Goal: Task Accomplishment & Management: Use online tool/utility

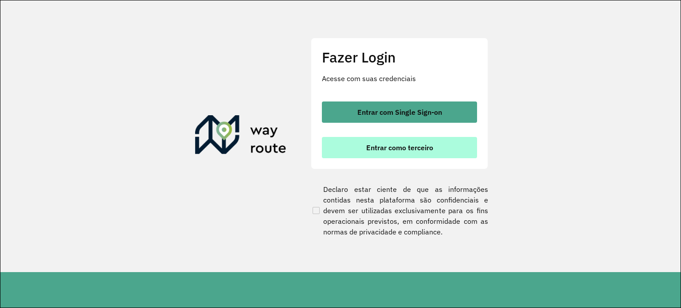
click at [390, 148] on span "Entrar como terceiro" at bounding box center [399, 147] width 67 height 7
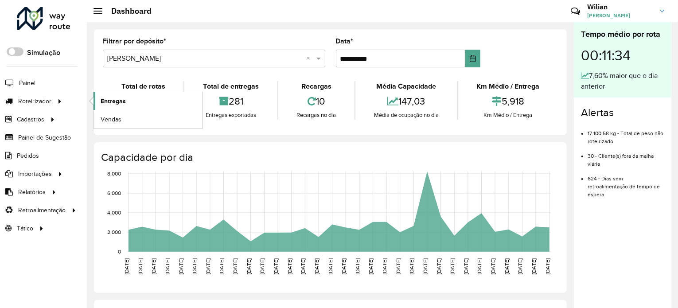
click at [121, 97] on span "Entregas" at bounding box center [113, 101] width 25 height 9
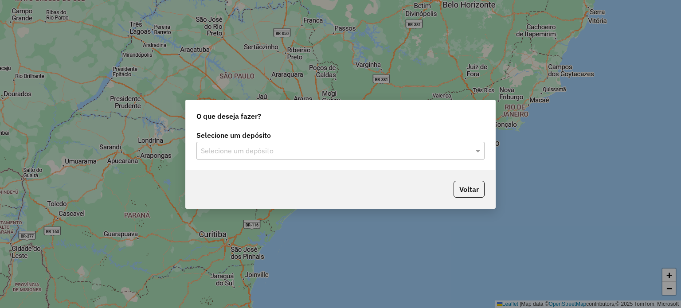
click at [455, 154] on input "text" at bounding box center [331, 151] width 261 height 11
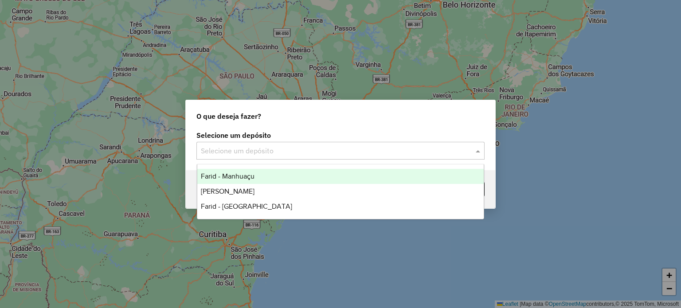
click at [249, 179] on span "Farid - Manhuaçu" at bounding box center [228, 176] width 54 height 8
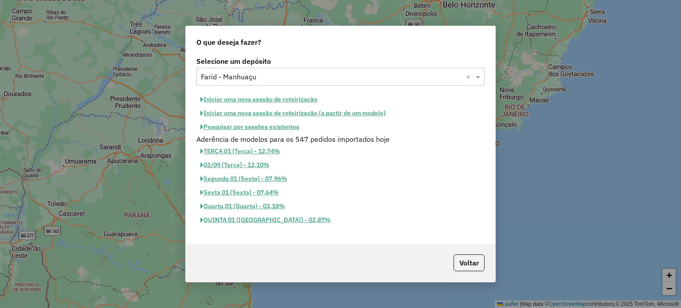
click at [274, 102] on button "Iniciar uma nova sessão de roteirização" at bounding box center [258, 100] width 125 height 14
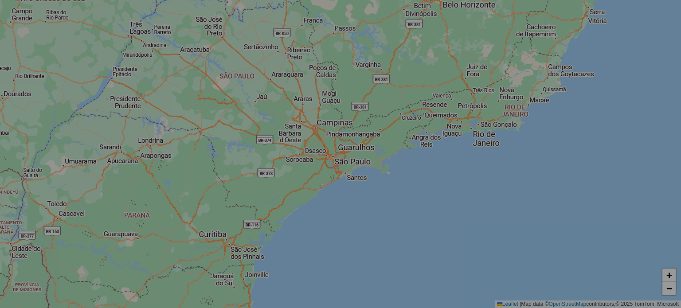
select select "*"
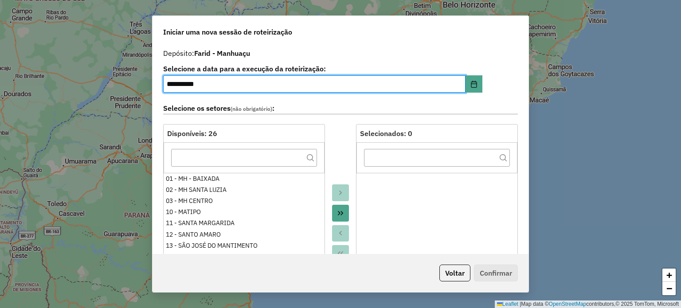
drag, startPoint x: 398, startPoint y: 204, endPoint x: 428, endPoint y: 223, distance: 35.0
click at [398, 204] on ul at bounding box center [436, 244] width 161 height 142
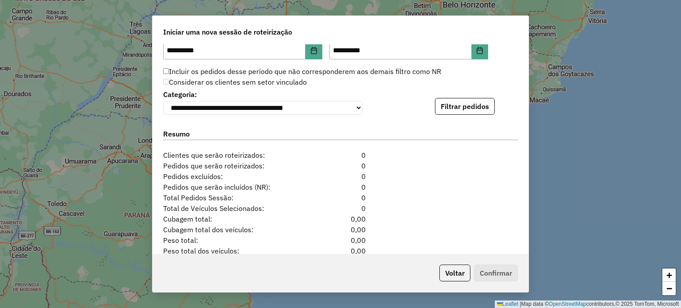
scroll to position [913, 0]
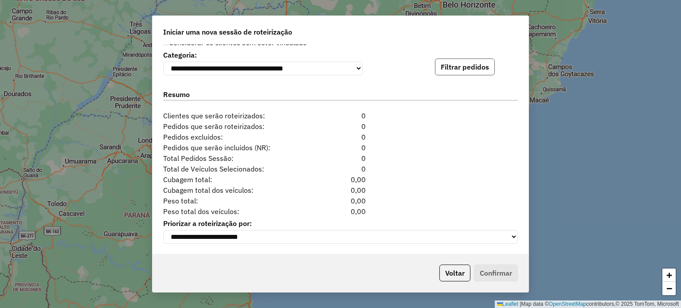
click at [461, 70] on button "Filtrar pedidos" at bounding box center [465, 66] width 60 height 17
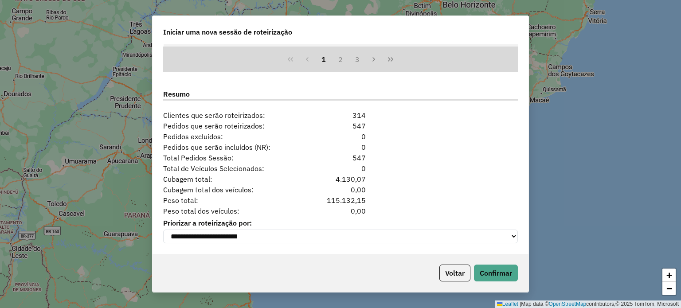
scroll to position [1095, 0]
click at [501, 278] on button "Confirmar" at bounding box center [496, 273] width 44 height 17
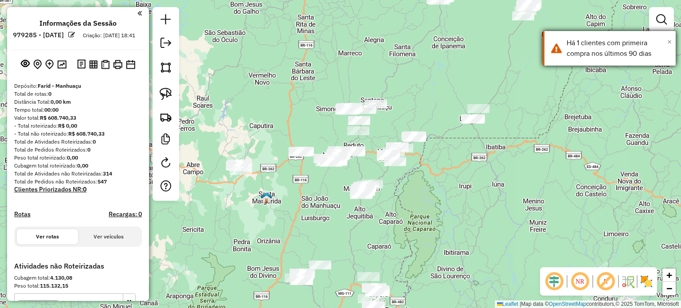
click at [669, 44] on span "×" at bounding box center [669, 42] width 4 height 10
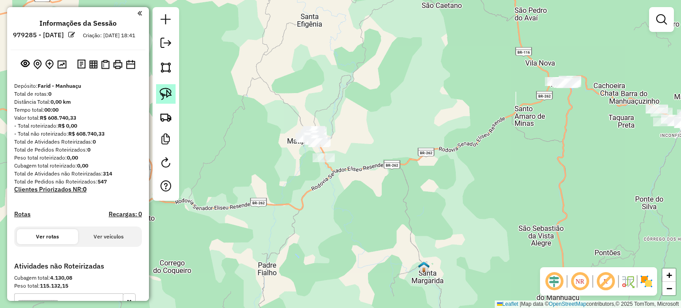
click at [172, 98] on link at bounding box center [165, 93] width 19 height 19
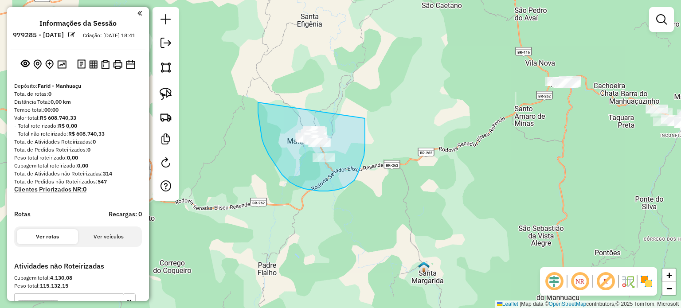
drag, startPoint x: 259, startPoint y: 120, endPoint x: 361, endPoint y: 96, distance: 104.7
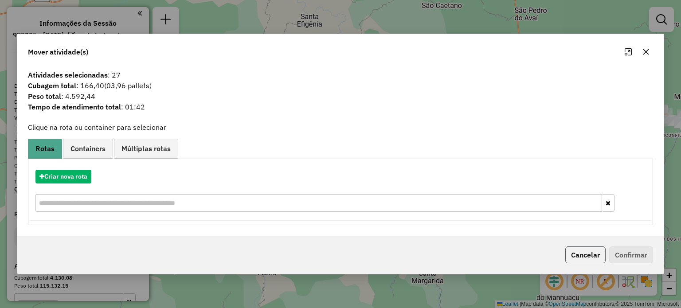
click at [579, 251] on button "Cancelar" at bounding box center [585, 254] width 40 height 17
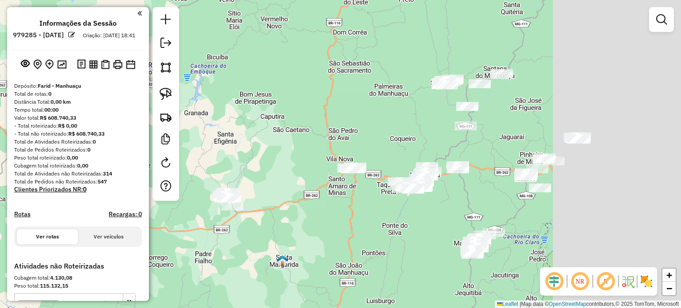
drag, startPoint x: 462, startPoint y: 209, endPoint x: 293, endPoint y: 225, distance: 169.6
click at [294, 226] on div "Janela de atendimento Grade de atendimento Capacidade Transportadoras Veículos …" at bounding box center [340, 154] width 681 height 308
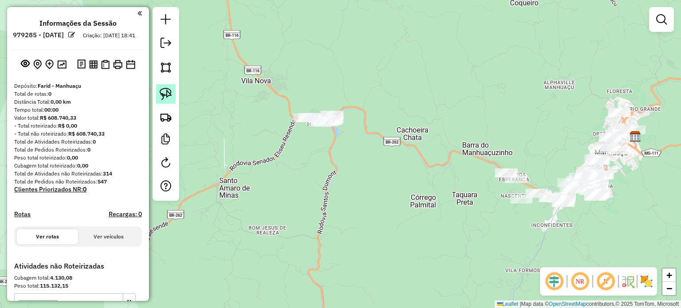
click at [168, 102] on link at bounding box center [165, 93] width 19 height 19
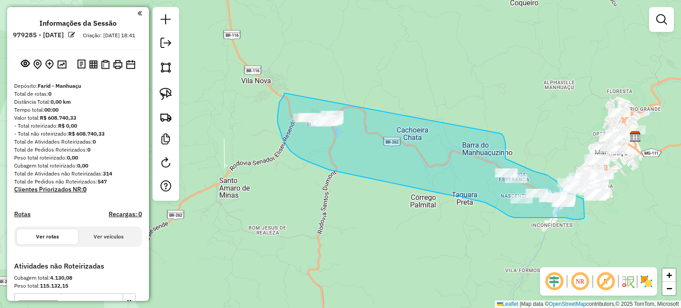
drag, startPoint x: 284, startPoint y: 93, endPoint x: 496, endPoint y: 133, distance: 215.6
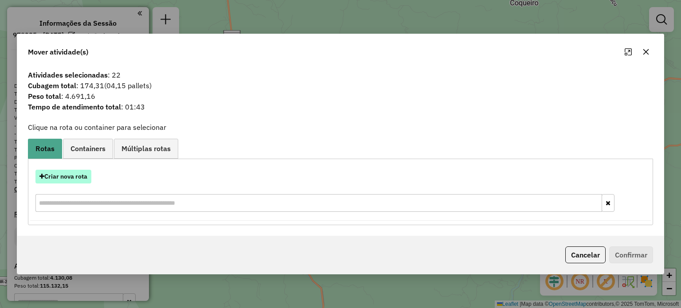
click at [80, 178] on button "Criar nova rota" at bounding box center [63, 177] width 56 height 14
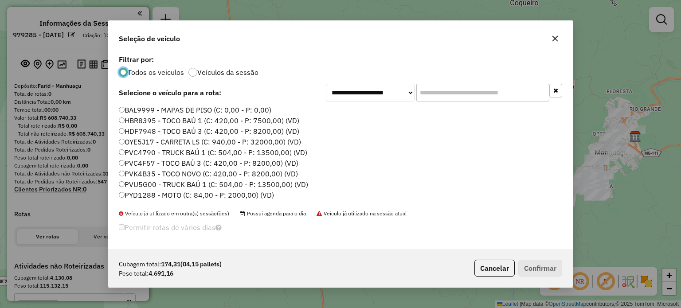
scroll to position [4, 3]
click at [434, 90] on input "text" at bounding box center [482, 93] width 133 height 18
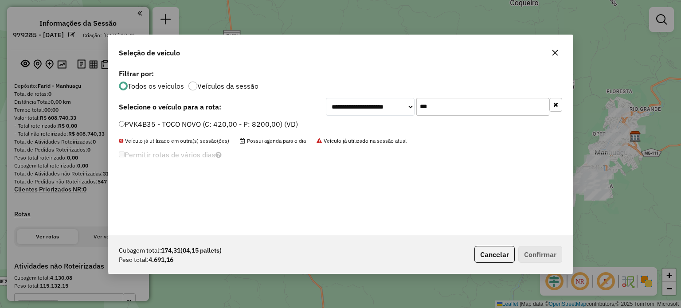
type input "***"
click at [176, 127] on label "PVK4B35 - TOCO NOVO (C: 420,00 - P: 8200,00) (VD)" at bounding box center [208, 124] width 179 height 11
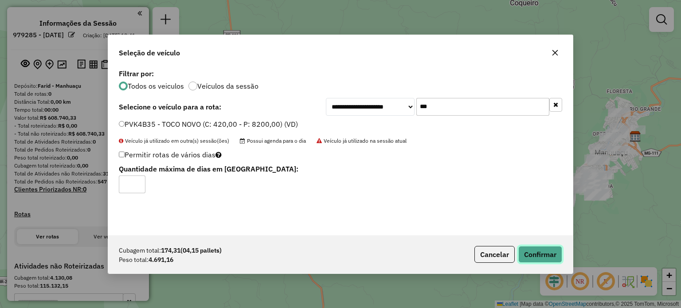
click at [546, 257] on button "Confirmar" at bounding box center [540, 254] width 44 height 17
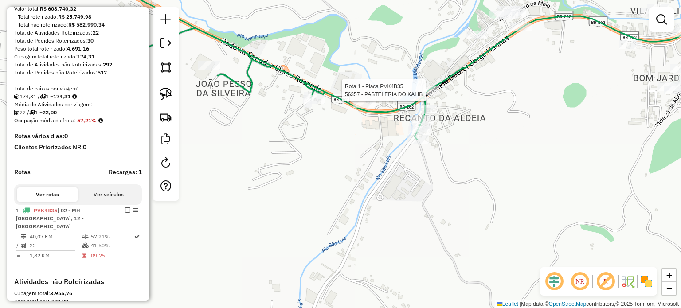
select select "**********"
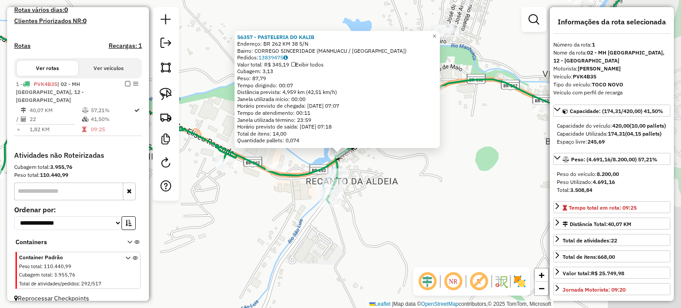
scroll to position [244, 0]
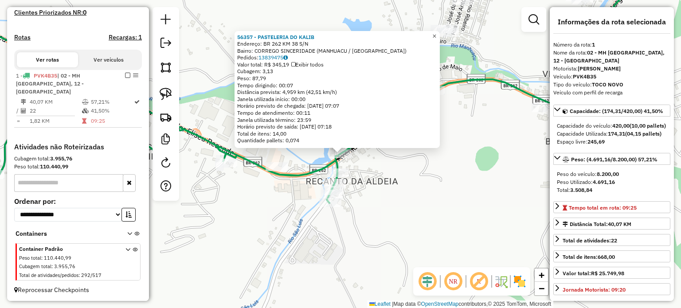
drag, startPoint x: 440, startPoint y: 31, endPoint x: 440, endPoint y: 104, distance: 72.7
click at [436, 32] on span "×" at bounding box center [434, 36] width 4 height 8
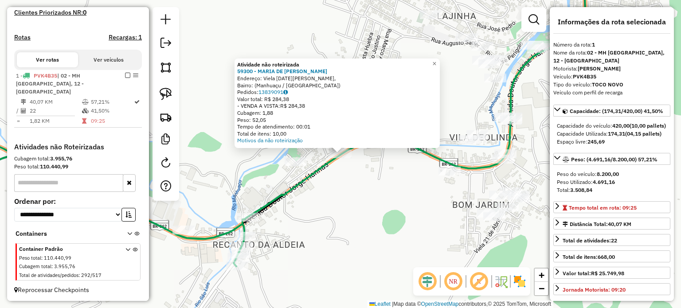
click at [448, 62] on div "Atividade não roteirizada 59300 - MARIA DE FATIMA PERE Endereço: Viela 31 de Ma…" at bounding box center [340, 154] width 681 height 308
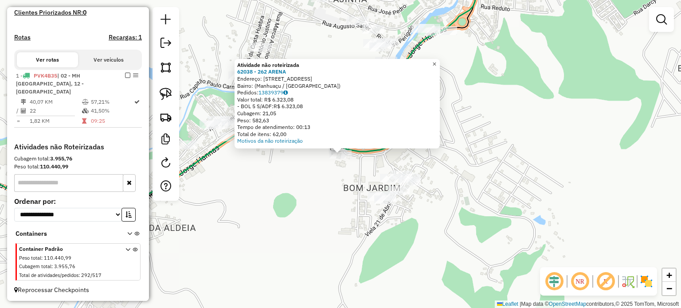
click at [436, 62] on span "×" at bounding box center [434, 64] width 4 height 8
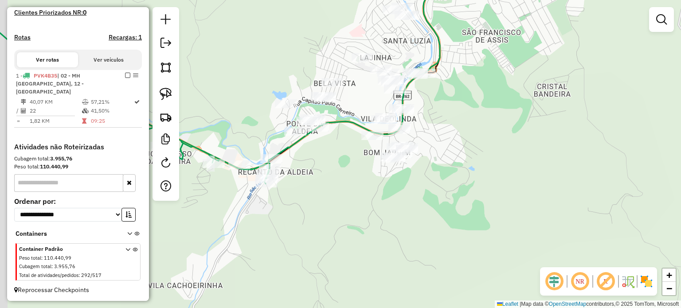
drag, startPoint x: 315, startPoint y: 171, endPoint x: 346, endPoint y: 163, distance: 31.1
click at [346, 163] on div "Janela de atendimento Grade de atendimento Capacidade Transportadoras Veículos …" at bounding box center [340, 154] width 681 height 308
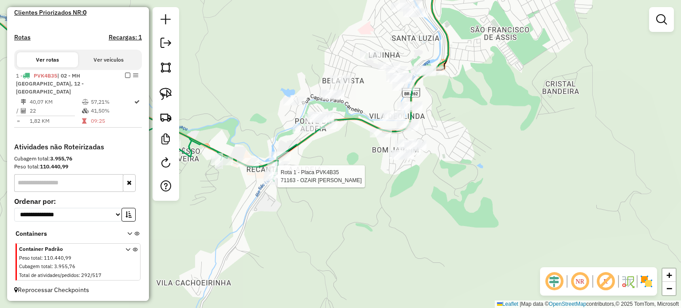
select select "**********"
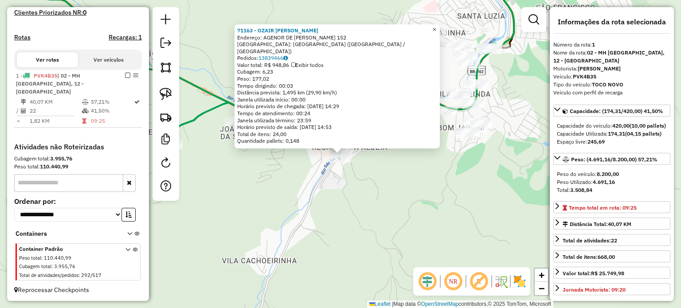
click at [436, 33] on span "×" at bounding box center [434, 30] width 4 height 8
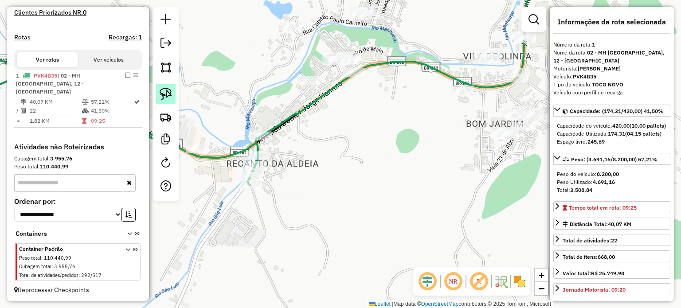
click at [167, 97] on img at bounding box center [166, 94] width 12 height 12
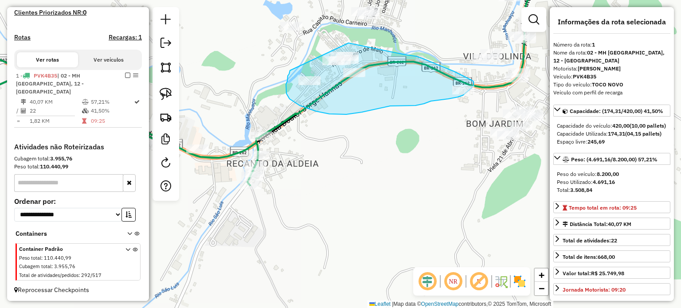
drag, startPoint x: 290, startPoint y: 70, endPoint x: 344, endPoint y: 43, distance: 60.4
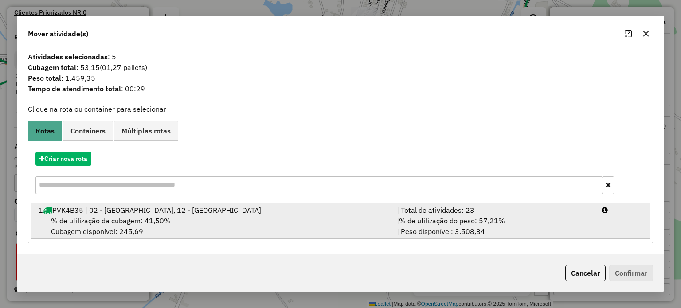
click at [196, 210] on div "1 PVK4B35 | 02 - MH SANTA LUZIA, 12 - SANTO AMARO" at bounding box center [212, 210] width 358 height 11
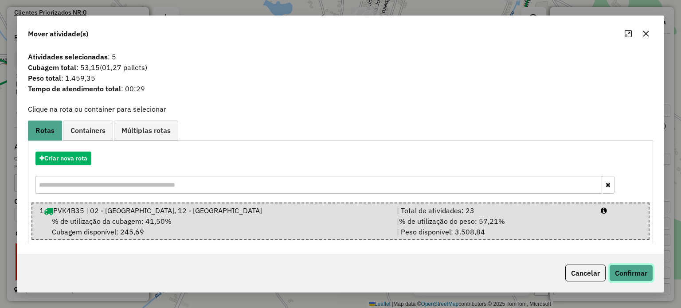
click at [623, 268] on button "Confirmar" at bounding box center [631, 273] width 44 height 17
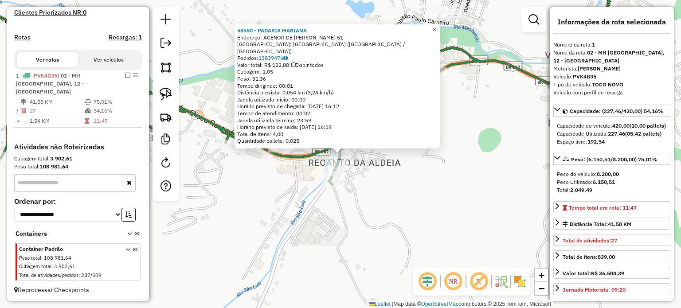
click at [436, 33] on span "×" at bounding box center [434, 30] width 4 height 8
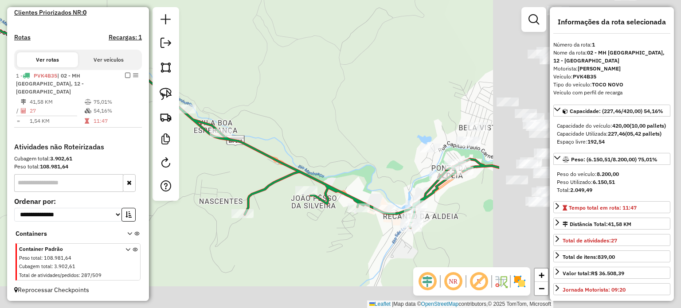
drag, startPoint x: 372, startPoint y: 124, endPoint x: 237, endPoint y: 89, distance: 139.7
click at [241, 90] on div "Janela de atendimento Grade de atendimento Capacidade Transportadoras Veículos …" at bounding box center [340, 154] width 681 height 308
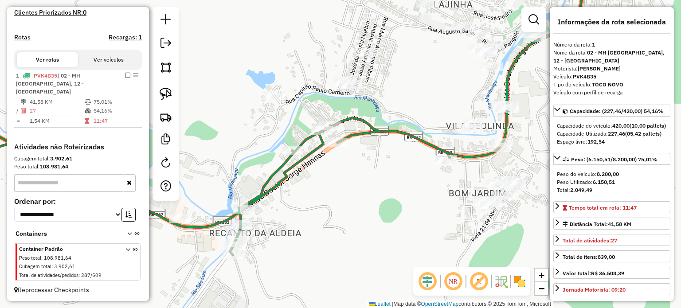
drag, startPoint x: 460, startPoint y: 170, endPoint x: 336, endPoint y: 187, distance: 125.3
click at [338, 190] on div "Janela de atendimento Grade de atendimento Capacidade Transportadoras Veículos …" at bounding box center [340, 154] width 681 height 308
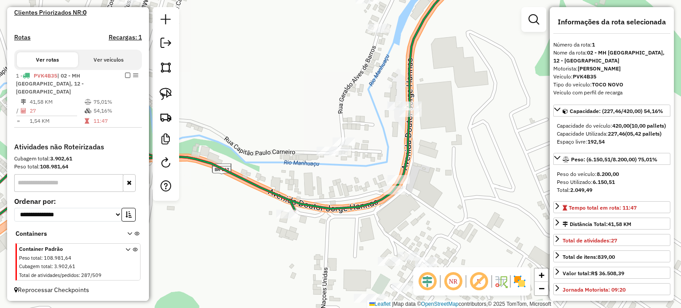
drag, startPoint x: 468, startPoint y: 124, endPoint x: 438, endPoint y: 153, distance: 42.0
click at [438, 153] on div "Janela de atendimento Grade de atendimento Capacidade Transportadoras Veículos …" at bounding box center [340, 154] width 681 height 308
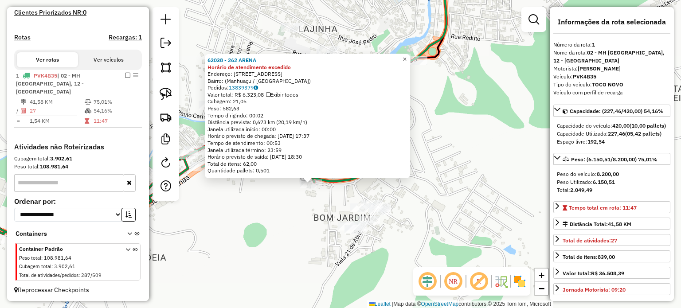
click at [406, 55] on span "×" at bounding box center [404, 59] width 4 height 8
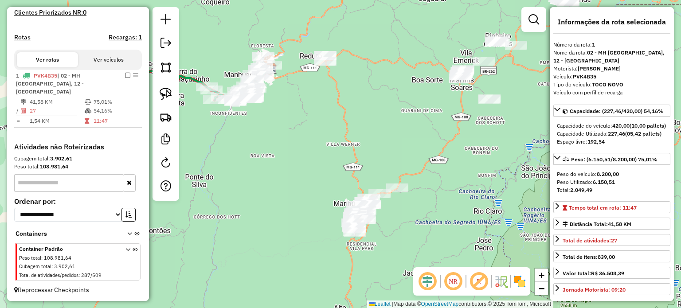
drag, startPoint x: 307, startPoint y: 212, endPoint x: 253, endPoint y: 127, distance: 100.8
click at [255, 124] on div "Janela de atendimento Grade de atendimento Capacidade Transportadoras Veículos …" at bounding box center [340, 154] width 681 height 308
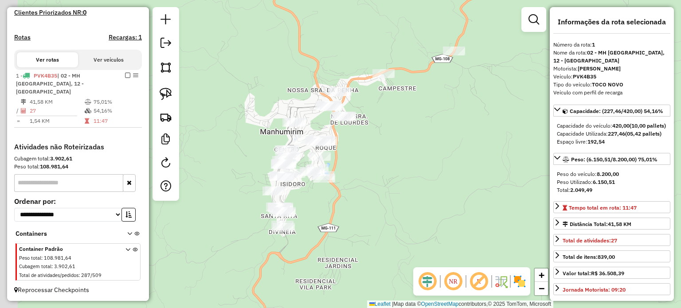
drag, startPoint x: 340, startPoint y: 152, endPoint x: 352, endPoint y: 148, distance: 12.8
click at [356, 148] on div "Janela de atendimento Grade de atendimento Capacidade Transportadoras Veículos …" at bounding box center [340, 154] width 681 height 308
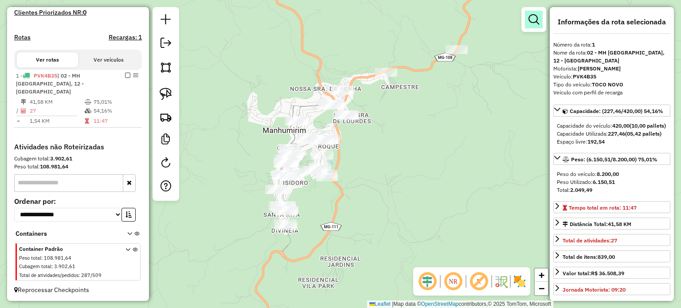
click at [532, 26] on link at bounding box center [534, 20] width 18 height 18
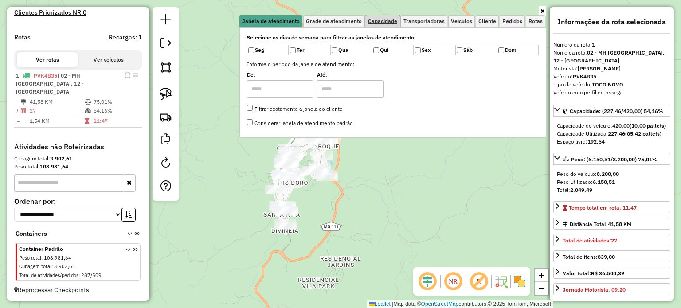
click at [389, 23] on span "Capacidade" at bounding box center [382, 21] width 29 height 5
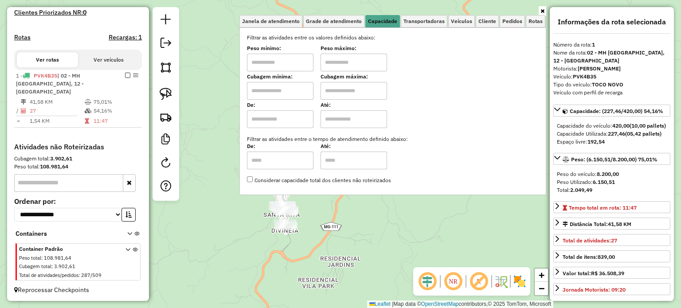
click at [290, 61] on input "text" at bounding box center [280, 63] width 66 height 18
type input "****"
click at [343, 59] on input "text" at bounding box center [353, 63] width 66 height 18
type input "******"
click at [401, 207] on div "Limpar filtros Janela de atendimento Grade de atendimento Capacidade Transporta…" at bounding box center [340, 154] width 681 height 308
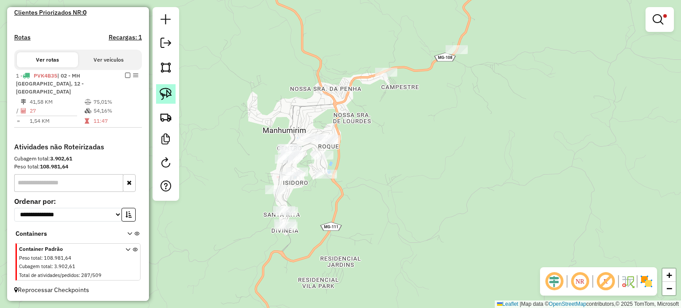
click at [164, 94] on img at bounding box center [166, 94] width 12 height 12
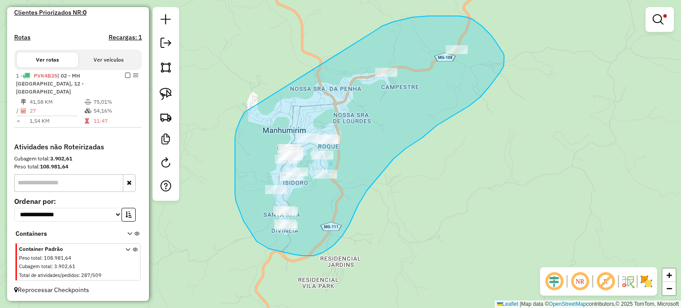
drag, startPoint x: 244, startPoint y: 113, endPoint x: 379, endPoint y: 28, distance: 159.5
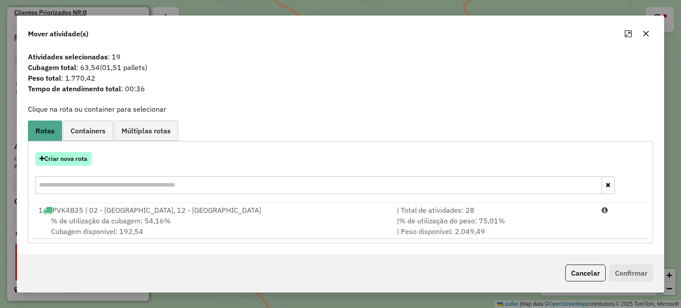
click at [70, 158] on button "Criar nova rota" at bounding box center [63, 159] width 56 height 14
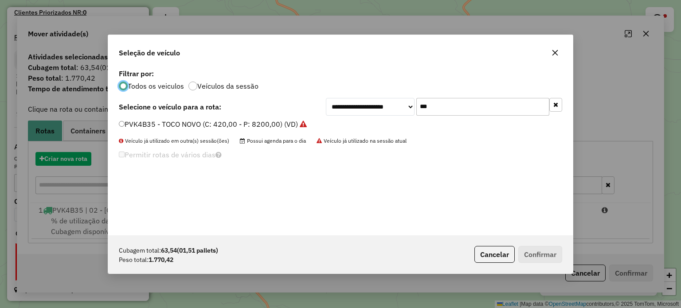
scroll to position [4, 3]
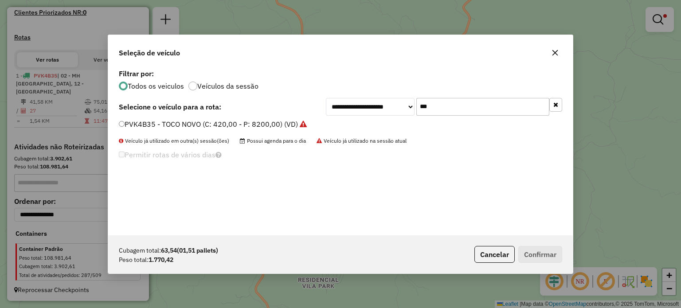
drag, startPoint x: 386, startPoint y: 108, endPoint x: 372, endPoint y: 108, distance: 13.7
click at [372, 108] on div "**********" at bounding box center [444, 107] width 236 height 18
type input "***"
drag, startPoint x: 175, startPoint y: 122, endPoint x: 228, endPoint y: 129, distance: 52.8
click at [175, 122] on label "SGJ6A60 - VAN - FURGÃO (C: 84,00 - P: 1500,00) (VD)" at bounding box center [210, 124] width 182 height 11
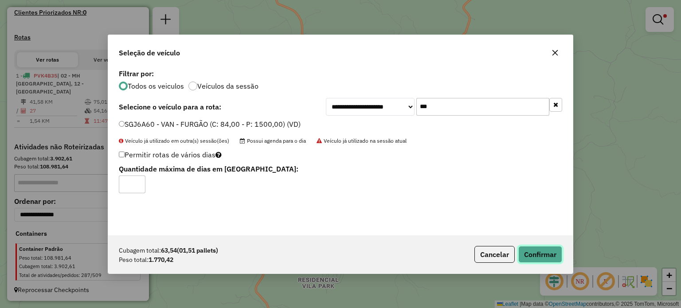
click at [547, 254] on button "Confirmar" at bounding box center [540, 254] width 44 height 17
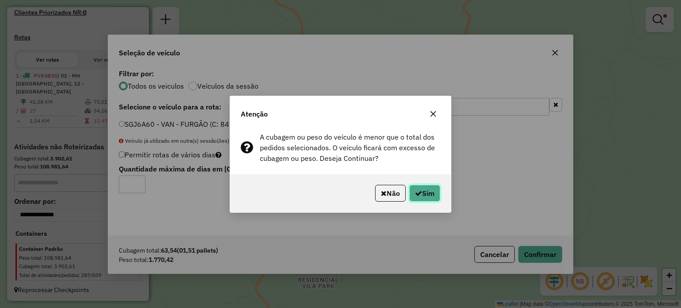
click at [430, 196] on button "Sim" at bounding box center [424, 193] width 31 height 17
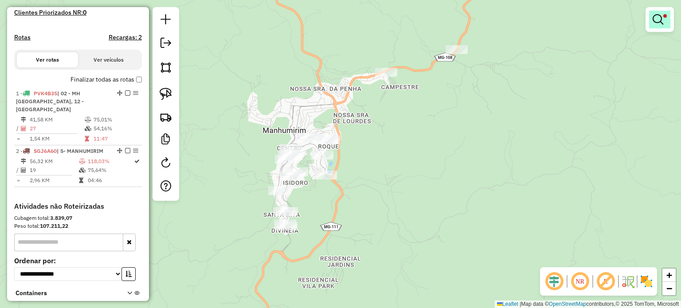
click at [663, 19] on link at bounding box center [659, 20] width 21 height 18
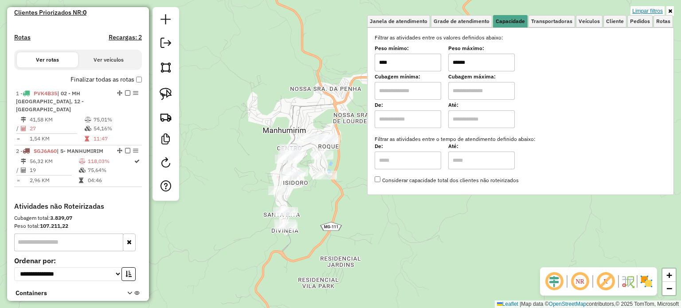
click at [640, 8] on link "Limpar filtros" at bounding box center [647, 11] width 34 height 10
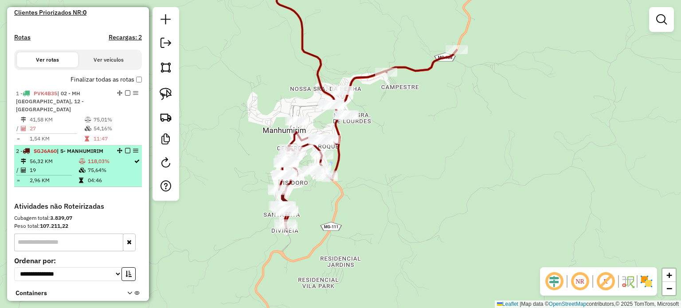
click at [125, 149] on em at bounding box center [127, 150] width 5 height 5
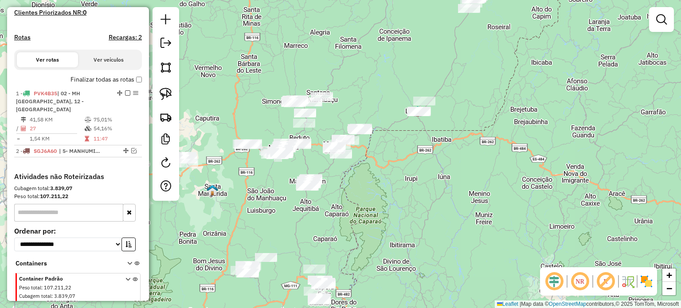
drag, startPoint x: 311, startPoint y: 210, endPoint x: 311, endPoint y: 100, distance: 109.4
click at [311, 100] on div "Janela de atendimento Grade de atendimento Capacidade Transportadoras Veículos …" at bounding box center [340, 154] width 681 height 308
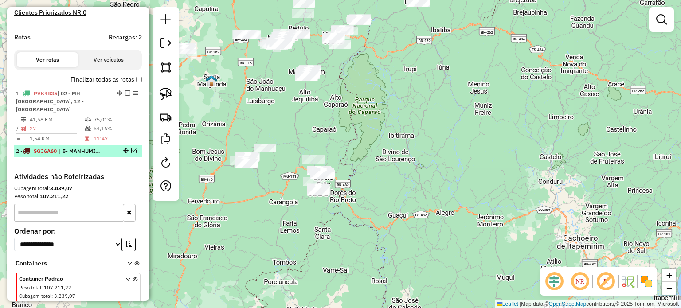
click at [131, 147] on div "2 - SGJ6A60 | 5- MANHUMIRIM" at bounding box center [78, 151] width 124 height 8
select select "**********"
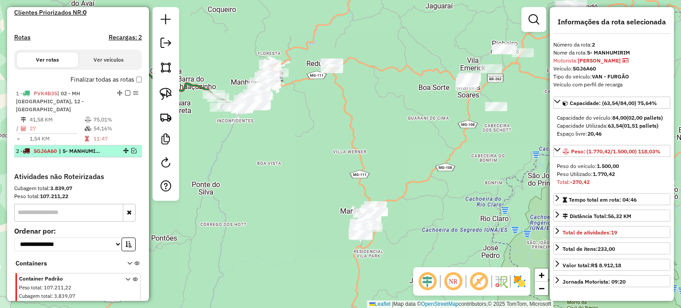
click at [131, 148] on em at bounding box center [133, 150] width 5 height 5
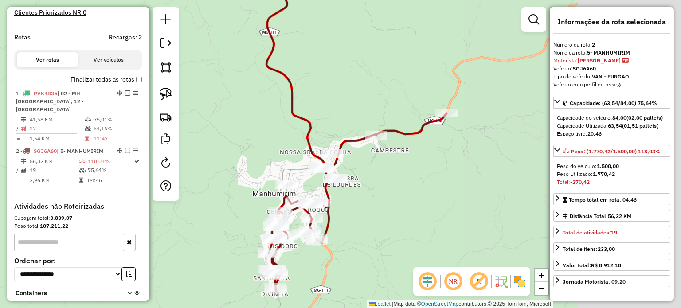
drag, startPoint x: 392, startPoint y: 180, endPoint x: 268, endPoint y: 138, distance: 131.0
click at [253, 152] on div "Janela de atendimento Grade de atendimento Capacidade Transportadoras Veículos …" at bounding box center [340, 154] width 681 height 308
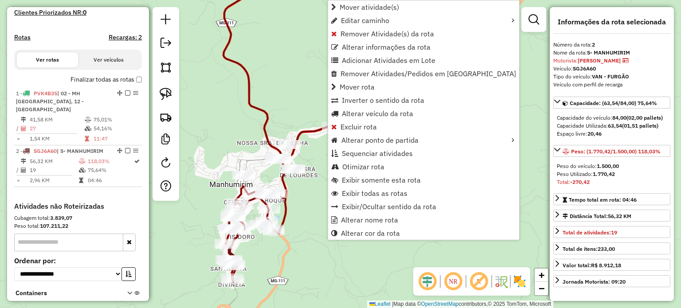
scroll to position [303, 0]
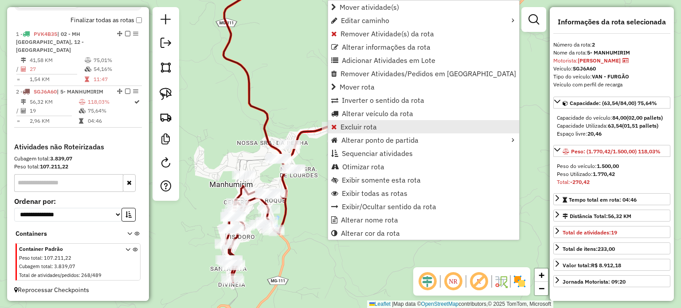
click at [368, 125] on span "Excluir rota" at bounding box center [358, 126] width 36 height 7
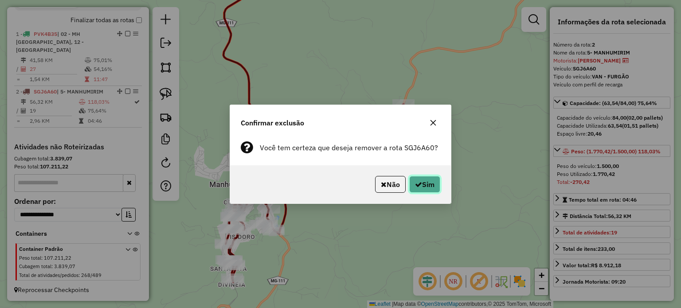
click at [423, 187] on button "Sim" at bounding box center [424, 184] width 31 height 17
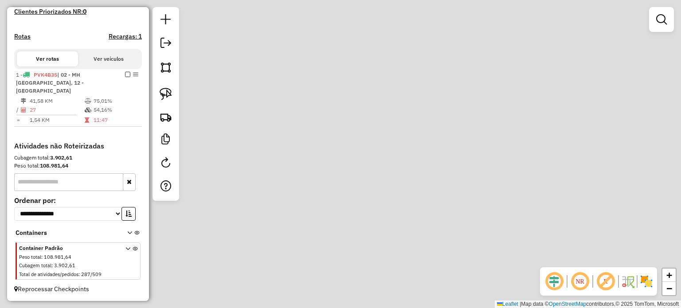
scroll to position [244, 0]
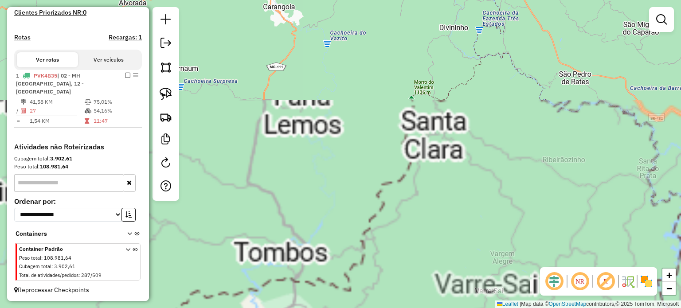
drag, startPoint x: 468, startPoint y: 148, endPoint x: 422, endPoint y: 189, distance: 61.8
click at [422, 189] on div "Janela de atendimento Grade de atendimento Capacidade Transportadoras Veículos …" at bounding box center [340, 154] width 681 height 308
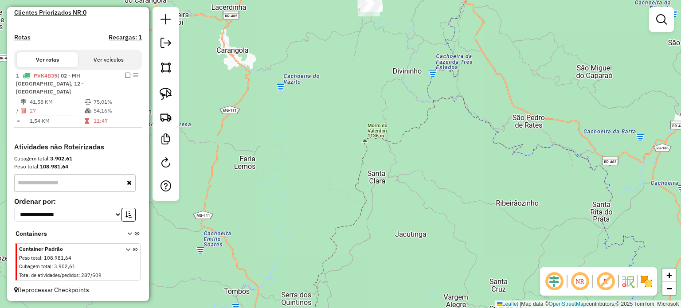
drag, startPoint x: 419, startPoint y: 73, endPoint x: 352, endPoint y: 226, distance: 167.5
click at [356, 223] on div "Janela de atendimento Grade de atendimento Capacidade Transportadoras Veículos …" at bounding box center [340, 154] width 681 height 308
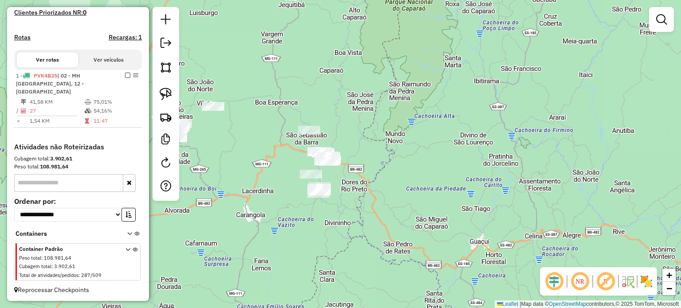
drag, startPoint x: 370, startPoint y: 126, endPoint x: 352, endPoint y: 160, distance: 38.8
click at [371, 156] on div "Janela de atendimento Grade de atendimento Capacidade Transportadoras Veículos …" at bounding box center [340, 154] width 681 height 308
click at [163, 99] on img at bounding box center [166, 94] width 12 height 12
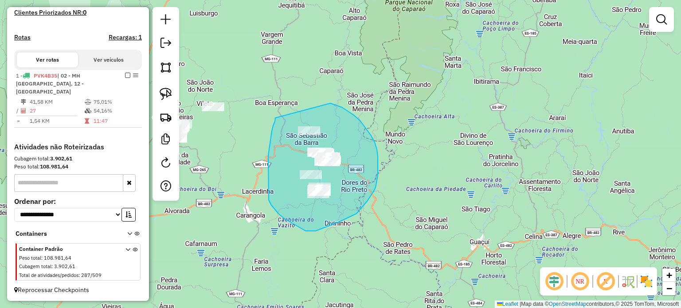
drag, startPoint x: 275, startPoint y: 118, endPoint x: 315, endPoint y: 101, distance: 43.9
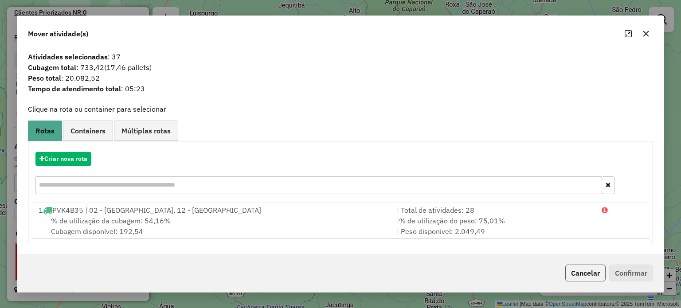
click at [567, 266] on button "Cancelar" at bounding box center [585, 273] width 40 height 17
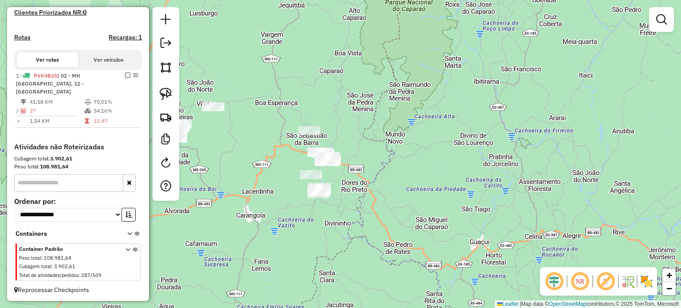
click at [664, 21] on em at bounding box center [661, 19] width 11 height 11
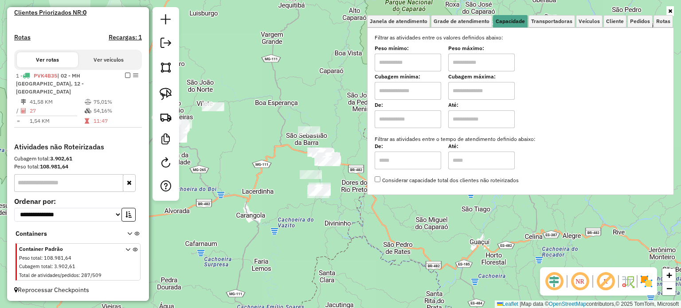
click at [419, 64] on input "text" at bounding box center [407, 63] width 66 height 18
type input "****"
type input "******"
drag, startPoint x: 161, startPoint y: 95, endPoint x: 170, endPoint y: 95, distance: 9.3
click at [161, 95] on img at bounding box center [166, 94] width 12 height 12
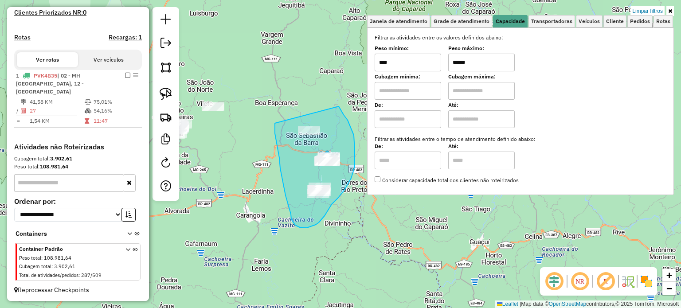
drag, startPoint x: 275, startPoint y: 123, endPoint x: 337, endPoint y: 106, distance: 64.8
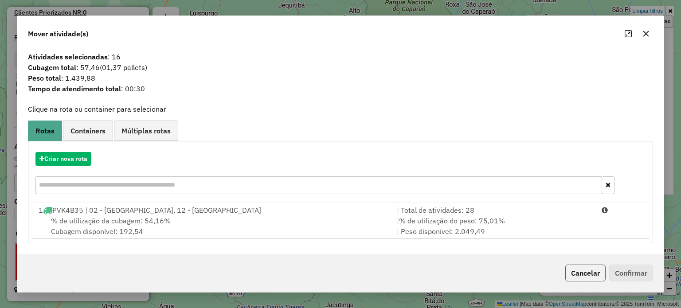
click at [576, 268] on button "Cancelar" at bounding box center [585, 273] width 40 height 17
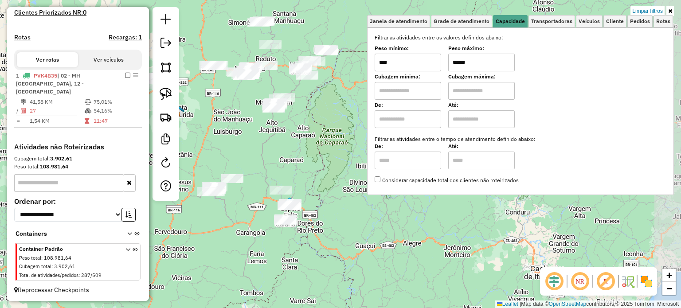
drag, startPoint x: 331, startPoint y: 141, endPoint x: 275, endPoint y: 163, distance: 60.7
click at [278, 163] on div "Limpar filtros Janela de atendimento Grade de atendimento Capacidade Transporta…" at bounding box center [340, 154] width 681 height 308
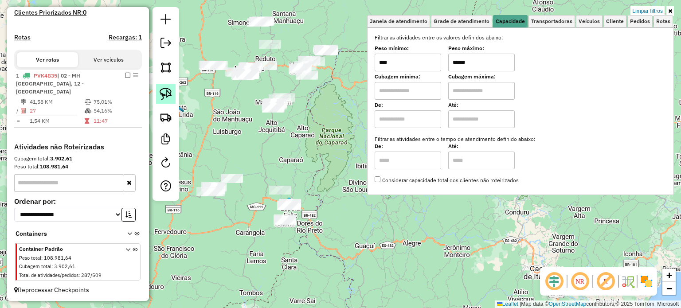
click at [161, 97] on img at bounding box center [166, 94] width 12 height 12
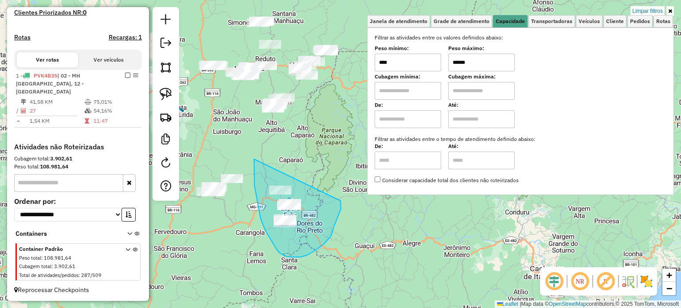
drag, startPoint x: 254, startPoint y: 160, endPoint x: 339, endPoint y: 195, distance: 91.6
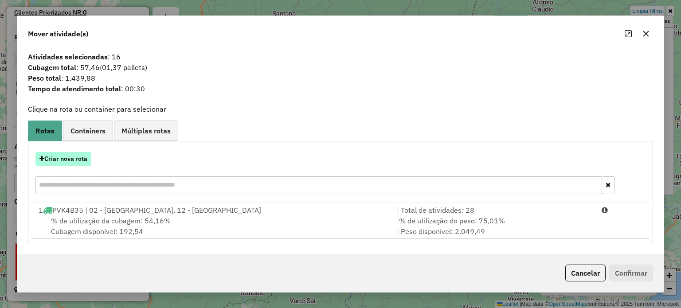
click at [73, 157] on button "Criar nova rota" at bounding box center [63, 159] width 56 height 14
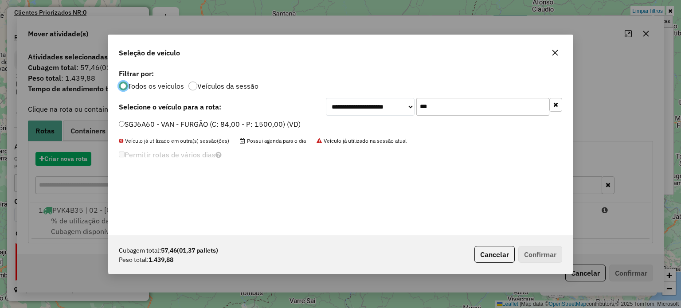
scroll to position [4, 3]
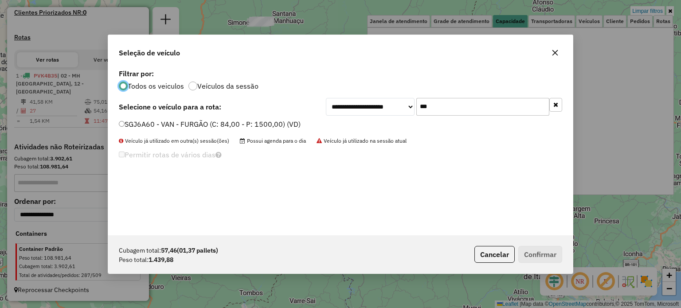
click at [231, 128] on label "SGJ6A60 - VAN - FURGÃO (C: 84,00 - P: 1500,00) (VD)" at bounding box center [210, 124] width 182 height 11
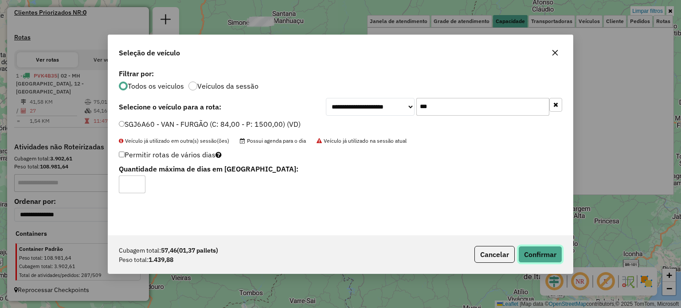
click at [545, 250] on button "Confirmar" at bounding box center [540, 254] width 44 height 17
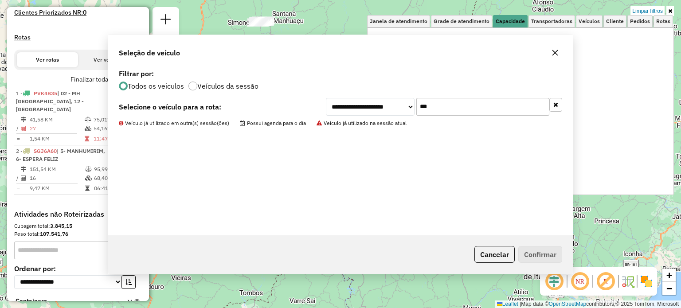
scroll to position [303, 0]
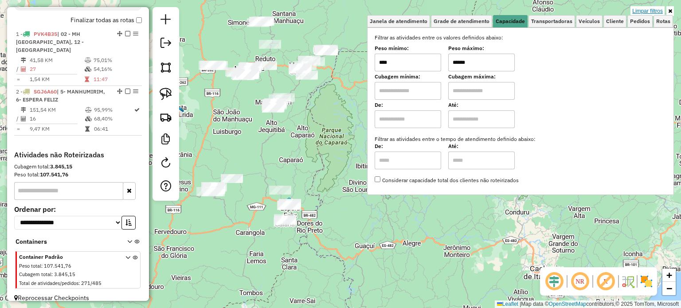
click at [652, 10] on link "Limpar filtros" at bounding box center [647, 11] width 34 height 10
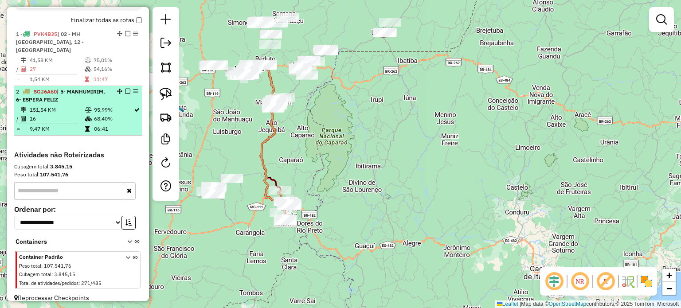
click at [126, 90] on em at bounding box center [127, 91] width 5 height 5
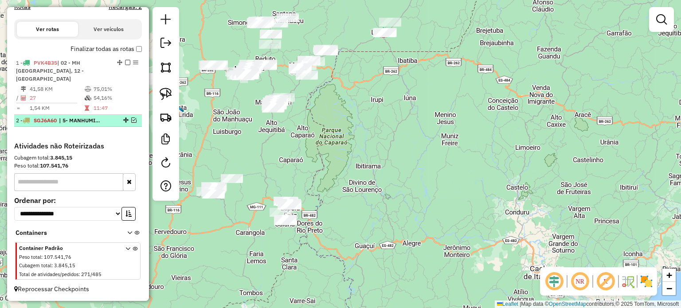
scroll to position [273, 0]
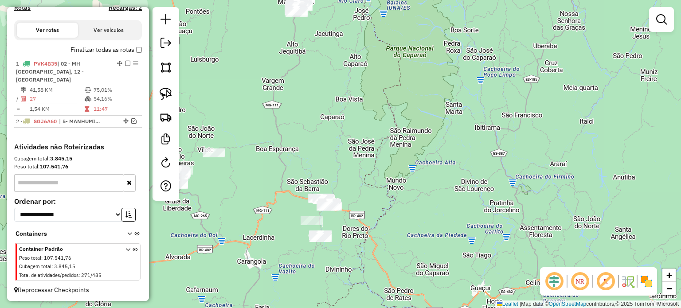
drag, startPoint x: 332, startPoint y: 224, endPoint x: 327, endPoint y: 205, distance: 19.1
click at [328, 205] on div "Janela de atendimento Grade de atendimento Capacidade Transportadoras Veículos …" at bounding box center [340, 154] width 681 height 308
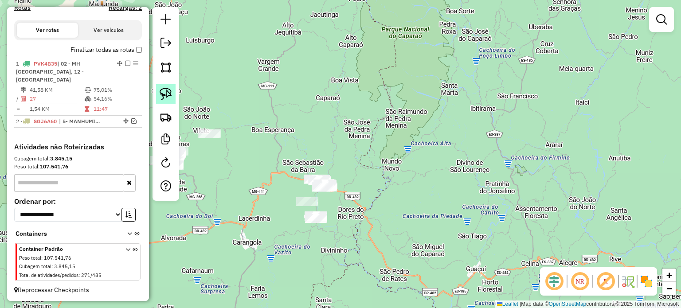
click at [168, 94] on img at bounding box center [166, 94] width 12 height 12
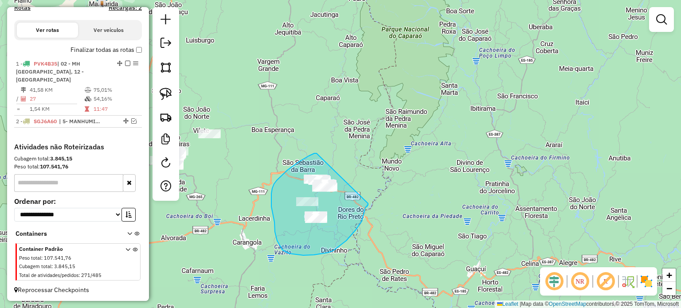
drag, startPoint x: 282, startPoint y: 175, endPoint x: 368, endPoint y: 203, distance: 90.5
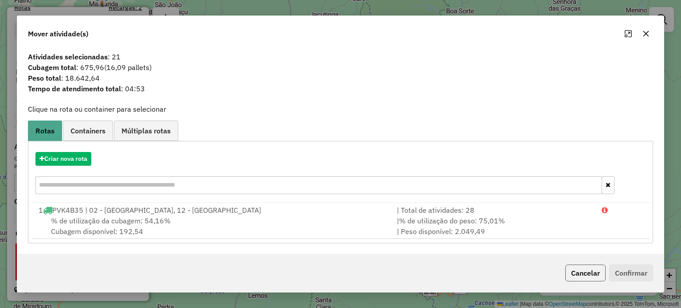
click at [583, 276] on button "Cancelar" at bounding box center [585, 273] width 40 height 17
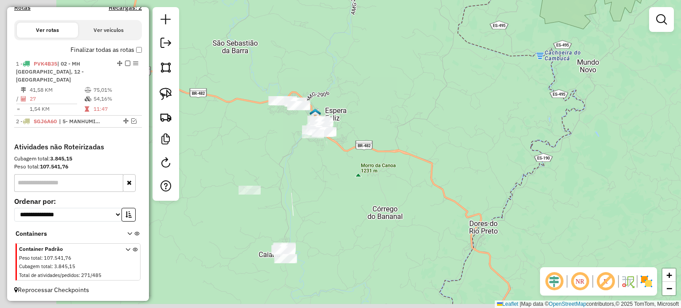
click at [317, 187] on div "Janela de atendimento Grade de atendimento Capacidade Transportadoras Veículos …" at bounding box center [340, 154] width 681 height 308
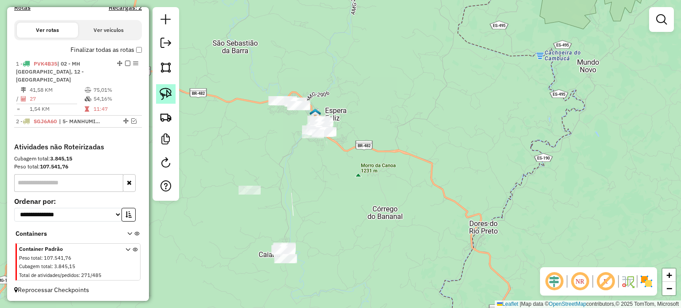
click at [163, 92] on img at bounding box center [166, 94] width 12 height 12
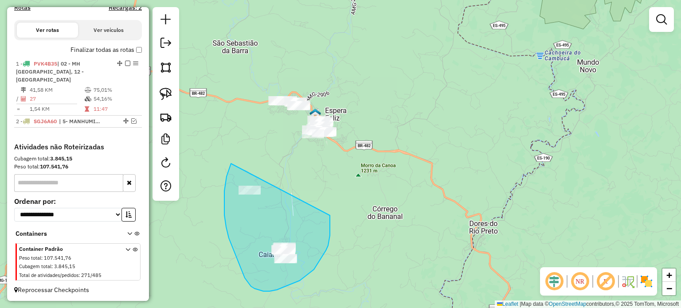
drag, startPoint x: 231, startPoint y: 163, endPoint x: 329, endPoint y: 214, distance: 110.6
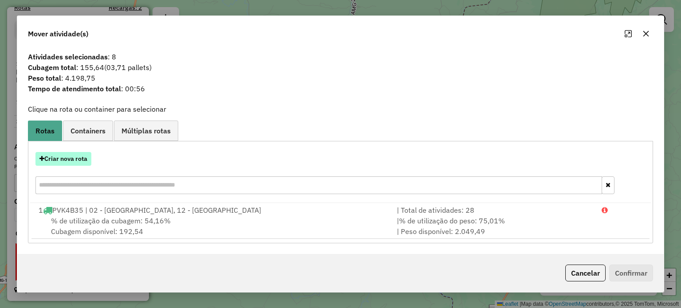
click at [82, 161] on button "Criar nova rota" at bounding box center [63, 159] width 56 height 14
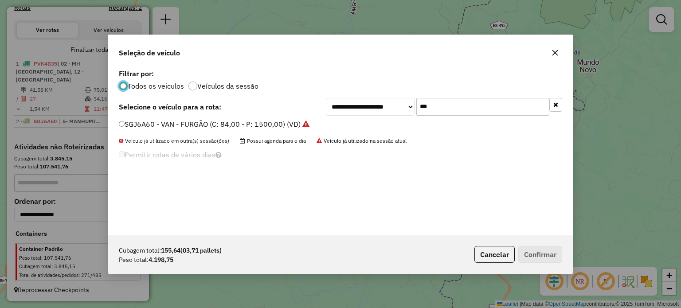
scroll to position [4, 3]
drag, startPoint x: 448, startPoint y: 111, endPoint x: 405, endPoint y: 113, distance: 42.6
click at [405, 113] on div "**********" at bounding box center [444, 107] width 236 height 18
type input "**"
click at [241, 124] on label "QUH7B80 - TRUCK BAÚ 1 (C: 504,00 - P: 13500,00) (VD)" at bounding box center [214, 124] width 190 height 11
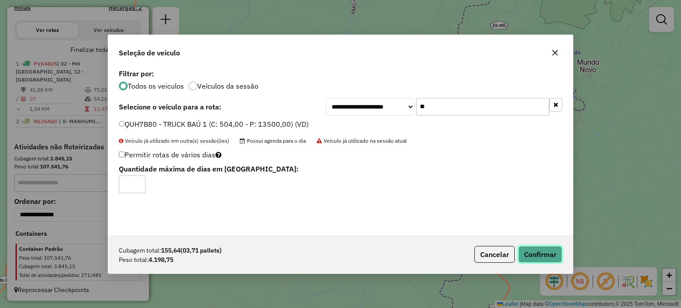
click at [540, 249] on button "Confirmar" at bounding box center [540, 254] width 44 height 17
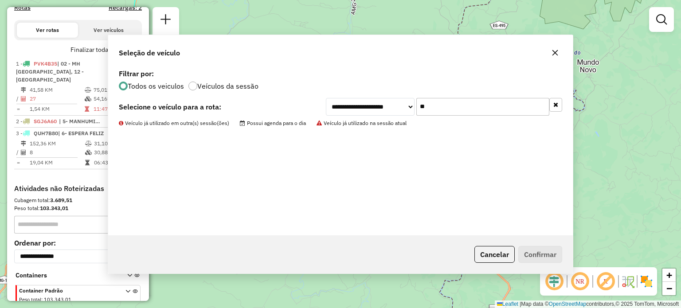
scroll to position [303, 0]
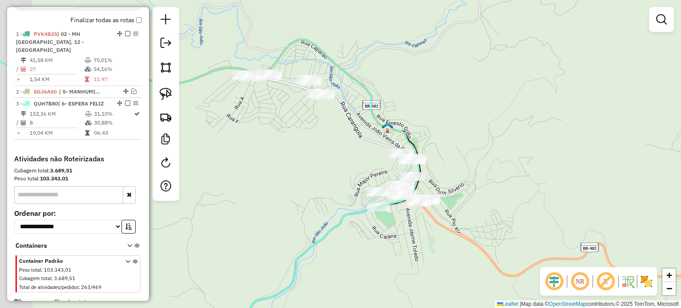
drag, startPoint x: 349, startPoint y: 164, endPoint x: 372, endPoint y: 176, distance: 26.2
click at [372, 176] on div "Janela de atendimento Grade de atendimento Capacidade Transportadoras Veículos …" at bounding box center [340, 154] width 681 height 308
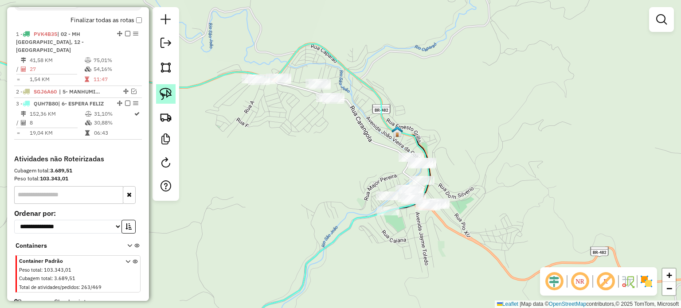
click at [166, 94] on img at bounding box center [166, 94] width 12 height 12
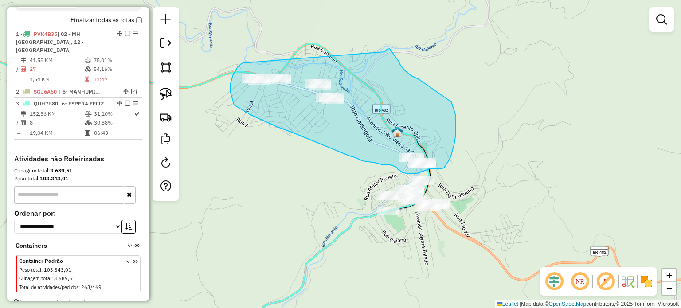
drag, startPoint x: 243, startPoint y: 63, endPoint x: 381, endPoint y: 55, distance: 138.0
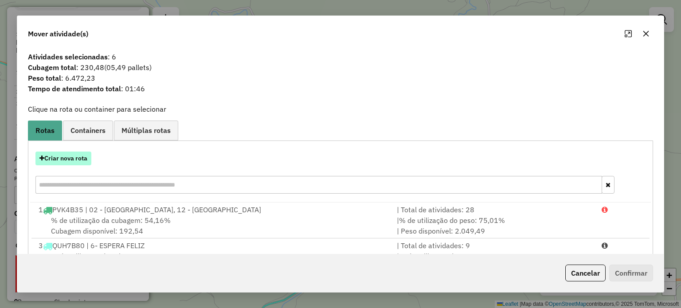
click at [72, 158] on button "Criar nova rota" at bounding box center [63, 159] width 56 height 14
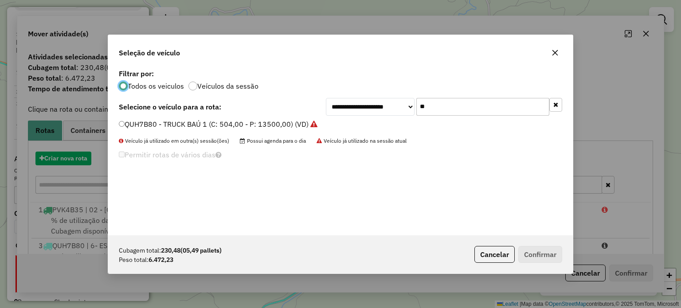
scroll to position [4, 3]
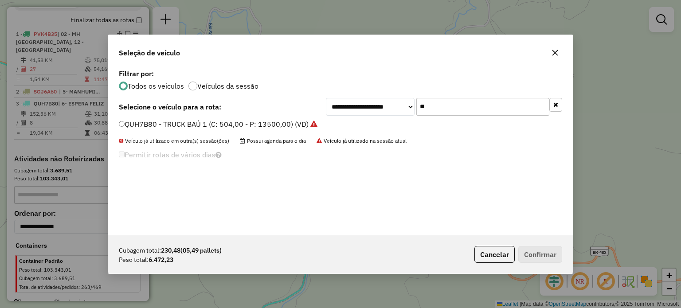
drag, startPoint x: 457, startPoint y: 111, endPoint x: 399, endPoint y: 113, distance: 58.5
click at [402, 113] on div "**********" at bounding box center [444, 107] width 236 height 18
type input "**"
click at [250, 128] on label "PVC4790 - TRUCK BAÚ 1 (C: 504,00 - P: 13500,00) (VD)" at bounding box center [213, 124] width 188 height 11
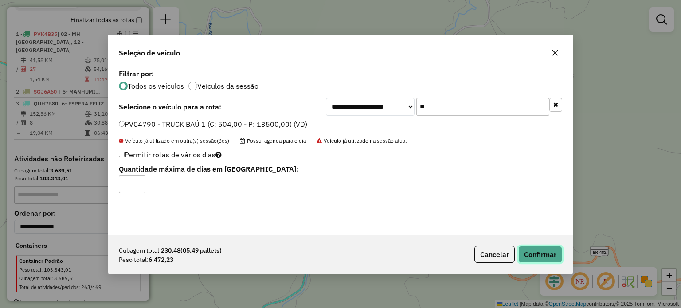
click at [541, 252] on button "Confirmar" at bounding box center [540, 254] width 44 height 17
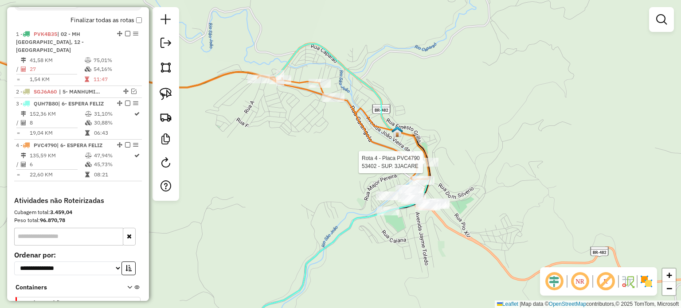
select select "**********"
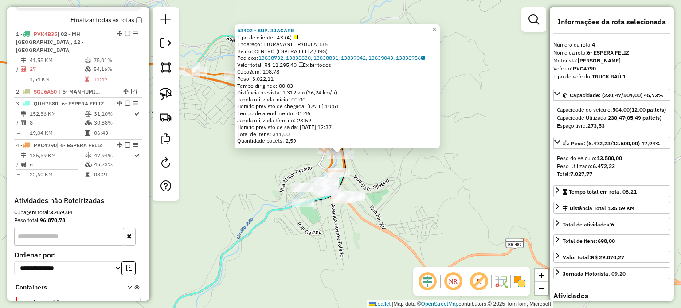
scroll to position [356, 0]
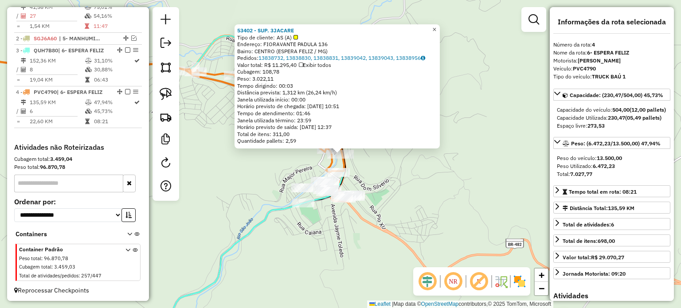
click at [436, 27] on span "×" at bounding box center [434, 30] width 4 height 8
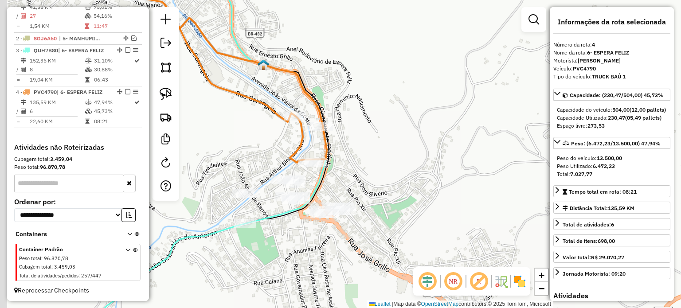
drag, startPoint x: 379, startPoint y: 184, endPoint x: 434, endPoint y: 108, distance: 93.9
click at [434, 108] on div "Janela de atendimento Grade de atendimento Capacidade Transportadoras Veículos …" at bounding box center [340, 154] width 681 height 308
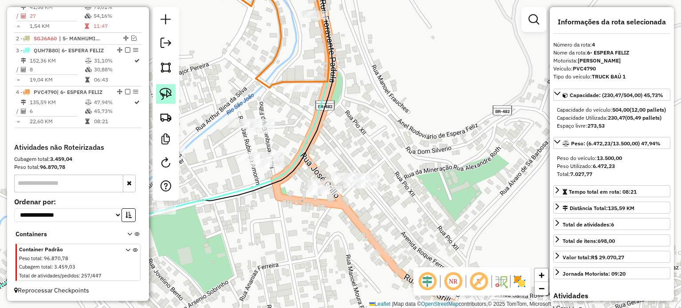
click at [167, 96] on img at bounding box center [166, 94] width 12 height 12
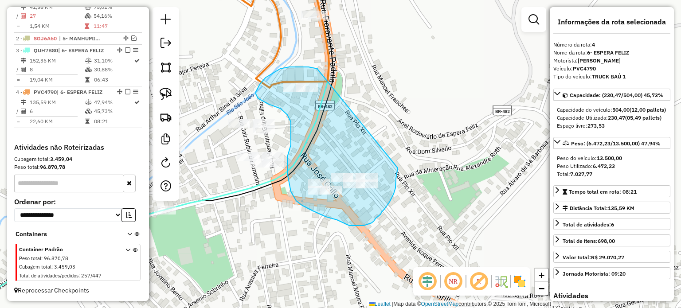
drag, startPoint x: 318, startPoint y: 70, endPoint x: 397, endPoint y: 168, distance: 126.6
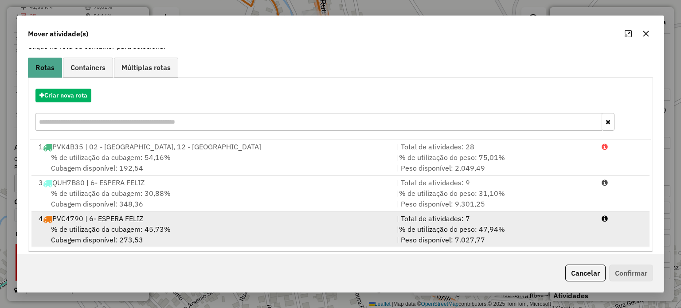
scroll to position [71, 0]
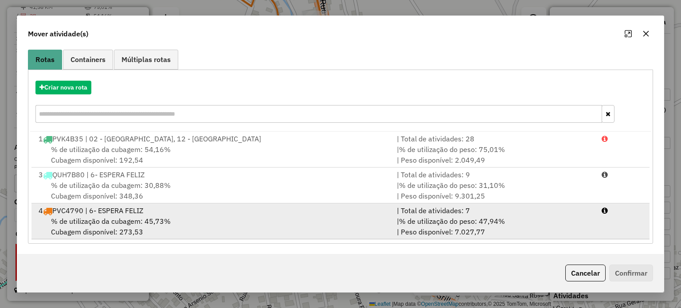
click at [199, 221] on div "% de utilização da cubagem: 45,73% Cubagem disponível: 273,53" at bounding box center [212, 226] width 358 height 21
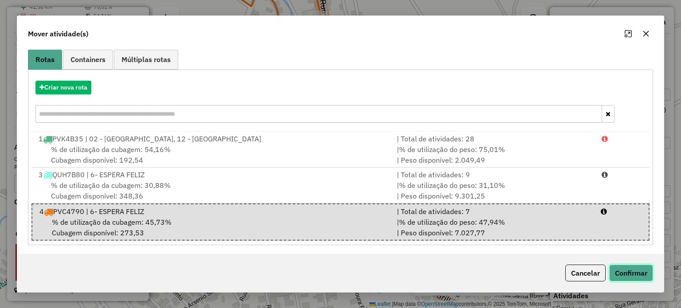
click at [629, 273] on button "Confirmar" at bounding box center [631, 273] width 44 height 17
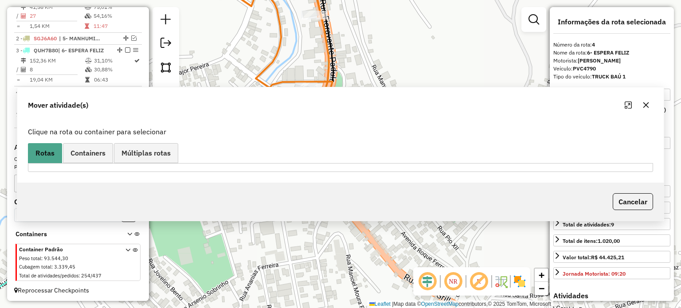
scroll to position [0, 0]
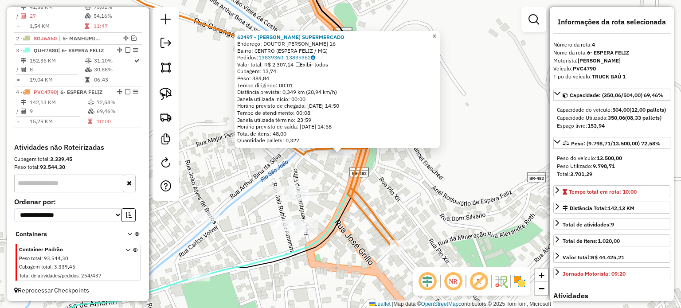
click at [436, 33] on span "×" at bounding box center [434, 36] width 4 height 8
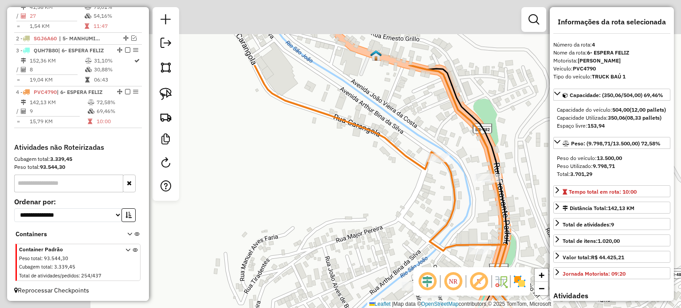
drag, startPoint x: 238, startPoint y: 51, endPoint x: 410, endPoint y: 193, distance: 223.2
click at [410, 191] on div "Janela de atendimento Grade de atendimento Capacidade Transportadoras Veículos …" at bounding box center [340, 154] width 681 height 308
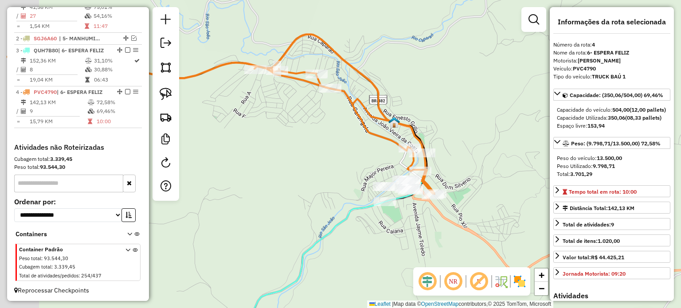
drag, startPoint x: 234, startPoint y: 118, endPoint x: 308, endPoint y: 131, distance: 75.5
click at [308, 131] on div "Janela de atendimento Grade de atendimento Capacidade Transportadoras Veículos …" at bounding box center [340, 154] width 681 height 308
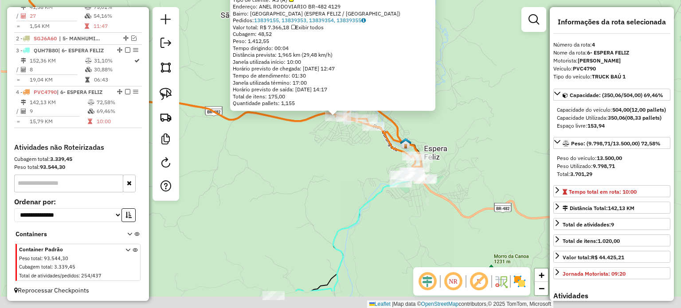
drag, startPoint x: 357, startPoint y: 234, endPoint x: 361, endPoint y: 183, distance: 51.1
click at [361, 183] on div "58939 - MIRANDA SUPERMERCADO Tipo de cliente: AS (A) Endereço: ANEL RODOVIARIO …" at bounding box center [340, 154] width 681 height 308
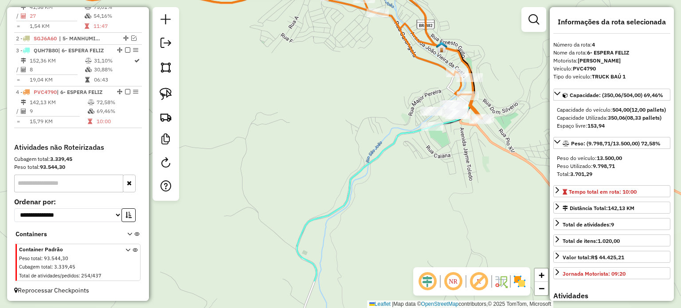
drag, startPoint x: 458, startPoint y: 188, endPoint x: 471, endPoint y: 161, distance: 30.3
click at [471, 161] on div "58939 - MIRANDA SUPERMERCADO Tipo de cliente: AS (A) Endereço: ANEL RODOVIARIO …" at bounding box center [340, 154] width 681 height 308
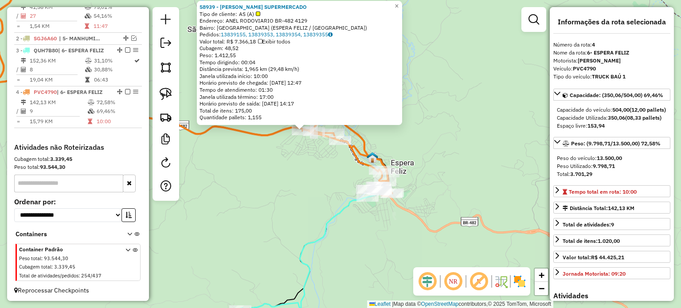
drag, startPoint x: 334, startPoint y: 273, endPoint x: 366, endPoint y: 219, distance: 62.5
click at [366, 219] on div "58939 - MIRANDA SUPERMERCADO Tipo de cliente: AS (A) Endereço: ANEL RODOVIARIO …" at bounding box center [340, 154] width 681 height 308
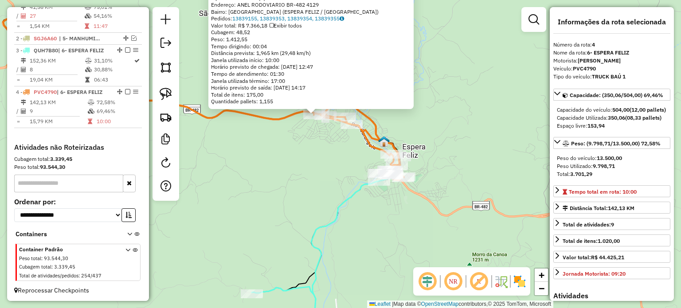
drag, startPoint x: 367, startPoint y: 232, endPoint x: 363, endPoint y: 236, distance: 5.3
click at [359, 244] on div "58939 - MIRANDA SUPERMERCADO Tipo de cliente: AS (A) Endereço: ANEL RODOVIARIO …" at bounding box center [340, 154] width 681 height 308
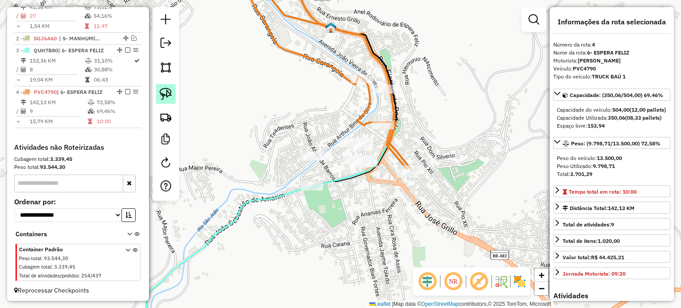
click at [166, 92] on img at bounding box center [166, 94] width 12 height 12
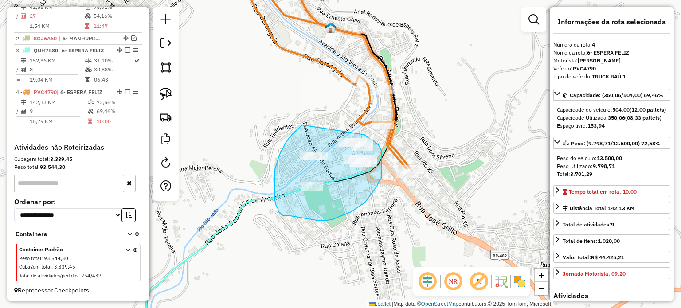
drag, startPoint x: 300, startPoint y: 127, endPoint x: 354, endPoint y: 131, distance: 54.7
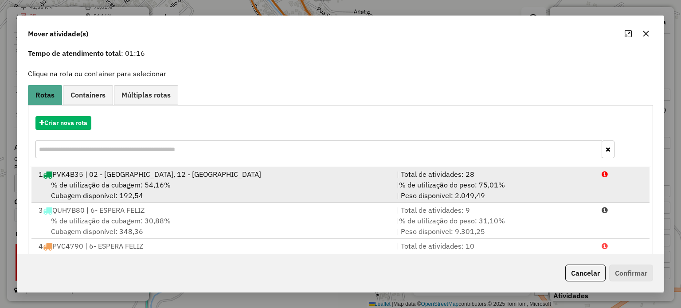
scroll to position [71, 0]
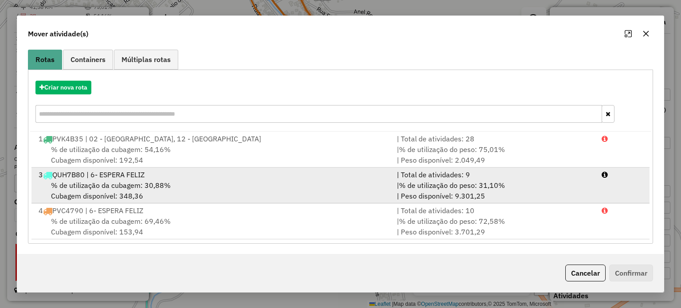
click at [138, 181] on span "% de utilização da cubagem: 30,88%" at bounding box center [111, 185] width 120 height 9
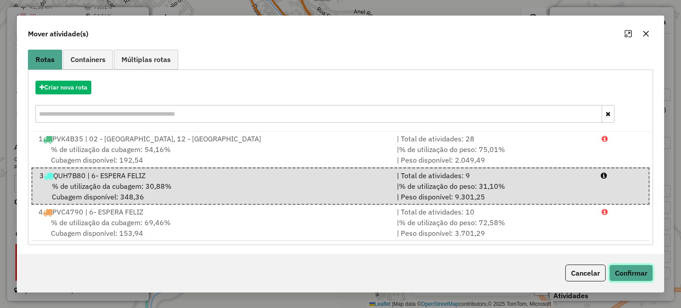
click at [637, 274] on button "Confirmar" at bounding box center [631, 273] width 44 height 17
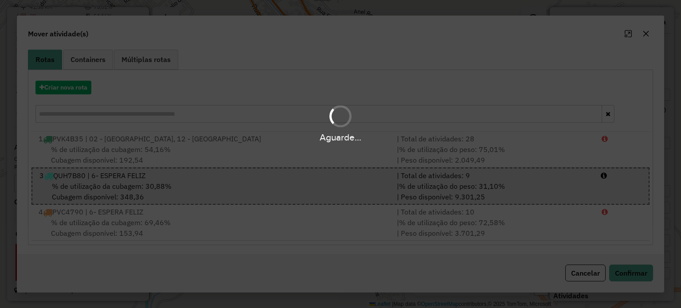
scroll to position [0, 0]
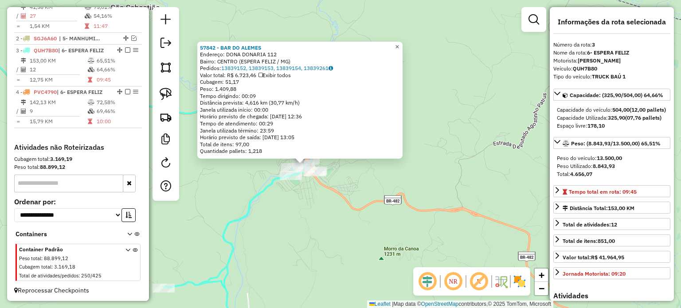
click at [402, 43] on link "×" at bounding box center [397, 46] width 11 height 11
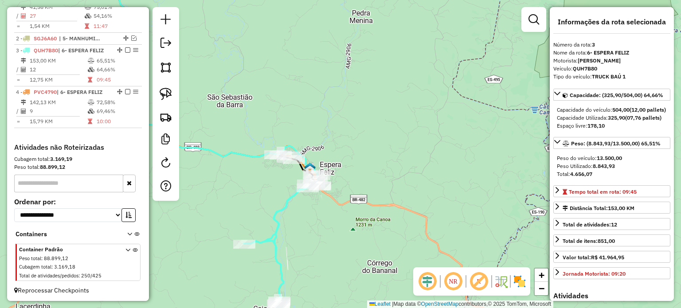
drag, startPoint x: 316, startPoint y: 238, endPoint x: 370, endPoint y: 181, distance: 78.4
click at [370, 181] on div "Janela de atendimento Grade de atendimento Capacidade Transportadoras Veículos …" at bounding box center [340, 154] width 681 height 308
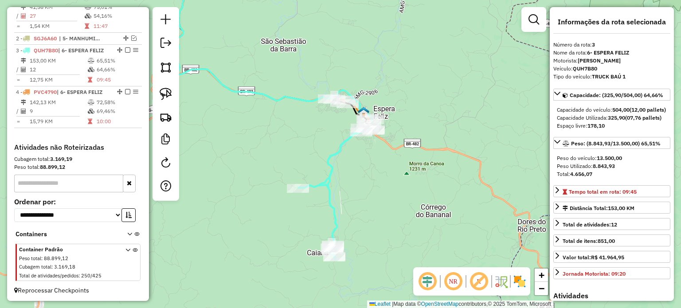
drag, startPoint x: 374, startPoint y: 189, endPoint x: 369, endPoint y: 210, distance: 22.4
click at [371, 207] on div "Janela de atendimento Grade de atendimento Capacidade Transportadoras Veículos …" at bounding box center [340, 154] width 681 height 308
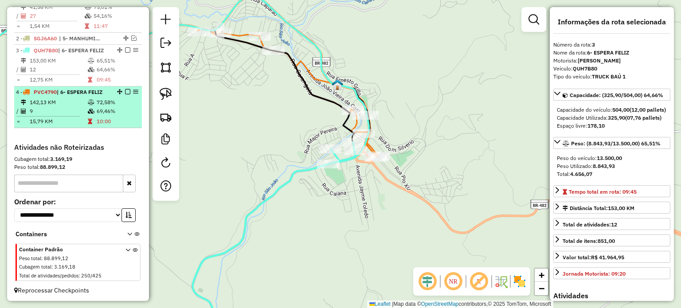
click at [125, 89] on em at bounding box center [127, 91] width 5 height 5
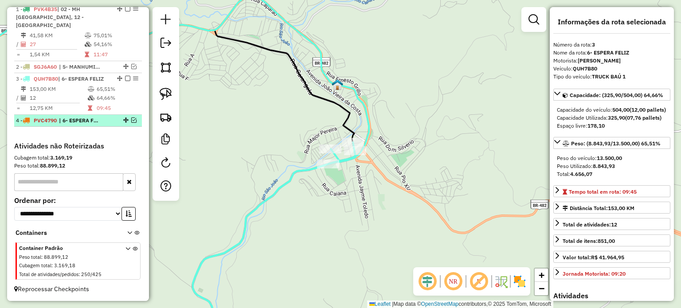
scroll to position [327, 0]
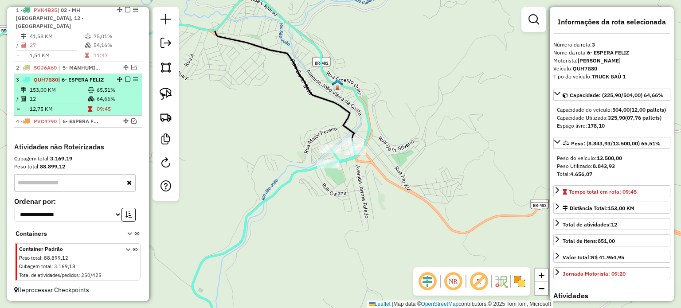
click at [126, 79] on em at bounding box center [127, 79] width 5 height 5
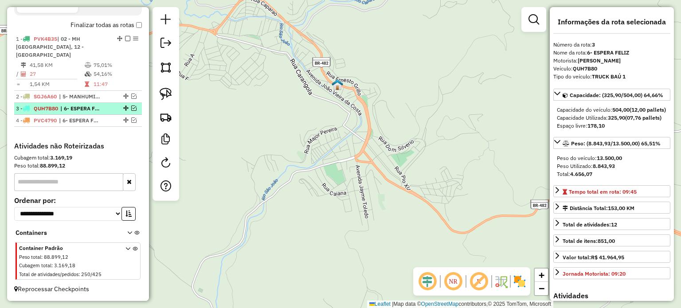
scroll to position [297, 0]
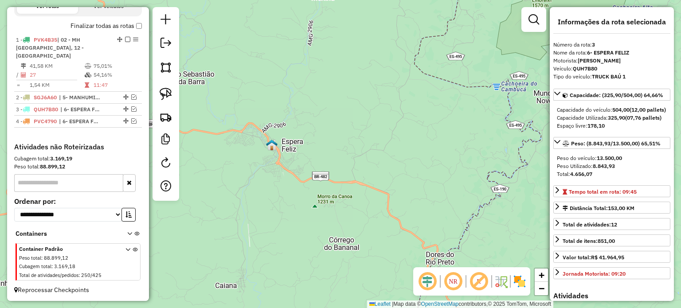
drag, startPoint x: 345, startPoint y: 194, endPoint x: 387, endPoint y: 195, distance: 42.1
click at [385, 193] on div "Janela de atendimento Grade de atendimento Capacidade Transportadoras Veículos …" at bounding box center [340, 154] width 681 height 308
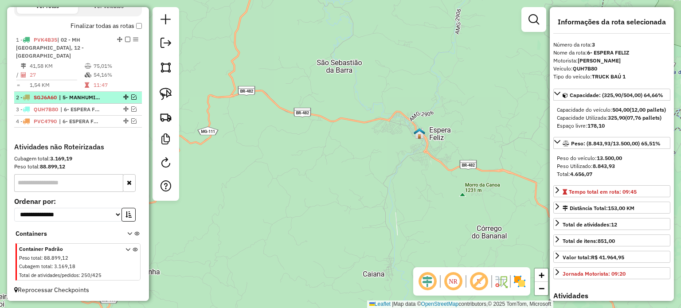
click at [131, 95] on em at bounding box center [133, 96] width 5 height 5
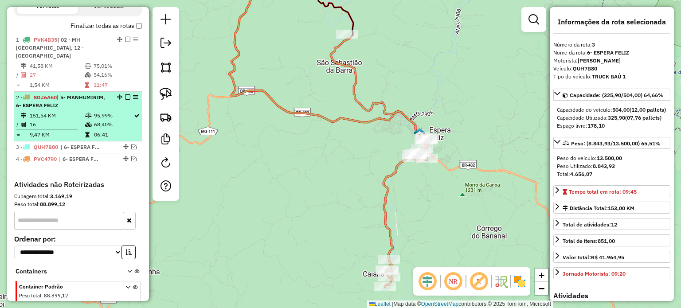
scroll to position [335, 0]
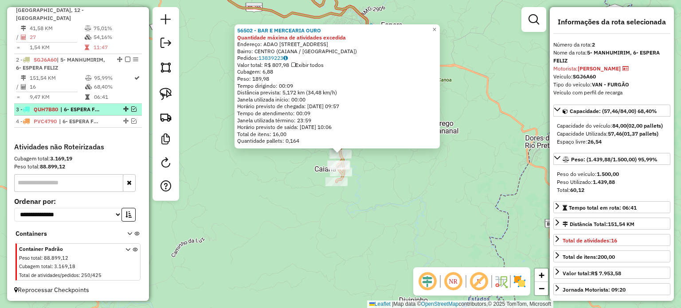
click at [131, 107] on em at bounding box center [133, 108] width 5 height 5
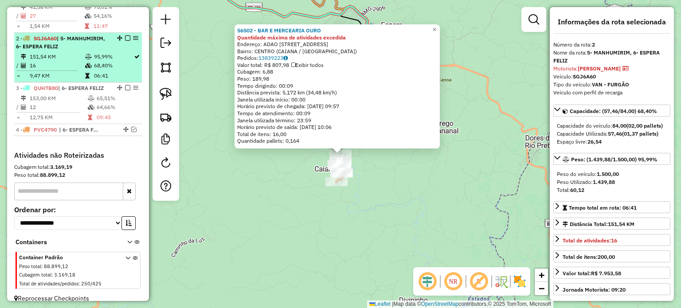
click at [125, 35] on em at bounding box center [127, 37] width 5 height 5
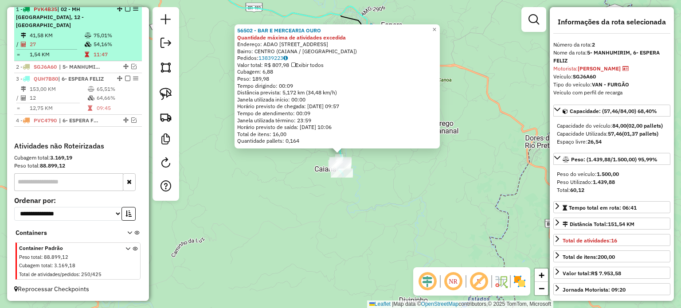
scroll to position [327, 0]
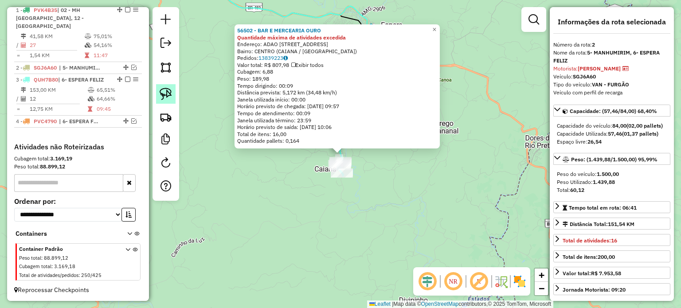
click at [164, 92] on img at bounding box center [166, 94] width 12 height 12
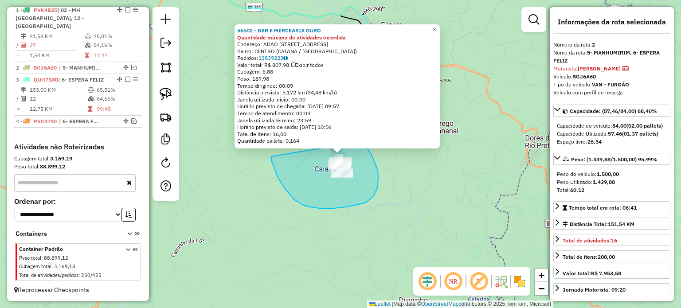
drag, startPoint x: 298, startPoint y: 202, endPoint x: 359, endPoint y: 141, distance: 86.5
click at [359, 141] on div "56502 - BAR E MERCEARIA OURO Quantidade máxima de atividades excedida Endereço:…" at bounding box center [340, 154] width 681 height 308
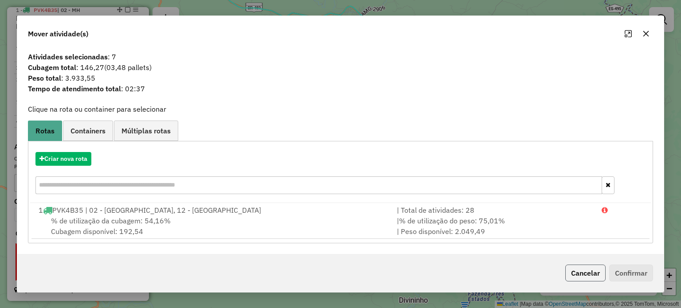
click at [579, 278] on button "Cancelar" at bounding box center [585, 273] width 40 height 17
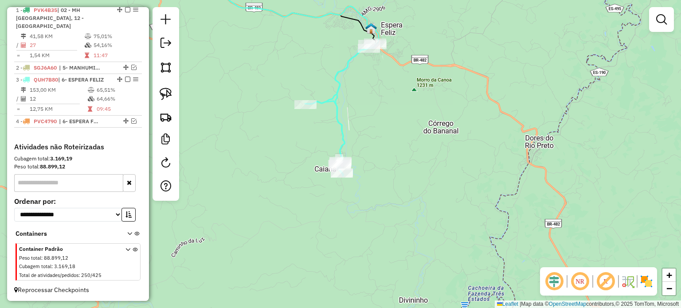
drag, startPoint x: 161, startPoint y: 93, endPoint x: 175, endPoint y: 97, distance: 14.6
click at [162, 93] on img at bounding box center [166, 94] width 12 height 12
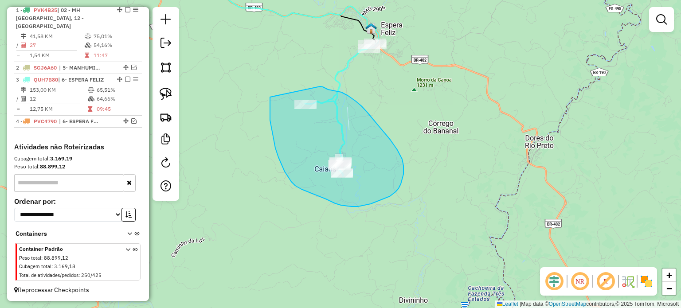
drag, startPoint x: 275, startPoint y: 148, endPoint x: 315, endPoint y: 86, distance: 74.0
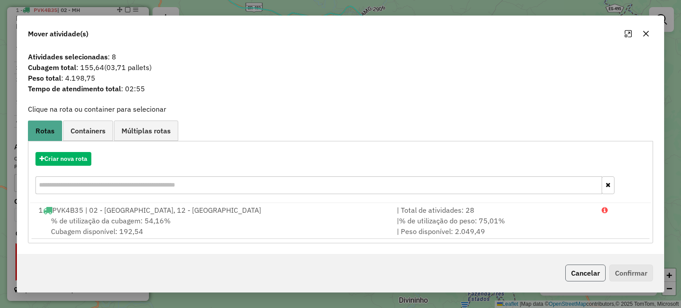
click at [584, 276] on button "Cancelar" at bounding box center [585, 273] width 40 height 17
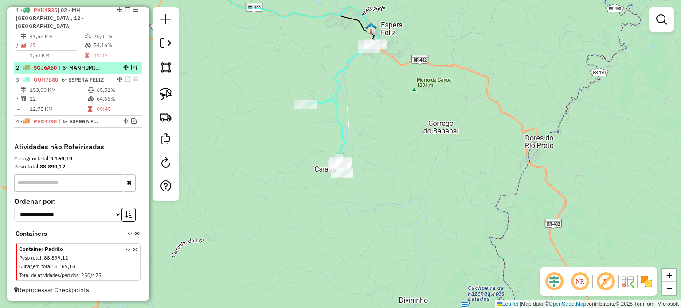
click at [132, 65] on em at bounding box center [133, 67] width 5 height 5
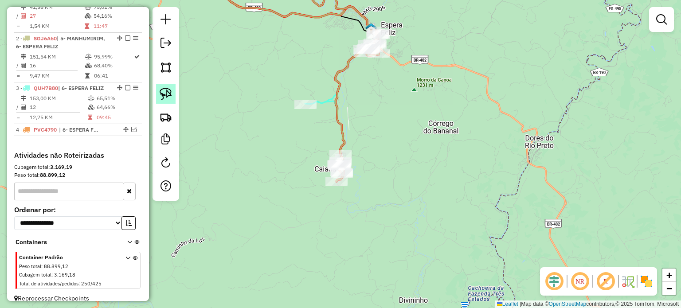
click at [169, 93] on img at bounding box center [166, 94] width 12 height 12
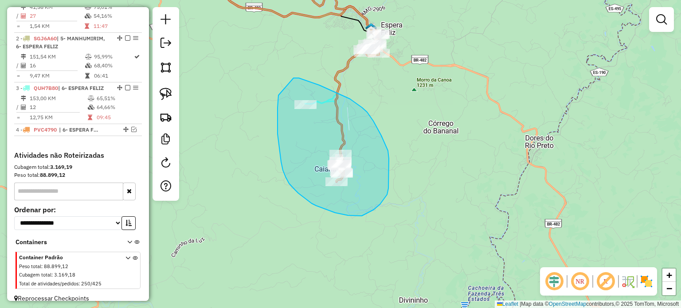
drag, startPoint x: 278, startPoint y: 101, endPoint x: 292, endPoint y: 79, distance: 26.3
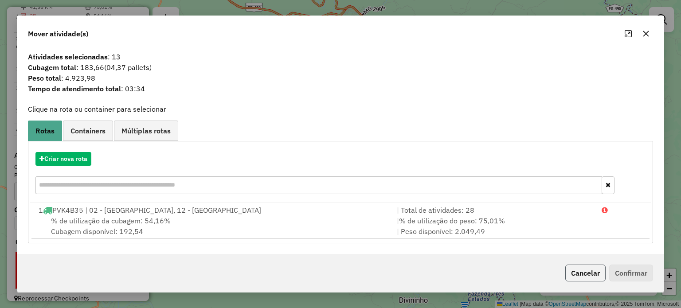
click at [577, 272] on button "Cancelar" at bounding box center [585, 273] width 40 height 17
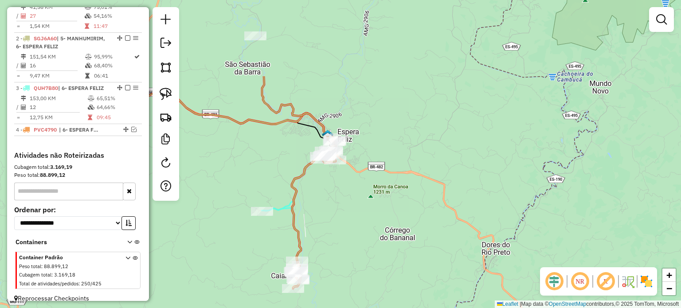
drag, startPoint x: 379, startPoint y: 145, endPoint x: 330, endPoint y: 188, distance: 65.6
click at [331, 259] on div "Janela de atendimento Grade de atendimento Capacidade Transportadoras Veículos …" at bounding box center [340, 154] width 681 height 308
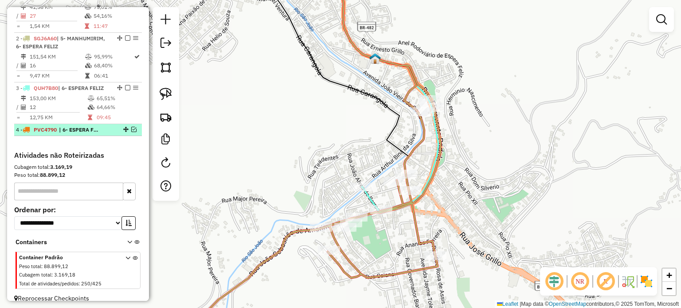
click at [125, 129] on em at bounding box center [125, 129] width 5 height 5
select select "**********"
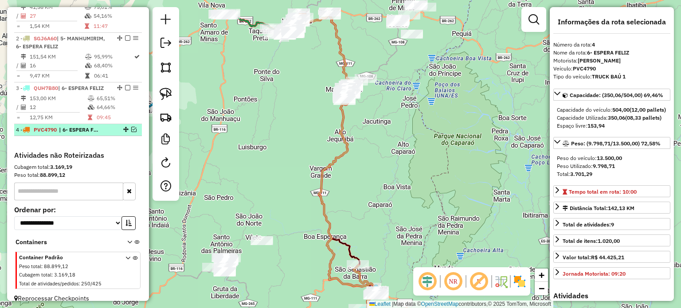
click at [131, 131] on em at bounding box center [133, 129] width 5 height 5
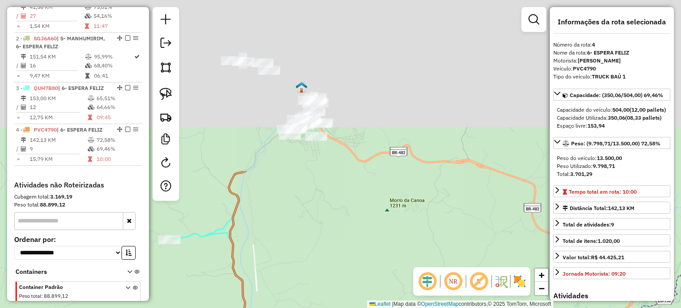
drag, startPoint x: 360, startPoint y: 98, endPoint x: 316, endPoint y: 277, distance: 184.3
click at [324, 296] on div "Janela de atendimento Grade de atendimento Capacidade Transportadoras Veículos …" at bounding box center [340, 154] width 681 height 308
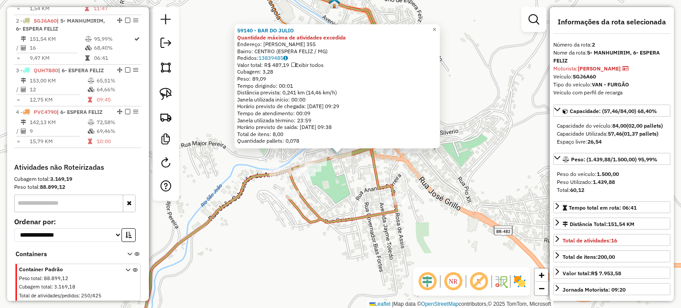
scroll to position [381, 0]
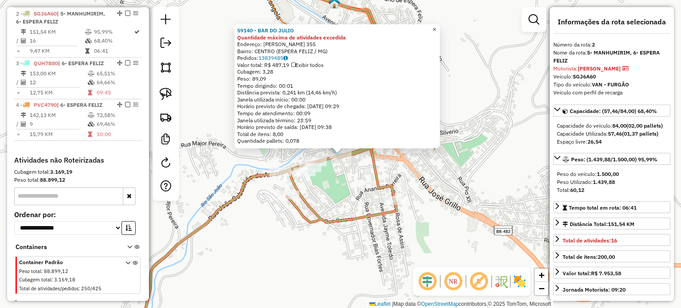
drag, startPoint x: 438, startPoint y: 28, endPoint x: 425, endPoint y: 39, distance: 16.1
click at [436, 29] on span "×" at bounding box center [434, 30] width 4 height 8
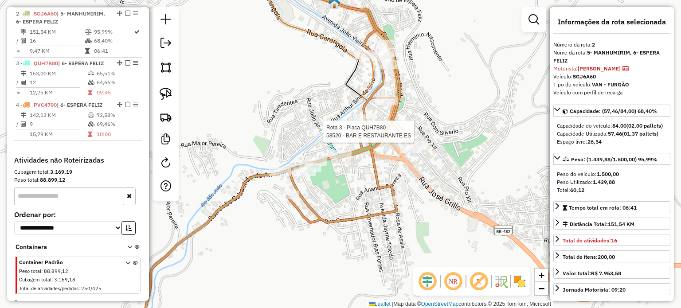
click at [316, 136] on div at bounding box center [320, 131] width 22 height 9
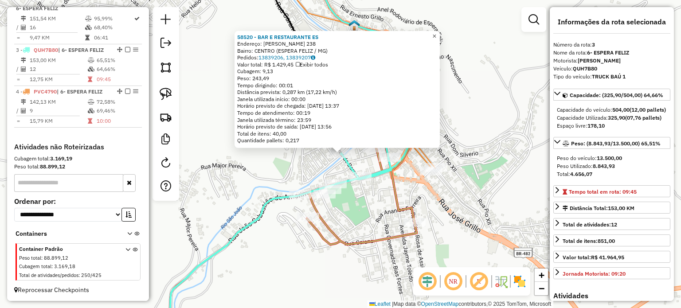
click at [436, 33] on span "×" at bounding box center [434, 36] width 4 height 8
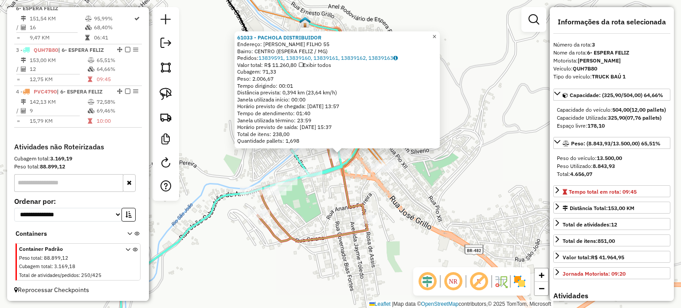
click at [436, 32] on span "×" at bounding box center [434, 36] width 4 height 8
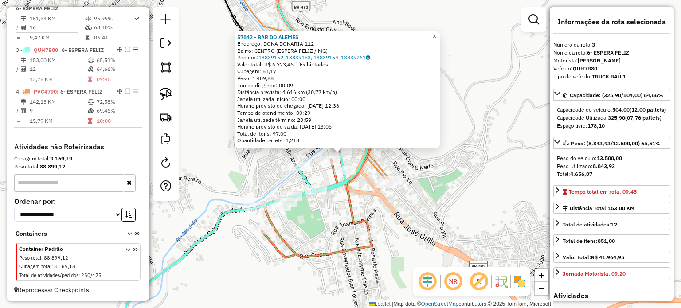
click at [436, 32] on span "×" at bounding box center [434, 36] width 4 height 8
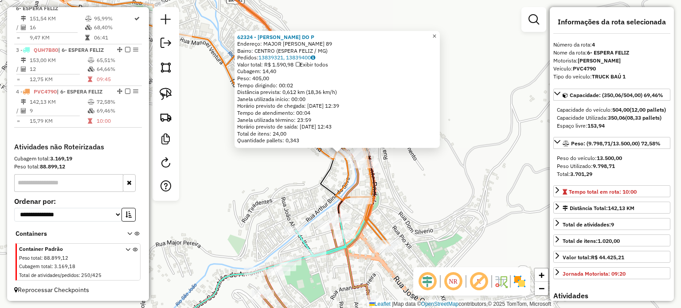
click at [436, 33] on span "×" at bounding box center [434, 36] width 4 height 8
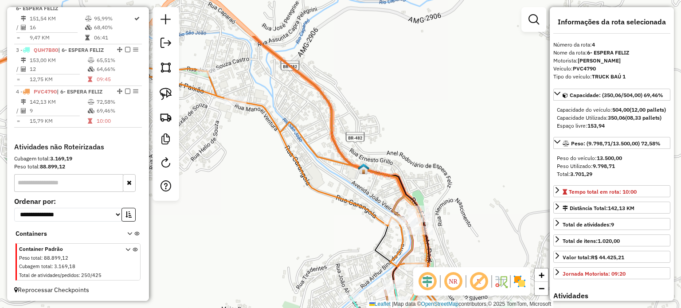
drag, startPoint x: 390, startPoint y: 123, endPoint x: 405, endPoint y: 148, distance: 29.6
click at [406, 148] on div "Janela de atendimento Grade de atendimento Capacidade Transportadoras Veículos …" at bounding box center [340, 154] width 681 height 308
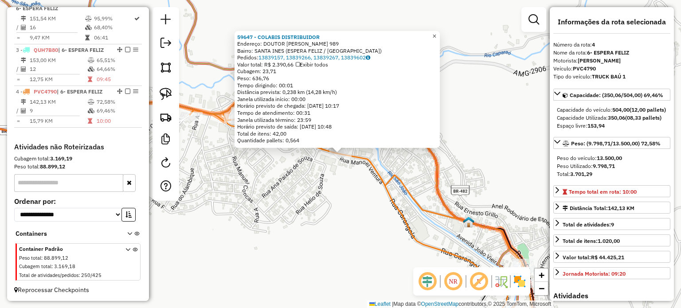
click at [436, 33] on span "×" at bounding box center [434, 36] width 4 height 8
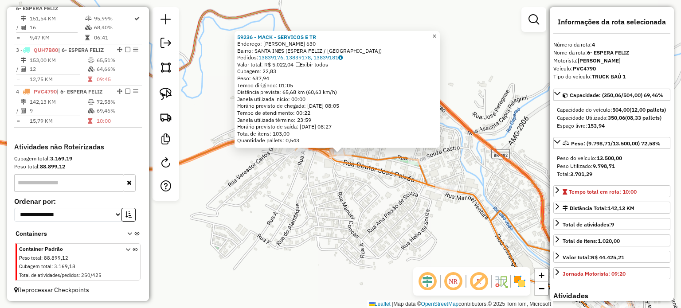
click at [436, 32] on span "×" at bounding box center [434, 36] width 4 height 8
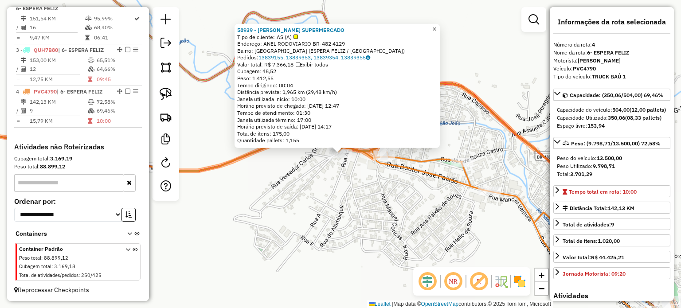
drag, startPoint x: 440, startPoint y: 24, endPoint x: 435, endPoint y: 31, distance: 8.2
click at [436, 26] on span "×" at bounding box center [434, 29] width 4 height 8
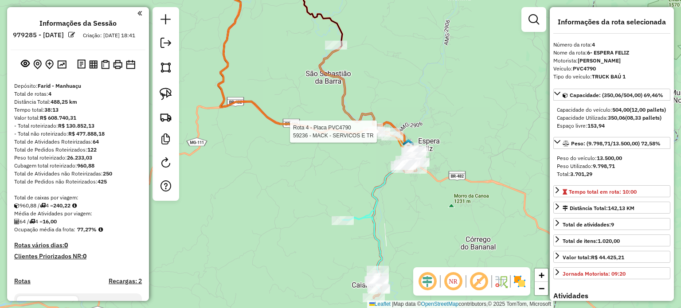
select select "**********"
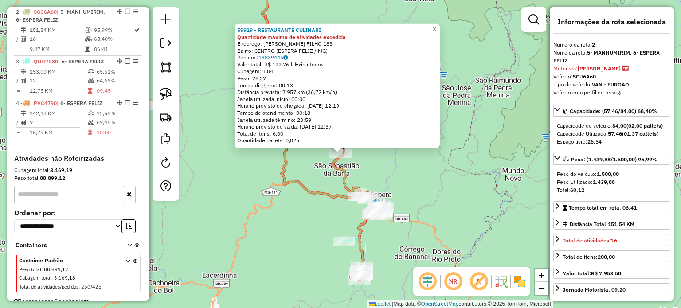
scroll to position [381, 0]
click at [436, 25] on span "×" at bounding box center [434, 29] width 4 height 8
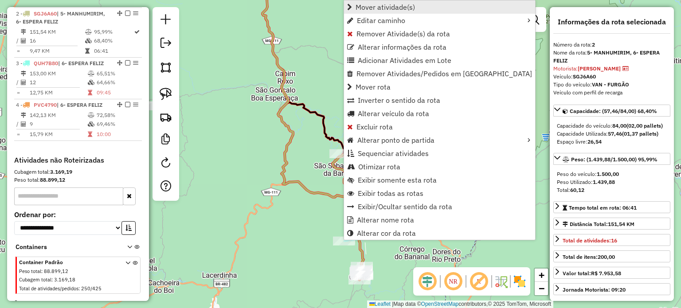
click at [405, 9] on span "Mover atividade(s)" at bounding box center [384, 7] width 59 height 7
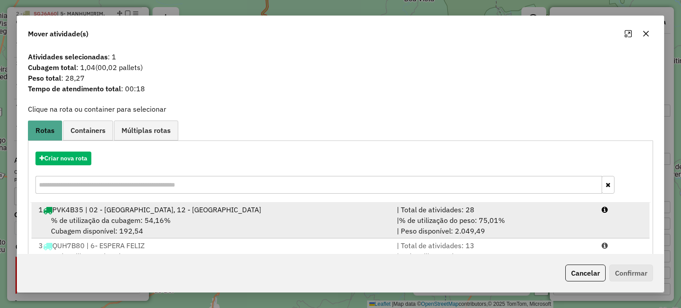
scroll to position [71, 0]
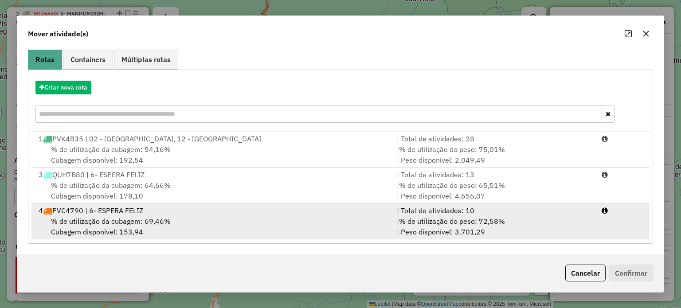
click at [192, 218] on div "% de utilização da cubagem: 69,46% Cubagem disponível: 153,94" at bounding box center [212, 226] width 358 height 21
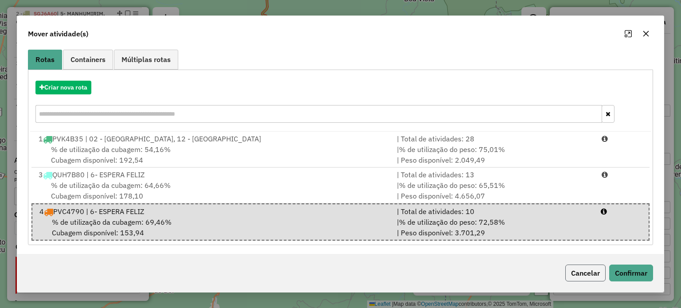
click at [575, 270] on button "Cancelar" at bounding box center [585, 273] width 40 height 17
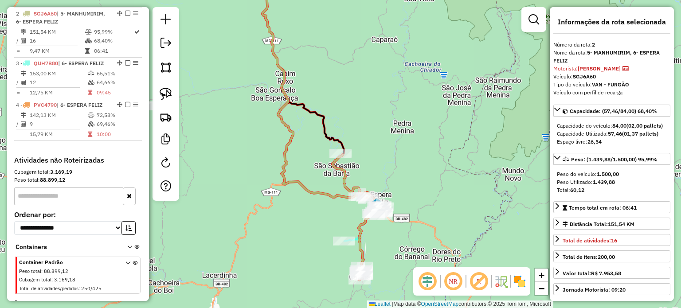
scroll to position [0, 0]
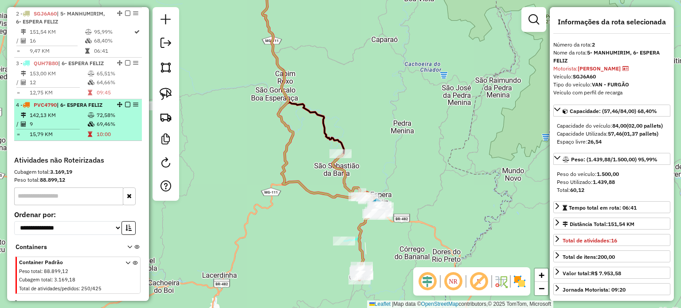
click at [125, 102] on em at bounding box center [127, 104] width 5 height 5
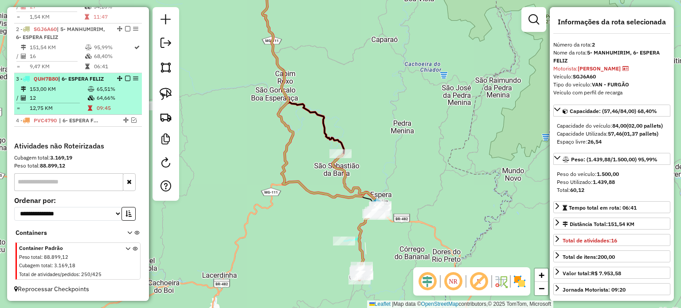
scroll to position [365, 0]
click at [126, 81] on em at bounding box center [127, 79] width 5 height 5
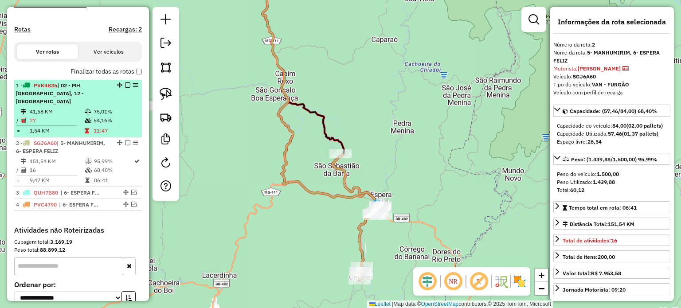
scroll to position [246, 0]
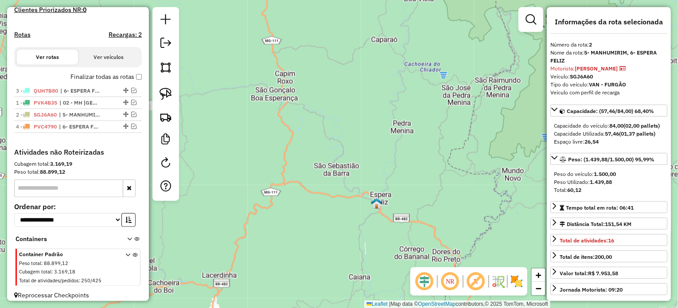
drag, startPoint x: 121, startPoint y: 122, endPoint x: 121, endPoint y: 97, distance: 25.3
drag, startPoint x: 122, startPoint y: 134, endPoint x: 121, endPoint y: 115, distance: 19.5
drag, startPoint x: 123, startPoint y: 121, endPoint x: 122, endPoint y: 103, distance: 17.7
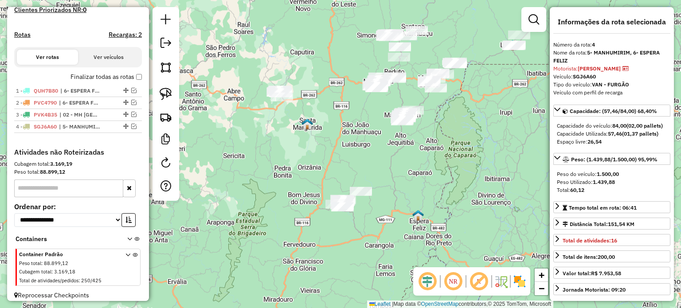
drag, startPoint x: 342, startPoint y: 150, endPoint x: 338, endPoint y: 186, distance: 36.1
click at [338, 186] on div "Janela de atendimento Grade de atendimento Capacidade Transportadoras Veículos …" at bounding box center [340, 154] width 681 height 308
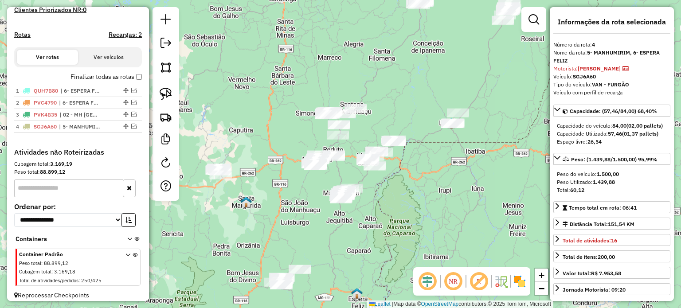
drag, startPoint x: 398, startPoint y: 184, endPoint x: 377, endPoint y: 191, distance: 22.4
click at [380, 191] on div "Janela de atendimento Grade de atendimento Capacidade Transportadoras Veículos …" at bounding box center [340, 154] width 681 height 308
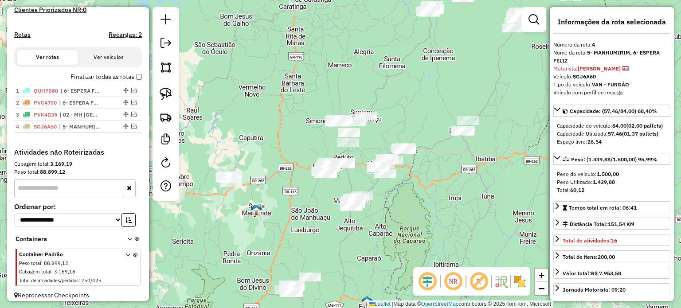
drag, startPoint x: 440, startPoint y: 166, endPoint x: 376, endPoint y: 207, distance: 75.3
click at [379, 207] on div "Janela de atendimento Grade de atendimento Capacidade Transportadoras Veículos …" at bounding box center [340, 154] width 681 height 308
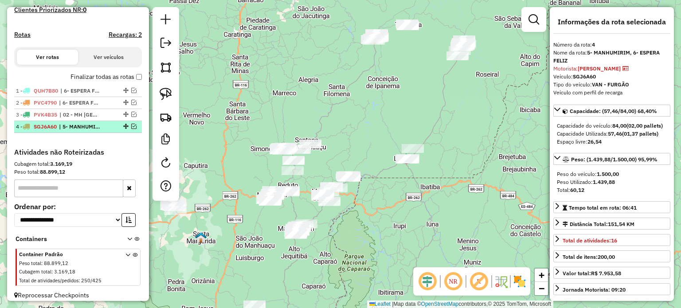
click at [131, 129] on em at bounding box center [133, 126] width 5 height 5
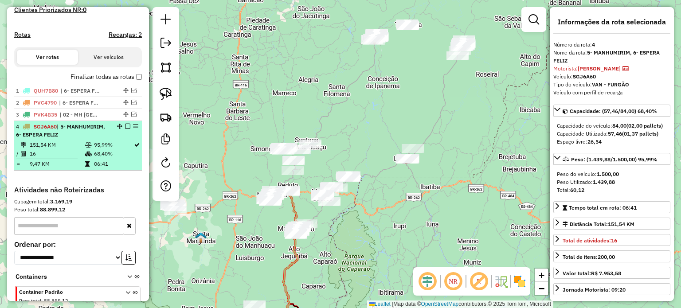
click at [99, 139] on div "4 - SGJ6A60 | 5- MANHUMIRIM, 6- ESPERA FELIZ" at bounding box center [63, 131] width 94 height 16
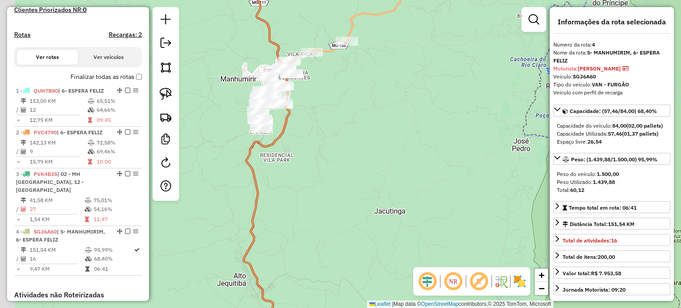
drag, startPoint x: 379, startPoint y: 140, endPoint x: 434, endPoint y: 171, distance: 63.7
click at [444, 169] on div "Janela de atendimento Grade de atendimento Capacidade Transportadoras Veículos …" at bounding box center [340, 154] width 681 height 308
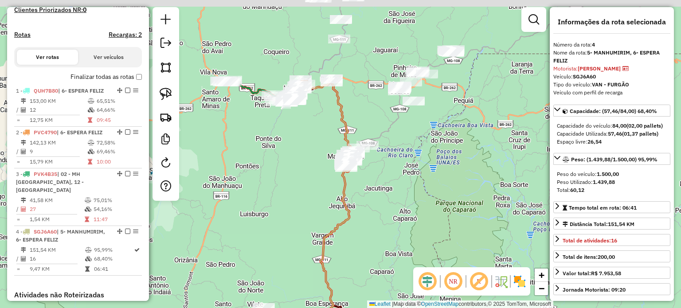
drag, startPoint x: 295, startPoint y: 129, endPoint x: 330, endPoint y: 148, distance: 39.9
click at [330, 148] on div "Janela de atendimento Grade de atendimento Capacidade Transportadoras Veículos …" at bounding box center [340, 154] width 681 height 308
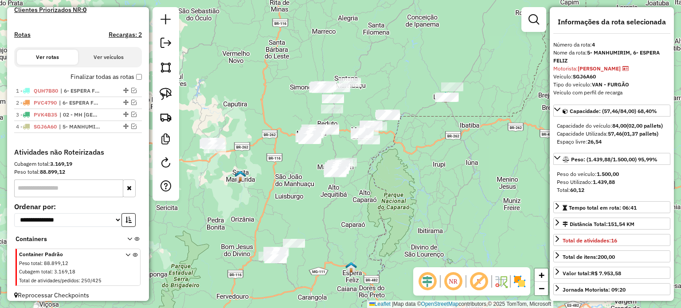
drag, startPoint x: 359, startPoint y: 74, endPoint x: 327, endPoint y: 160, distance: 92.1
click at [328, 160] on div "Janela de atendimento Grade de atendimento Capacidade Transportadoras Veículos …" at bounding box center [340, 154] width 681 height 308
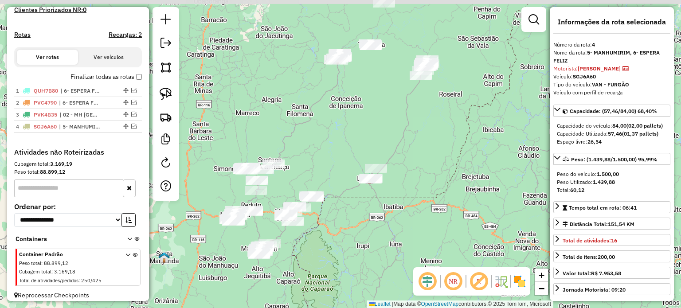
drag, startPoint x: 468, startPoint y: 132, endPoint x: 404, endPoint y: 156, distance: 67.8
click at [405, 156] on div "Janela de atendimento Grade de atendimento Capacidade Transportadoras Veículos …" at bounding box center [340, 154] width 681 height 308
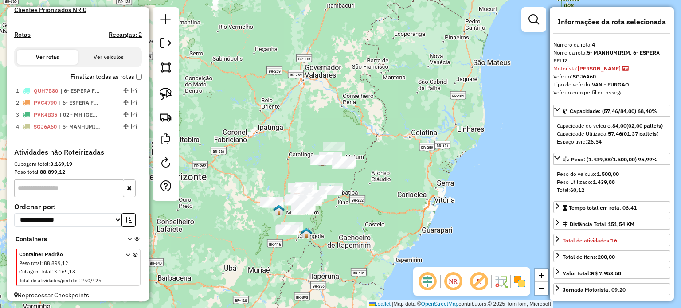
drag, startPoint x: 330, startPoint y: 241, endPoint x: 361, endPoint y: 191, distance: 58.5
click at [361, 192] on div "Janela de atendimento Grade de atendimento Capacidade Transportadoras Veículos …" at bounding box center [340, 154] width 681 height 308
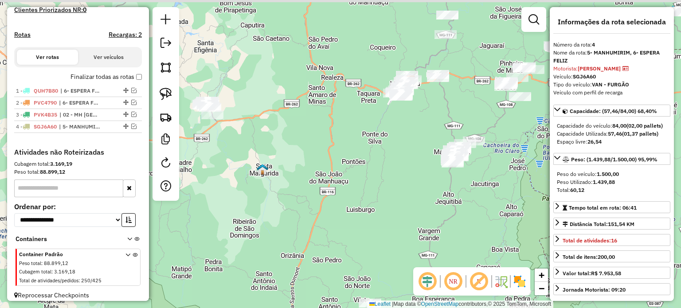
drag, startPoint x: 390, startPoint y: 128, endPoint x: 385, endPoint y: 133, distance: 7.8
click at [387, 133] on div "Janela de atendimento Grade de atendimento Capacidade Transportadoras Veículos …" at bounding box center [340, 154] width 681 height 308
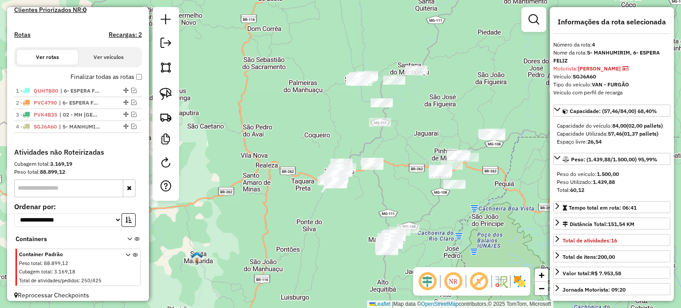
drag, startPoint x: 445, startPoint y: 89, endPoint x: 387, endPoint y: 142, distance: 78.4
click at [388, 142] on div "Janela de atendimento Grade de atendimento Capacidade Transportadoras Veículos …" at bounding box center [340, 154] width 681 height 308
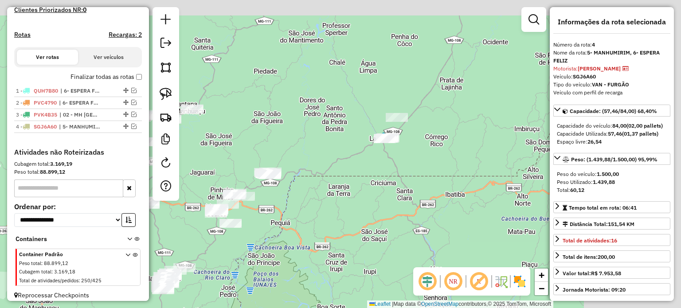
drag, startPoint x: 486, startPoint y: 132, endPoint x: 179, endPoint y: 185, distance: 310.7
click at [180, 186] on div "Janela de atendimento Grade de atendimento Capacidade Transportadoras Veículos …" at bounding box center [340, 154] width 681 height 308
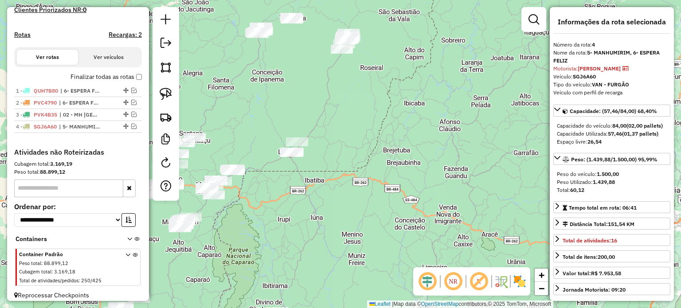
drag, startPoint x: 320, startPoint y: 89, endPoint x: 286, endPoint y: 128, distance: 52.1
click at [289, 126] on div "Janela de atendimento Grade de atendimento Capacidade Transportadoras Veículos …" at bounding box center [340, 154] width 681 height 308
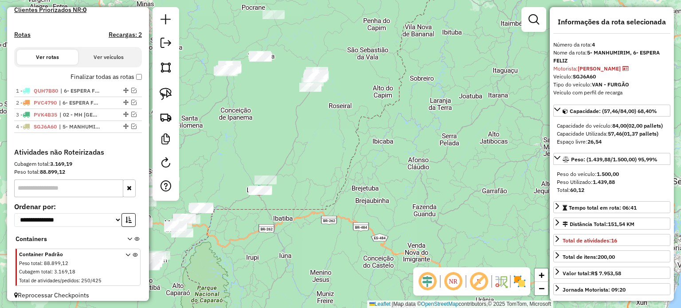
drag, startPoint x: 161, startPoint y: 91, endPoint x: 186, endPoint y: 93, distance: 25.3
click at [161, 91] on img at bounding box center [166, 94] width 12 height 12
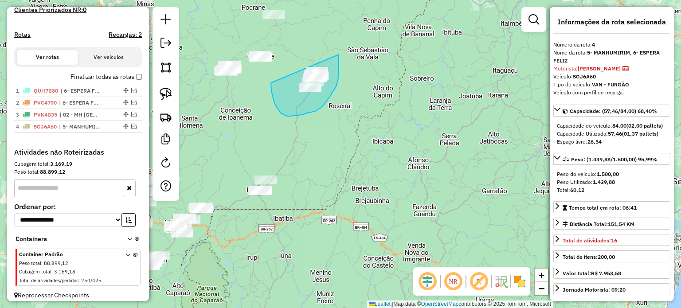
drag, startPoint x: 272, startPoint y: 94, endPoint x: 327, endPoint y: 53, distance: 68.7
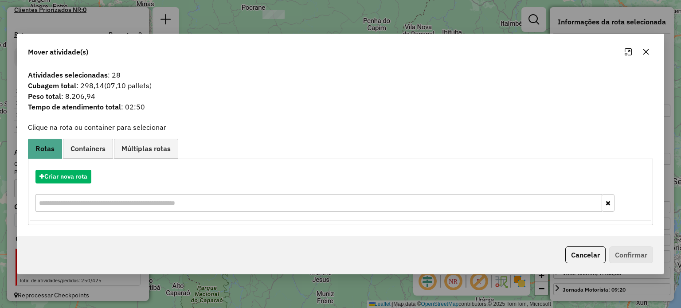
click at [591, 251] on button "Cancelar" at bounding box center [585, 254] width 40 height 17
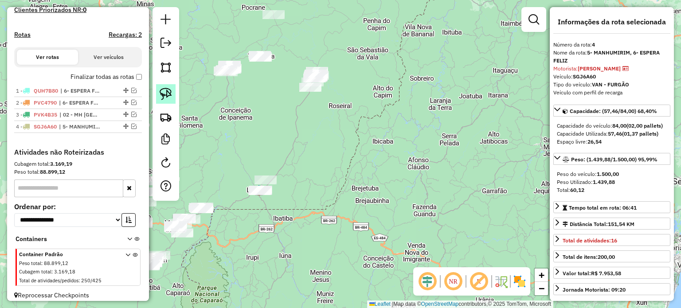
click at [162, 95] on img at bounding box center [166, 94] width 12 height 12
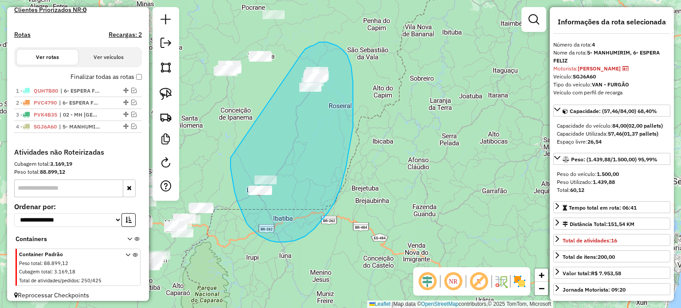
drag, startPoint x: 231, startPoint y: 173, endPoint x: 300, endPoint y: 55, distance: 136.8
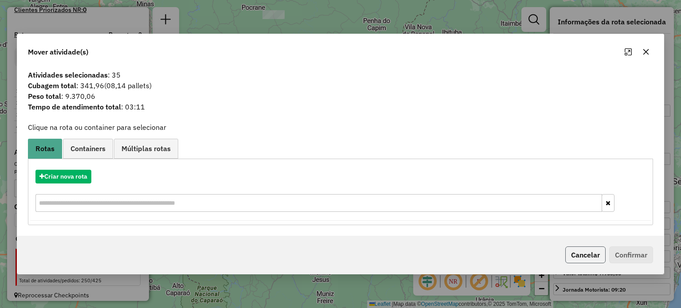
click at [588, 250] on button "Cancelar" at bounding box center [585, 254] width 40 height 17
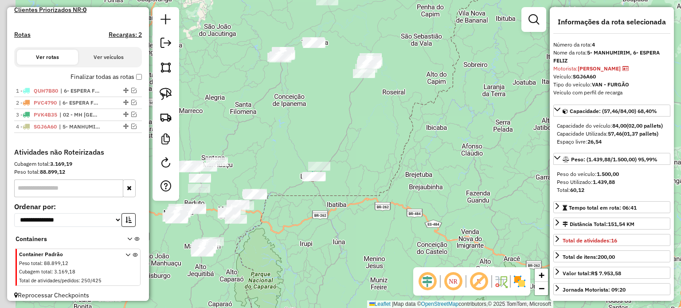
drag, startPoint x: 262, startPoint y: 161, endPoint x: 276, endPoint y: 156, distance: 15.1
click at [276, 156] on div "Janela de atendimento Grade de atendimento Capacidade Transportadoras Veículos …" at bounding box center [340, 154] width 681 height 308
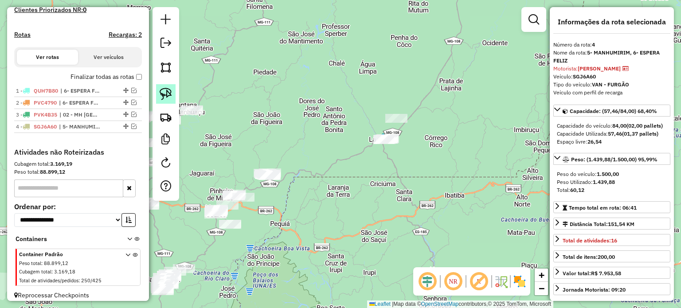
click at [164, 96] on img at bounding box center [166, 94] width 12 height 12
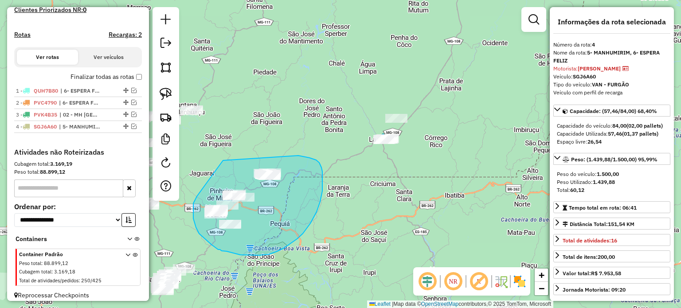
drag, startPoint x: 213, startPoint y: 175, endPoint x: 295, endPoint y: 156, distance: 84.7
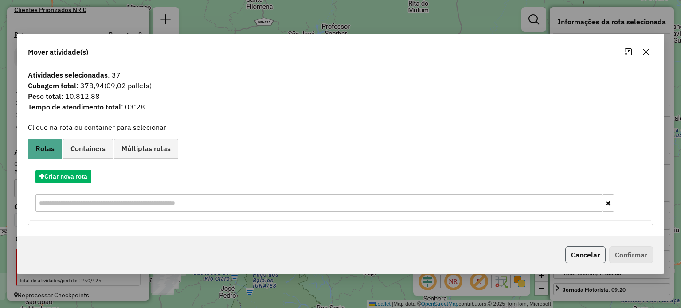
click at [592, 255] on button "Cancelar" at bounding box center [585, 254] width 40 height 17
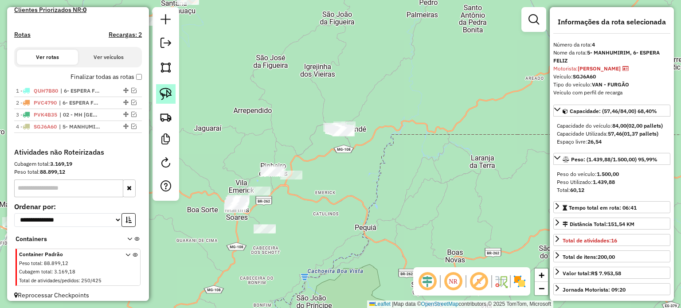
click at [165, 91] on img at bounding box center [166, 94] width 12 height 12
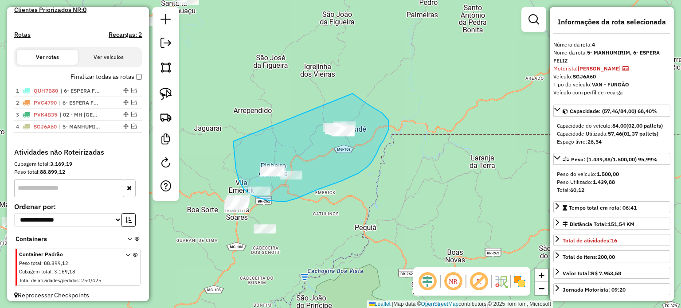
drag, startPoint x: 235, startPoint y: 161, endPoint x: 348, endPoint y: 93, distance: 131.2
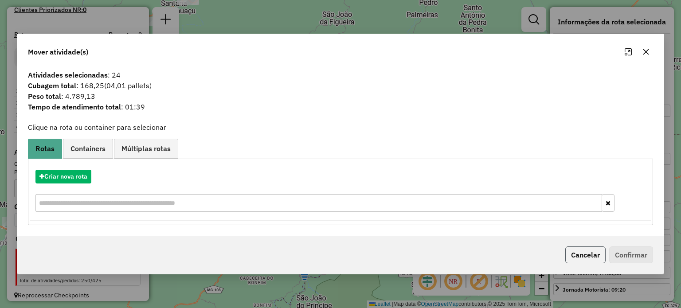
click at [580, 259] on button "Cancelar" at bounding box center [585, 254] width 40 height 17
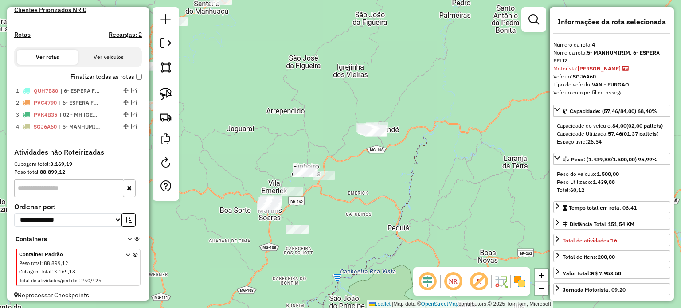
drag, startPoint x: 239, startPoint y: 255, endPoint x: 247, endPoint y: 255, distance: 7.5
click at [247, 255] on div "Janela de atendimento Grade de atendimento Capacidade Transportadoras Veículos …" at bounding box center [340, 154] width 681 height 308
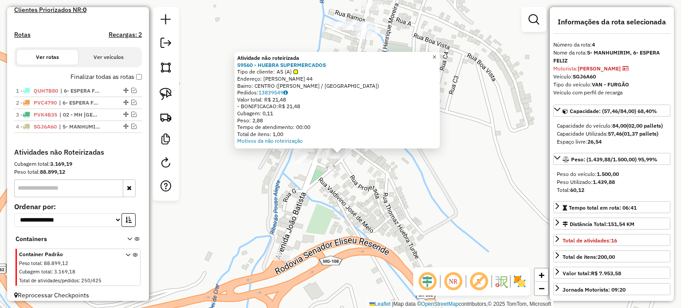
drag, startPoint x: 441, startPoint y: 57, endPoint x: 435, endPoint y: 60, distance: 6.9
click at [436, 58] on span "×" at bounding box center [434, 57] width 4 height 8
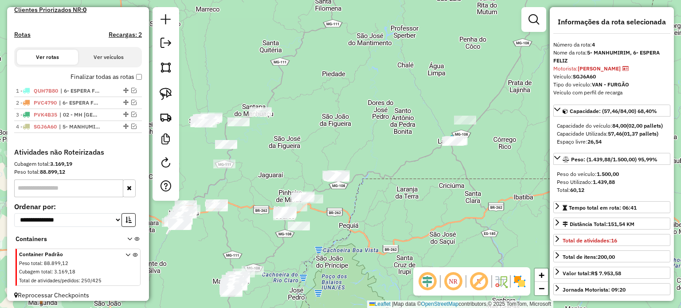
drag, startPoint x: 238, startPoint y: 196, endPoint x: 310, endPoint y: 192, distance: 72.3
click at [310, 192] on div "Janela de atendimento Grade de atendimento Capacidade Transportadoras Veículos …" at bounding box center [340, 154] width 681 height 308
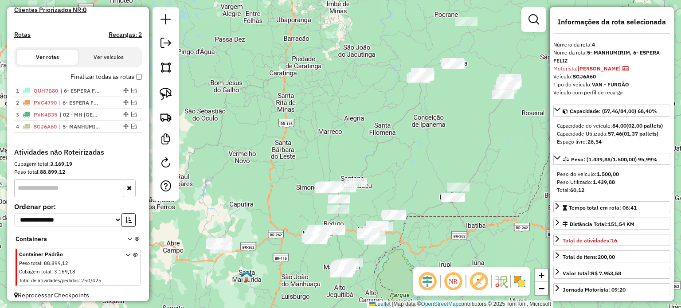
drag, startPoint x: 268, startPoint y: 228, endPoint x: 303, endPoint y: 219, distance: 36.5
click at [303, 219] on div "Janela de atendimento Grade de atendimento Capacidade Transportadoras Veículos …" at bounding box center [340, 154] width 681 height 308
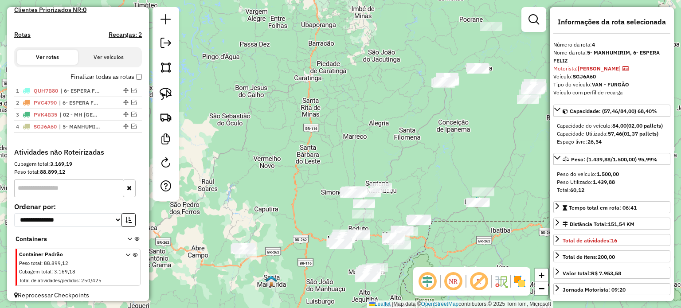
drag, startPoint x: 404, startPoint y: 155, endPoint x: 262, endPoint y: 301, distance: 204.0
click at [263, 302] on div "Janela de atendimento Grade de atendimento Capacidade Transportadoras Veículos …" at bounding box center [340, 154] width 681 height 308
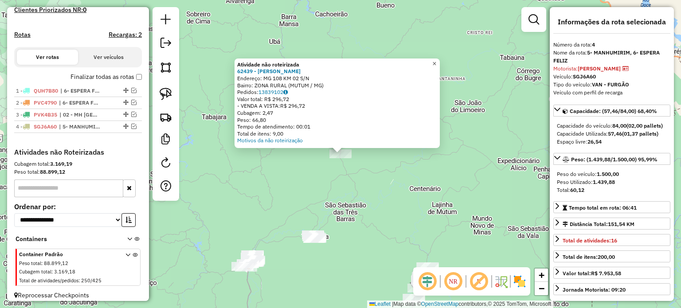
click at [436, 61] on span "×" at bounding box center [434, 64] width 4 height 8
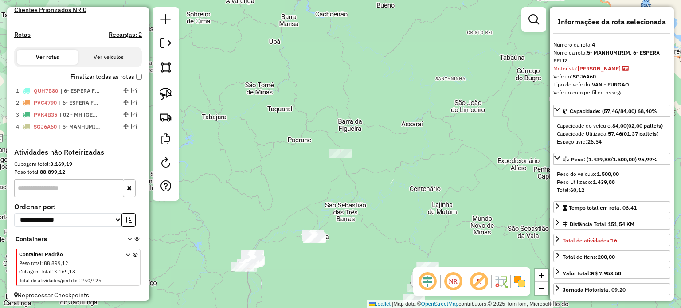
click at [377, 212] on div "Janela de atendimento Grade de atendimento Capacidade Transportadoras Veículos …" at bounding box center [340, 154] width 681 height 308
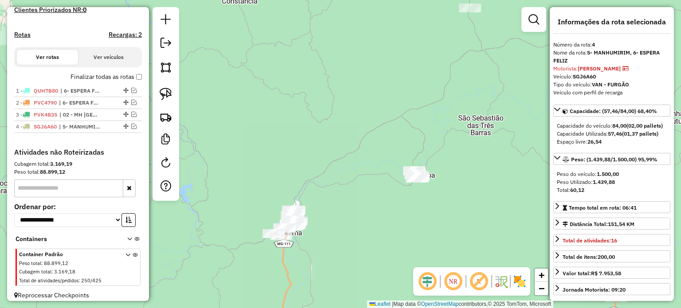
drag, startPoint x: 326, startPoint y: 211, endPoint x: 296, endPoint y: 217, distance: 30.2
click at [309, 218] on div "Janela de atendimento Grade de atendimento Capacidade Transportadoras Veículos …" at bounding box center [340, 154] width 681 height 308
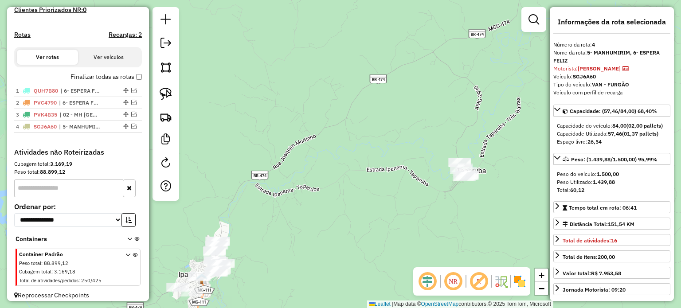
drag, startPoint x: 359, startPoint y: 224, endPoint x: 305, endPoint y: 251, distance: 60.0
click at [305, 254] on div "Janela de atendimento Grade de atendimento Capacidade Transportadoras Veículos …" at bounding box center [340, 154] width 681 height 308
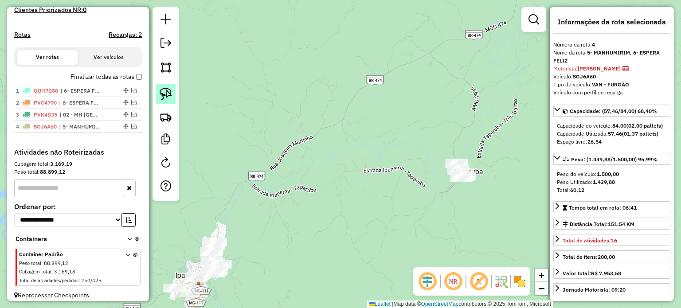
click at [161, 96] on img at bounding box center [166, 94] width 12 height 12
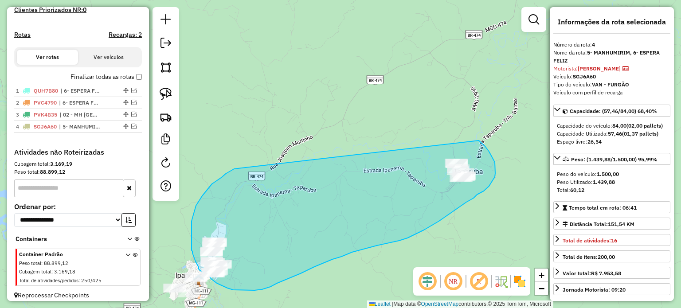
drag, startPoint x: 234, startPoint y: 169, endPoint x: 455, endPoint y: 132, distance: 223.6
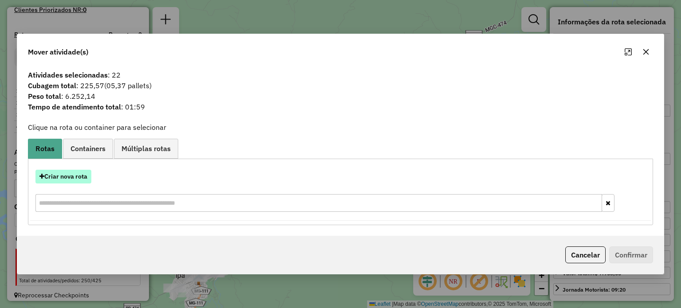
click at [81, 177] on button "Criar nova rota" at bounding box center [63, 177] width 56 height 14
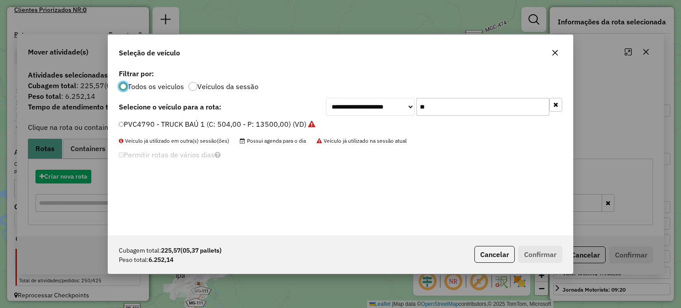
scroll to position [4, 3]
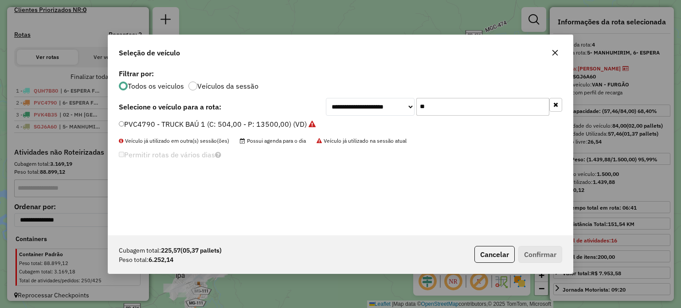
drag, startPoint x: 436, startPoint y: 107, endPoint x: 396, endPoint y: 112, distance: 40.6
click at [396, 112] on div "**********" at bounding box center [444, 107] width 236 height 18
type input "**"
click at [186, 124] on label "RMI6A09 - TRUCK BAÚ 1 (C: 504,00 - P: 13500,00) (VD)" at bounding box center [213, 124] width 188 height 11
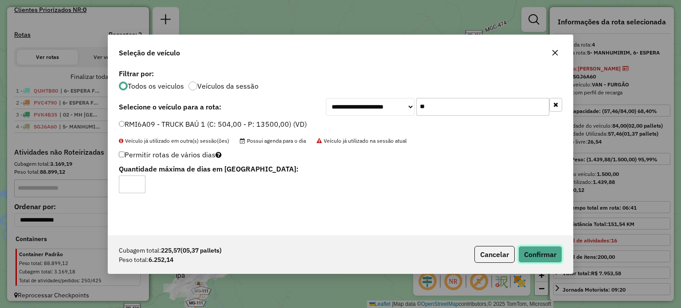
click at [541, 252] on button "Confirmar" at bounding box center [540, 254] width 44 height 17
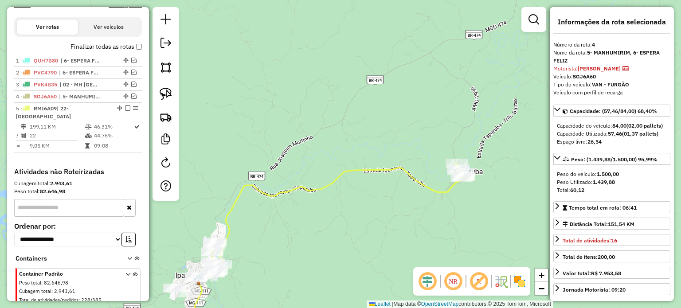
scroll to position [301, 0]
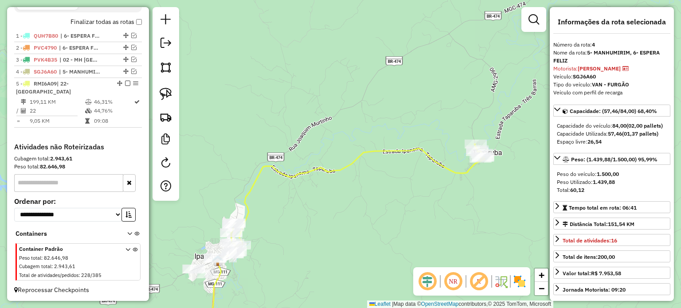
drag, startPoint x: 391, startPoint y: 251, endPoint x: 443, endPoint y: 171, distance: 94.9
click at [443, 171] on div "Janela de atendimento Grade de atendimento Capacidade Transportadoras Veículos …" at bounding box center [340, 154] width 681 height 308
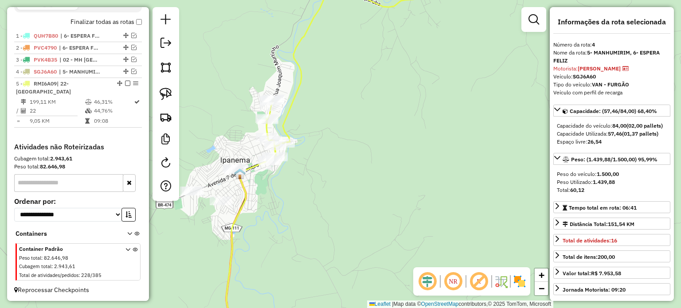
drag, startPoint x: 275, startPoint y: 193, endPoint x: 346, endPoint y: 185, distance: 70.9
click at [346, 185] on div "Janela de atendimento Grade de atendimento Capacidade Transportadoras Veículos …" at bounding box center [340, 154] width 681 height 308
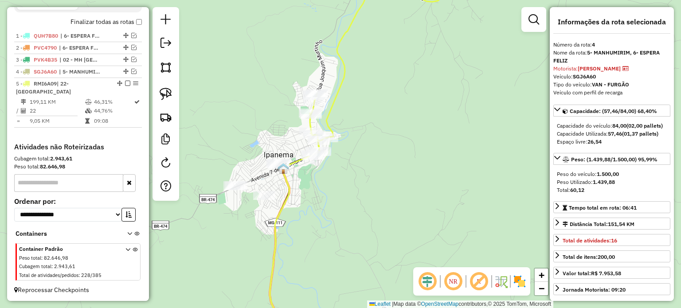
drag, startPoint x: 318, startPoint y: 203, endPoint x: 383, endPoint y: 121, distance: 105.0
click at [382, 122] on div "Janela de atendimento Grade de atendimento Capacidade Transportadoras Veículos …" at bounding box center [340, 154] width 681 height 308
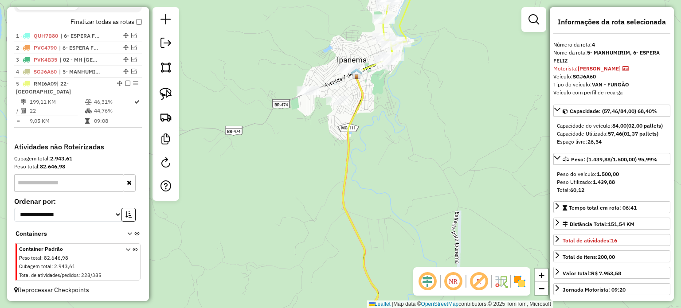
drag, startPoint x: 405, startPoint y: 133, endPoint x: 392, endPoint y: 153, distance: 23.8
click at [395, 152] on div "Janela de atendimento Grade de atendimento Capacidade Transportadoras Veículos …" at bounding box center [340, 154] width 681 height 308
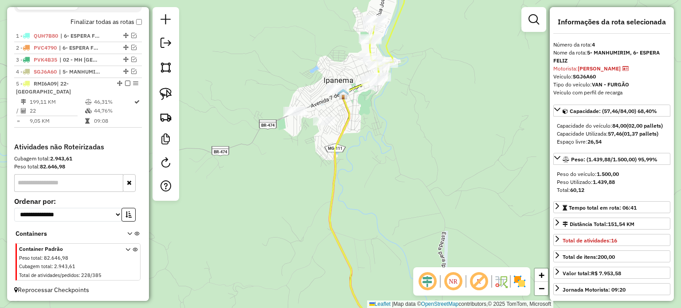
drag, startPoint x: 169, startPoint y: 94, endPoint x: 186, endPoint y: 97, distance: 17.2
click at [169, 93] on img at bounding box center [166, 94] width 12 height 12
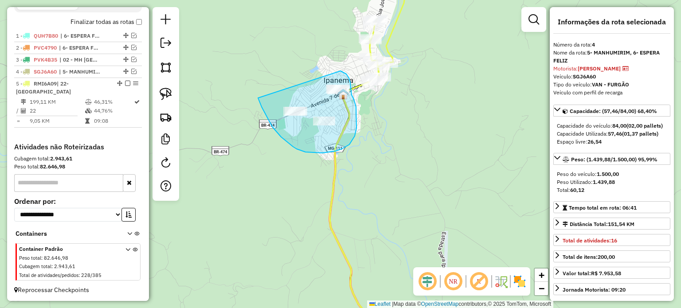
drag, startPoint x: 266, startPoint y: 115, endPoint x: 340, endPoint y: 71, distance: 86.4
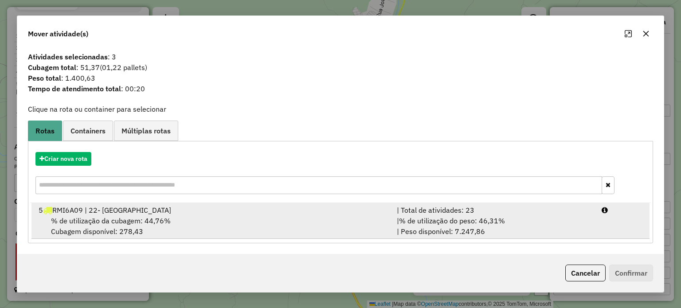
click at [170, 217] on div "% de utilização da cubagem: 44,76% Cubagem disponível: 278,43" at bounding box center [212, 225] width 358 height 21
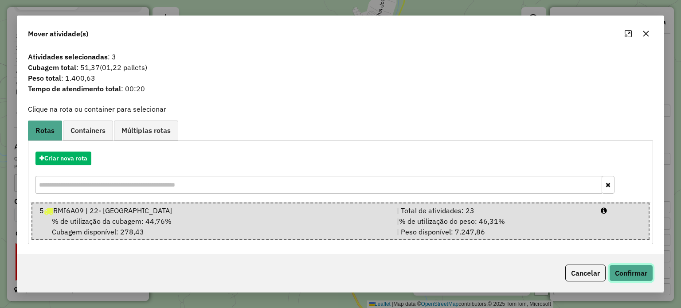
click at [643, 277] on button "Confirmar" at bounding box center [631, 273] width 44 height 17
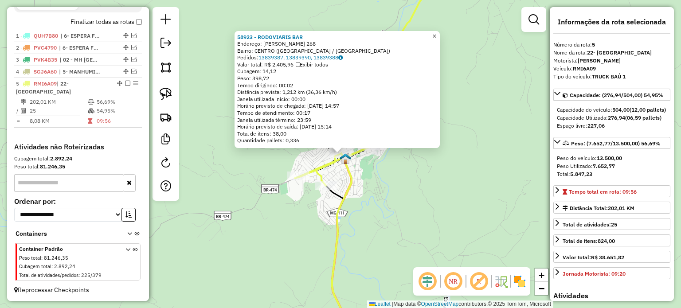
click at [436, 32] on span "×" at bounding box center [434, 36] width 4 height 8
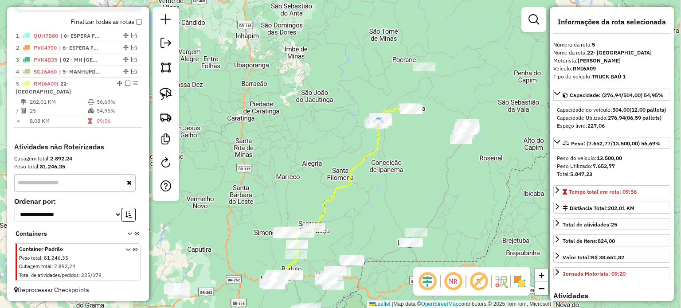
drag, startPoint x: 442, startPoint y: 147, endPoint x: 418, endPoint y: 142, distance: 24.4
click at [420, 143] on div "Janela de atendimento Grade de atendimento Capacidade Transportadoras Veículos …" at bounding box center [340, 154] width 681 height 308
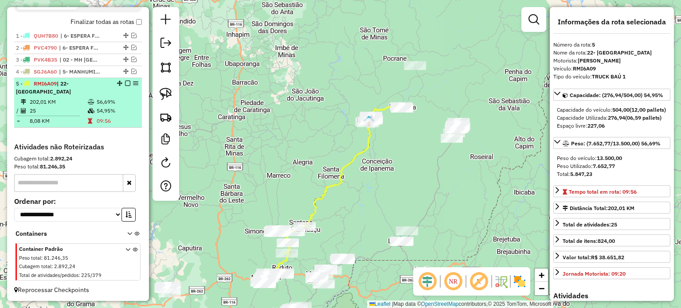
click at [127, 86] on em at bounding box center [127, 83] width 5 height 5
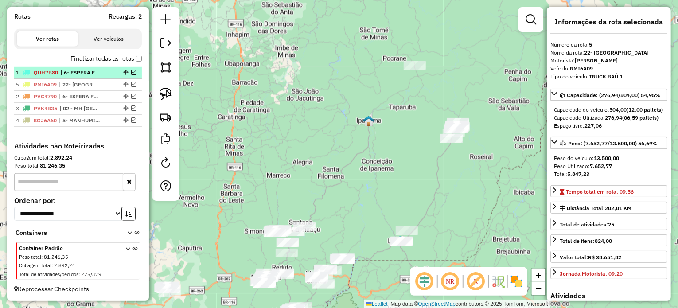
drag, startPoint x: 124, startPoint y: 120, endPoint x: 116, endPoint y: 74, distance: 46.8
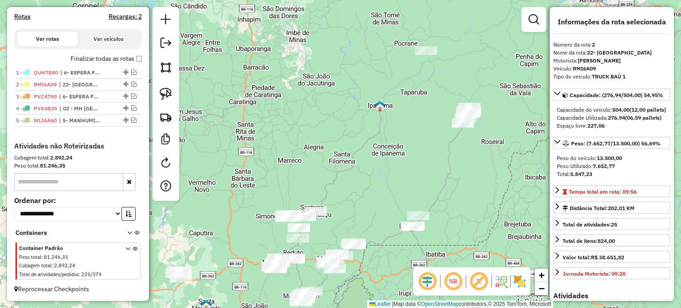
drag, startPoint x: 335, startPoint y: 222, endPoint x: 362, endPoint y: 167, distance: 60.6
click at [362, 167] on div "Janela de atendimento Grade de atendimento Capacidade Transportadoras Veículos …" at bounding box center [340, 154] width 681 height 308
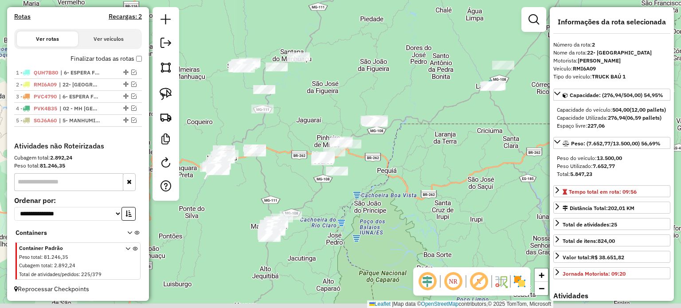
drag, startPoint x: 284, startPoint y: 200, endPoint x: 248, endPoint y: 172, distance: 45.2
click at [253, 175] on div "Janela de atendimento Grade de atendimento Capacidade Transportadoras Veículos …" at bounding box center [340, 154] width 681 height 308
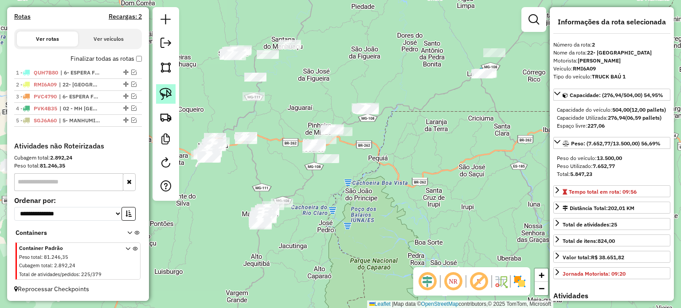
click at [166, 95] on img at bounding box center [166, 94] width 12 height 12
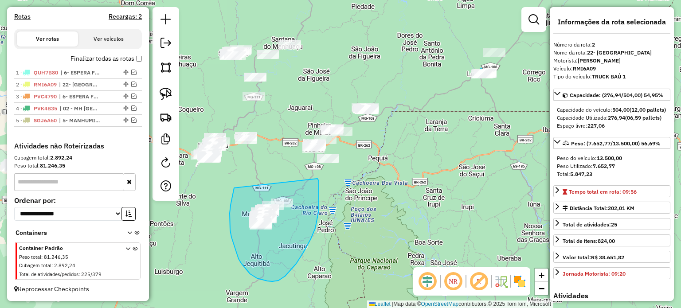
drag, startPoint x: 231, startPoint y: 237, endPoint x: 317, endPoint y: 179, distance: 104.0
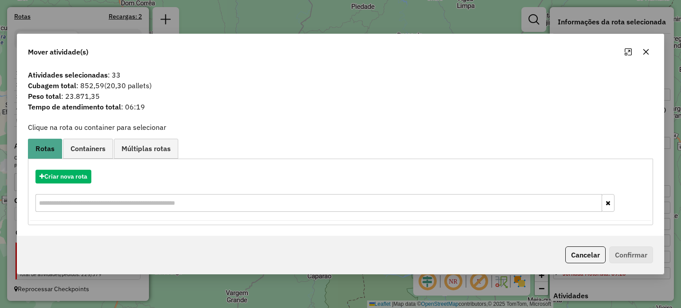
click at [580, 257] on button "Cancelar" at bounding box center [585, 254] width 40 height 17
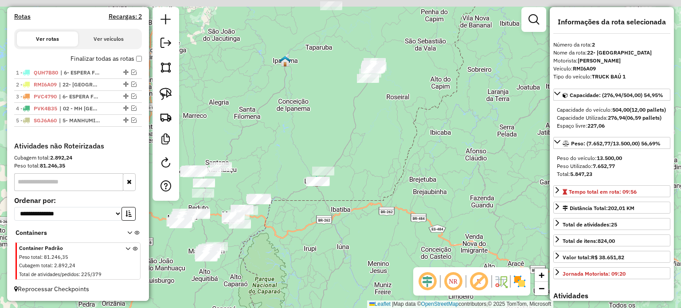
drag, startPoint x: 375, startPoint y: 101, endPoint x: 281, endPoint y: 167, distance: 115.1
click at [282, 167] on div "Janela de atendimento Grade de atendimento Capacidade Transportadoras Veículos …" at bounding box center [340, 154] width 681 height 308
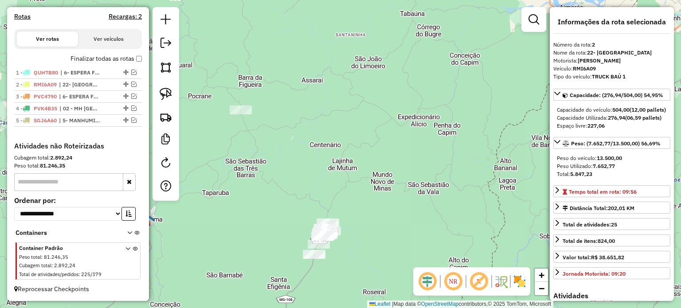
drag, startPoint x: 335, startPoint y: 106, endPoint x: 361, endPoint y: 192, distance: 90.0
click at [362, 192] on div "Janela de atendimento Grade de atendimento Capacidade Transportadoras Veículos …" at bounding box center [340, 154] width 681 height 308
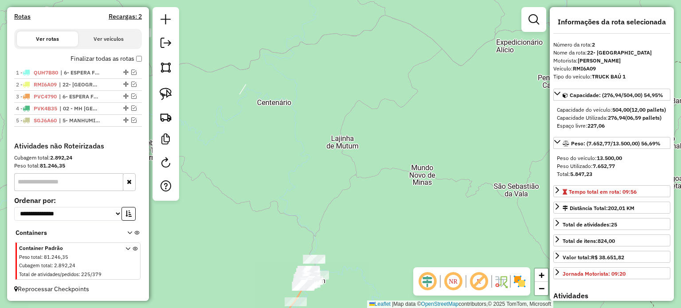
drag, startPoint x: 345, startPoint y: 185, endPoint x: 393, endPoint y: 194, distance: 48.7
click at [393, 194] on div "Janela de atendimento Grade de atendimento Capacidade Transportadoras Veículos …" at bounding box center [340, 154] width 681 height 308
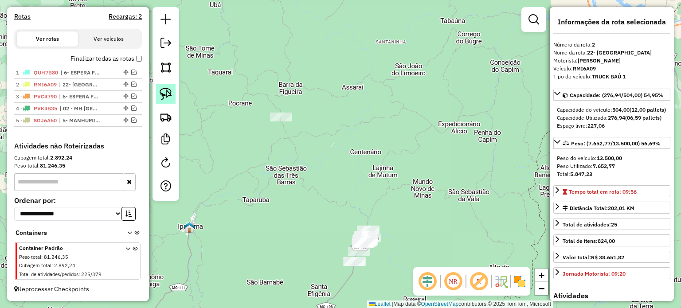
click at [167, 95] on img at bounding box center [166, 94] width 12 height 12
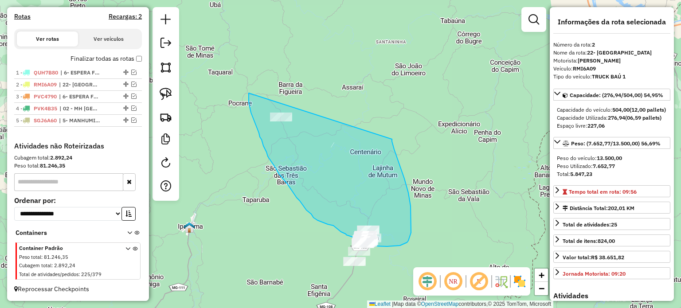
drag, startPoint x: 249, startPoint y: 93, endPoint x: 390, endPoint y: 136, distance: 147.7
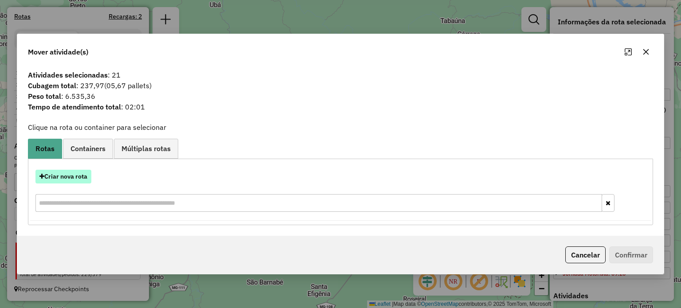
click at [80, 179] on button "Criar nova rota" at bounding box center [63, 177] width 56 height 14
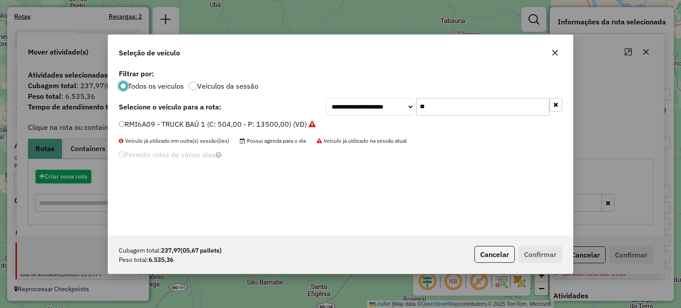
scroll to position [4, 3]
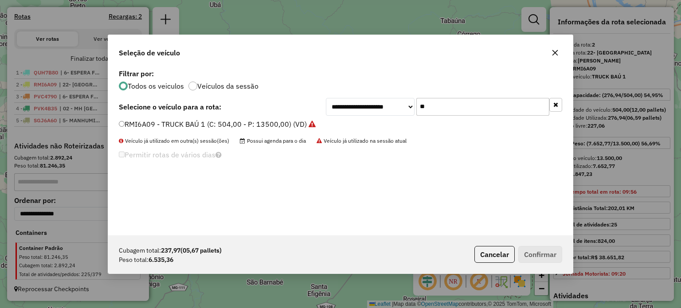
drag, startPoint x: 384, startPoint y: 102, endPoint x: 372, endPoint y: 100, distance: 11.7
click at [373, 101] on div "**********" at bounding box center [444, 107] width 236 height 18
type input "***"
click at [225, 126] on label "TEO1A50 - 3/4 BAÚ TRUCK (C: 252,00 - P: 7800,00) (VD)" at bounding box center [214, 124] width 191 height 11
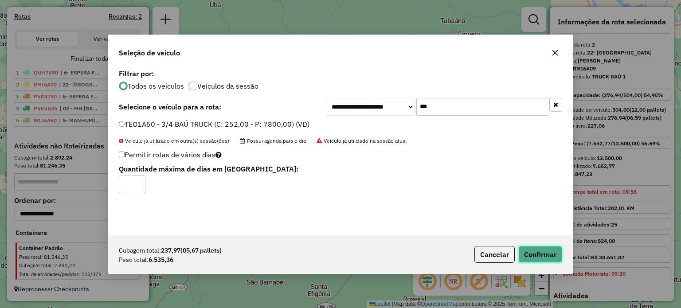
click at [541, 253] on button "Confirmar" at bounding box center [540, 254] width 44 height 17
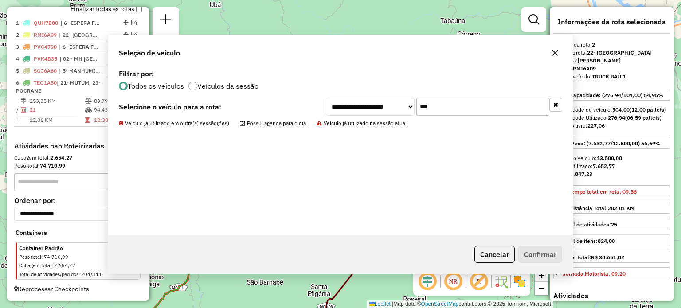
scroll to position [321, 0]
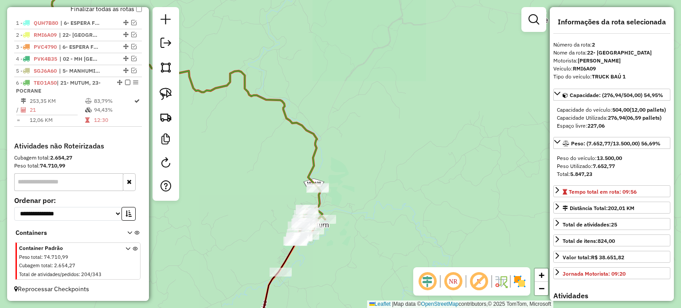
drag, startPoint x: 356, startPoint y: 244, endPoint x: 390, endPoint y: 208, distance: 49.2
click at [409, 213] on div "Janela de atendimento Grade de atendimento Capacidade Transportadoras Veículos …" at bounding box center [340, 154] width 681 height 308
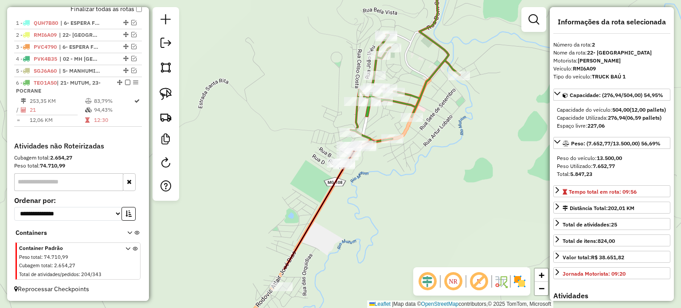
drag, startPoint x: 344, startPoint y: 240, endPoint x: 411, endPoint y: 164, distance: 101.4
click at [410, 165] on div "Janela de atendimento Grade de atendimento Capacidade Transportadoras Veículos …" at bounding box center [340, 154] width 681 height 308
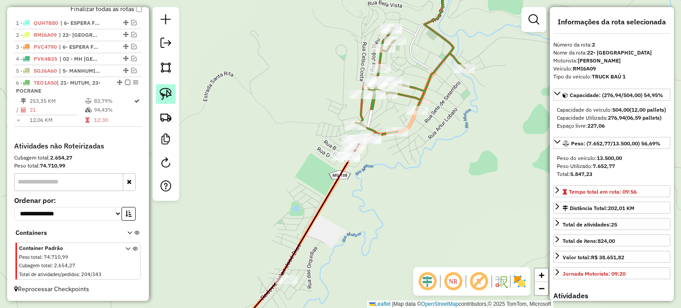
click at [167, 95] on img at bounding box center [166, 94] width 12 height 12
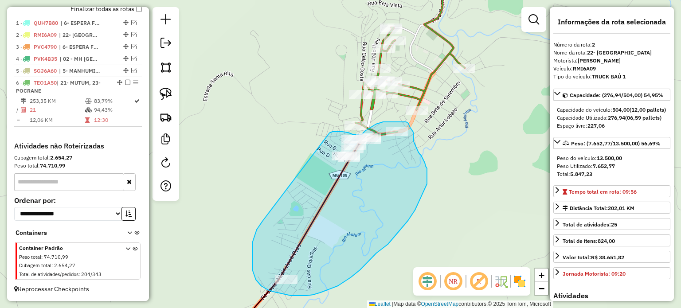
drag, startPoint x: 253, startPoint y: 249, endPoint x: 324, endPoint y: 138, distance: 131.8
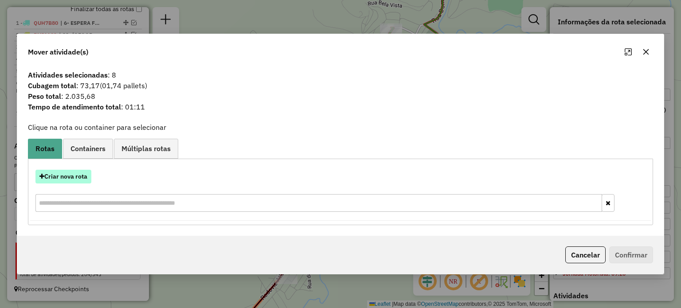
click at [70, 178] on button "Criar nova rota" at bounding box center [63, 177] width 56 height 14
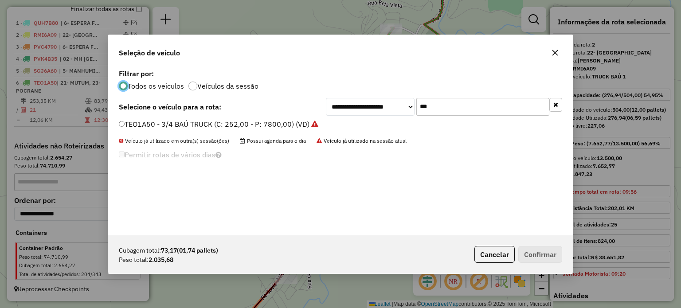
scroll to position [4, 3]
drag, startPoint x: 443, startPoint y: 105, endPoint x: 395, endPoint y: 108, distance: 48.0
click at [395, 109] on div "**********" at bounding box center [444, 107] width 236 height 18
type input "**"
click at [174, 124] on label "QUQ3H93 - 3/4 BAÚ TRUCK (C: 252,00 - P: 7800,00) (VD)" at bounding box center [215, 124] width 193 height 11
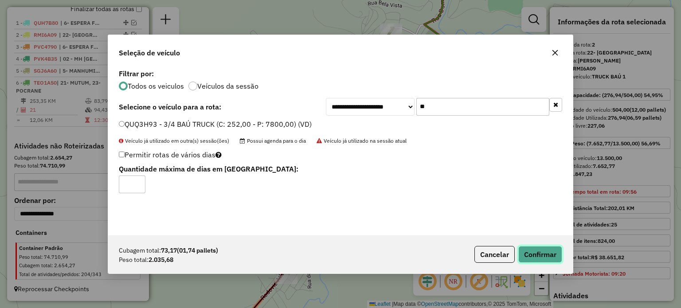
click at [539, 256] on button "Confirmar" at bounding box center [540, 254] width 44 height 17
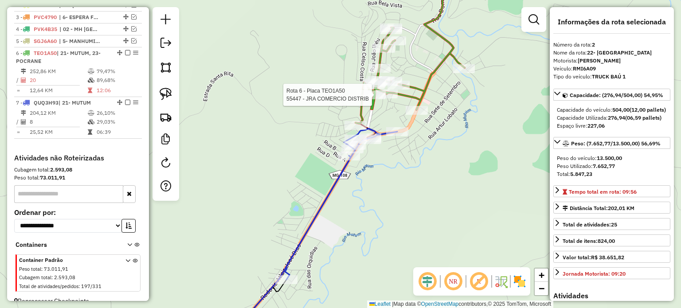
scroll to position [362, 0]
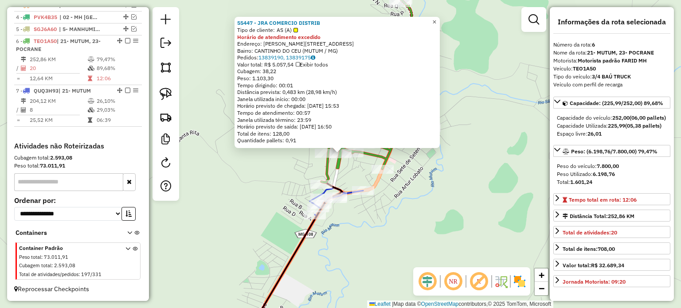
click at [436, 18] on span "×" at bounding box center [434, 22] width 4 height 8
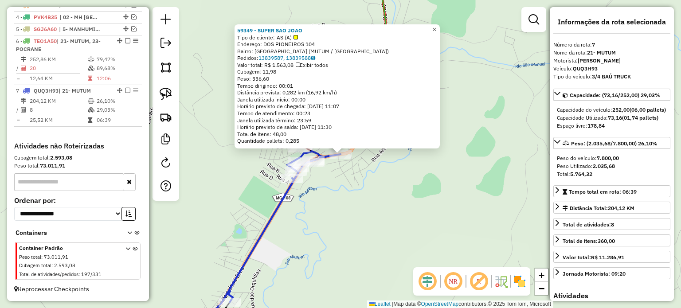
click at [436, 28] on span "×" at bounding box center [434, 30] width 4 height 8
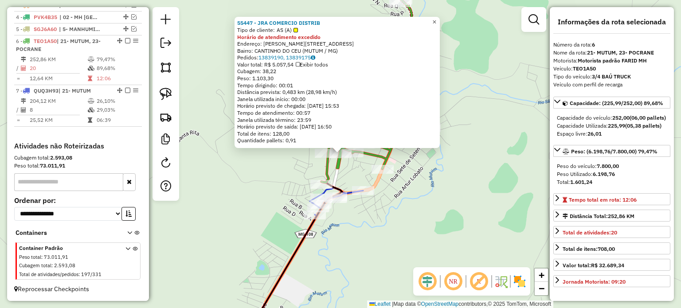
click at [436, 19] on span "×" at bounding box center [434, 22] width 4 height 8
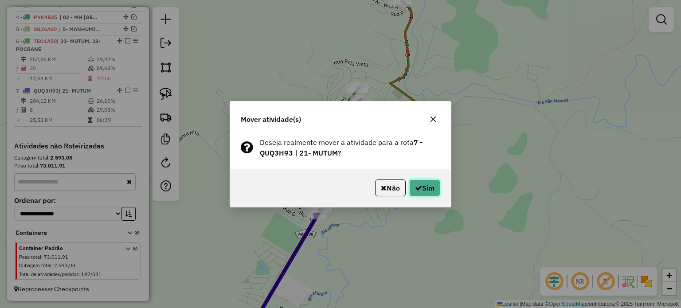
click at [427, 183] on button "Sim" at bounding box center [424, 187] width 31 height 17
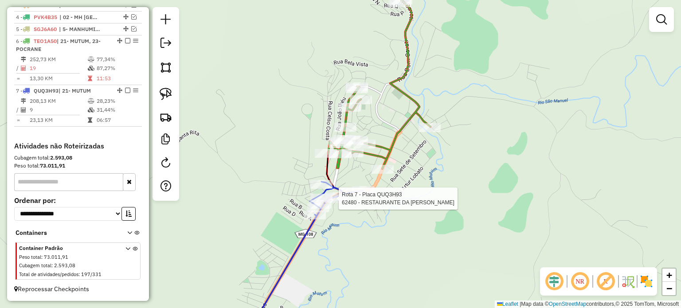
select select "**********"
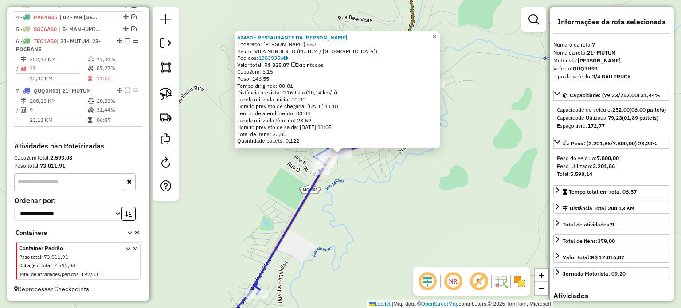
drag, startPoint x: 441, startPoint y: 33, endPoint x: 434, endPoint y: 49, distance: 17.3
click at [436, 34] on span "×" at bounding box center [434, 37] width 4 height 8
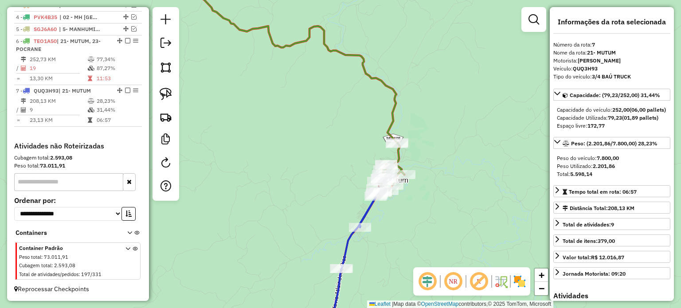
drag, startPoint x: 389, startPoint y: 252, endPoint x: 388, endPoint y: 123, distance: 128.9
click at [389, 123] on div "Janela de atendimento Grade de atendimento Capacidade Transportadoras Veículos …" at bounding box center [340, 154] width 681 height 308
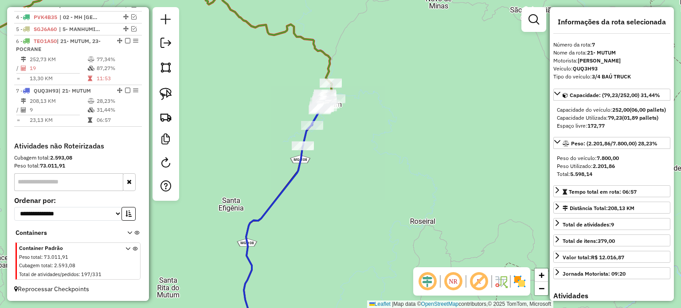
drag, startPoint x: 168, startPoint y: 97, endPoint x: 188, endPoint y: 105, distance: 21.3
click at [168, 97] on img at bounding box center [166, 94] width 12 height 12
drag, startPoint x: 265, startPoint y: 150, endPoint x: 331, endPoint y: 143, distance: 66.8
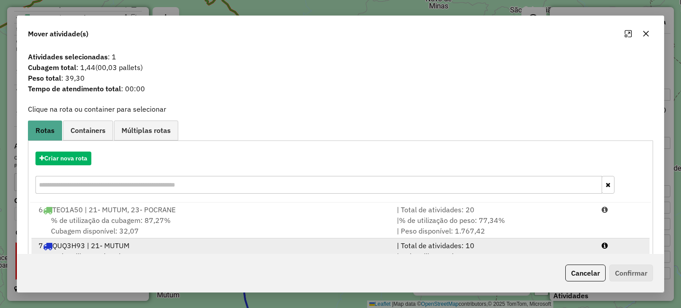
click at [150, 247] on div "7 QUQ3H93 | 21- MUTUM" at bounding box center [212, 245] width 358 height 11
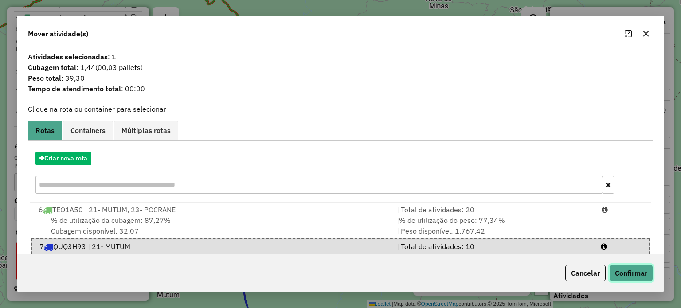
drag, startPoint x: 632, startPoint y: 271, endPoint x: 623, endPoint y: 274, distance: 9.8
click at [632, 271] on button "Confirmar" at bounding box center [631, 273] width 44 height 17
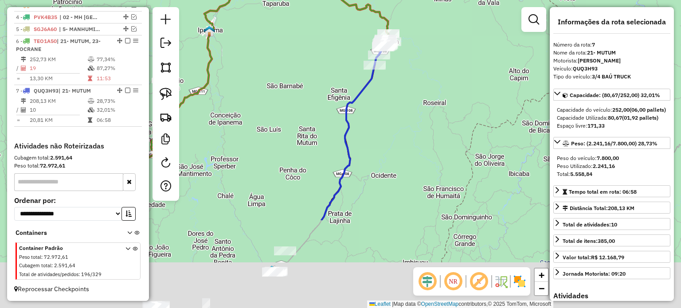
drag, startPoint x: 395, startPoint y: 232, endPoint x: 388, endPoint y: 116, distance: 116.3
click at [395, 111] on div "Janela de atendimento Grade de atendimento Capacidade Transportadoras Veículos …" at bounding box center [340, 154] width 681 height 308
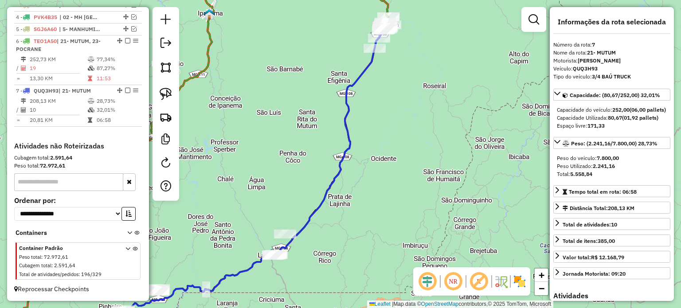
drag, startPoint x: 375, startPoint y: 217, endPoint x: 381, endPoint y: 211, distance: 8.8
click at [381, 212] on div "Janela de atendimento Grade de atendimento Capacidade Transportadoras Veículos …" at bounding box center [340, 154] width 681 height 308
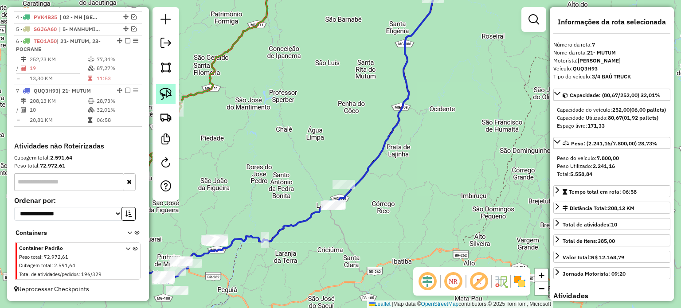
click at [170, 99] on img at bounding box center [166, 94] width 12 height 12
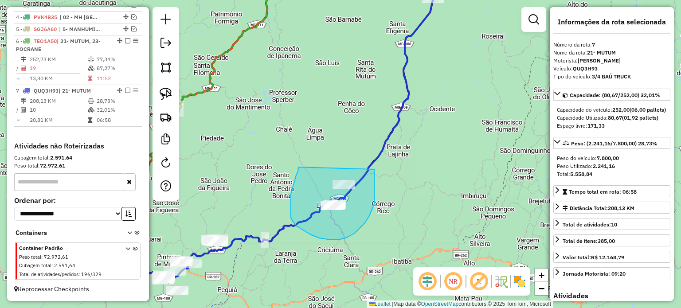
drag, startPoint x: 298, startPoint y: 168, endPoint x: 373, endPoint y: 168, distance: 74.4
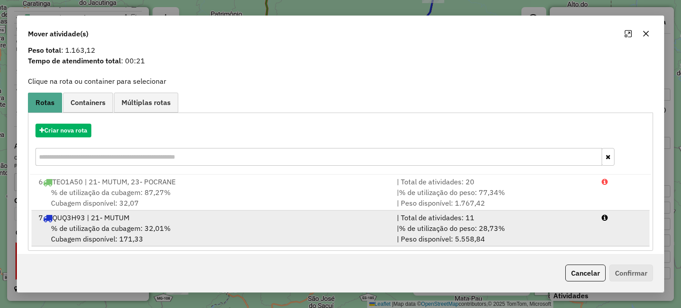
scroll to position [35, 0]
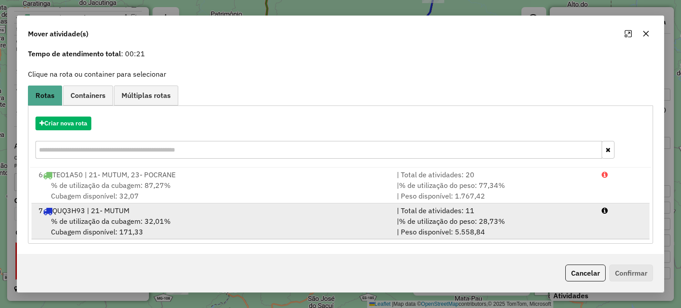
click at [172, 226] on div "% de utilização da cubagem: 32,01% Cubagem disponível: 171,33" at bounding box center [212, 226] width 358 height 21
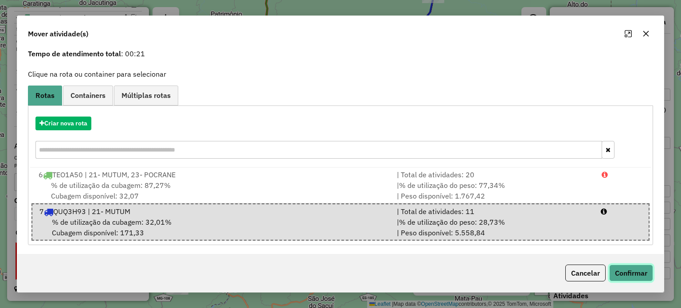
click at [631, 273] on button "Confirmar" at bounding box center [631, 273] width 44 height 17
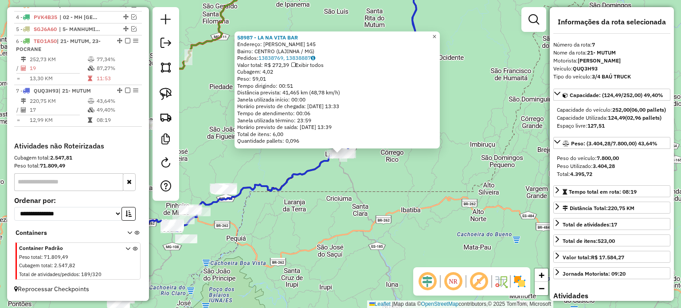
click at [436, 35] on span "×" at bounding box center [434, 37] width 4 height 8
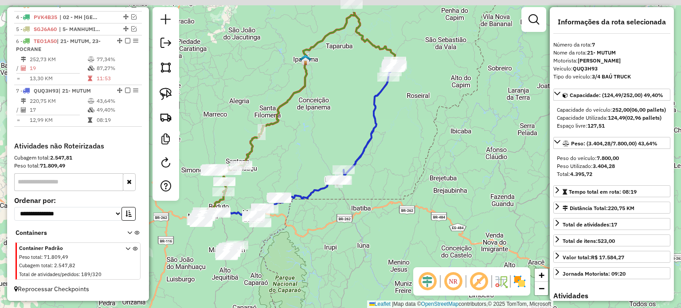
drag, startPoint x: 469, startPoint y: 87, endPoint x: 421, endPoint y: 142, distance: 72.5
click at [426, 142] on div "Janela de atendimento Grade de atendimento Capacidade Transportadoras Veículos …" at bounding box center [340, 154] width 681 height 308
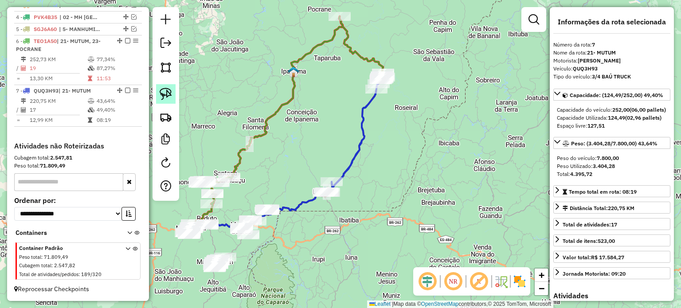
drag, startPoint x: 165, startPoint y: 90, endPoint x: 171, endPoint y: 86, distance: 6.9
click at [166, 90] on img at bounding box center [166, 94] width 12 height 12
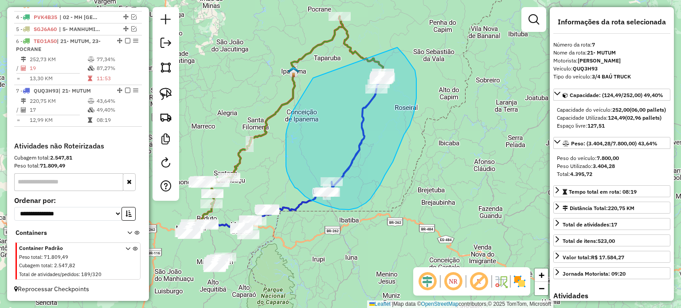
drag, startPoint x: 310, startPoint y: 82, endPoint x: 395, endPoint y: 47, distance: 91.8
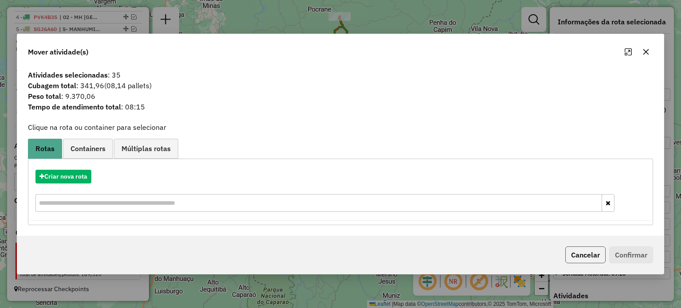
click at [582, 253] on button "Cancelar" at bounding box center [585, 254] width 40 height 17
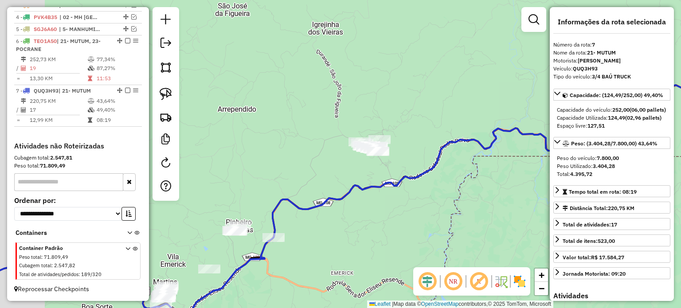
drag, startPoint x: 251, startPoint y: 227, endPoint x: 328, endPoint y: 212, distance: 79.0
click at [328, 212] on div "Janela de atendimento Grade de atendimento Capacidade Transportadoras Veículos …" at bounding box center [340, 154] width 681 height 308
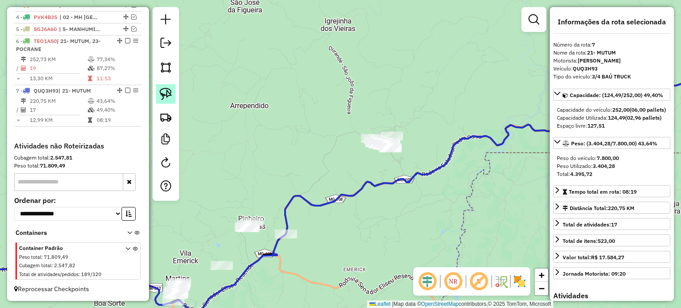
click at [163, 90] on img at bounding box center [166, 94] width 12 height 12
drag, startPoint x: 271, startPoint y: 229, endPoint x: 316, endPoint y: 216, distance: 47.0
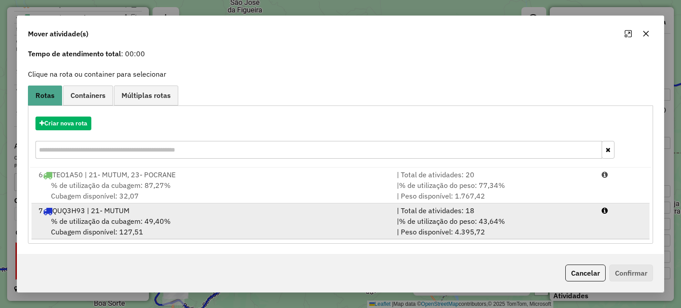
click at [149, 216] on div "% de utilização da cubagem: 49,40% Cubagem disponível: 127,51" at bounding box center [212, 226] width 358 height 21
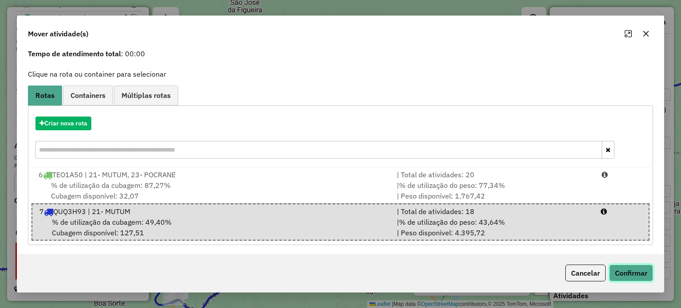
click at [641, 278] on button "Confirmar" at bounding box center [631, 273] width 44 height 17
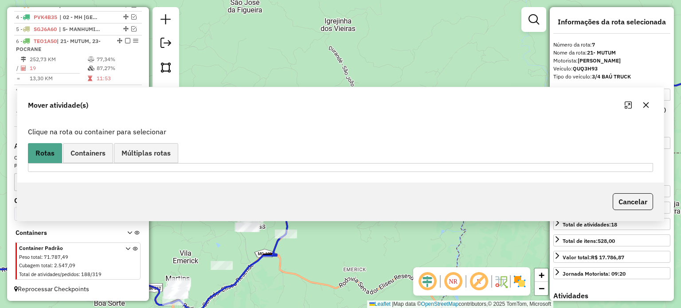
scroll to position [0, 0]
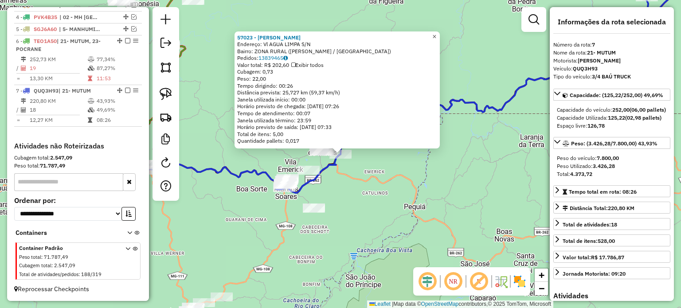
click at [436, 34] on span "×" at bounding box center [434, 36] width 4 height 8
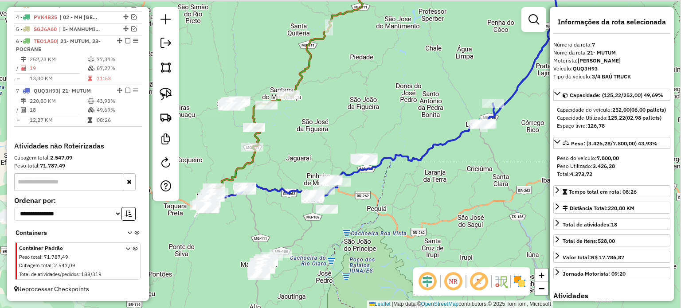
drag, startPoint x: 482, startPoint y: 177, endPoint x: 343, endPoint y: 204, distance: 141.4
click at [346, 204] on div "Janela de atendimento Grade de atendimento Capacidade Transportadoras Veículos …" at bounding box center [340, 154] width 681 height 308
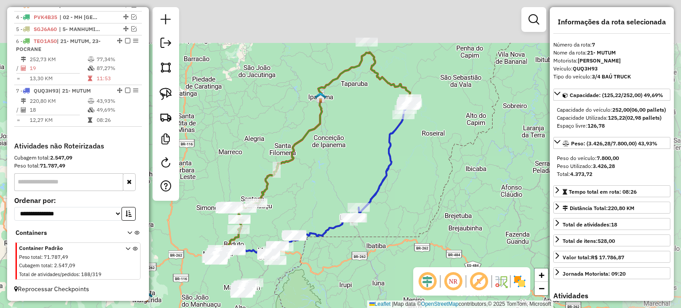
drag, startPoint x: 489, startPoint y: 77, endPoint x: 406, endPoint y: 186, distance: 136.8
click at [406, 186] on div "Janela de atendimento Grade de atendimento Capacidade Transportadoras Veículos …" at bounding box center [340, 154] width 681 height 308
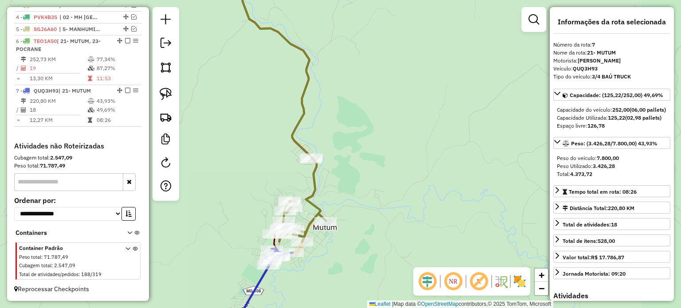
drag, startPoint x: 424, startPoint y: 216, endPoint x: 431, endPoint y: 212, distance: 8.5
click at [431, 212] on div "Janela de atendimento Grade de atendimento Capacidade Transportadoras Veículos …" at bounding box center [340, 154] width 681 height 308
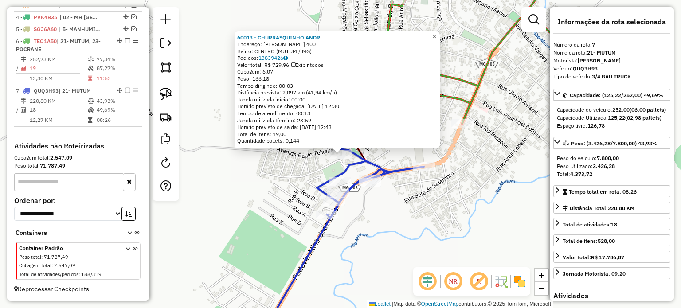
click at [436, 33] on link "×" at bounding box center [434, 36] width 11 height 11
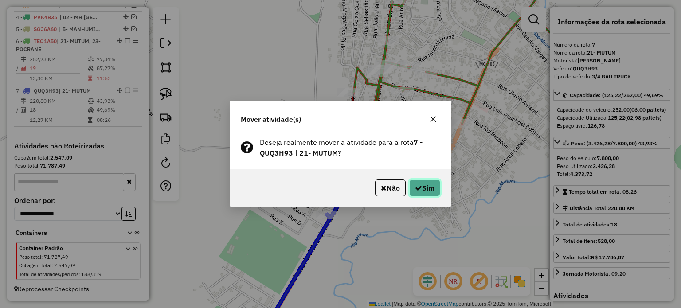
click at [422, 185] on button "Sim" at bounding box center [424, 187] width 31 height 17
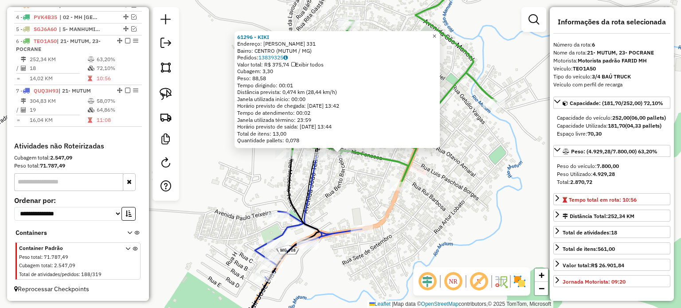
click at [436, 35] on span "×" at bounding box center [434, 36] width 4 height 8
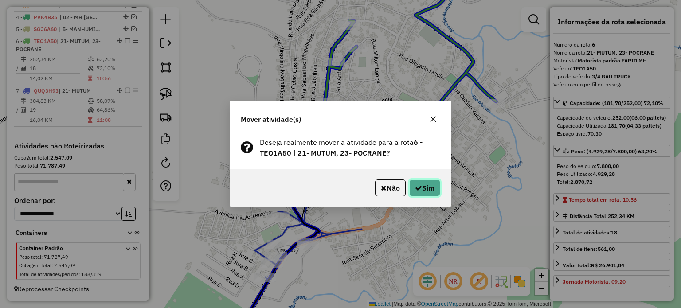
click at [416, 183] on button "Sim" at bounding box center [424, 187] width 31 height 17
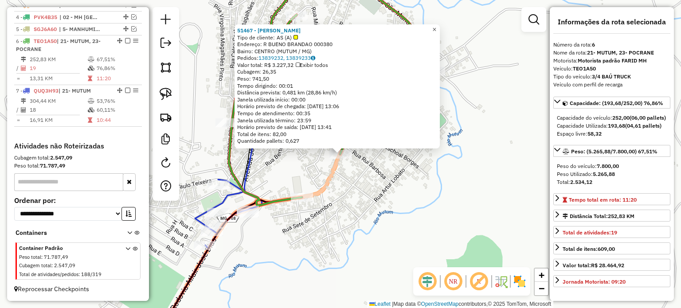
click at [436, 28] on span "×" at bounding box center [434, 30] width 4 height 8
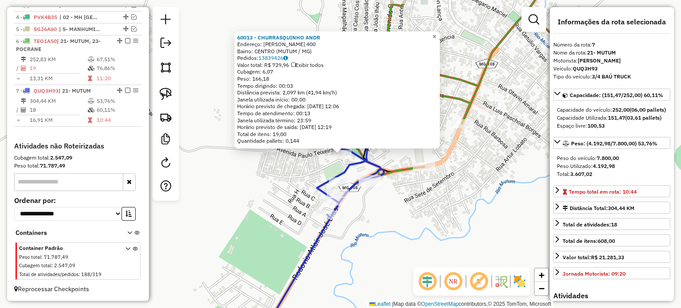
drag, startPoint x: 439, startPoint y: 31, endPoint x: 405, endPoint y: 45, distance: 37.0
click at [436, 33] on span "×" at bounding box center [434, 37] width 4 height 8
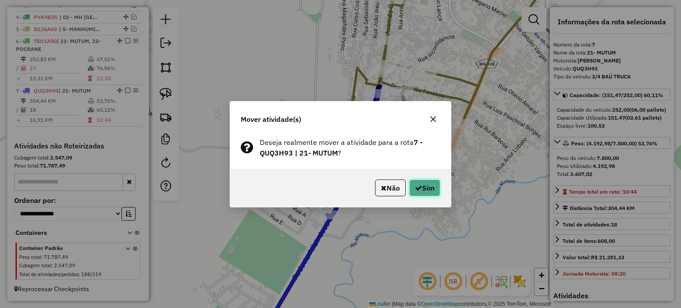
click at [422, 189] on button "Sim" at bounding box center [424, 187] width 31 height 17
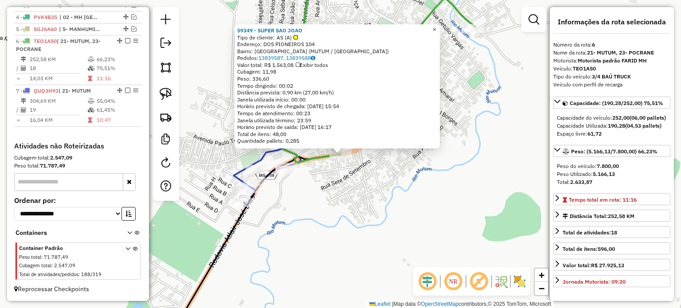
click at [437, 26] on link "×" at bounding box center [434, 29] width 11 height 11
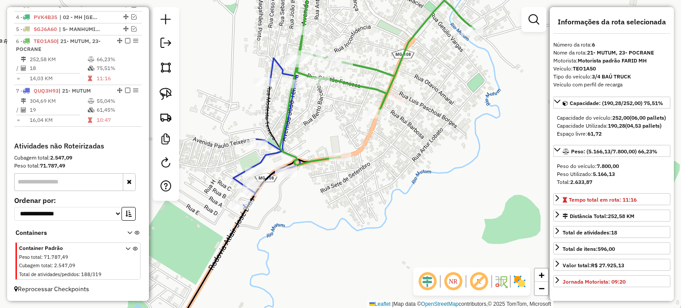
drag, startPoint x: 328, startPoint y: 103, endPoint x: 321, endPoint y: 132, distance: 29.7
click at [321, 132] on div "Janela de atendimento Grade de atendimento Capacidade Transportadoras Veículos …" at bounding box center [340, 154] width 681 height 308
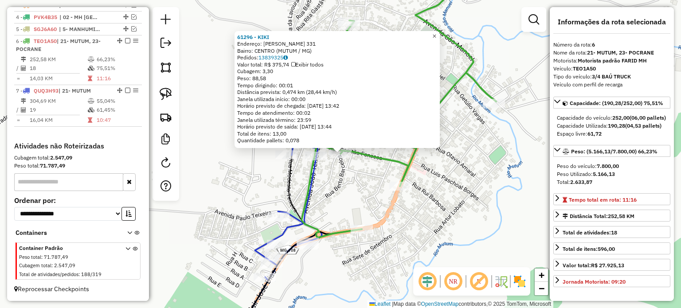
click at [436, 35] on span "×" at bounding box center [434, 36] width 4 height 8
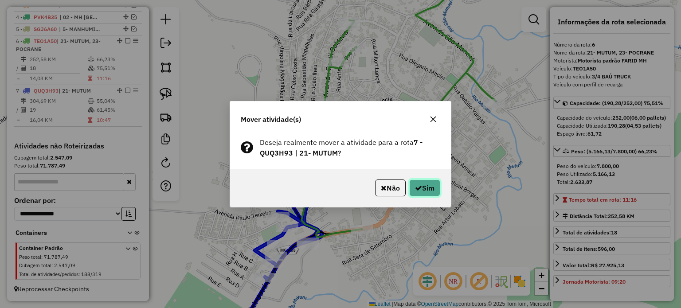
click at [422, 188] on button "Sim" at bounding box center [424, 187] width 31 height 17
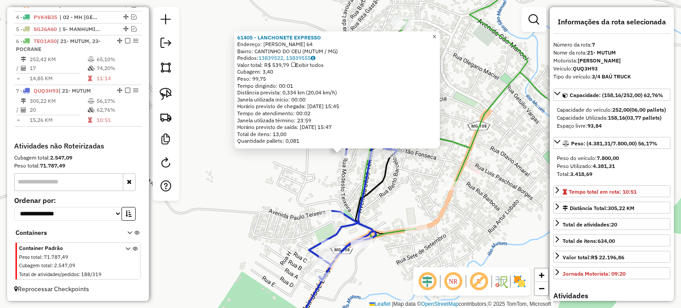
click at [436, 35] on span "×" at bounding box center [434, 36] width 4 height 8
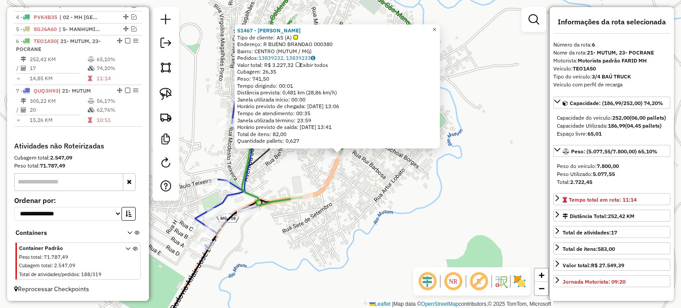
click at [436, 26] on span "×" at bounding box center [434, 30] width 4 height 8
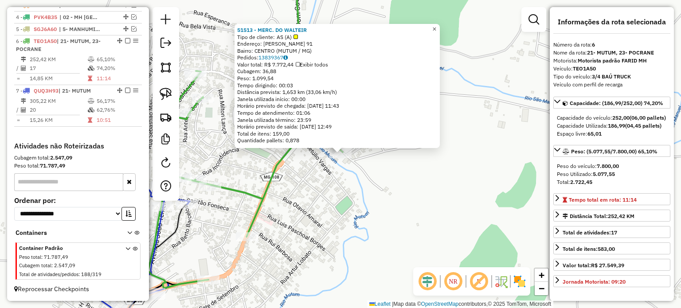
click at [436, 25] on span "×" at bounding box center [434, 29] width 4 height 8
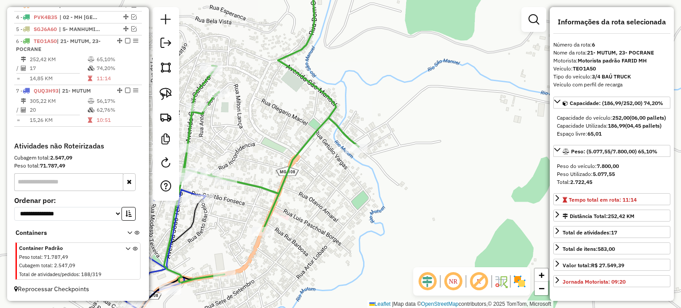
drag, startPoint x: 284, startPoint y: 205, endPoint x: 341, endPoint y: 167, distance: 68.4
click at [341, 167] on div "Janela de atendimento Grade de atendimento Capacidade Transportadoras Veículos …" at bounding box center [340, 154] width 681 height 308
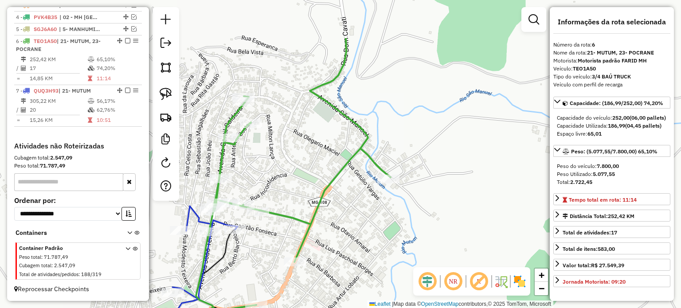
drag, startPoint x: 292, startPoint y: 101, endPoint x: 267, endPoint y: 170, distance: 73.3
click at [267, 170] on div "Janela de atendimento Grade de atendimento Capacidade Transportadoras Veículos …" at bounding box center [340, 154] width 681 height 308
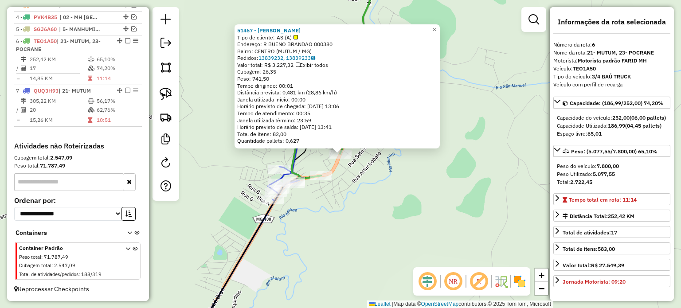
click at [353, 187] on div "Rota 6 - Placa TEO1A50 59349 - SUPER SAO JOAO 51467 - LUSMAR DE OLIVEIRA M Tipo…" at bounding box center [340, 154] width 681 height 308
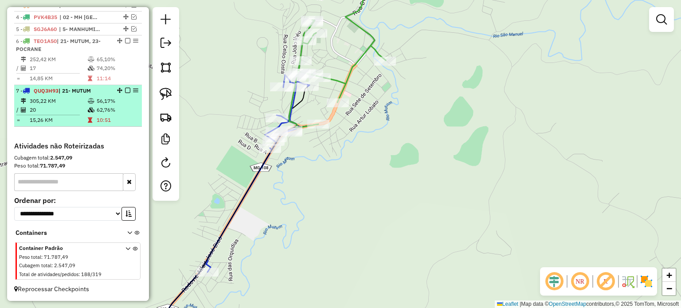
click at [125, 90] on em at bounding box center [127, 90] width 5 height 5
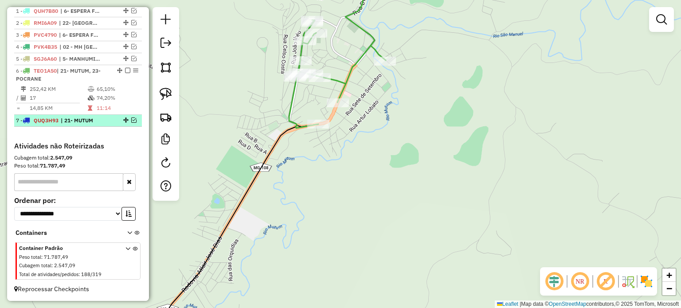
scroll to position [333, 0]
click at [131, 118] on em at bounding box center [133, 119] width 5 height 5
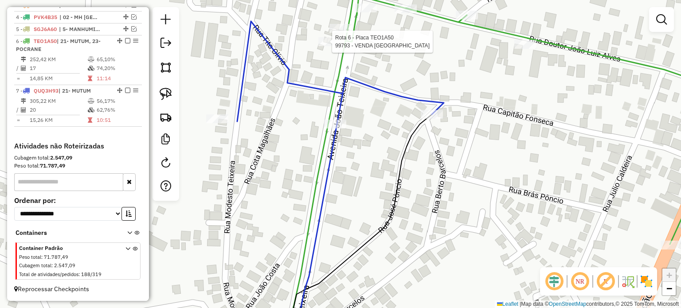
select select "**********"
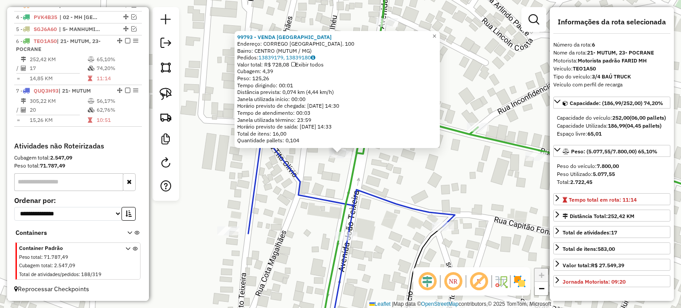
click at [434, 31] on div "99793 - VENDA PONTE ALTA Endereço: CORREGO PONTE ALTA. 100 Bairro: CENTRO (MUTU…" at bounding box center [336, 89] width 205 height 117
click at [436, 33] on span "×" at bounding box center [434, 36] width 4 height 8
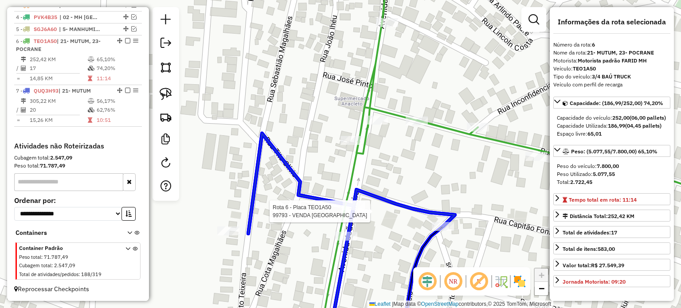
click at [347, 210] on div at bounding box center [353, 205] width 22 height 9
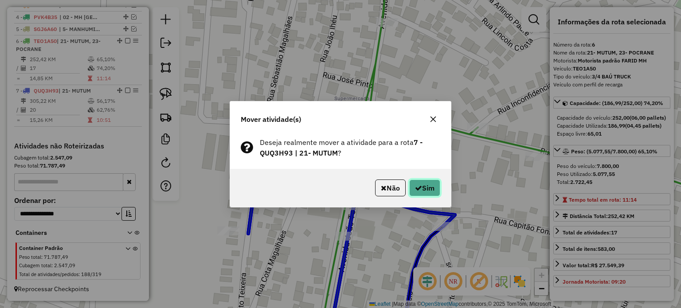
click at [426, 186] on button "Sim" at bounding box center [424, 187] width 31 height 17
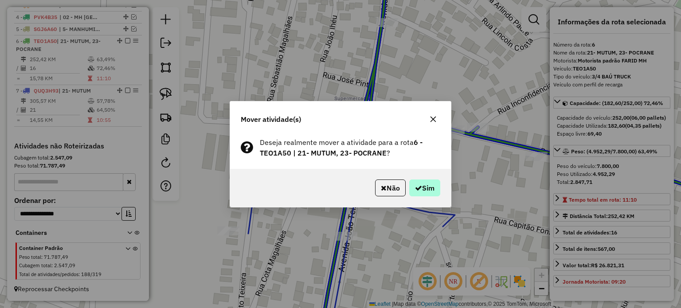
drag, startPoint x: 435, startPoint y: 179, endPoint x: 430, endPoint y: 184, distance: 7.2
click at [432, 181] on div "Não Sim" at bounding box center [340, 188] width 221 height 38
click at [428, 185] on button "Sim" at bounding box center [424, 187] width 31 height 17
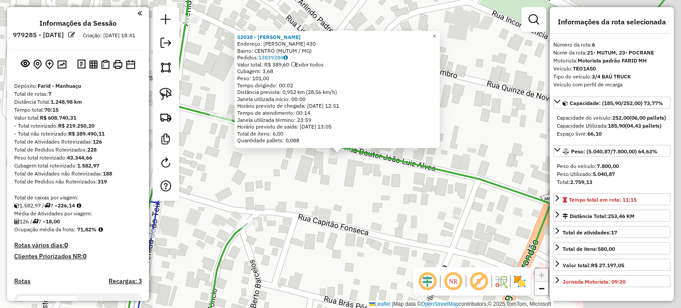
select select "**********"
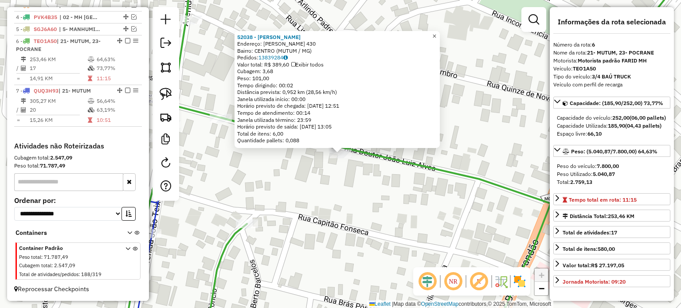
click at [436, 34] on span "×" at bounding box center [434, 36] width 4 height 8
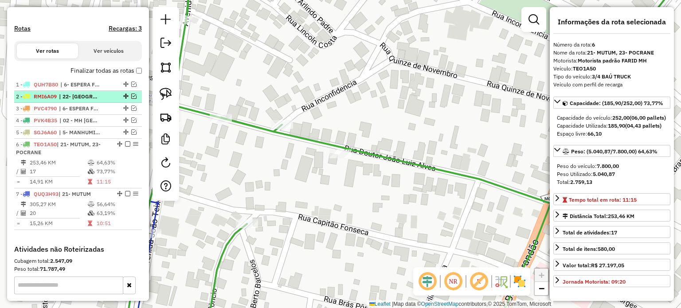
scroll to position [230, 0]
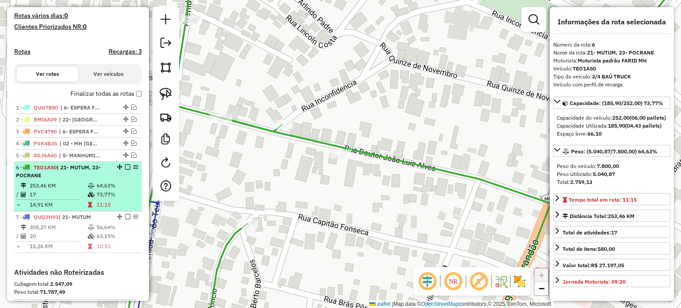
click at [126, 170] on em at bounding box center [127, 166] width 5 height 5
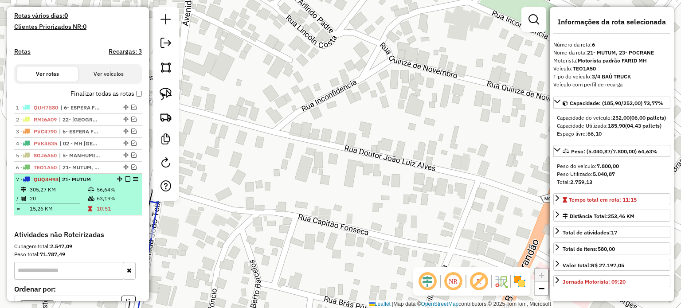
click at [125, 182] on em at bounding box center [127, 178] width 5 height 5
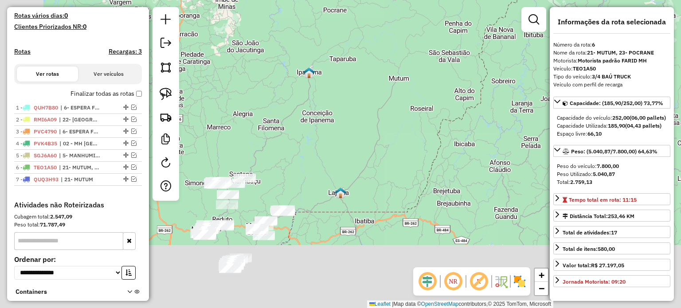
drag, startPoint x: 349, startPoint y: 207, endPoint x: 399, endPoint y: 114, distance: 105.5
click at [399, 115] on div "Janela de atendimento Grade de atendimento Capacidade Transportadoras Veículos …" at bounding box center [340, 154] width 681 height 308
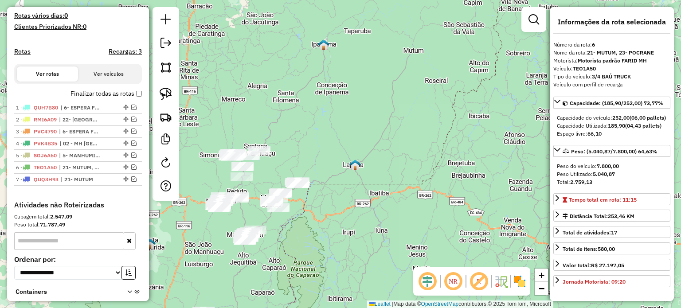
click at [413, 150] on div "Janela de atendimento Grade de atendimento Capacidade Transportadoras Veículos …" at bounding box center [340, 154] width 681 height 308
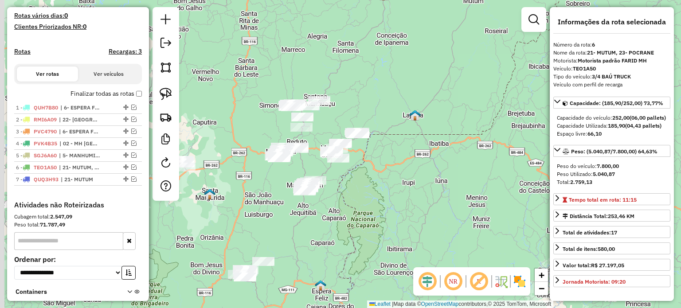
drag, startPoint x: 245, startPoint y: 241, endPoint x: 307, endPoint y: 227, distance: 64.6
click at [307, 227] on div "Janela de atendimento Grade de atendimento Capacidade Transportadoras Veículos …" at bounding box center [340, 154] width 681 height 308
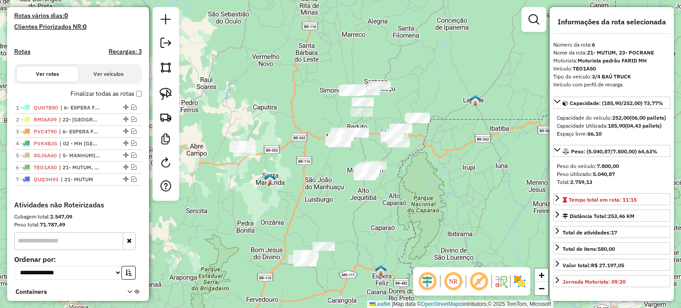
drag, startPoint x: 324, startPoint y: 237, endPoint x: 326, endPoint y: 224, distance: 13.0
click at [326, 226] on div "Janela de atendimento Grade de atendimento Capacidade Transportadoras Veículos …" at bounding box center [340, 154] width 681 height 308
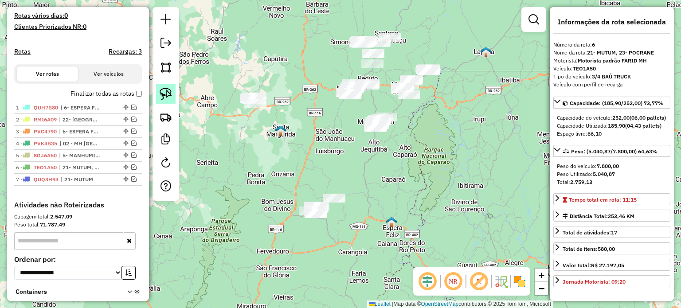
click at [165, 94] on img at bounding box center [166, 94] width 12 height 12
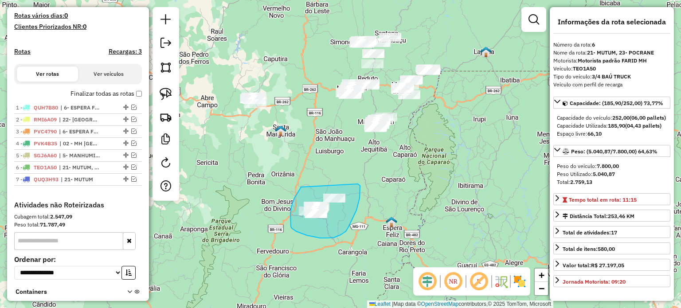
drag, startPoint x: 299, startPoint y: 191, endPoint x: 353, endPoint y: 181, distance: 55.0
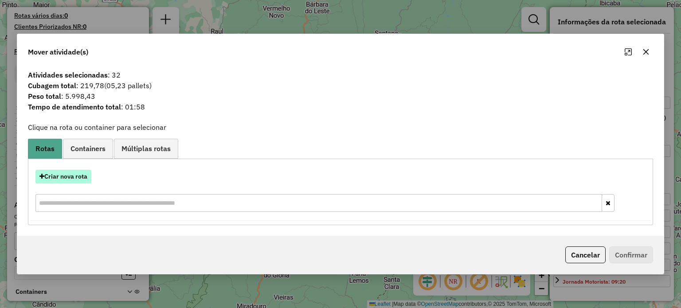
click at [58, 175] on button "Criar nova rota" at bounding box center [63, 177] width 56 height 14
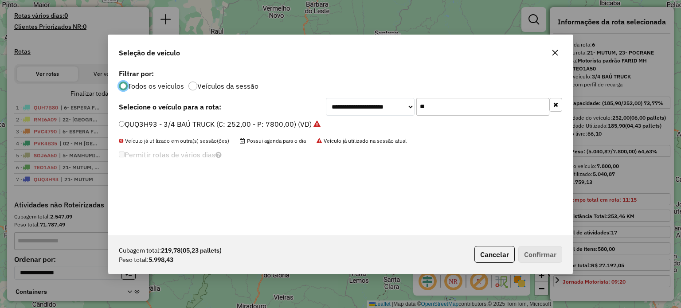
scroll to position [4, 3]
drag, startPoint x: 444, startPoint y: 109, endPoint x: 397, endPoint y: 109, distance: 47.4
click at [402, 109] on div "**********" at bounding box center [444, 107] width 236 height 18
type input "**"
click at [151, 122] on label "RTJ8I00 - TOCO BAÚ 3 (C: 420,00 - P: 8200,00) (VD)" at bounding box center [207, 124] width 176 height 11
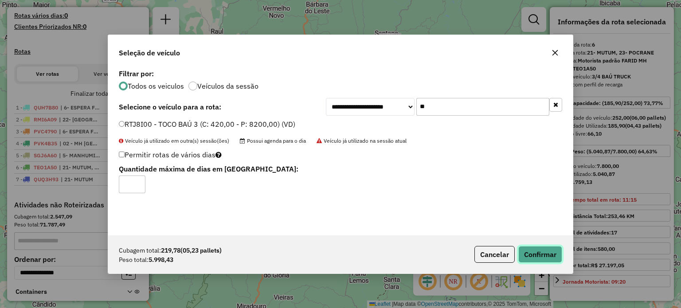
click at [532, 260] on button "Confirmar" at bounding box center [540, 254] width 44 height 17
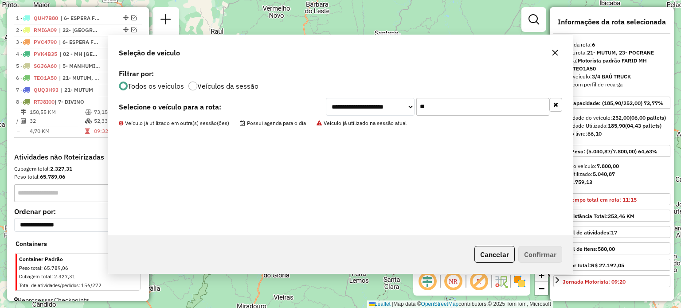
scroll to position [337, 0]
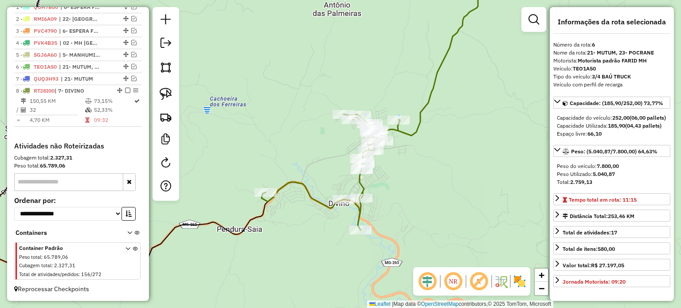
drag, startPoint x: 405, startPoint y: 180, endPoint x: 333, endPoint y: 229, distance: 86.9
click at [335, 230] on div "Janela de atendimento Grade de atendimento Capacidade Transportadoras Veículos …" at bounding box center [340, 154] width 681 height 308
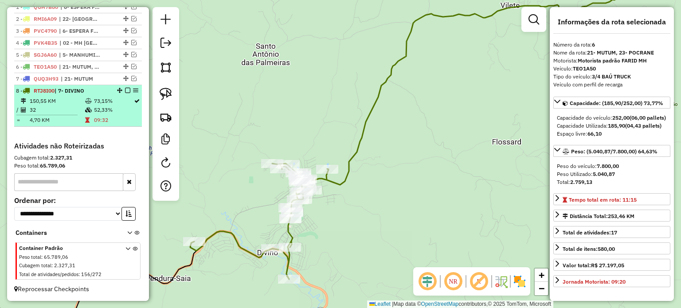
click at [125, 90] on em at bounding box center [127, 90] width 5 height 5
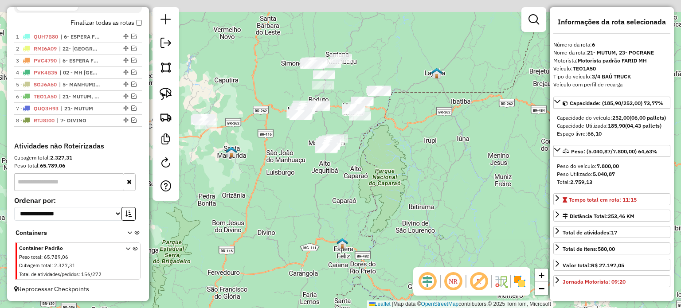
drag, startPoint x: 288, startPoint y: 189, endPoint x: 276, endPoint y: 241, distance: 53.4
click at [276, 241] on div "Janela de atendimento Grade de atendimento Capacidade Transportadoras Veículos …" at bounding box center [340, 154] width 681 height 308
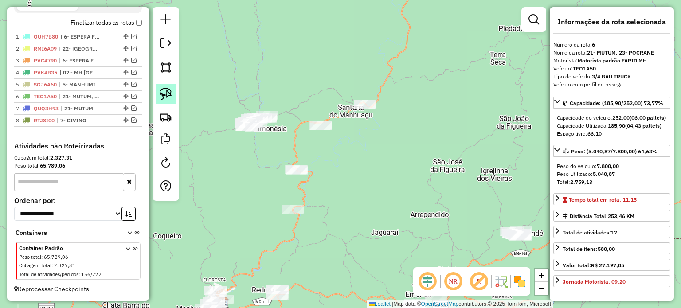
click at [166, 96] on img at bounding box center [166, 94] width 12 height 12
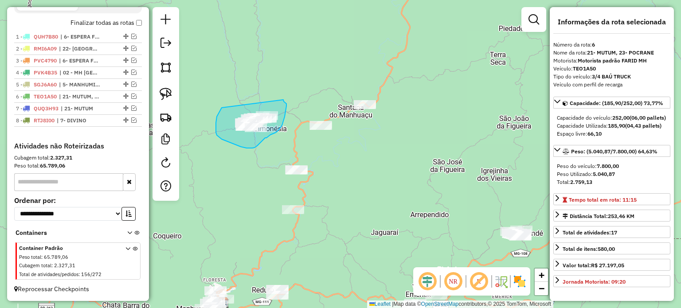
drag, startPoint x: 216, startPoint y: 120, endPoint x: 283, endPoint y: 100, distance: 69.9
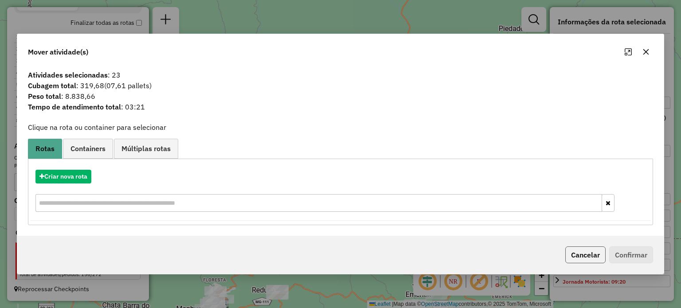
click at [582, 255] on button "Cancelar" at bounding box center [585, 254] width 40 height 17
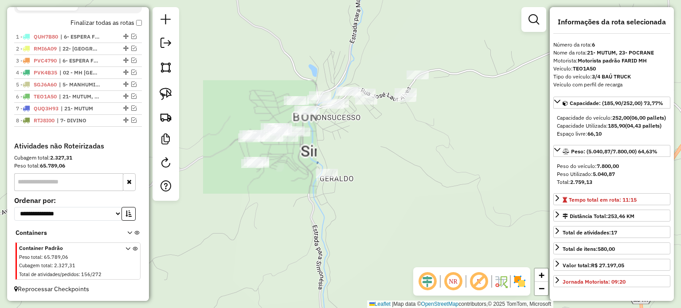
drag, startPoint x: 253, startPoint y: 145, endPoint x: 272, endPoint y: 157, distance: 23.3
click at [288, 157] on div "Janela de atendimento Grade de atendimento Capacidade Transportadoras Veículos …" at bounding box center [340, 154] width 681 height 308
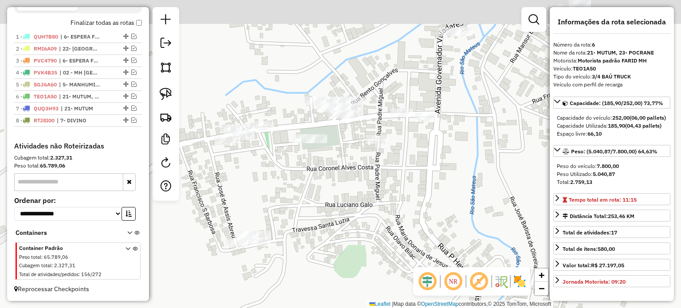
drag, startPoint x: 289, startPoint y: 77, endPoint x: 265, endPoint y: 168, distance: 94.6
click at [265, 168] on div "Janela de atendimento Grade de atendimento Capacidade Transportadoras Veículos …" at bounding box center [340, 154] width 681 height 308
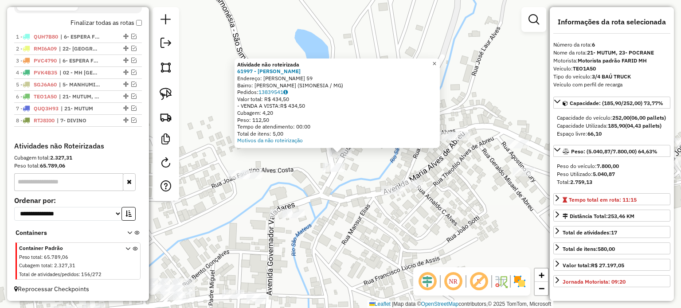
click at [436, 63] on span "×" at bounding box center [434, 64] width 4 height 8
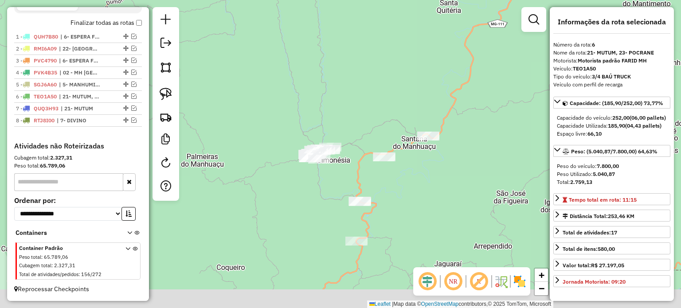
drag, startPoint x: 307, startPoint y: 230, endPoint x: 296, endPoint y: 174, distance: 57.4
click at [296, 175] on div "Janela de atendimento Grade de atendimento Capacidade Transportadoras Veículos …" at bounding box center [340, 154] width 681 height 308
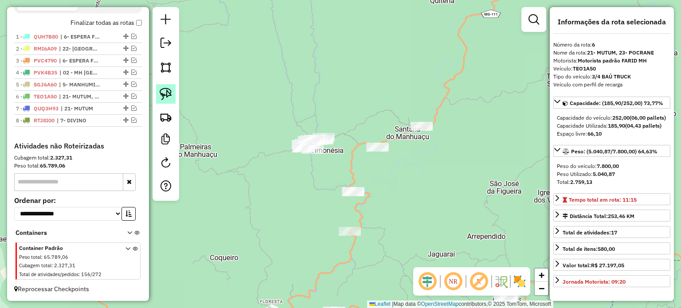
click at [160, 92] on link at bounding box center [165, 93] width 19 height 19
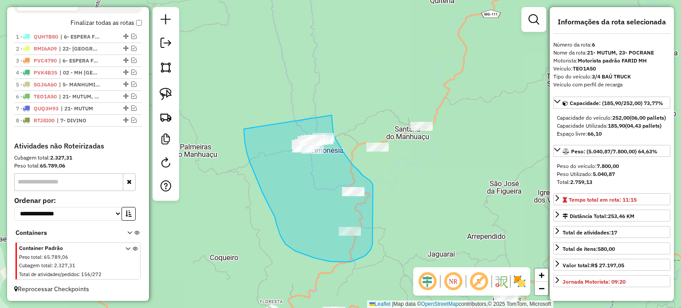
drag, startPoint x: 267, startPoint y: 202, endPoint x: 326, endPoint y: 115, distance: 104.9
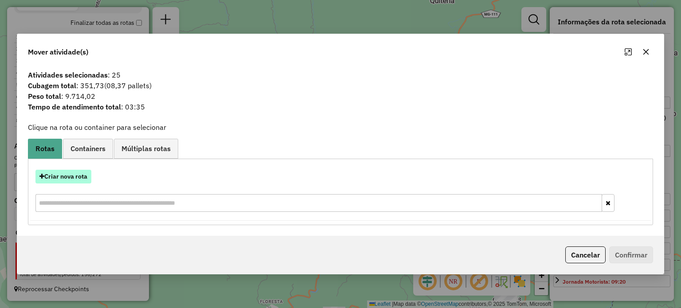
click at [76, 178] on button "Criar nova rota" at bounding box center [63, 177] width 56 height 14
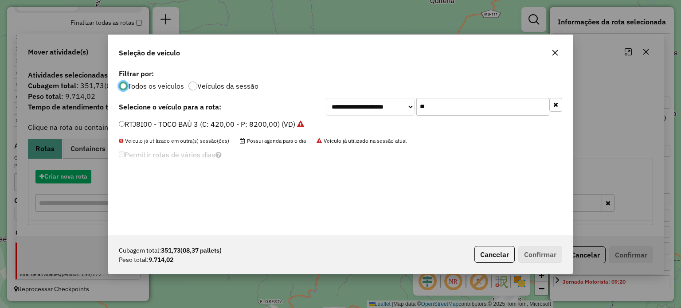
scroll to position [4, 3]
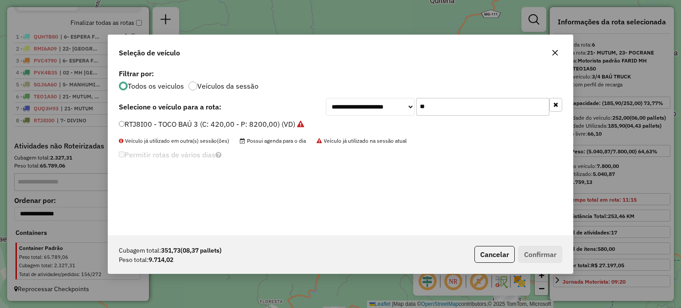
drag, startPoint x: 436, startPoint y: 105, endPoint x: 389, endPoint y: 106, distance: 46.6
click at [395, 107] on div "**********" at bounding box center [444, 107] width 236 height 18
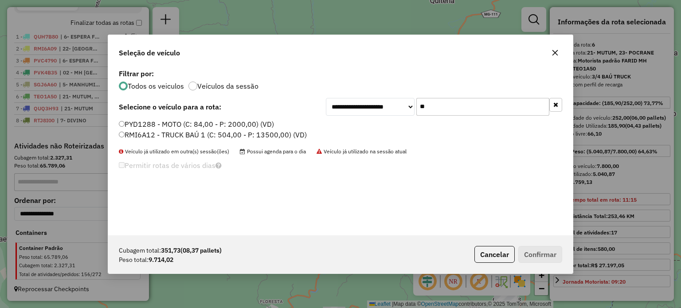
type input "**"
click at [145, 132] on label "RMI6A12 - TRUCK BAÚ 1 (C: 504,00 - P: 13500,00) (VD)" at bounding box center [213, 134] width 188 height 11
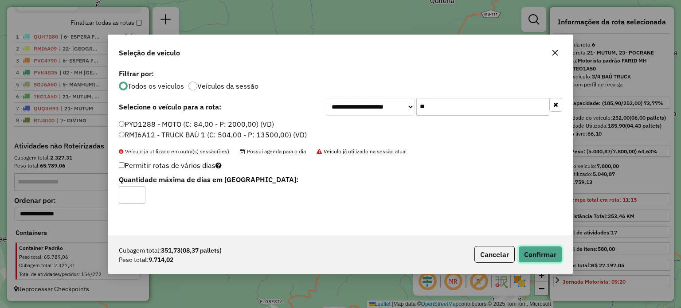
click at [545, 253] on button "Confirmar" at bounding box center [540, 254] width 44 height 17
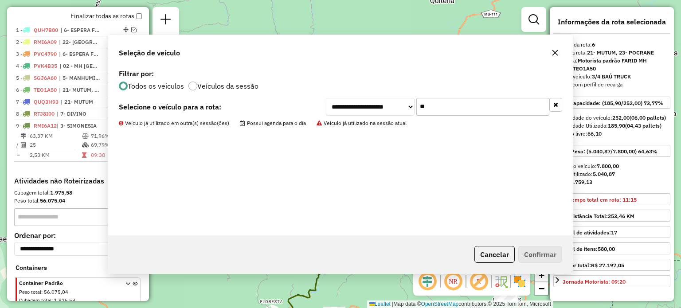
scroll to position [349, 0]
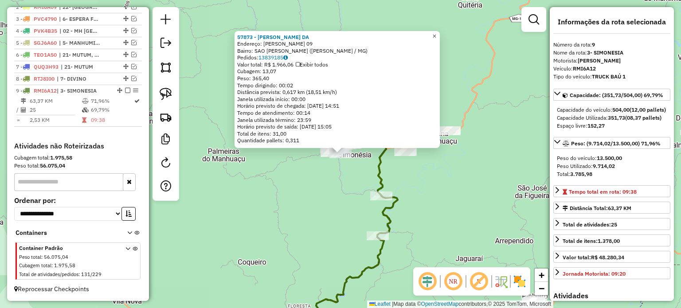
click at [436, 33] on span "×" at bounding box center [434, 36] width 4 height 8
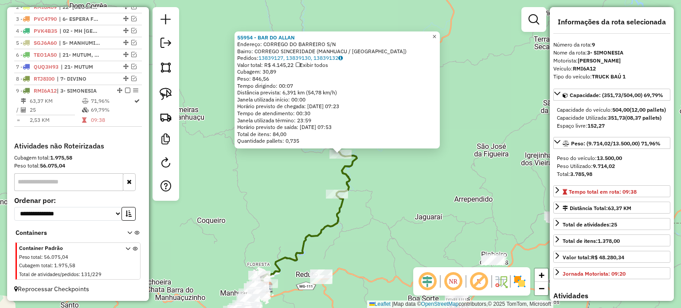
click at [437, 32] on link "×" at bounding box center [434, 36] width 11 height 11
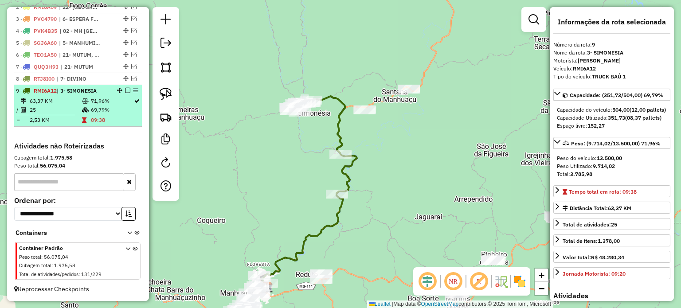
click at [127, 89] on em at bounding box center [127, 90] width 5 height 5
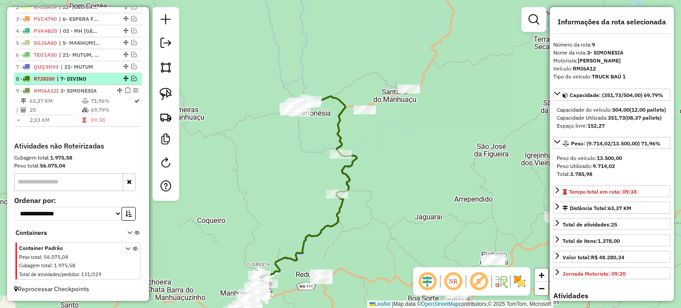
scroll to position [319, 0]
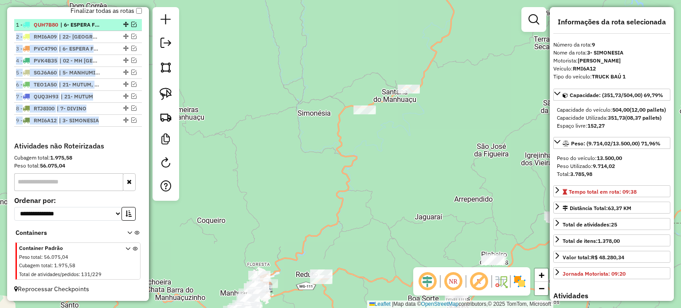
drag, startPoint x: 120, startPoint y: 119, endPoint x: 119, endPoint y: 22, distance: 97.0
click at [119, 22] on ul "1 - QUH7B80 | 6- ESPERA FELIZ 2 - RMI6A09 | 22- IPANEMA 3 - PVC4790 | 6- ESPERA…" at bounding box center [78, 73] width 128 height 108
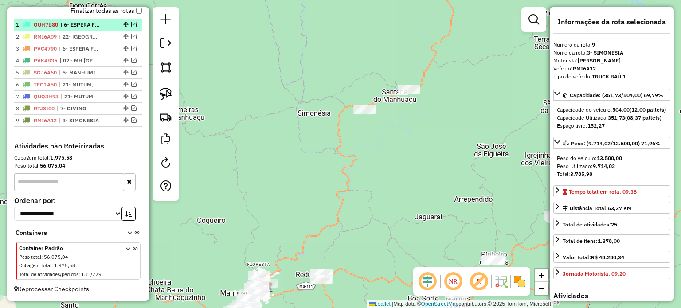
click at [76, 25] on span "| 6- ESPERA FELIZ" at bounding box center [80, 25] width 41 height 8
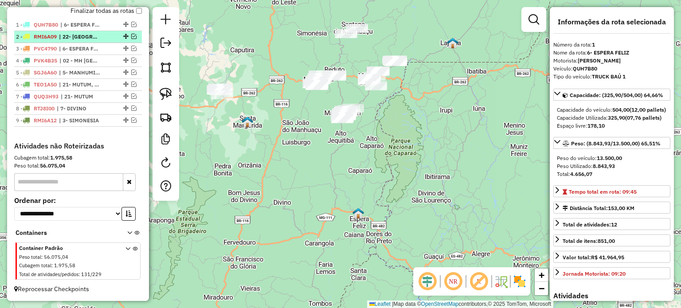
click at [80, 34] on span "| 22- [GEOGRAPHIC_DATA]" at bounding box center [79, 37] width 41 height 8
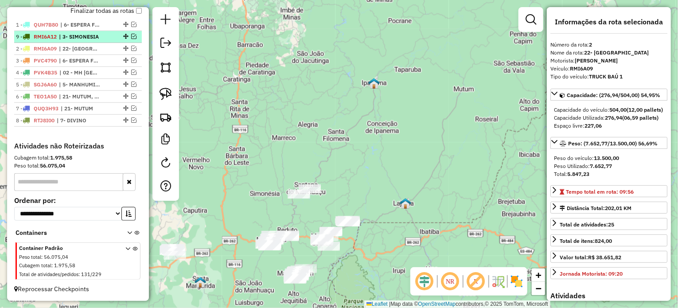
drag, startPoint x: 123, startPoint y: 120, endPoint x: 124, endPoint y: 35, distance: 84.6
drag, startPoint x: 125, startPoint y: 49, endPoint x: 121, endPoint y: 21, distance: 28.8
drag, startPoint x: 121, startPoint y: 46, endPoint x: 121, endPoint y: 35, distance: 11.1
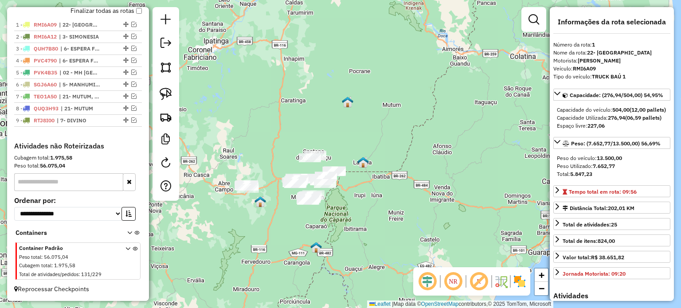
drag, startPoint x: 327, startPoint y: 262, endPoint x: 326, endPoint y: 222, distance: 40.8
click at [326, 222] on div "Janela de atendimento Grade de atendimento Capacidade Transportadoras Veículos …" at bounding box center [340, 154] width 681 height 308
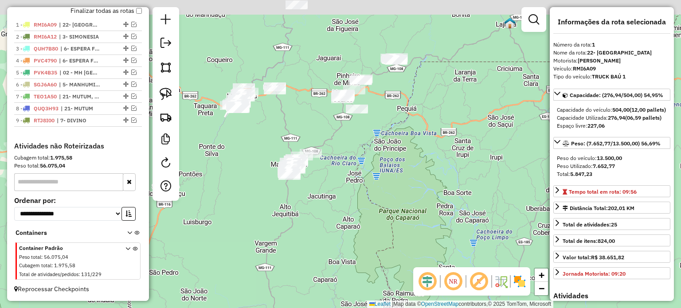
drag, startPoint x: 303, startPoint y: 190, endPoint x: 298, endPoint y: 193, distance: 5.8
click at [307, 199] on div "Janela de atendimento Grade de atendimento Capacidade Transportadoras Veículos …" at bounding box center [340, 154] width 681 height 308
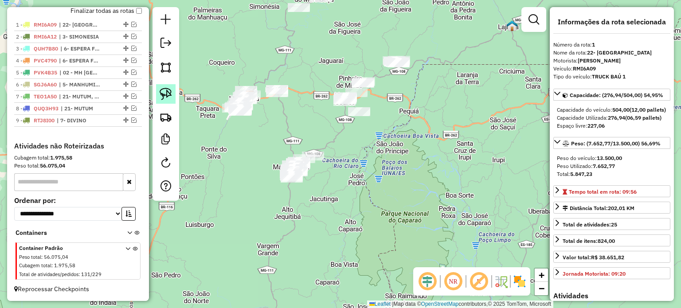
click at [165, 96] on img at bounding box center [166, 94] width 12 height 12
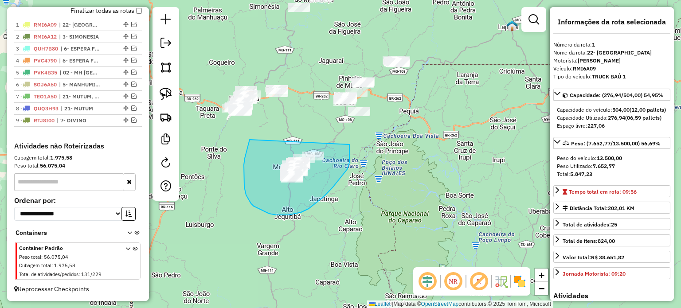
drag, startPoint x: 249, startPoint y: 140, endPoint x: 349, endPoint y: 144, distance: 99.8
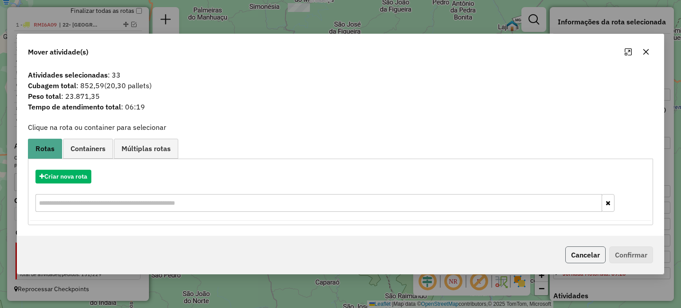
click at [595, 258] on button "Cancelar" at bounding box center [585, 254] width 40 height 17
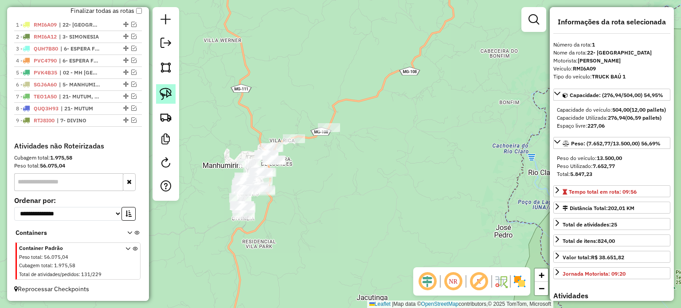
click at [160, 92] on link at bounding box center [165, 93] width 19 height 19
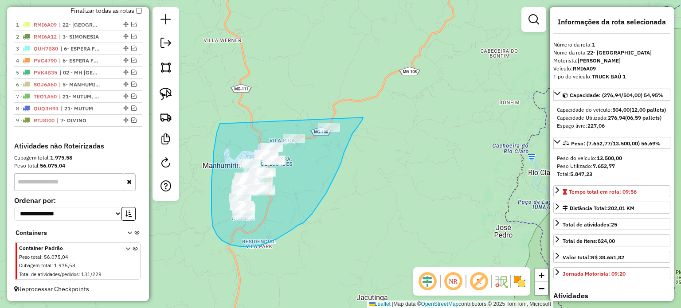
drag, startPoint x: 219, startPoint y: 124, endPoint x: 363, endPoint y: 117, distance: 143.7
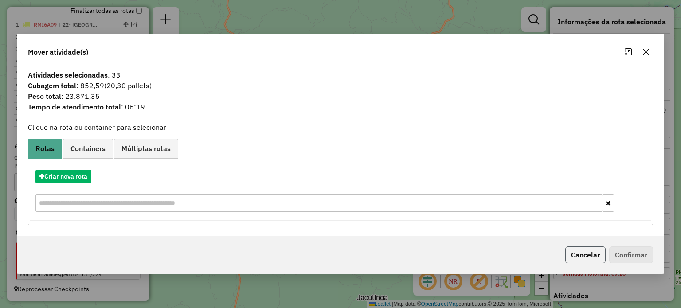
click at [587, 257] on button "Cancelar" at bounding box center [585, 254] width 40 height 17
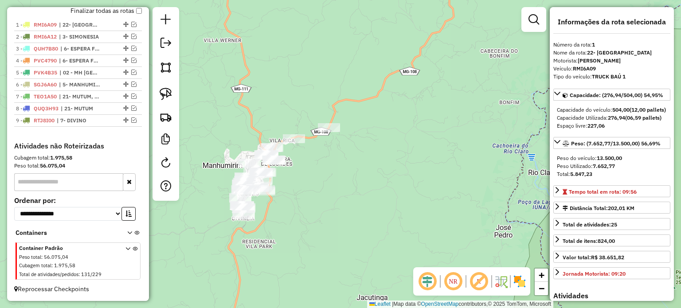
click at [316, 208] on div "Janela de atendimento Grade de atendimento Capacidade Transportadoras Veículos …" at bounding box center [340, 154] width 681 height 308
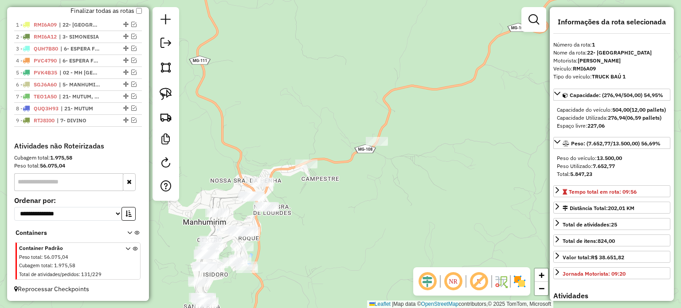
drag, startPoint x: 305, startPoint y: 167, endPoint x: 324, endPoint y: 204, distance: 41.2
click at [328, 207] on div "Janela de atendimento Grade de atendimento Capacidade Transportadoras Veículos …" at bounding box center [340, 154] width 681 height 308
click at [167, 96] on img at bounding box center [166, 94] width 12 height 12
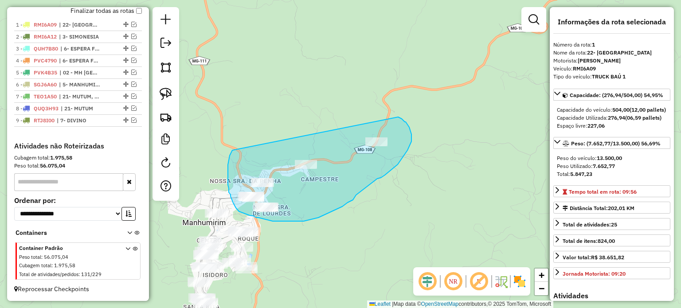
drag, startPoint x: 228, startPoint y: 170, endPoint x: 396, endPoint y: 117, distance: 176.4
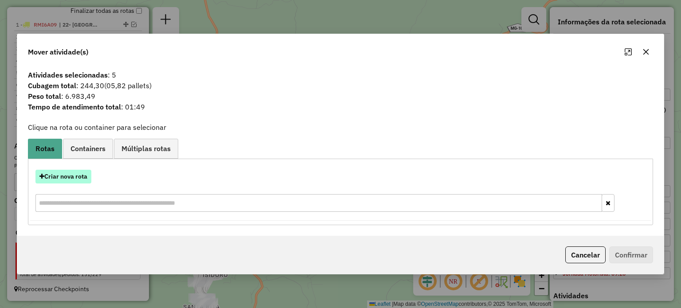
click at [65, 177] on button "Criar nova rota" at bounding box center [63, 177] width 56 height 14
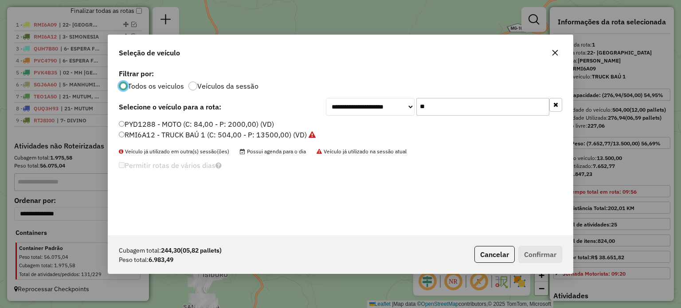
scroll to position [4, 3]
drag, startPoint x: 432, startPoint y: 106, endPoint x: 397, endPoint y: 106, distance: 35.4
click at [397, 106] on div "**********" at bounding box center [444, 107] width 236 height 18
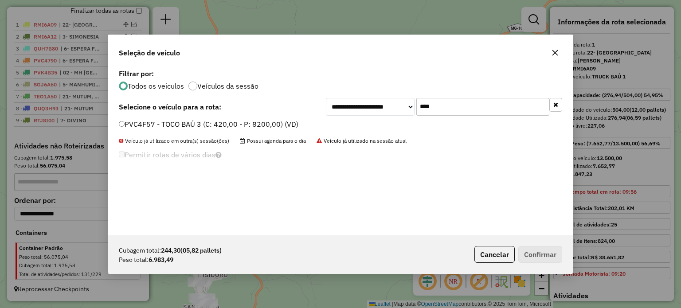
type input "****"
click at [174, 125] on label "PVC4F57 - TOCO BAÚ 3 (C: 420,00 - P: 8200,00) (VD)" at bounding box center [208, 124] width 179 height 11
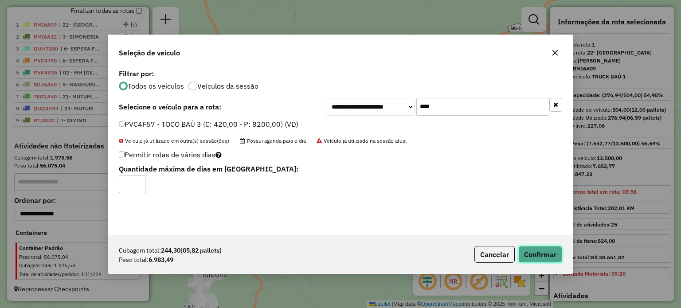
click at [536, 256] on button "Confirmar" at bounding box center [540, 254] width 44 height 17
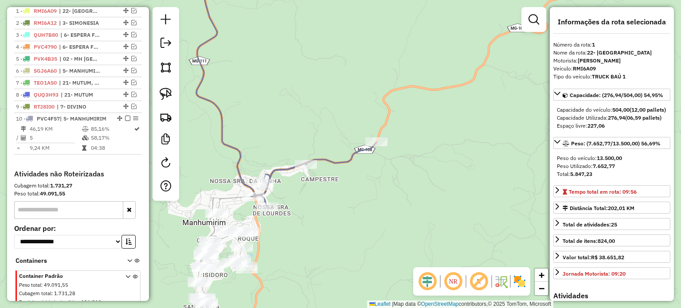
scroll to position [331, 0]
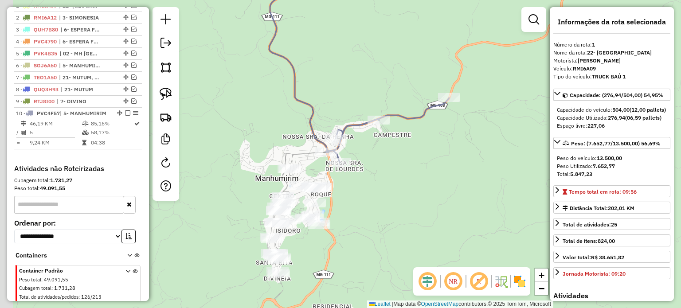
drag, startPoint x: 288, startPoint y: 239, endPoint x: 349, endPoint y: 201, distance: 72.0
click at [349, 201] on div "Janela de atendimento Grade de atendimento Capacidade Transportadoras Veículos …" at bounding box center [340, 154] width 681 height 308
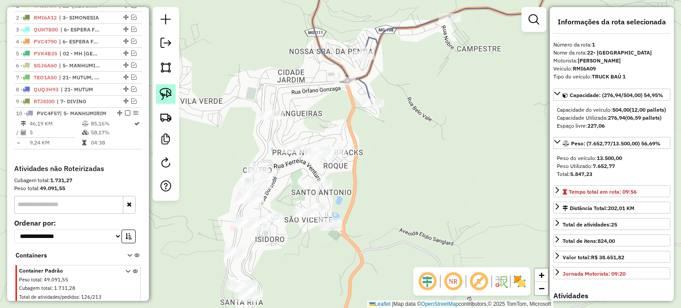
click at [169, 92] on img at bounding box center [166, 94] width 12 height 12
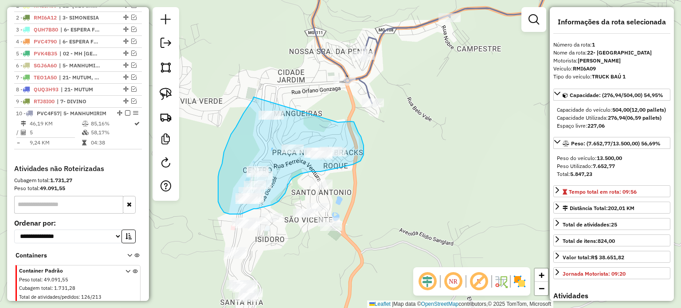
drag, startPoint x: 253, startPoint y: 97, endPoint x: 336, endPoint y: 122, distance: 86.2
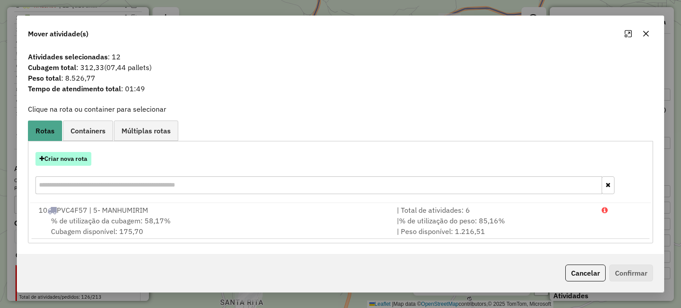
click at [78, 159] on button "Criar nova rota" at bounding box center [63, 159] width 56 height 14
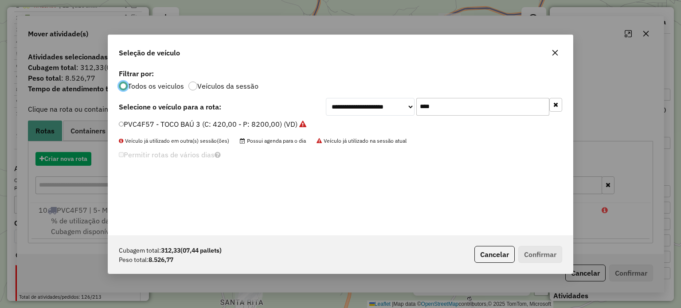
scroll to position [4, 3]
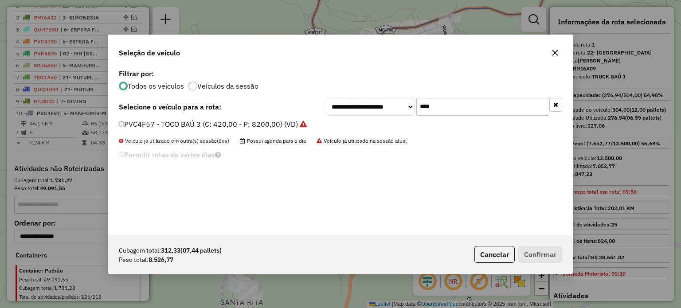
drag, startPoint x: 438, startPoint y: 103, endPoint x: 392, endPoint y: 102, distance: 46.1
click at [392, 102] on div "**********" at bounding box center [444, 107] width 236 height 18
type input "***"
click at [271, 124] on label "TEL4E88 - TOCO BAÚ 3 (C: 420,00 - P: 8200,00) (VD)" at bounding box center [208, 124] width 178 height 11
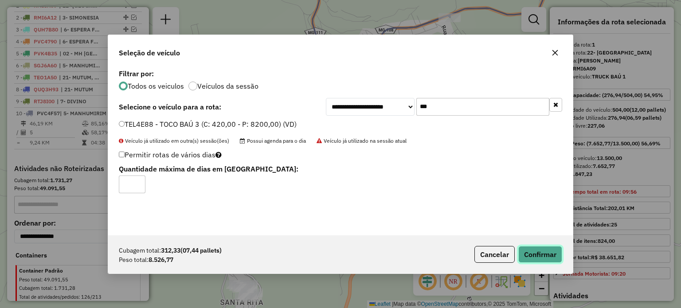
click at [535, 255] on button "Confirmar" at bounding box center [540, 254] width 44 height 17
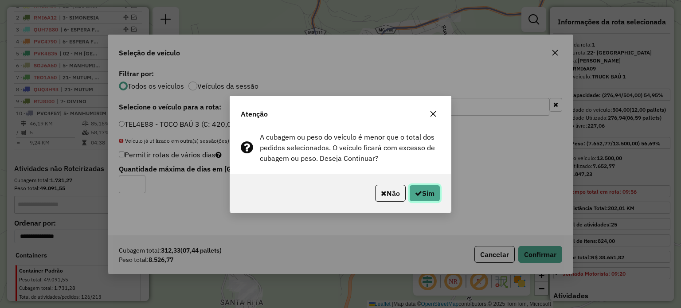
click at [432, 198] on button "Sim" at bounding box center [424, 193] width 31 height 17
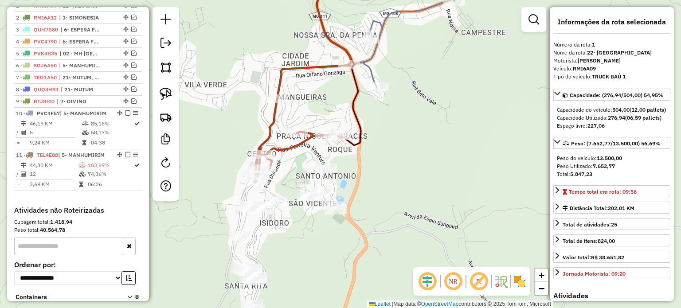
drag, startPoint x: 366, startPoint y: 196, endPoint x: 383, endPoint y: 131, distance: 66.8
click at [383, 132] on div "Janela de atendimento Grade de atendimento Capacidade Transportadoras Veículos …" at bounding box center [340, 154] width 681 height 308
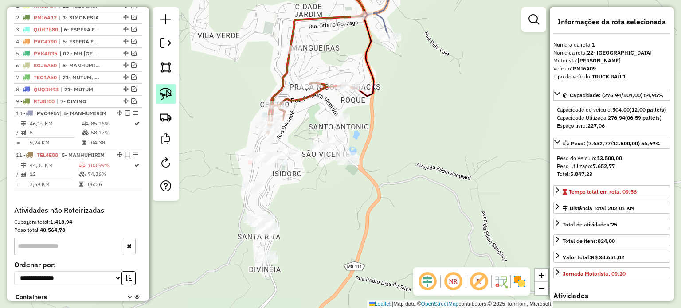
click at [170, 98] on img at bounding box center [166, 94] width 12 height 12
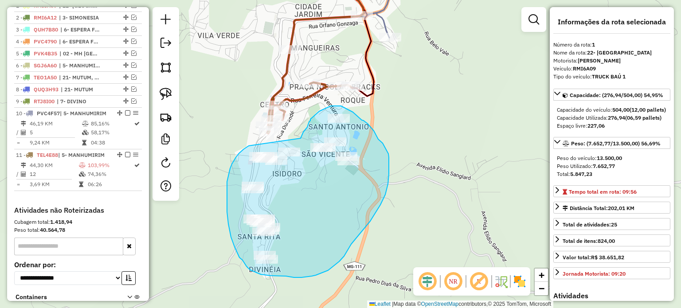
drag, startPoint x: 245, startPoint y: 148, endPoint x: 300, endPoint y: 138, distance: 55.7
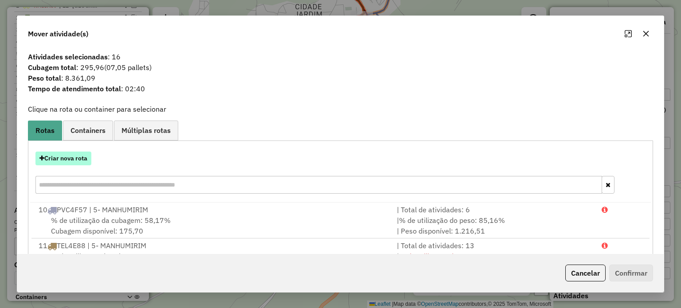
click at [79, 159] on button "Criar nova rota" at bounding box center [63, 159] width 56 height 14
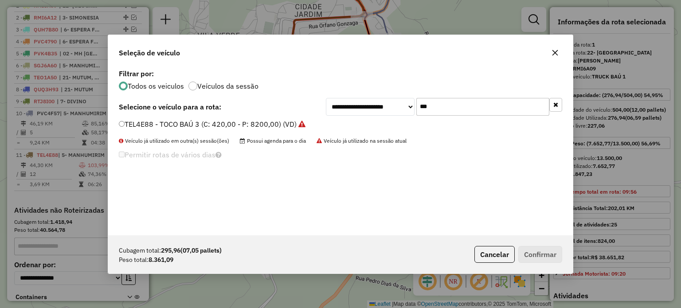
drag, startPoint x: 441, startPoint y: 109, endPoint x: 434, endPoint y: 109, distance: 7.1
click at [434, 109] on input "***" at bounding box center [482, 107] width 133 height 18
type input "***"
click at [205, 123] on label "TEL4E71 - TOCO BAÚ 4 (C: 392,00 - P: 8200,00) (VD)" at bounding box center [208, 124] width 178 height 11
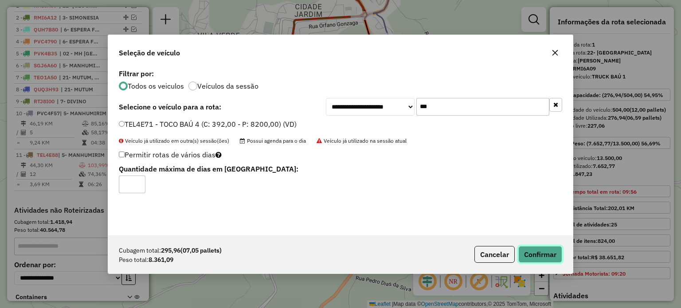
click at [538, 253] on button "Confirmar" at bounding box center [540, 254] width 44 height 17
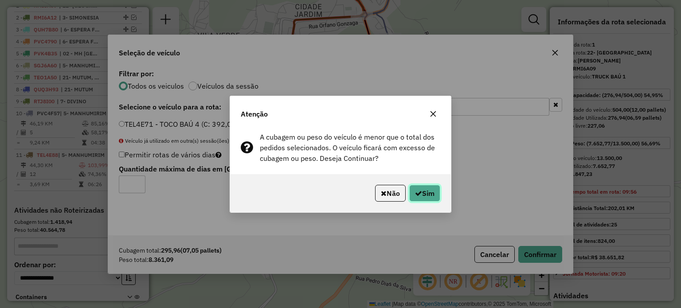
click at [431, 194] on button "Sim" at bounding box center [424, 193] width 31 height 17
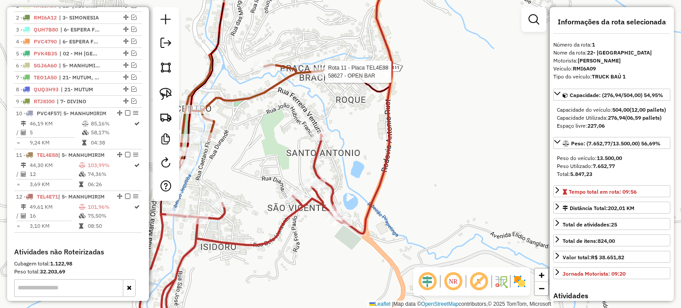
click at [324, 76] on div at bounding box center [322, 71] width 22 height 9
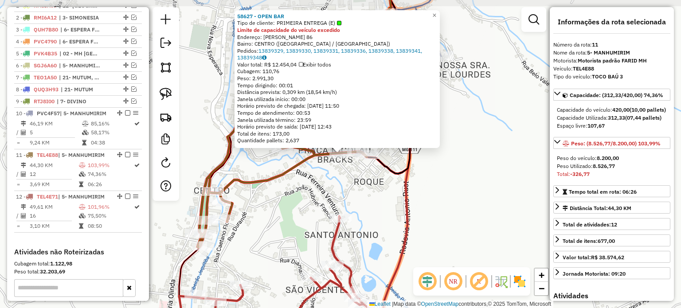
scroll to position [451, 0]
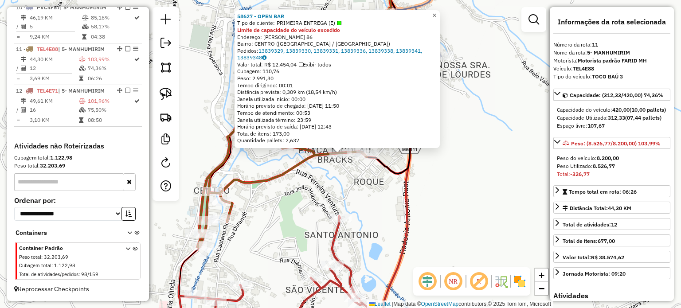
click at [436, 14] on span "×" at bounding box center [434, 16] width 4 height 8
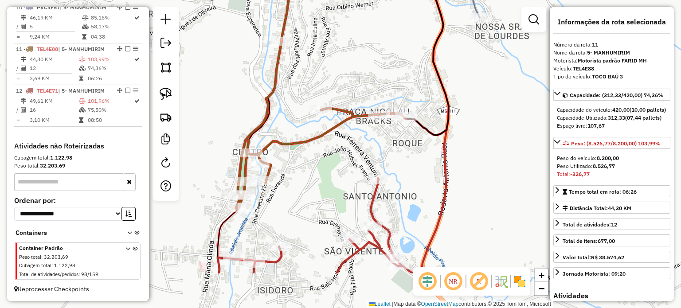
drag, startPoint x: 325, startPoint y: 223, endPoint x: 359, endPoint y: 152, distance: 78.3
click at [359, 153] on div "Janela de atendimento Grade de atendimento Capacidade Transportadoras Veículos …" at bounding box center [340, 154] width 681 height 308
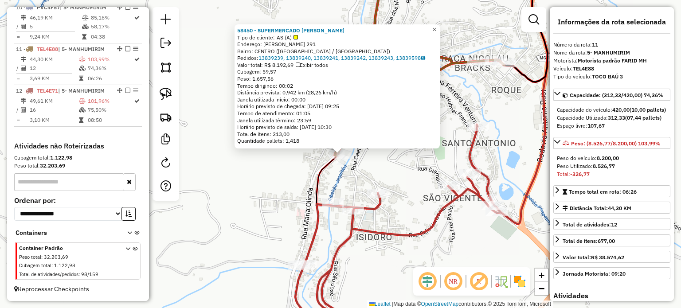
drag, startPoint x: 441, startPoint y: 26, endPoint x: 436, endPoint y: 32, distance: 8.5
click at [436, 27] on span "×" at bounding box center [434, 30] width 4 height 8
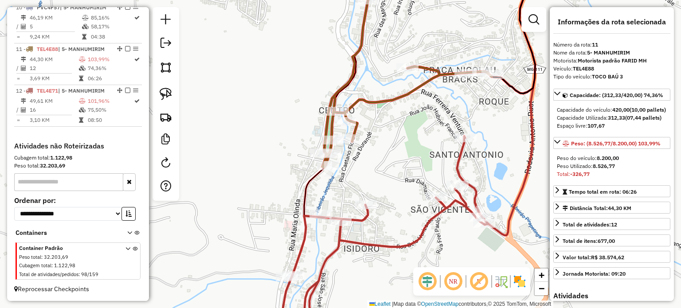
drag, startPoint x: 377, startPoint y: 145, endPoint x: 300, endPoint y: 188, distance: 88.8
click at [303, 186] on div "Janela de atendimento Grade de atendimento Capacidade Transportadoras Veículos …" at bounding box center [340, 154] width 681 height 308
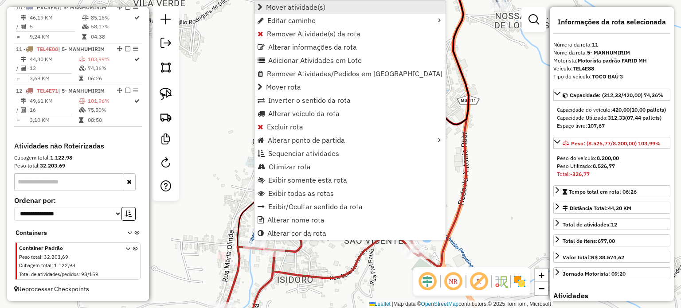
click at [320, 8] on span "Mover atividade(s)" at bounding box center [295, 7] width 59 height 7
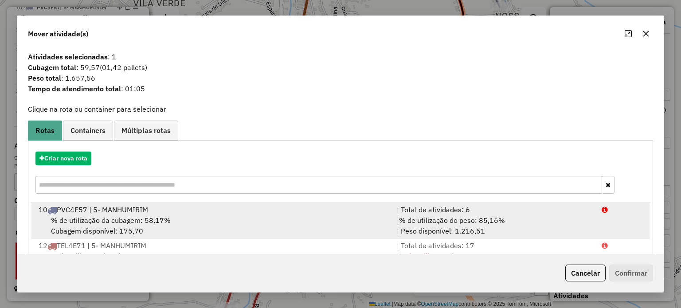
scroll to position [35, 0]
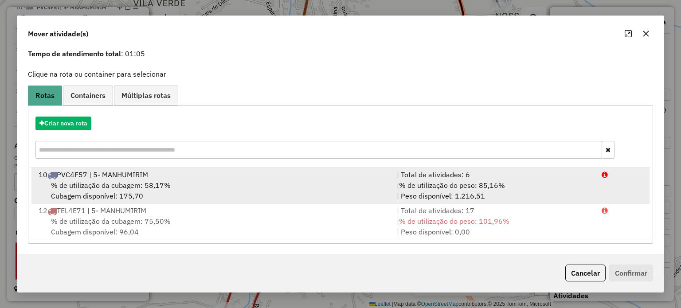
click at [174, 182] on div "% de utilização da cubagem: 58,17% Cubagem disponível: 175,70" at bounding box center [212, 190] width 358 height 21
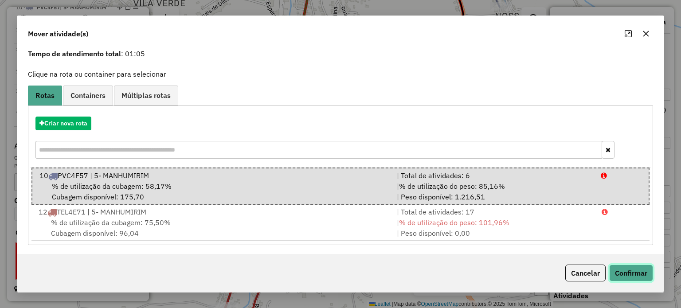
click at [626, 270] on button "Confirmar" at bounding box center [631, 273] width 44 height 17
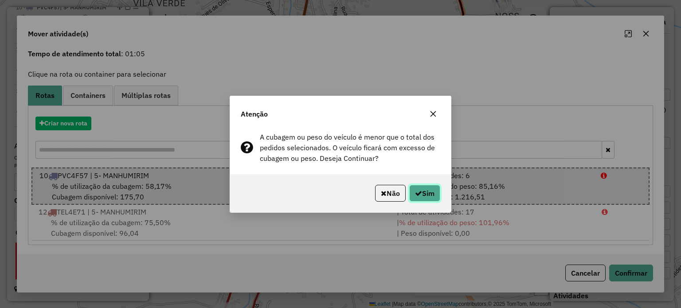
click at [419, 188] on button "Sim" at bounding box center [424, 193] width 31 height 17
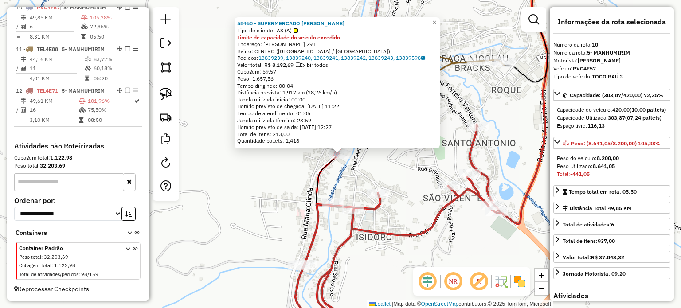
scroll to position [439, 0]
click at [436, 20] on span "×" at bounding box center [434, 23] width 4 height 8
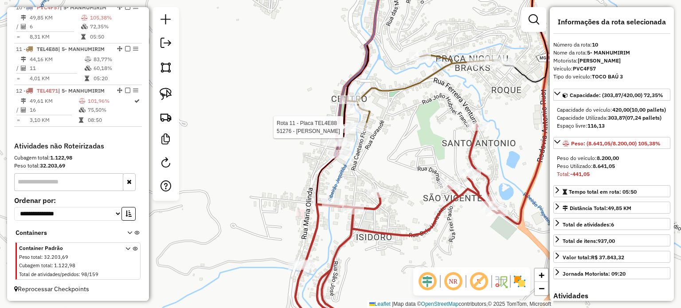
scroll to position [451, 0]
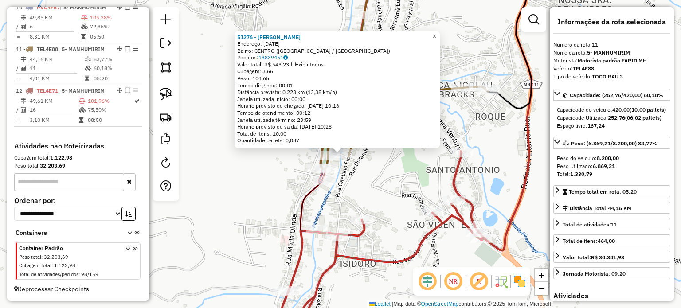
click at [436, 32] on span "×" at bounding box center [434, 36] width 4 height 8
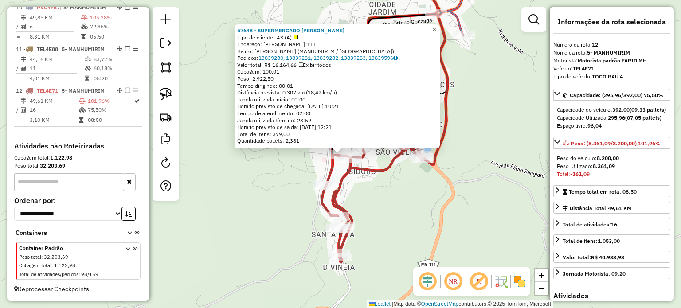
click at [436, 26] on span "×" at bounding box center [434, 30] width 4 height 8
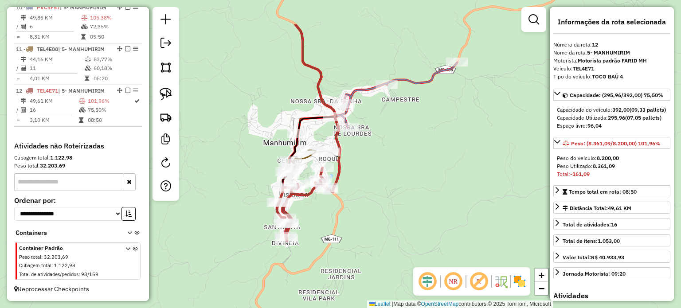
drag, startPoint x: 447, startPoint y: 153, endPoint x: 427, endPoint y: 164, distance: 23.0
click at [430, 163] on div "Janela de atendimento Grade de atendimento Capacidade Transportadoras Veículos …" at bounding box center [340, 154] width 681 height 308
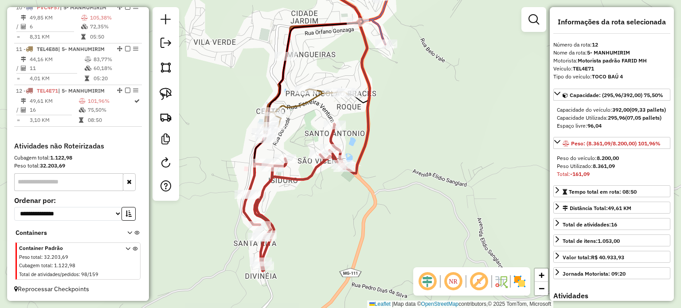
click at [399, 175] on div "Janela de atendimento Grade de atendimento Capacidade Transportadoras Veículos …" at bounding box center [340, 154] width 681 height 308
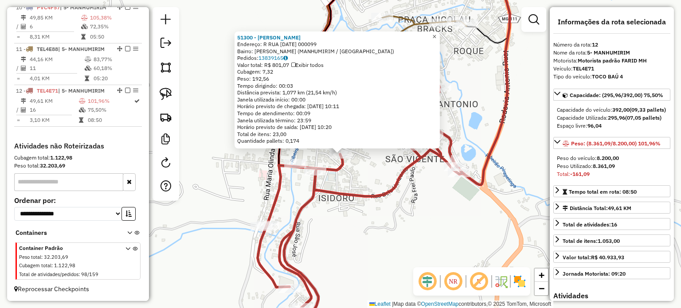
click at [436, 33] on span "×" at bounding box center [434, 37] width 4 height 8
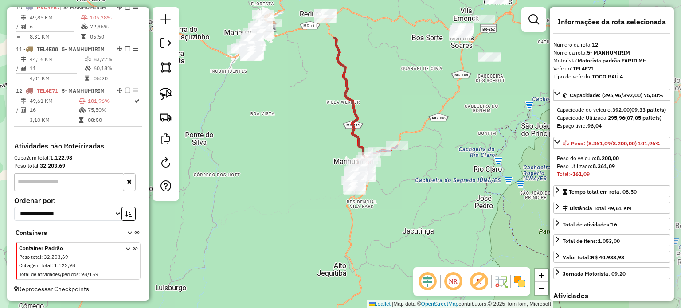
drag, startPoint x: 464, startPoint y: 138, endPoint x: 388, endPoint y: 175, distance: 84.2
click at [406, 179] on div "Janela de atendimento Grade de atendimento Capacidade Transportadoras Veículos …" at bounding box center [340, 154] width 681 height 308
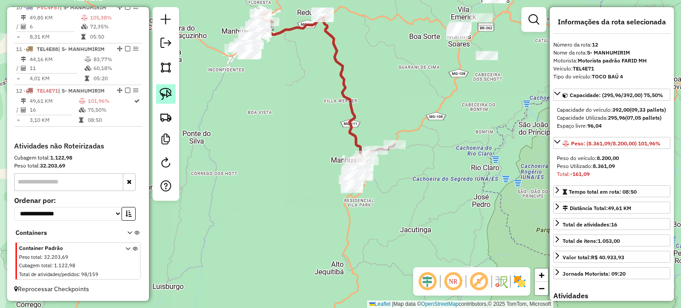
drag, startPoint x: 168, startPoint y: 95, endPoint x: 175, endPoint y: 97, distance: 6.8
click at [168, 95] on img at bounding box center [166, 94] width 12 height 12
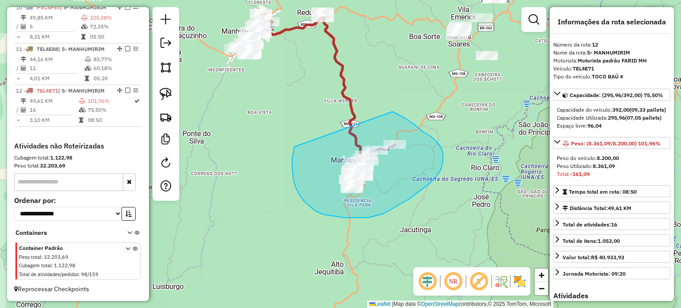
drag, startPoint x: 299, startPoint y: 195, endPoint x: 390, endPoint y: 113, distance: 122.3
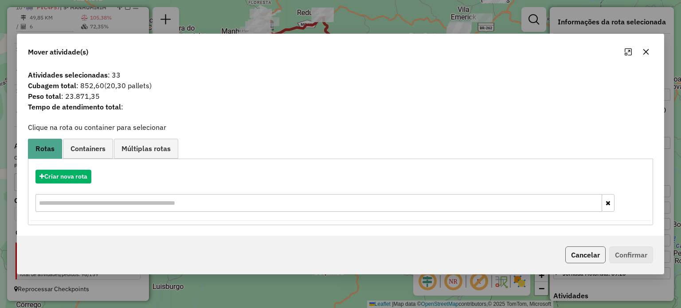
click at [576, 251] on button "Cancelar" at bounding box center [585, 254] width 40 height 17
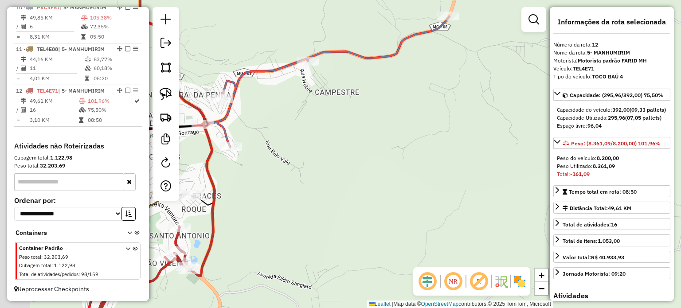
drag, startPoint x: 369, startPoint y: 153, endPoint x: 385, endPoint y: 153, distance: 16.0
click at [385, 153] on div "Janela de atendimento Grade de atendimento Capacidade Transportadoras Veículos …" at bounding box center [340, 154] width 681 height 308
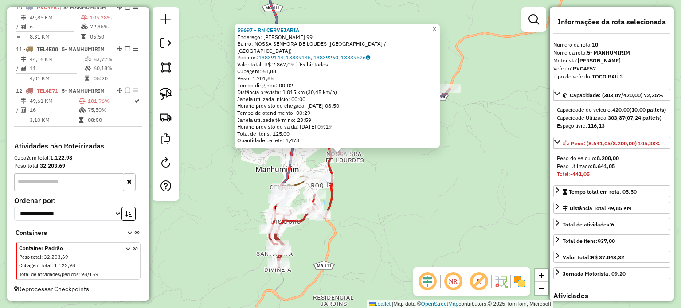
scroll to position [439, 0]
click at [436, 33] on span "×" at bounding box center [434, 29] width 4 height 8
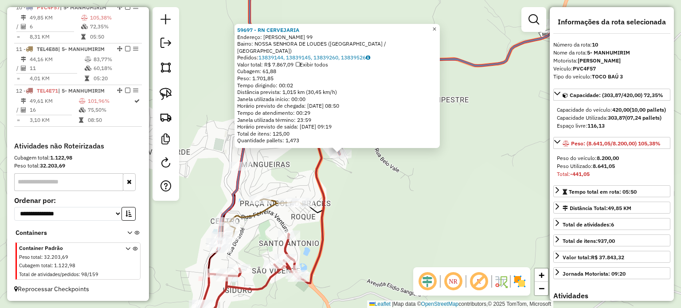
click at [436, 33] on span "×" at bounding box center [434, 29] width 4 height 8
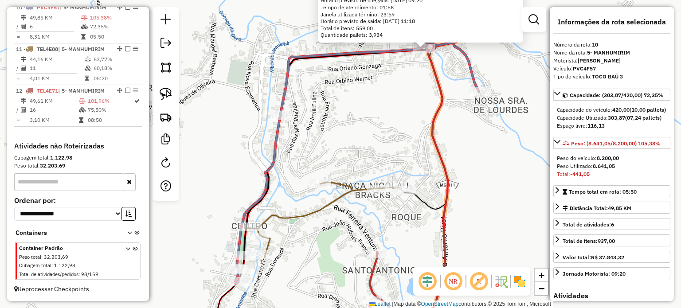
drag, startPoint x: 285, startPoint y: 262, endPoint x: 287, endPoint y: 257, distance: 5.6
click at [287, 257] on div "51424 - SUPERMECADO VIDAL Tipo de cliente: AS (A) Endereço: JUSCELINO KUBUSCHEK…" at bounding box center [340, 154] width 681 height 308
click at [523, 184] on div "51424 - SUPERMECADO VIDAL Tipo de cliente: AS (A) Endereço: JUSCELINO KUBUSCHEK…" at bounding box center [340, 154] width 681 height 308
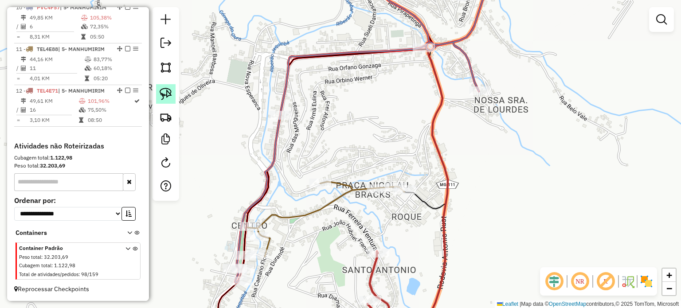
click at [172, 93] on link at bounding box center [165, 93] width 19 height 19
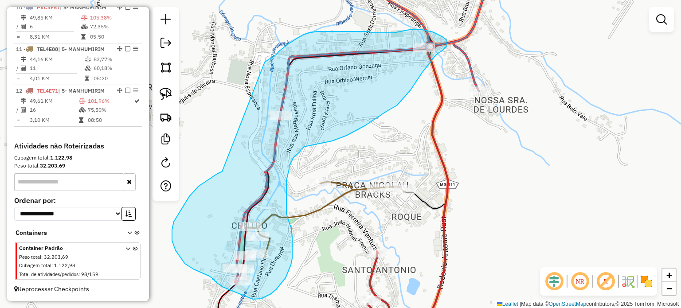
drag, startPoint x: 221, startPoint y: 172, endPoint x: 265, endPoint y: 62, distance: 118.3
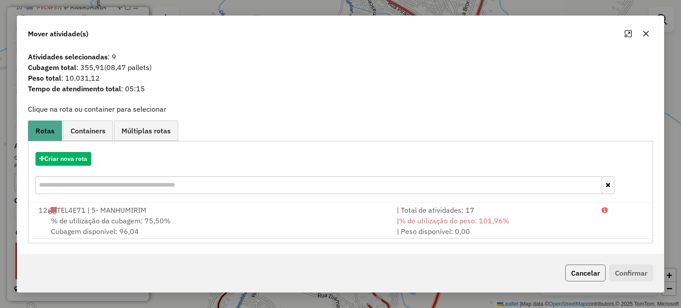
click at [584, 275] on button "Cancelar" at bounding box center [585, 273] width 40 height 17
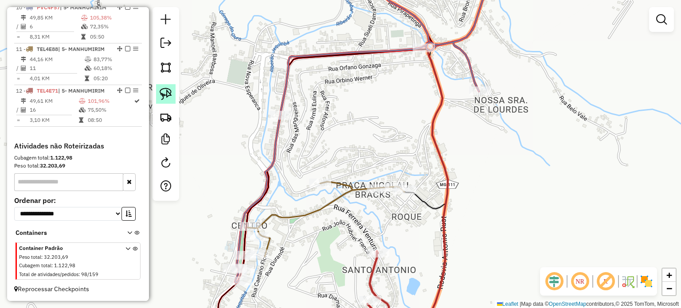
click at [164, 90] on img at bounding box center [166, 94] width 12 height 12
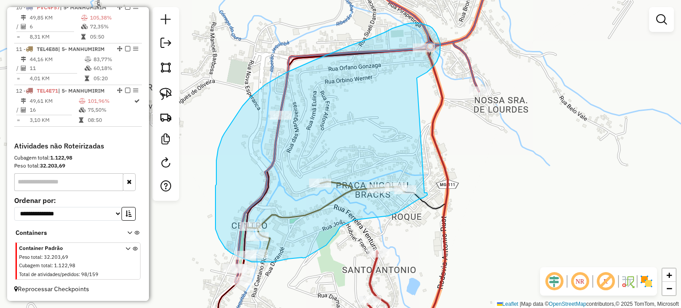
drag, startPoint x: 432, startPoint y: 67, endPoint x: 420, endPoint y: 195, distance: 129.1
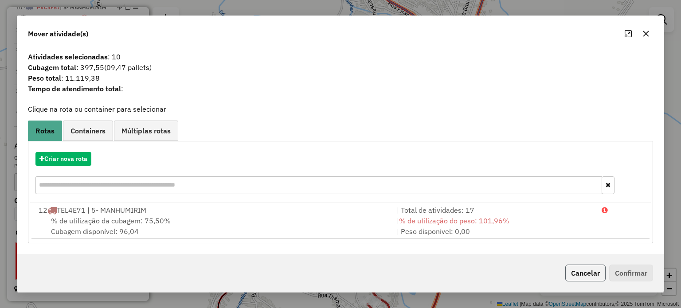
click at [579, 274] on button "Cancelar" at bounding box center [585, 273] width 40 height 17
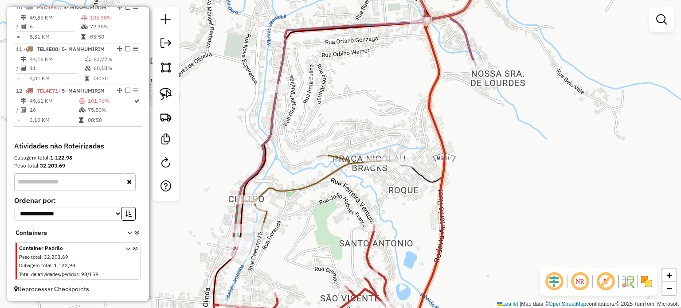
drag, startPoint x: 333, startPoint y: 245, endPoint x: 328, endPoint y: 200, distance: 45.9
click at [328, 200] on div "Janela de atendimento Grade de atendimento Capacidade Transportadoras Veículos …" at bounding box center [340, 154] width 681 height 308
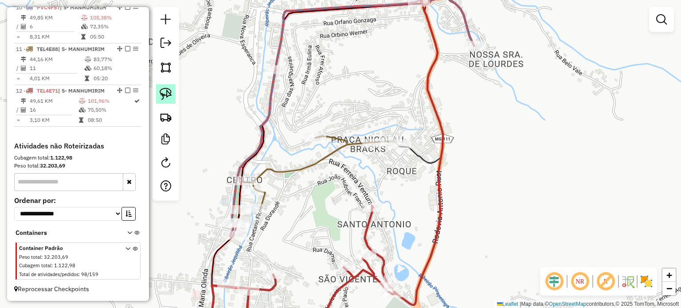
click at [164, 97] on img at bounding box center [166, 94] width 12 height 12
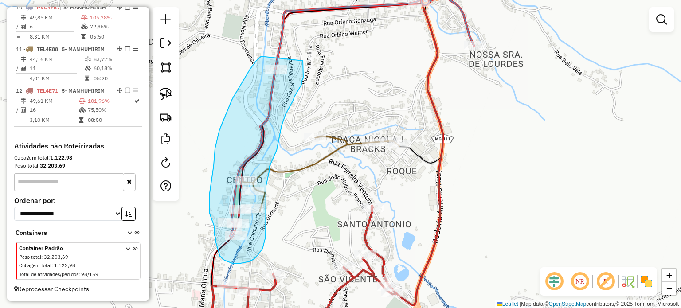
drag, startPoint x: 232, startPoint y: 99, endPoint x: 303, endPoint y: 61, distance: 80.1
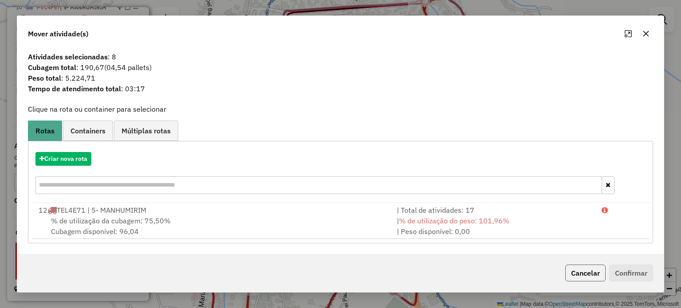
click at [575, 271] on button "Cancelar" at bounding box center [585, 273] width 40 height 17
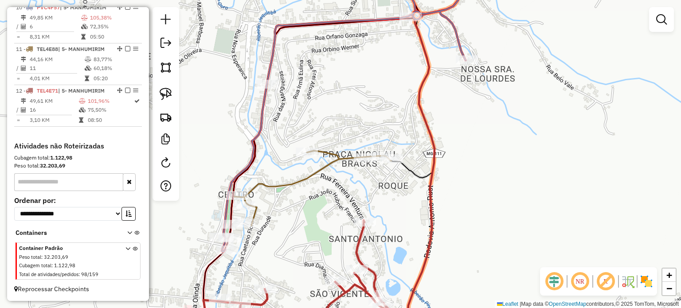
drag, startPoint x: 319, startPoint y: 226, endPoint x: 299, endPoint y: 212, distance: 24.6
click at [319, 226] on div "Janela de atendimento Grade de atendimento Capacidade Transportadoras Veículos …" at bounding box center [340, 154] width 681 height 308
click at [170, 95] on img at bounding box center [166, 94] width 12 height 12
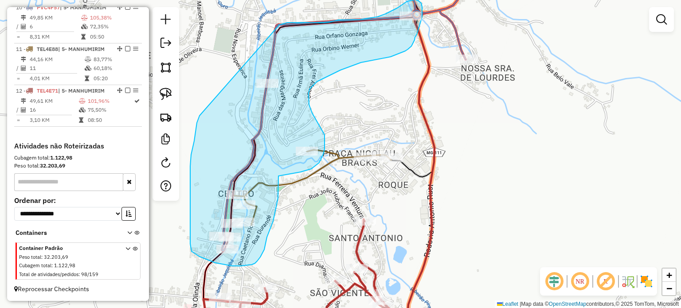
drag, startPoint x: 197, startPoint y: 123, endPoint x: 279, endPoint y: 25, distance: 128.0
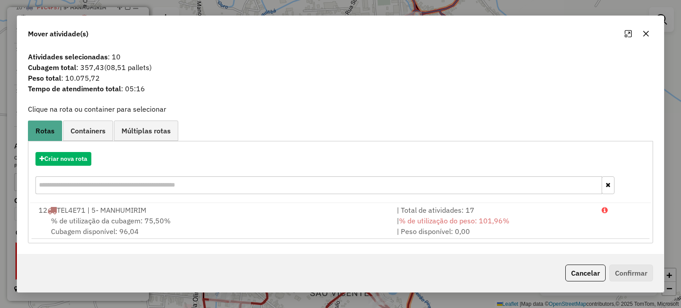
drag, startPoint x: 576, startPoint y: 276, endPoint x: 529, endPoint y: 191, distance: 97.0
click at [576, 273] on button "Cancelar" at bounding box center [585, 273] width 40 height 17
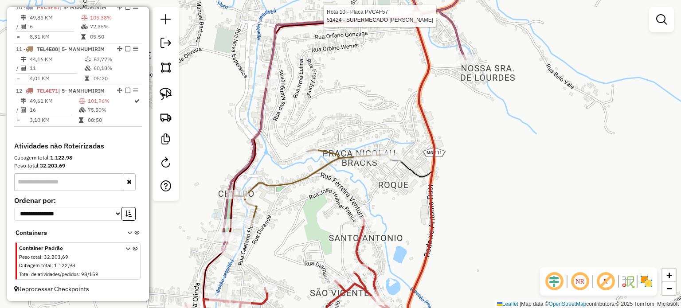
select select "**********"
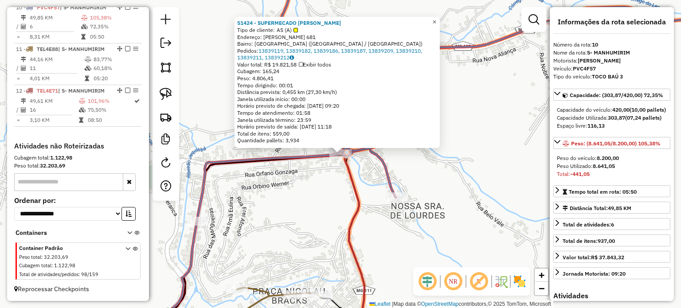
click at [436, 19] on span "×" at bounding box center [434, 22] width 4 height 8
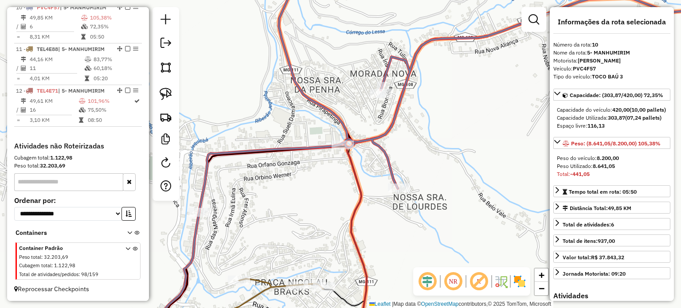
drag, startPoint x: 318, startPoint y: 226, endPoint x: 321, endPoint y: 184, distance: 41.8
click at [325, 189] on div "Janela de atendimento Grade de atendimento Capacidade Transportadoras Veículos …" at bounding box center [340, 154] width 681 height 308
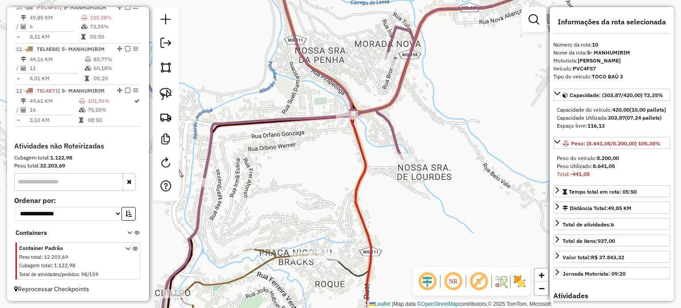
drag, startPoint x: 298, startPoint y: 191, endPoint x: 300, endPoint y: 181, distance: 9.8
click at [300, 182] on div "Janela de atendimento Grade de atendimento Capacidade Transportadoras Veículos …" at bounding box center [340, 154] width 681 height 308
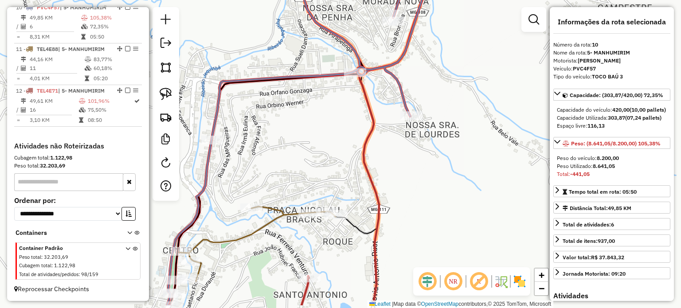
drag, startPoint x: 289, startPoint y: 194, endPoint x: 296, endPoint y: 152, distance: 41.7
click at [296, 154] on div "Janela de atendimento Grade de atendimento Capacidade Transportadoras Veículos …" at bounding box center [340, 154] width 681 height 308
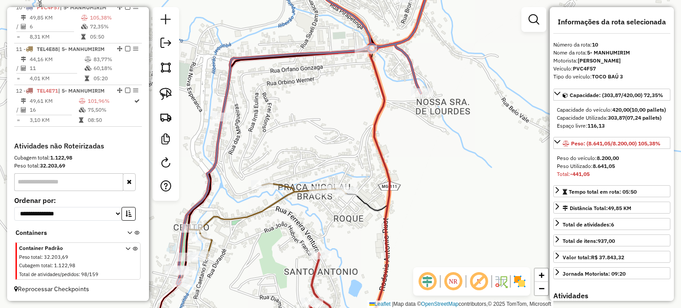
drag, startPoint x: 269, startPoint y: 134, endPoint x: 271, endPoint y: 129, distance: 5.2
click at [271, 129] on div "Janela de atendimento Grade de atendimento Capacidade Transportadoras Veículos …" at bounding box center [340, 154] width 681 height 308
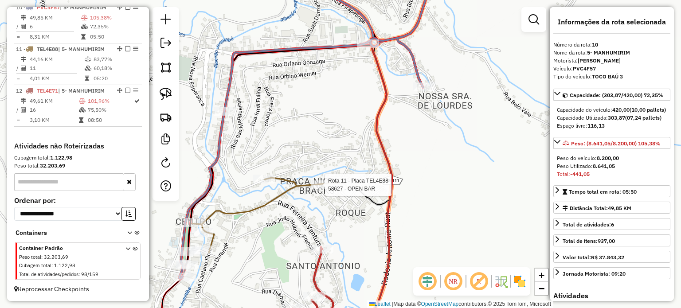
scroll to position [451, 0]
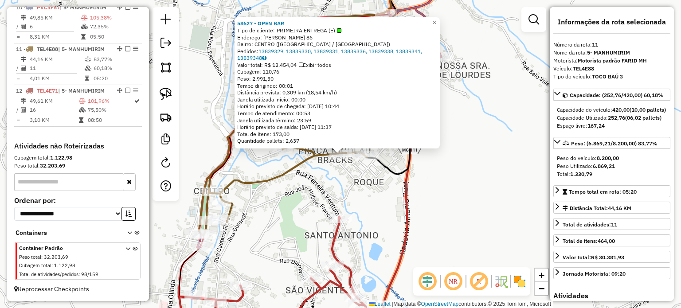
click at [206, 155] on div "58627 - OPEN BAR Tipo de cliente: PRIMEIRA ENTREGA (E) Endereço: CAETANO FLORA …" at bounding box center [340, 154] width 681 height 308
click at [435, 19] on span "×" at bounding box center [433, 23] width 4 height 8
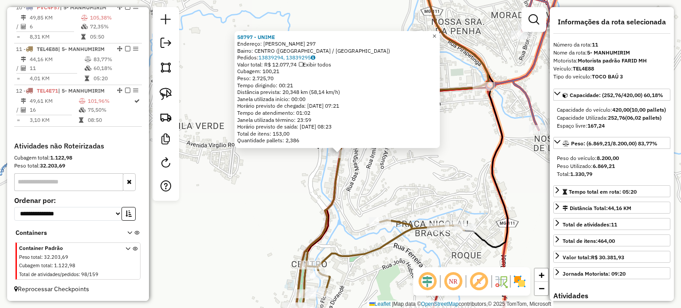
click at [436, 32] on span "×" at bounding box center [434, 36] width 4 height 8
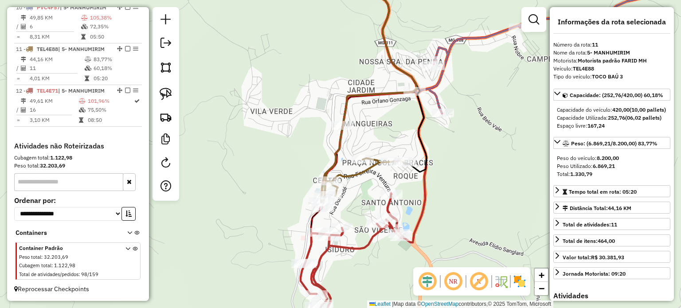
drag, startPoint x: 389, startPoint y: 216, endPoint x: 350, endPoint y: 193, distance: 44.8
click at [355, 195] on div "Janela de atendimento Grade de atendimento Capacidade Transportadoras Veículos …" at bounding box center [340, 154] width 681 height 308
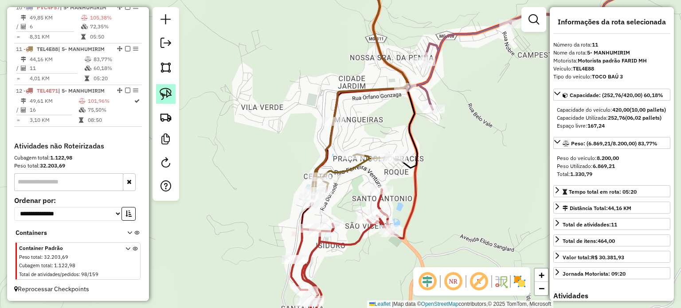
click at [168, 94] on img at bounding box center [166, 94] width 12 height 12
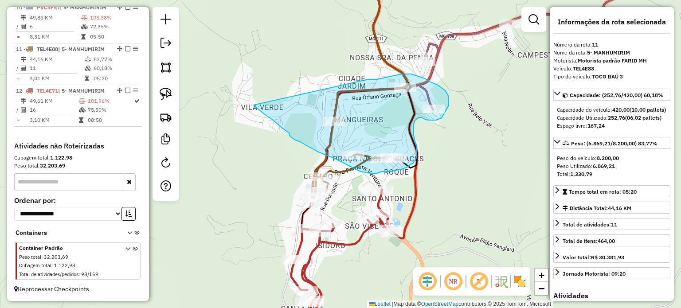
drag, startPoint x: 258, startPoint y: 109, endPoint x: 368, endPoint y: 79, distance: 113.8
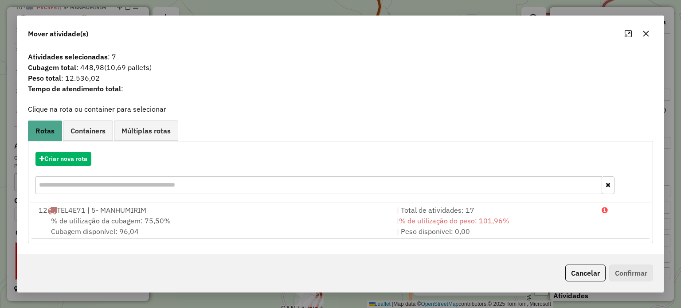
click at [571, 271] on button "Cancelar" at bounding box center [585, 273] width 40 height 17
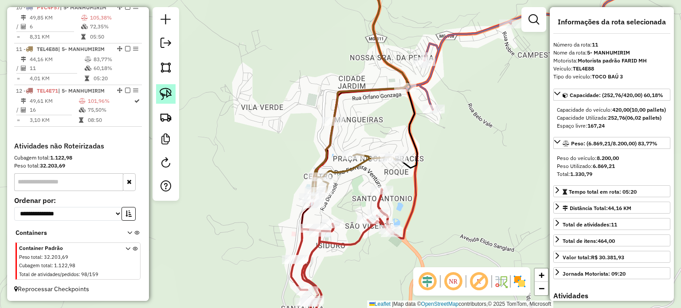
click at [167, 93] on img at bounding box center [166, 94] width 12 height 12
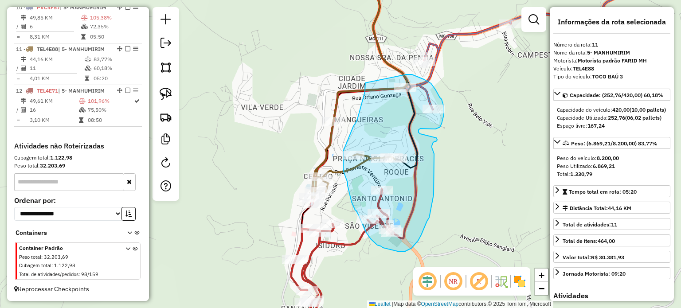
drag, startPoint x: 365, startPoint y: 83, endPoint x: 401, endPoint y: 76, distance: 36.1
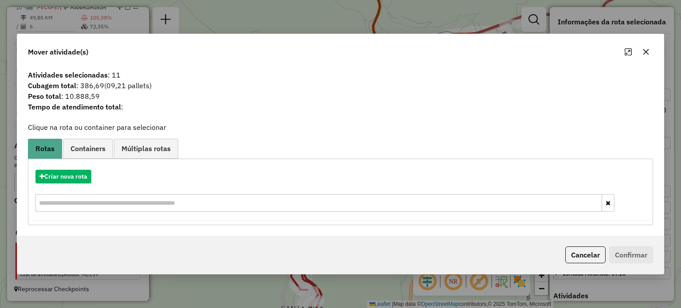
drag, startPoint x: 583, startPoint y: 253, endPoint x: 531, endPoint y: 253, distance: 52.3
click at [581, 253] on button "Cancelar" at bounding box center [585, 254] width 40 height 17
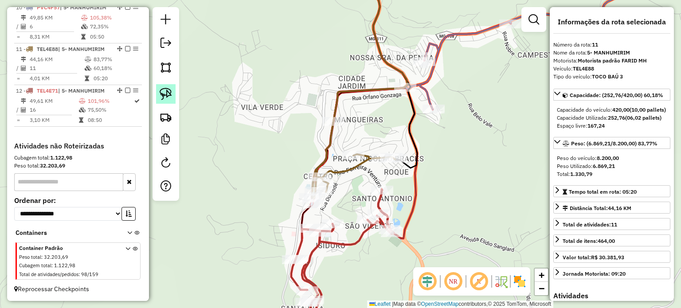
click at [170, 96] on img at bounding box center [166, 94] width 12 height 12
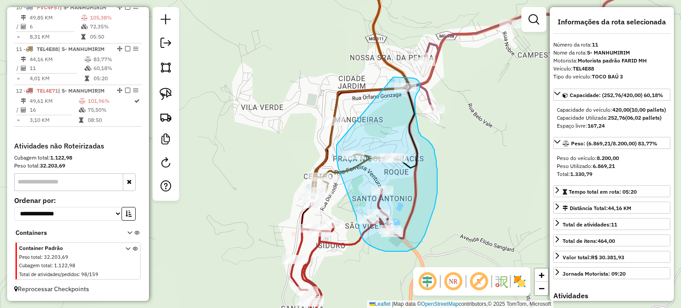
drag, startPoint x: 336, startPoint y: 145, endPoint x: 393, endPoint y: 77, distance: 88.4
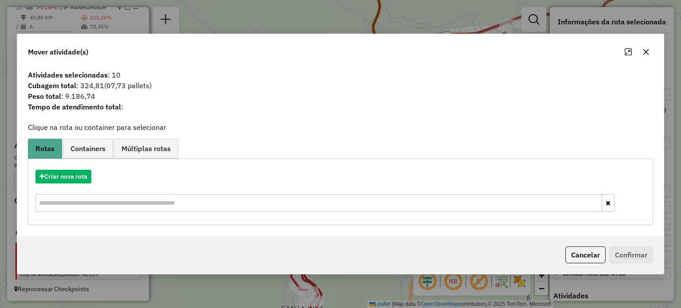
drag, startPoint x: 594, startPoint y: 257, endPoint x: 582, endPoint y: 257, distance: 12.4
click at [594, 257] on button "Cancelar" at bounding box center [585, 254] width 40 height 17
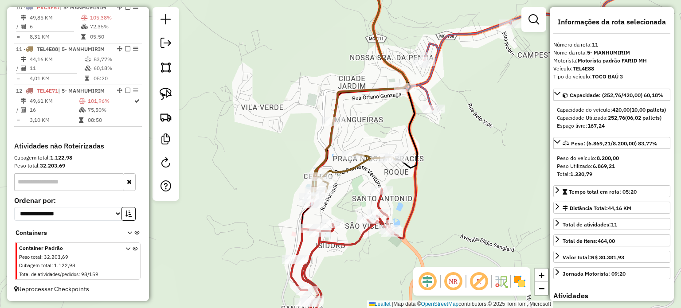
drag, startPoint x: 162, startPoint y: 92, endPoint x: 195, endPoint y: 117, distance: 41.1
click at [162, 91] on img at bounding box center [166, 94] width 12 height 12
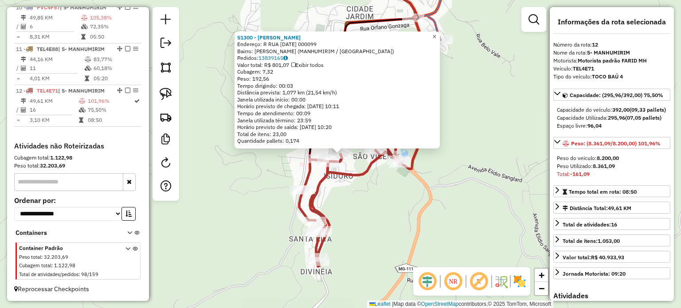
click at [436, 33] on span "×" at bounding box center [434, 37] width 4 height 8
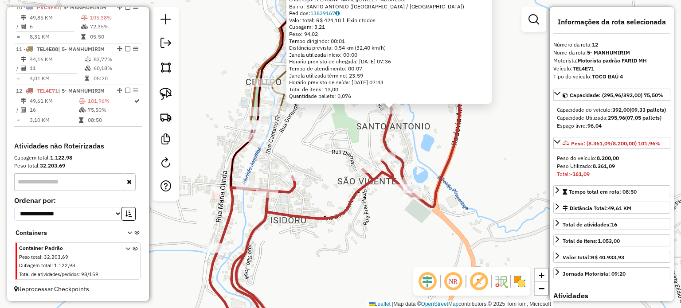
click at [491, 150] on div "58770 - MINI MERC SANTO ANTO Endereço: FERREIRA VENTURA 199 Bairro: SANTO ANTON…" at bounding box center [340, 154] width 681 height 308
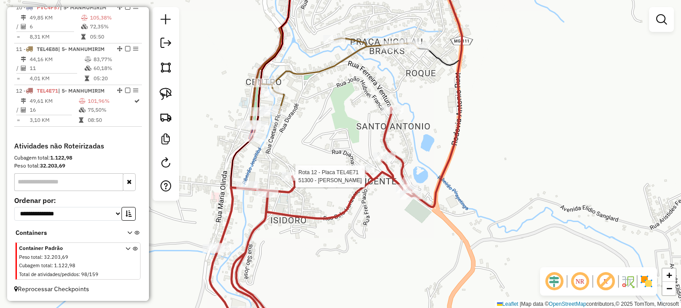
select select "**********"
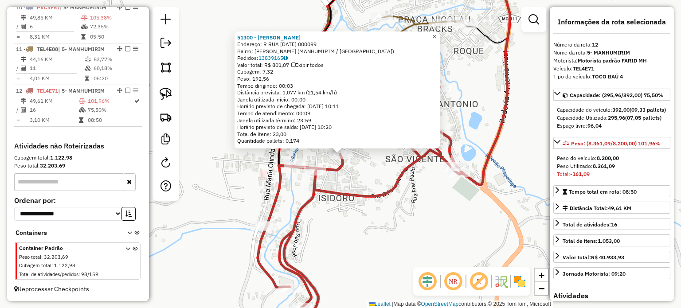
click at [436, 36] on span "×" at bounding box center [434, 37] width 4 height 8
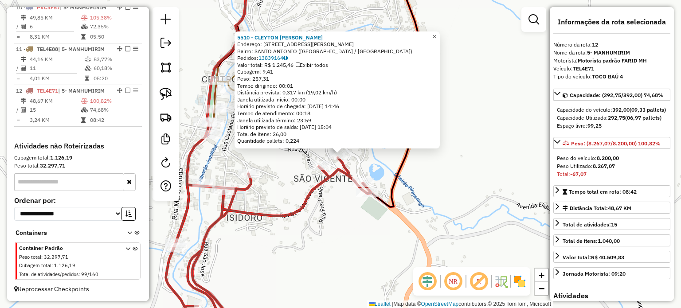
click at [436, 33] on span "×" at bounding box center [434, 37] width 4 height 8
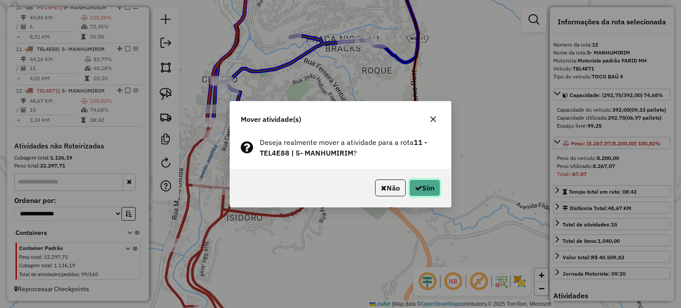
click at [415, 185] on icon "button" at bounding box center [418, 187] width 7 height 7
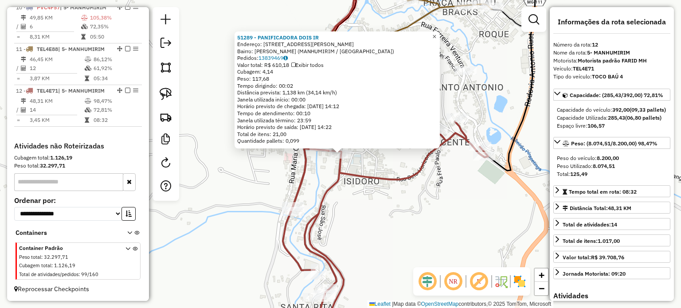
click at [436, 33] on span "×" at bounding box center [434, 37] width 4 height 8
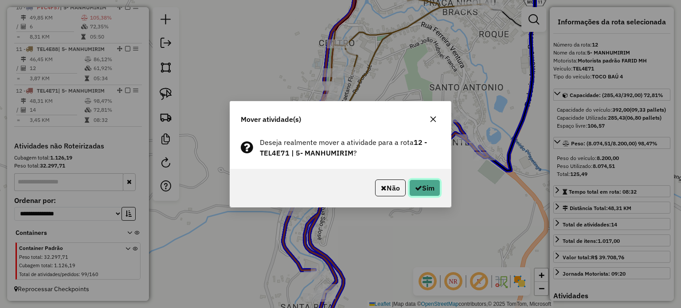
click at [432, 189] on button "Sim" at bounding box center [424, 187] width 31 height 17
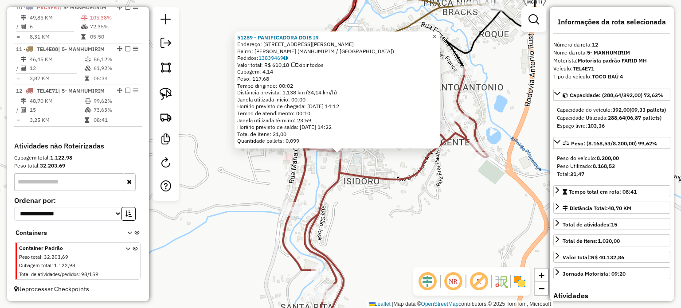
click at [436, 35] on span "×" at bounding box center [434, 37] width 4 height 8
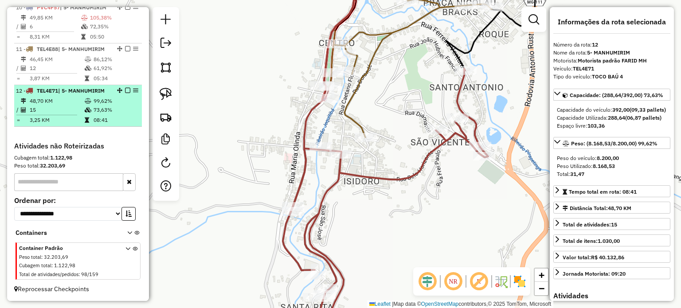
click at [127, 92] on em at bounding box center [127, 90] width 5 height 5
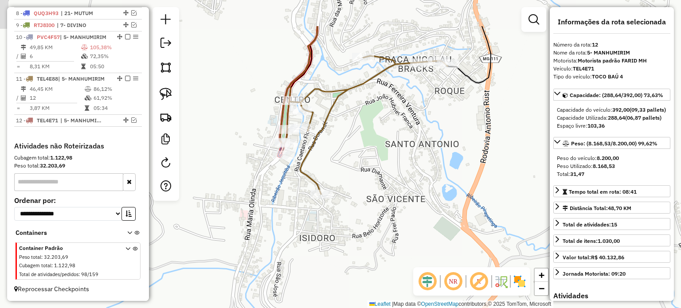
drag, startPoint x: 347, startPoint y: 113, endPoint x: 318, endPoint y: 142, distance: 41.7
click at [321, 142] on div "Janela de atendimento Grade de atendimento Capacidade Transportadoras Veículos …" at bounding box center [340, 154] width 681 height 308
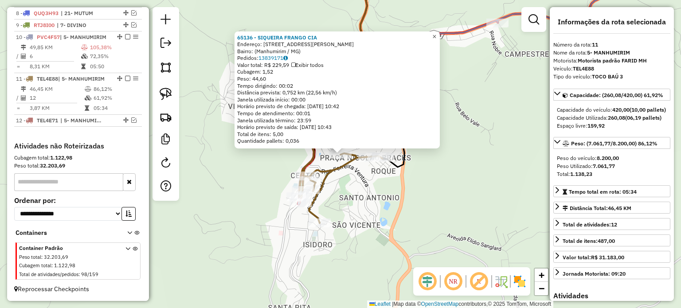
click at [436, 32] on span "×" at bounding box center [434, 36] width 4 height 8
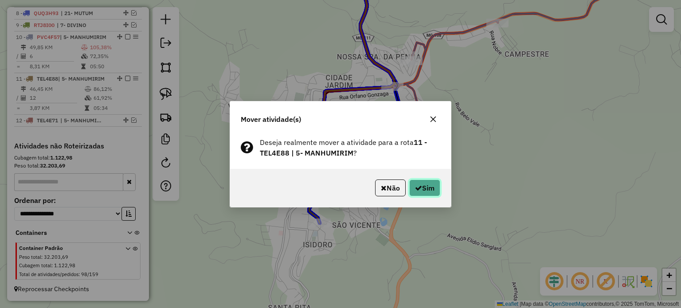
click at [420, 190] on button "Sim" at bounding box center [424, 187] width 31 height 17
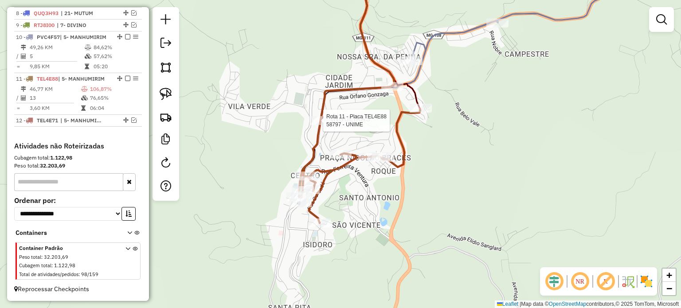
select select "**********"
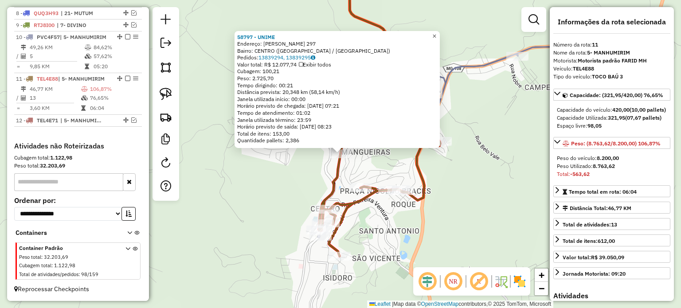
drag, startPoint x: 441, startPoint y: 33, endPoint x: 444, endPoint y: 51, distance: 17.9
click at [436, 33] on span "×" at bounding box center [434, 36] width 4 height 8
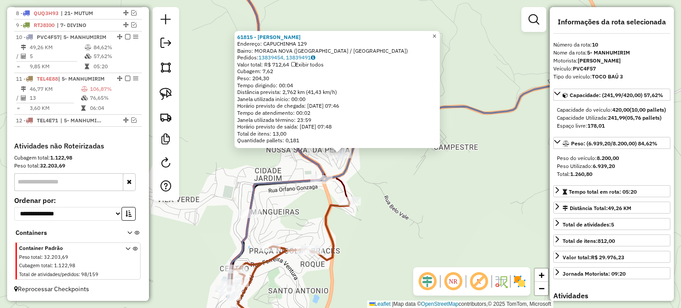
click at [436, 34] on span "×" at bounding box center [434, 36] width 4 height 8
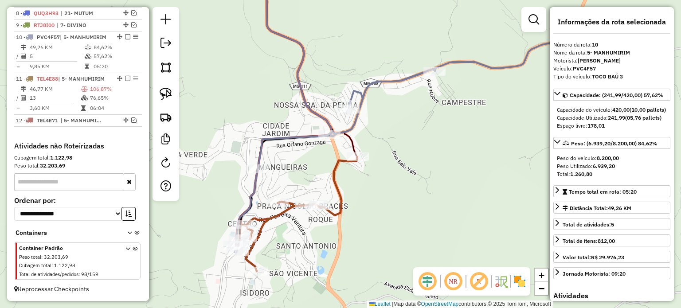
drag, startPoint x: 405, startPoint y: 167, endPoint x: 415, endPoint y: 103, distance: 65.0
click at [416, 104] on div "Janela de atendimento Grade de atendimento Capacidade Transportadoras Veículos …" at bounding box center [340, 154] width 681 height 308
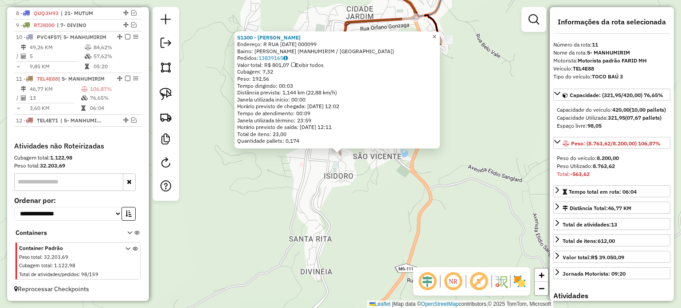
click at [436, 33] on span "×" at bounding box center [434, 37] width 4 height 8
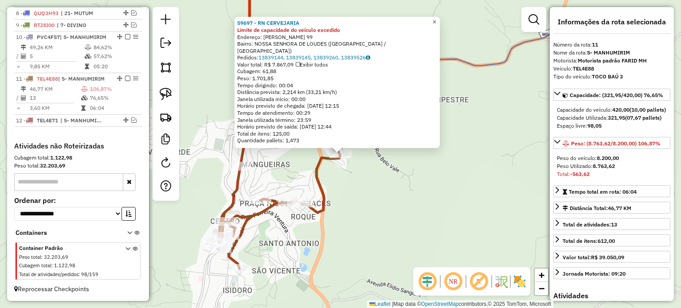
click at [436, 25] on span "×" at bounding box center [434, 22] width 4 height 8
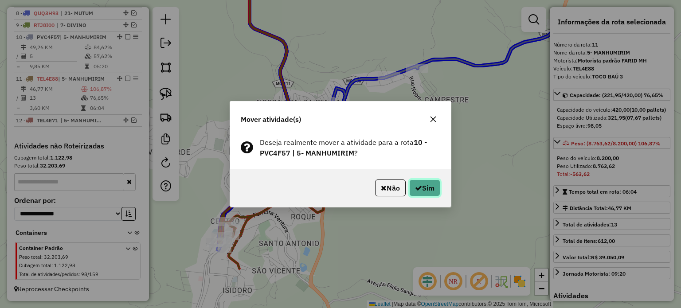
click at [424, 183] on button "Sim" at bounding box center [424, 187] width 31 height 17
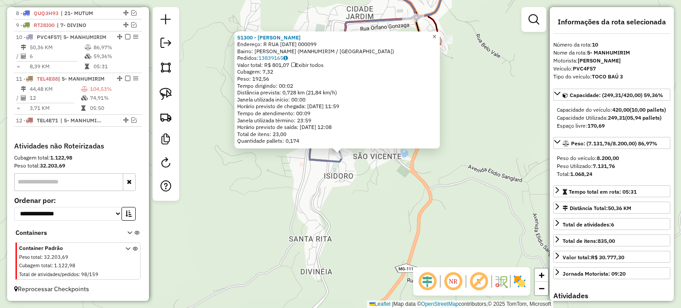
drag, startPoint x: 440, startPoint y: 30, endPoint x: 430, endPoint y: 57, distance: 28.5
click at [436, 33] on span "×" at bounding box center [434, 37] width 4 height 8
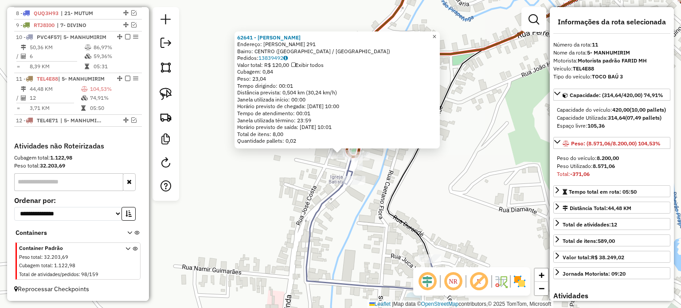
drag, startPoint x: 440, startPoint y: 31, endPoint x: 402, endPoint y: 97, distance: 75.2
click at [436, 33] on span "×" at bounding box center [434, 37] width 4 height 8
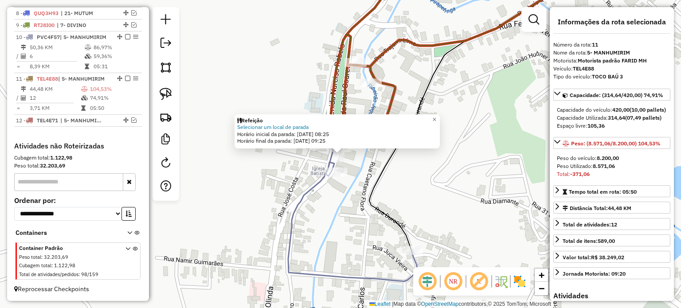
click at [393, 152] on icon at bounding box center [558, 116] width 379 height 267
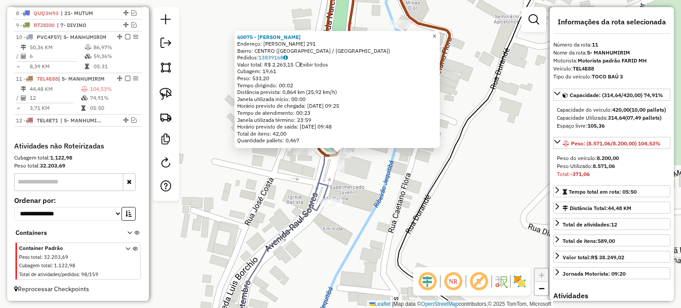
click at [437, 31] on link "×" at bounding box center [434, 36] width 11 height 11
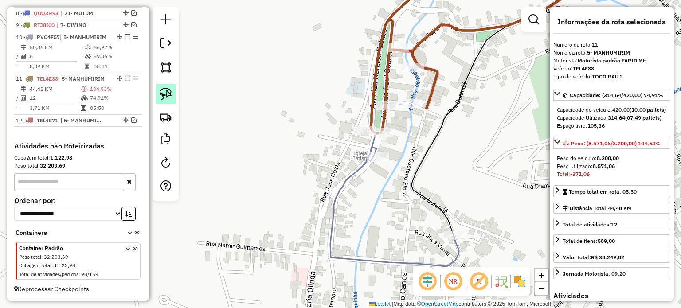
click at [170, 99] on img at bounding box center [166, 94] width 12 height 12
drag, startPoint x: 332, startPoint y: 124, endPoint x: 397, endPoint y: 125, distance: 65.1
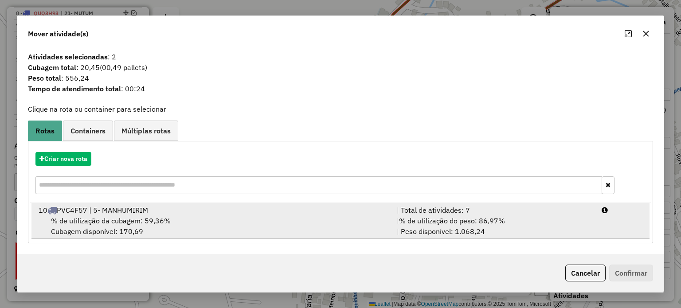
click at [216, 213] on div "10 PVC4F57 | 5- MANHUMIRIM" at bounding box center [212, 210] width 358 height 11
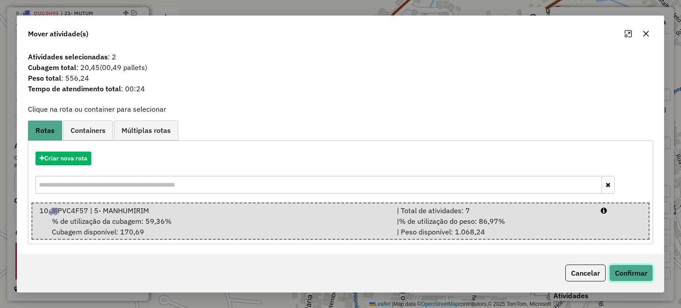
click at [618, 272] on button "Confirmar" at bounding box center [631, 273] width 44 height 17
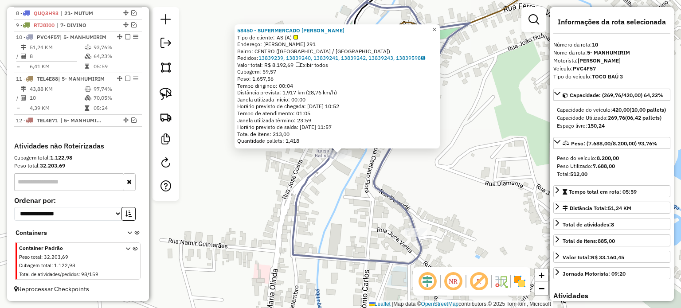
click at [437, 25] on link "×" at bounding box center [434, 29] width 11 height 11
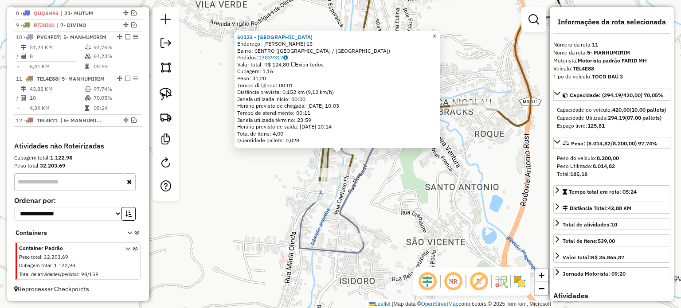
click at [436, 34] on span "×" at bounding box center [434, 36] width 4 height 8
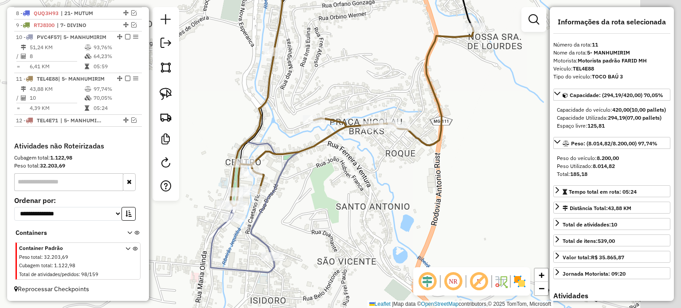
drag, startPoint x: 373, startPoint y: 165, endPoint x: 328, endPoint y: 142, distance: 50.7
click at [327, 173] on div "Janela de atendimento Grade de atendimento Capacidade Transportadoras Veículos …" at bounding box center [340, 154] width 681 height 308
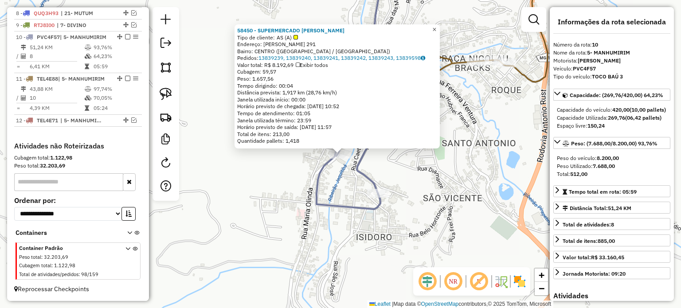
click at [436, 26] on span "×" at bounding box center [434, 30] width 4 height 8
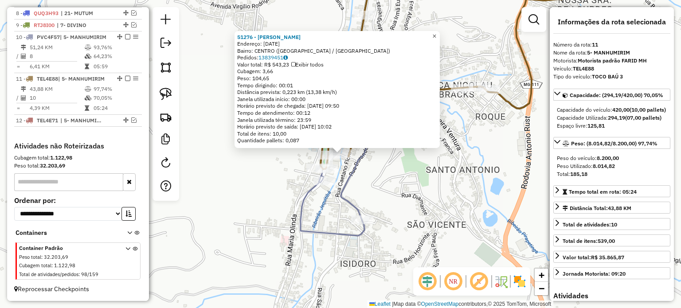
click at [436, 32] on span "×" at bounding box center [434, 36] width 4 height 8
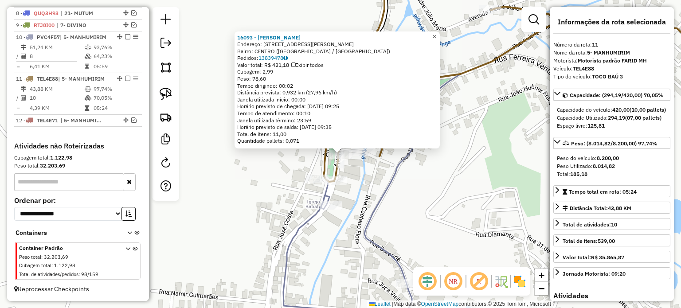
click at [436, 35] on span "×" at bounding box center [434, 36] width 4 height 8
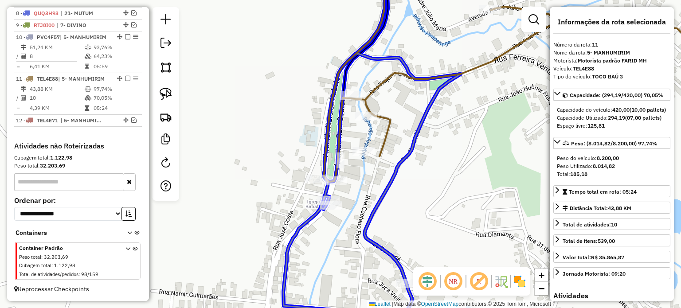
click at [317, 195] on div "Janela de atendimento Grade de atendimento Capacidade Transportadoras Veículos …" at bounding box center [340, 154] width 681 height 308
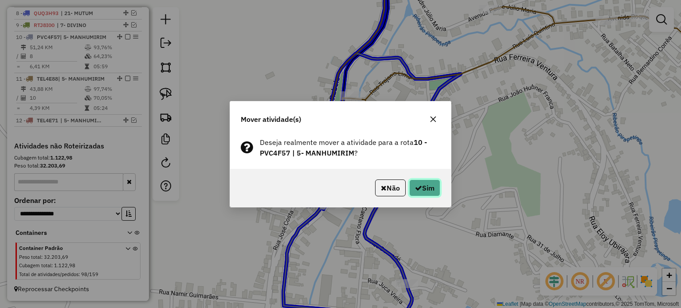
click at [415, 187] on icon "button" at bounding box center [418, 187] width 7 height 7
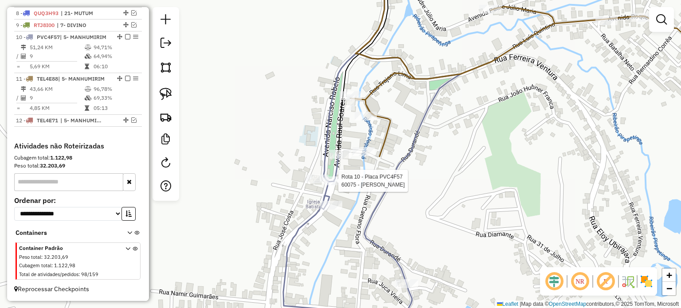
select select "**********"
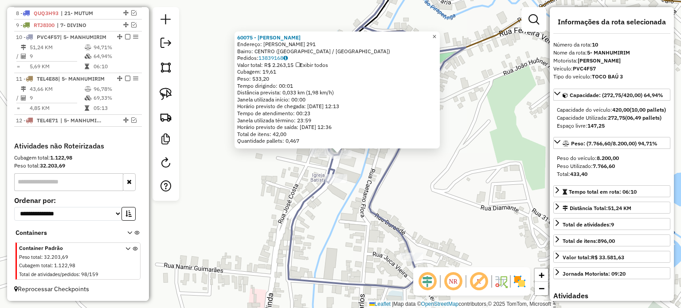
click at [436, 34] on span "×" at bounding box center [434, 36] width 4 height 8
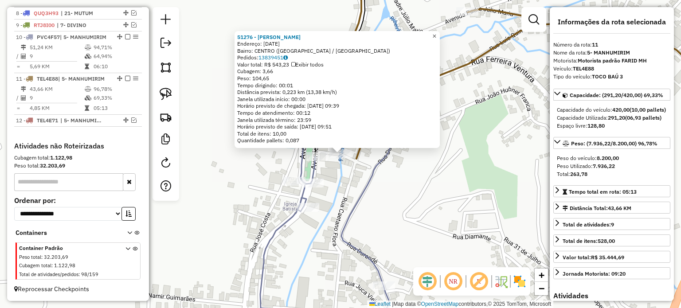
click at [436, 34] on span "×" at bounding box center [434, 36] width 4 height 8
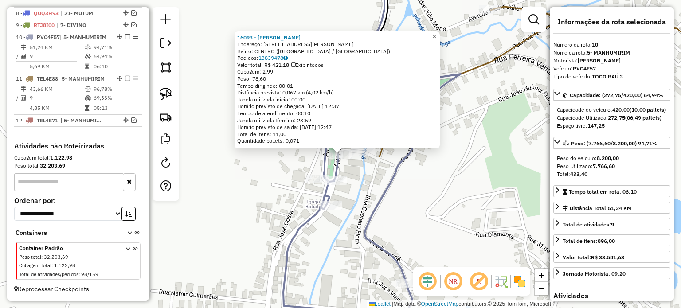
click at [436, 36] on span "×" at bounding box center [434, 36] width 4 height 8
click at [436, 34] on span "×" at bounding box center [434, 36] width 4 height 8
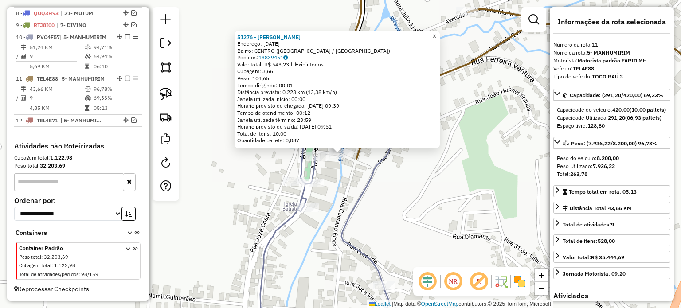
click at [436, 34] on span "×" at bounding box center [434, 36] width 4 height 8
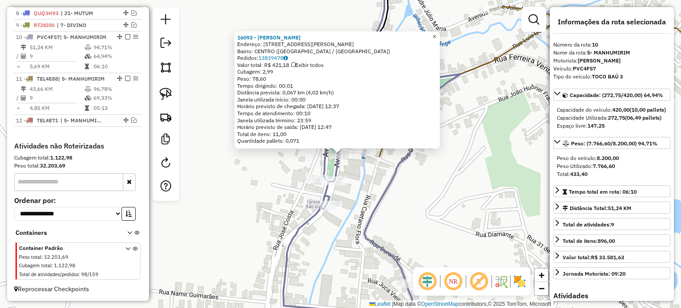
click at [436, 33] on span "×" at bounding box center [434, 36] width 4 height 8
drag, startPoint x: 440, startPoint y: 35, endPoint x: 431, endPoint y: 51, distance: 17.9
click at [436, 35] on span "×" at bounding box center [434, 36] width 4 height 8
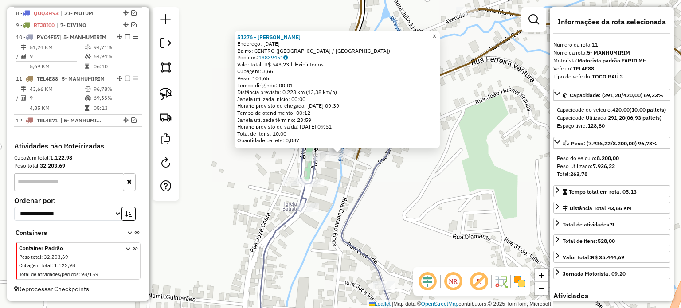
click at [436, 32] on span "×" at bounding box center [434, 36] width 4 height 8
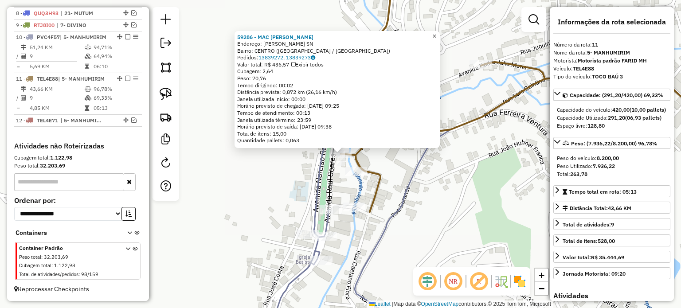
click at [436, 32] on span "×" at bounding box center [434, 36] width 4 height 8
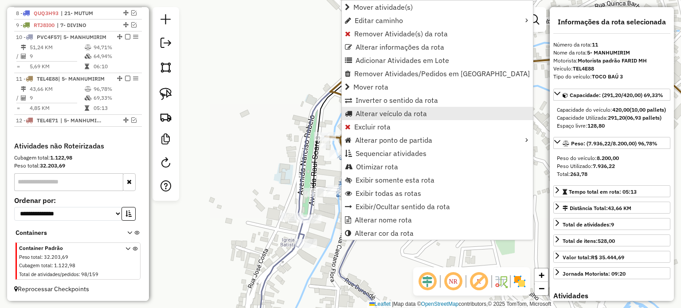
click at [389, 114] on span "Alterar veículo da rota" at bounding box center [390, 113] width 71 height 7
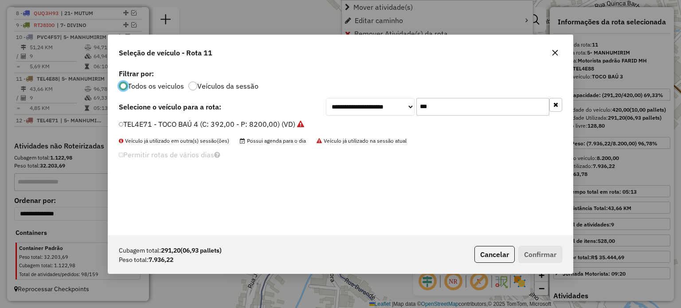
scroll to position [4, 3]
drag, startPoint x: 438, startPoint y: 107, endPoint x: 387, endPoint y: 109, distance: 50.5
click at [387, 109] on div "**********" at bounding box center [444, 107] width 236 height 18
type input "**"
click at [161, 127] on label "PVC4F57 - TOCO BAÚ 3 (C: 420,00 - P: 8200,00) (VD)" at bounding box center [213, 124] width 188 height 11
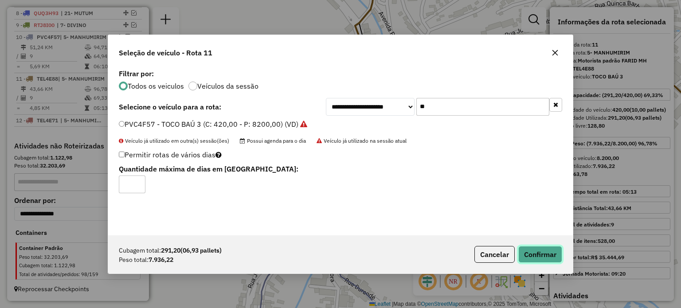
click at [549, 253] on button "Confirmar" at bounding box center [540, 254] width 44 height 17
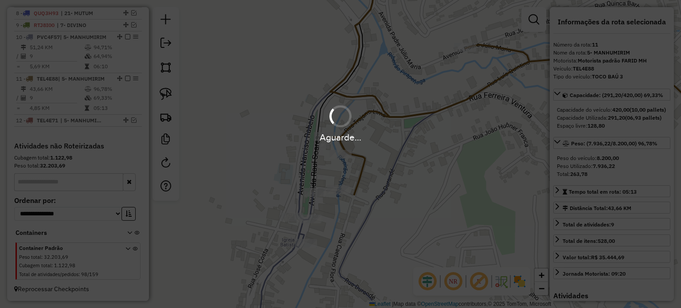
scroll to position [430, 0]
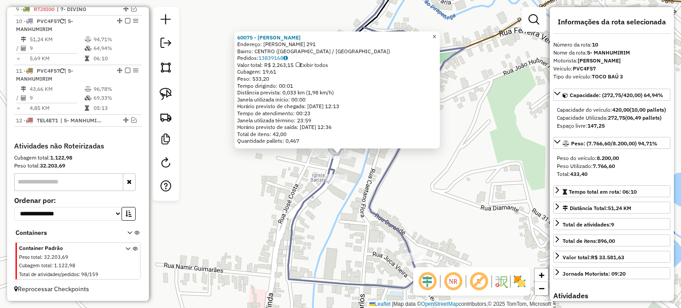
drag, startPoint x: 441, startPoint y: 31, endPoint x: 434, endPoint y: 33, distance: 7.7
click at [436, 32] on span "×" at bounding box center [434, 36] width 4 height 8
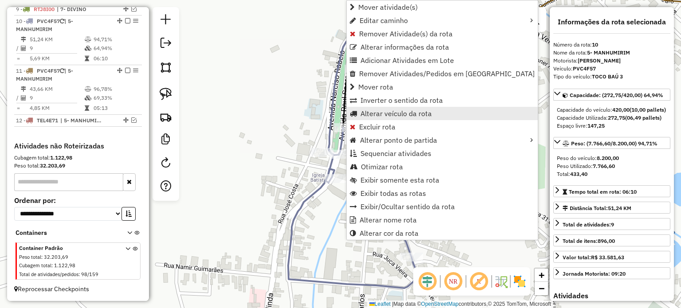
click at [394, 111] on span "Alterar veículo da rota" at bounding box center [395, 113] width 71 height 7
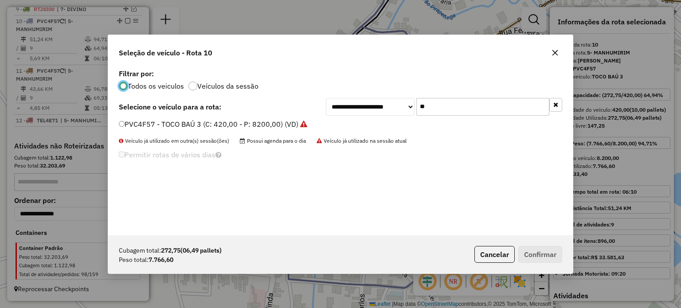
scroll to position [4, 3]
drag, startPoint x: 432, startPoint y: 104, endPoint x: 408, endPoint y: 106, distance: 24.9
click at [408, 106] on div "**********" at bounding box center [444, 107] width 236 height 18
type input "***"
click at [262, 123] on label "TEL4E88 - TOCO BAÚ 3 (C: 420,00 - P: 8200,00) (VD)" at bounding box center [208, 124] width 178 height 11
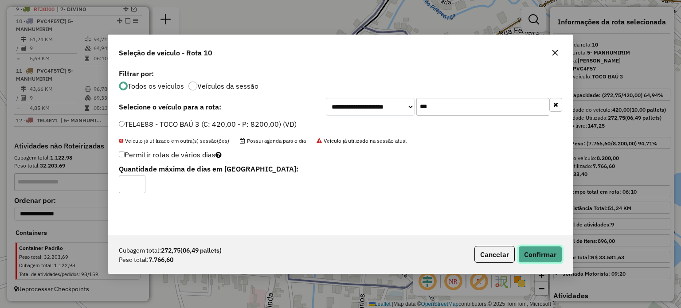
click at [530, 254] on button "Confirmar" at bounding box center [540, 254] width 44 height 17
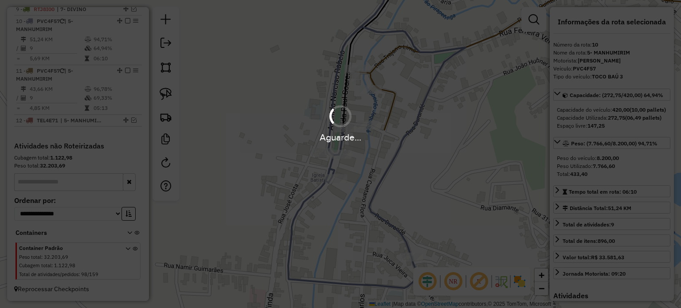
scroll to position [422, 0]
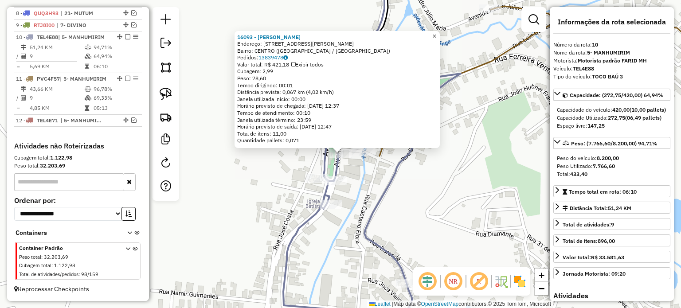
click at [436, 33] on span "×" at bounding box center [434, 36] width 4 height 8
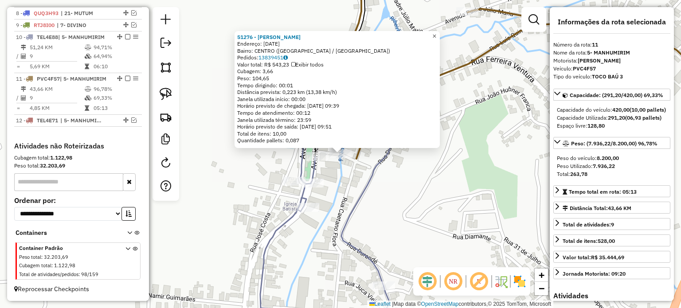
click at [436, 33] on span "×" at bounding box center [434, 36] width 4 height 8
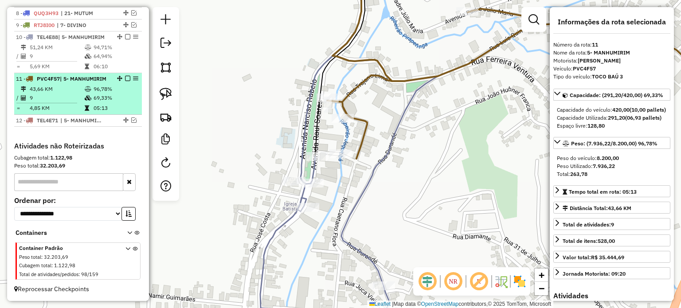
click at [126, 76] on em at bounding box center [127, 78] width 5 height 5
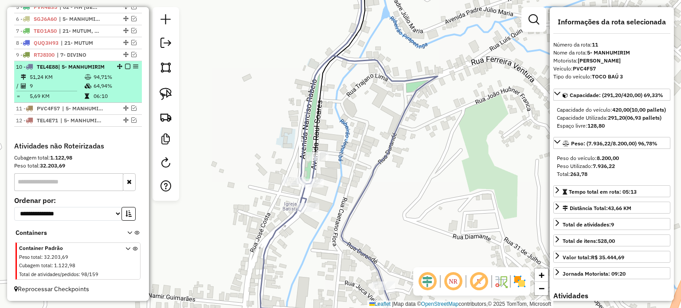
click at [127, 68] on em at bounding box center [127, 66] width 5 height 5
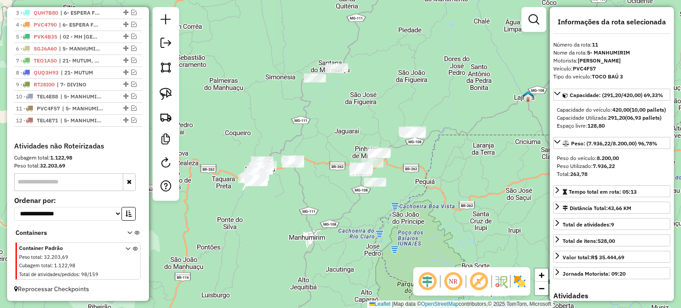
drag, startPoint x: 350, startPoint y: 198, endPoint x: 336, endPoint y: 218, distance: 24.6
click at [336, 218] on div "Janela de atendimento Grade de atendimento Capacidade Transportadoras Veículos …" at bounding box center [340, 154] width 681 height 308
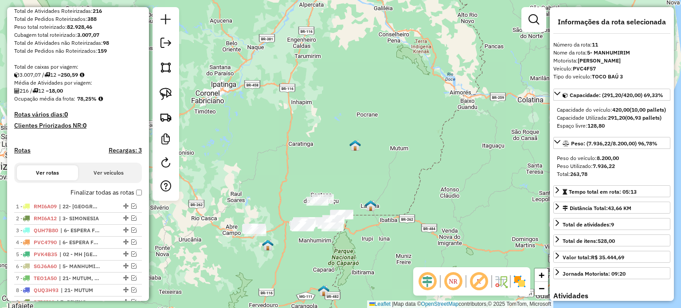
scroll to position [133, 0]
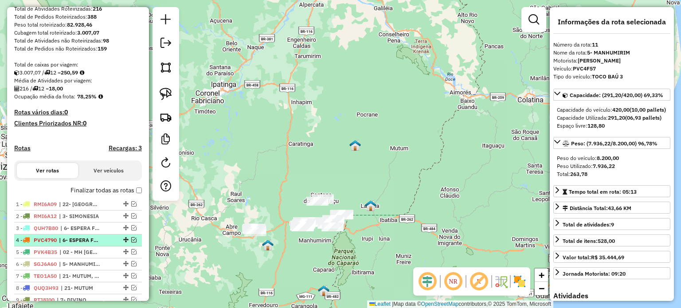
click at [131, 242] on em at bounding box center [133, 239] width 5 height 5
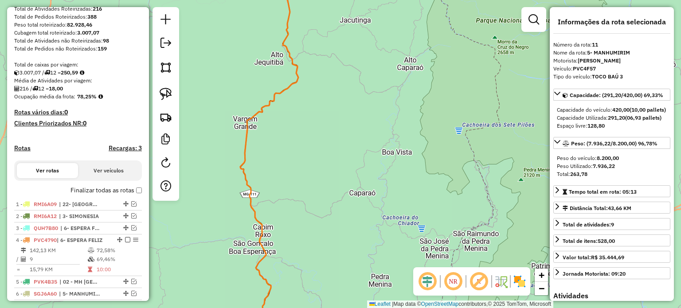
drag, startPoint x: 322, startPoint y: 274, endPoint x: 311, endPoint y: 118, distance: 156.4
click at [312, 119] on div "Janela de atendimento Grade de atendimento Capacidade Transportadoras Veículos …" at bounding box center [340, 154] width 681 height 308
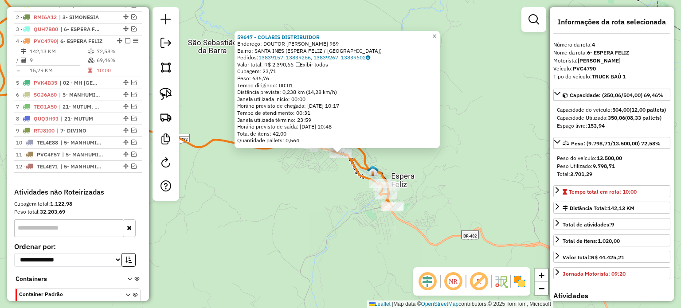
scroll to position [368, 0]
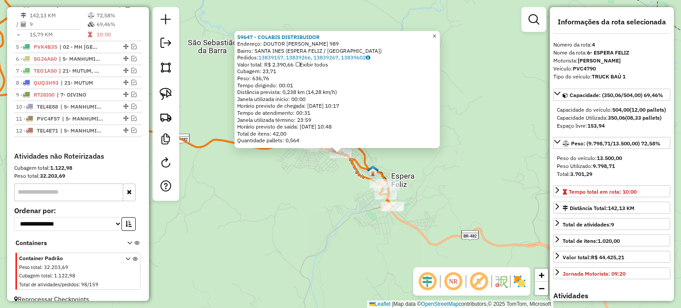
click at [436, 33] on span "×" at bounding box center [434, 36] width 4 height 8
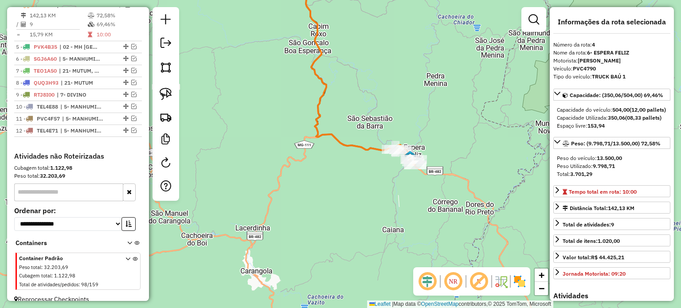
drag, startPoint x: 432, startPoint y: 200, endPoint x: 363, endPoint y: 187, distance: 70.2
click at [364, 189] on div "Janela de atendimento Grade de atendimento Capacidade Transportadoras Veículos …" at bounding box center [340, 154] width 681 height 308
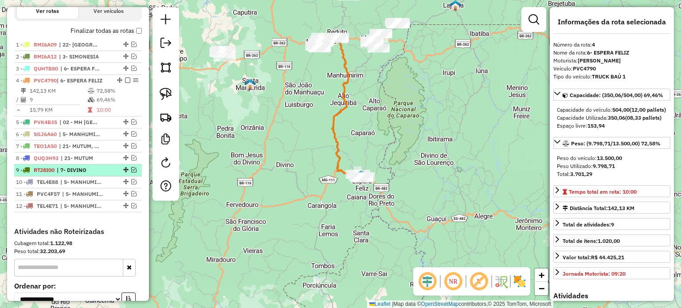
scroll to position [235, 0]
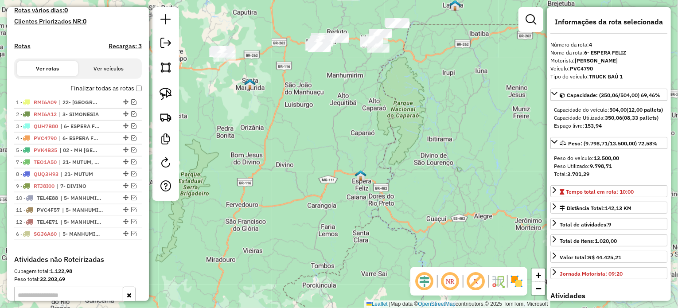
drag, startPoint x: 123, startPoint y: 169, endPoint x: 121, endPoint y: 242, distance: 73.6
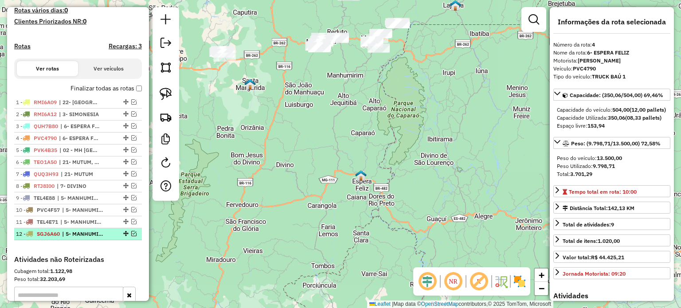
click at [104, 238] on div "12 - SGJ6A60 | 5- MANHUMIRIM, 6- ESPERA FELIZ" at bounding box center [63, 234] width 94 height 8
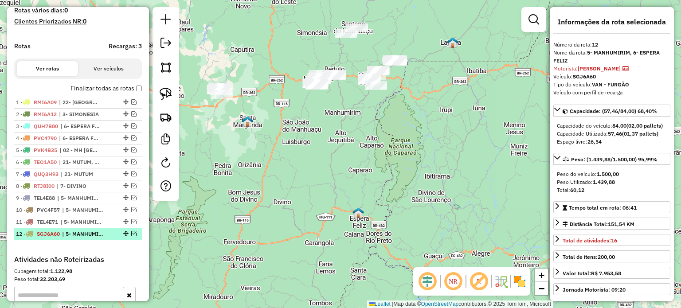
click at [131, 236] on em at bounding box center [133, 233] width 5 height 5
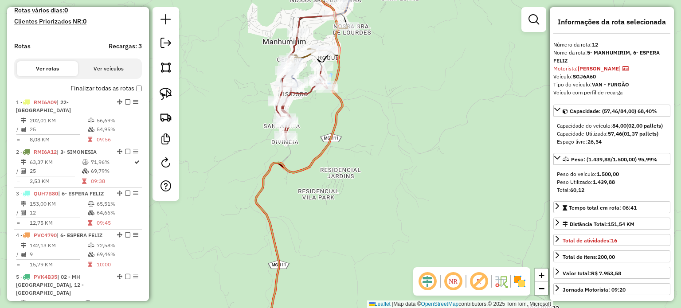
drag, startPoint x: 317, startPoint y: 108, endPoint x: 317, endPoint y: 140, distance: 31.9
click at [317, 140] on div "Janela de atendimento Grade de atendimento Capacidade Transportadoras Veículos …" at bounding box center [340, 154] width 681 height 308
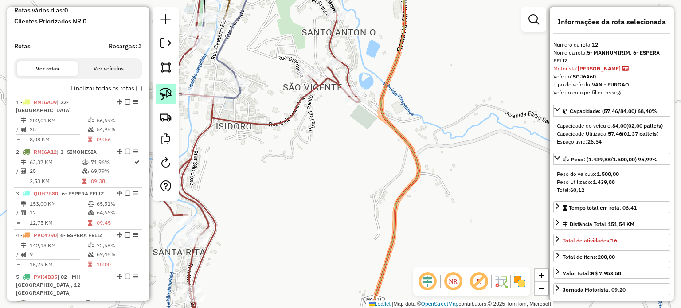
click at [163, 93] on img at bounding box center [166, 94] width 12 height 12
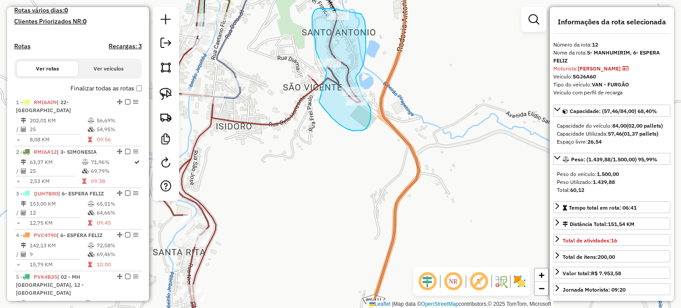
drag, startPoint x: 342, startPoint y: 126, endPoint x: 326, endPoint y: 74, distance: 53.8
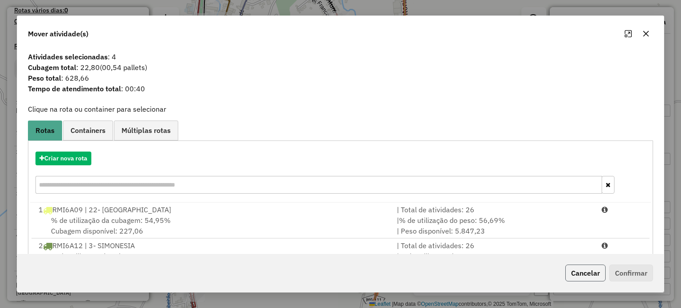
click at [578, 270] on button "Cancelar" at bounding box center [585, 273] width 40 height 17
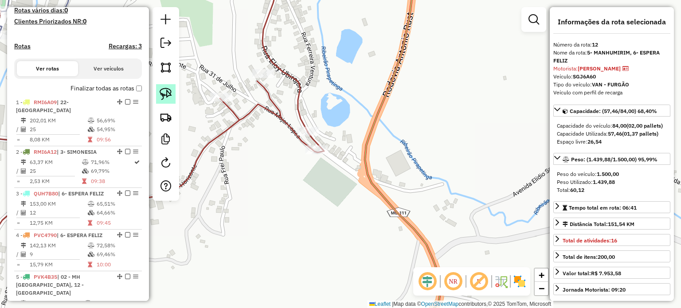
click at [160, 93] on img at bounding box center [166, 94] width 12 height 12
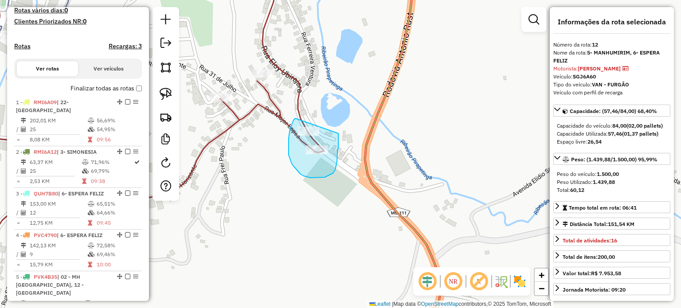
drag, startPoint x: 289, startPoint y: 132, endPoint x: 338, endPoint y: 131, distance: 48.8
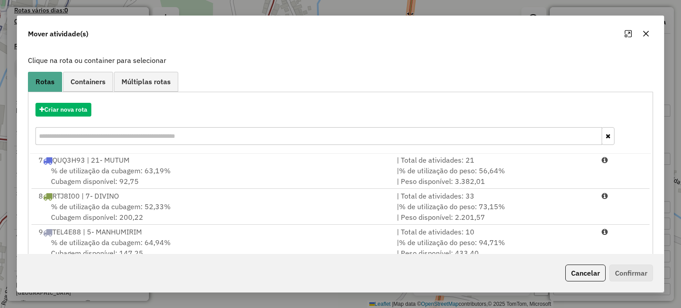
scroll to position [140, 0]
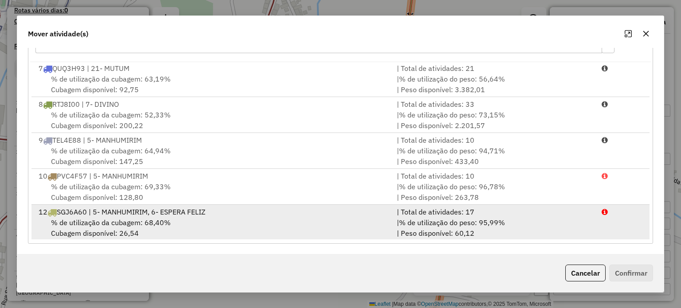
click at [233, 210] on div "12 SGJ6A60 | 5- MANHUMIRIM, 6- ESPERA FELIZ" at bounding box center [212, 211] width 358 height 11
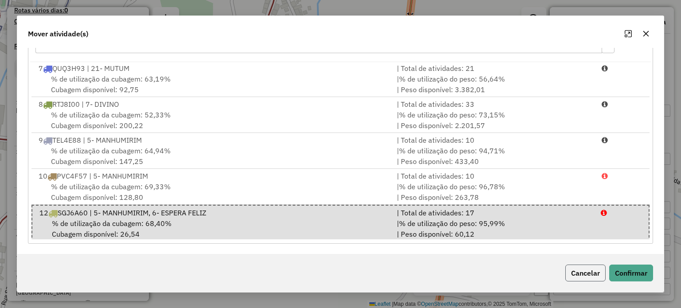
click at [594, 272] on button "Cancelar" at bounding box center [585, 273] width 40 height 17
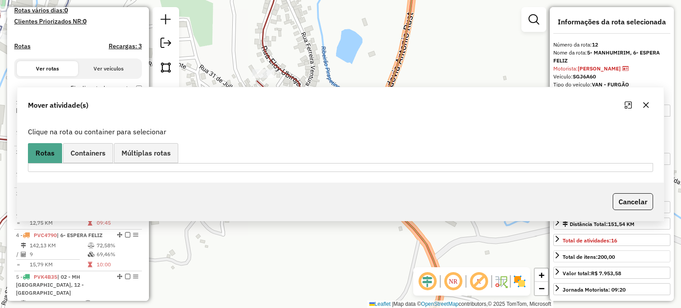
scroll to position [0, 0]
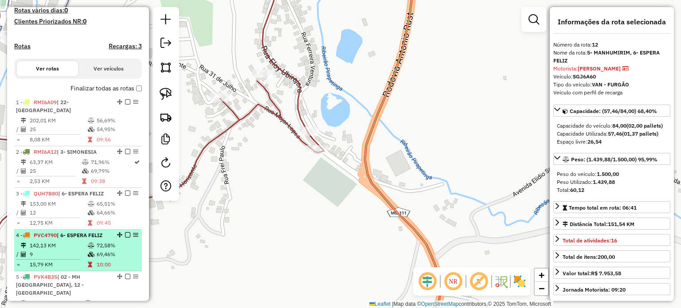
click at [71, 241] on td "142,13 KM" at bounding box center [58, 245] width 58 height 9
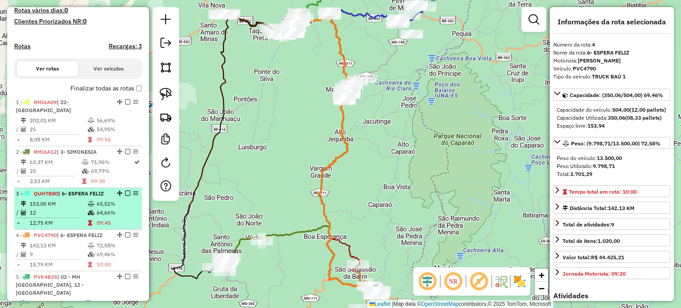
click at [93, 208] on td at bounding box center [91, 212] width 9 height 9
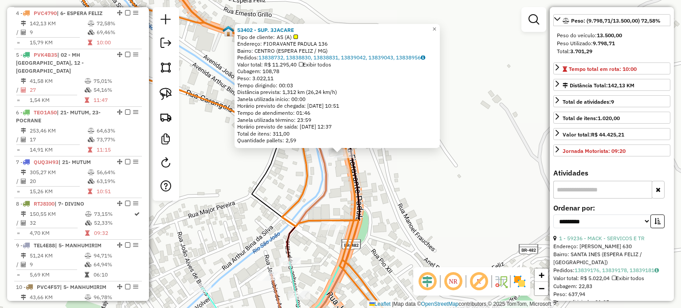
scroll to position [222, 0]
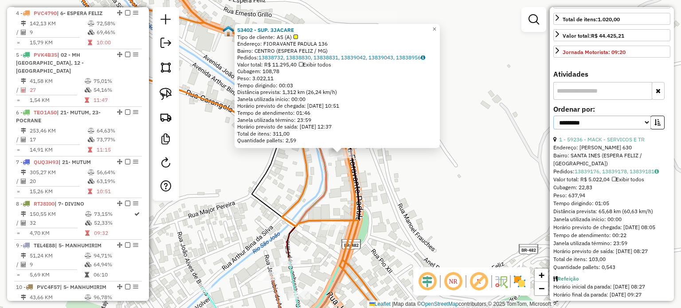
drag, startPoint x: 643, startPoint y: 139, endPoint x: 642, endPoint y: 144, distance: 4.8
click at [644, 129] on select "**********" at bounding box center [601, 123] width 97 height 14
select select "*********"
click at [553, 129] on select "**********" at bounding box center [601, 123] width 97 height 14
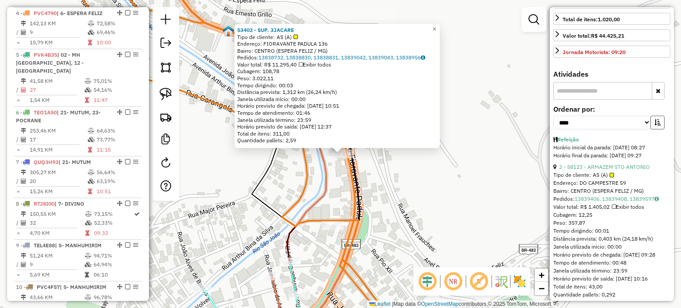
click at [659, 129] on button "button" at bounding box center [657, 123] width 14 height 14
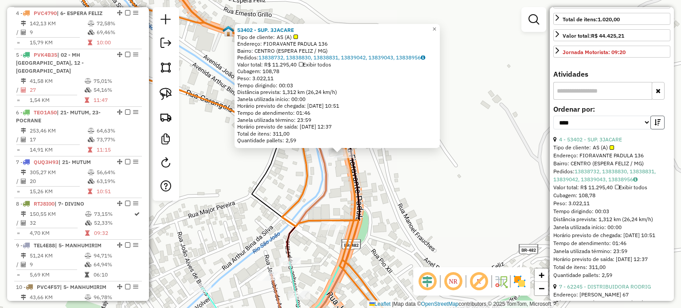
click at [658, 125] on icon "button" at bounding box center [657, 122] width 6 height 6
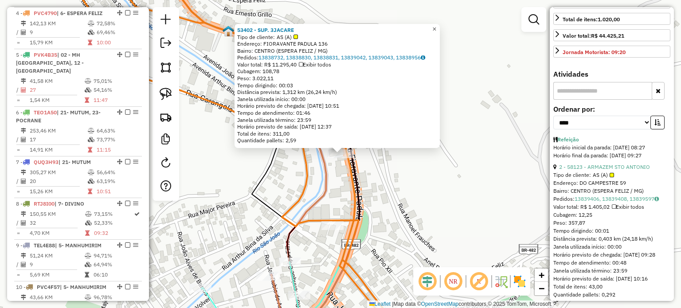
click at [436, 27] on span "×" at bounding box center [434, 29] width 4 height 8
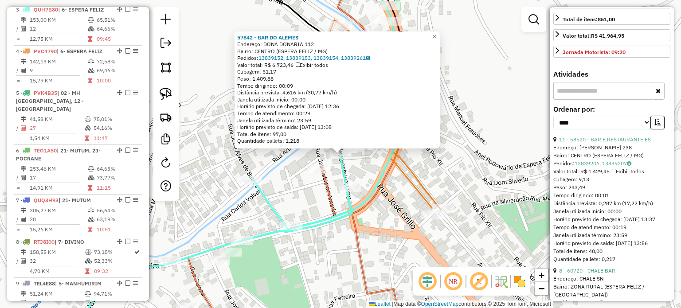
scroll to position [415, 0]
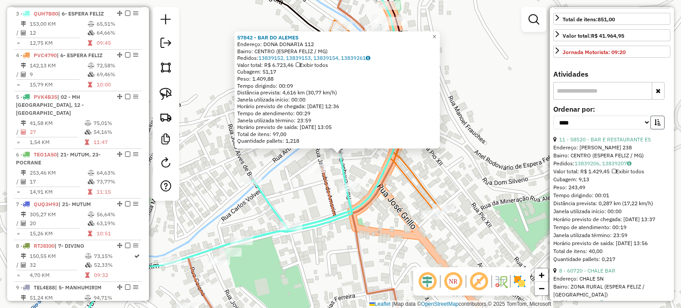
click at [654, 125] on icon "button" at bounding box center [657, 122] width 6 height 6
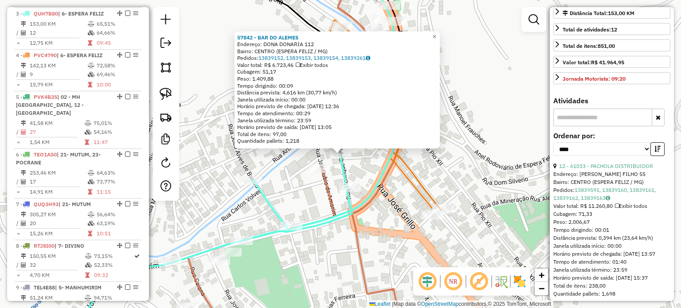
scroll to position [266, 0]
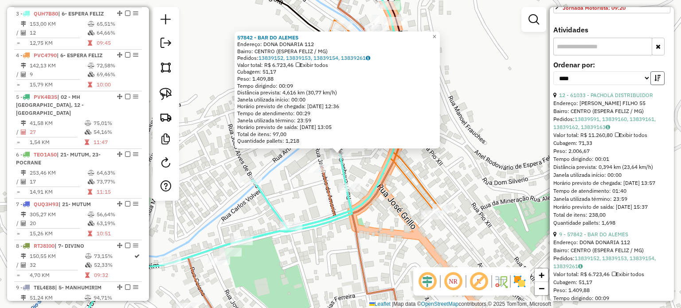
click at [655, 81] on icon "button" at bounding box center [657, 78] width 6 height 6
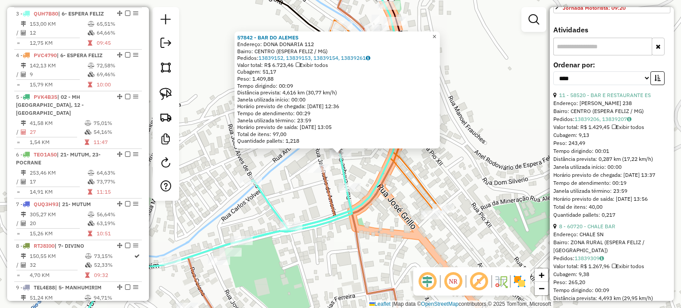
click at [436, 33] on span "×" at bounding box center [434, 37] width 4 height 8
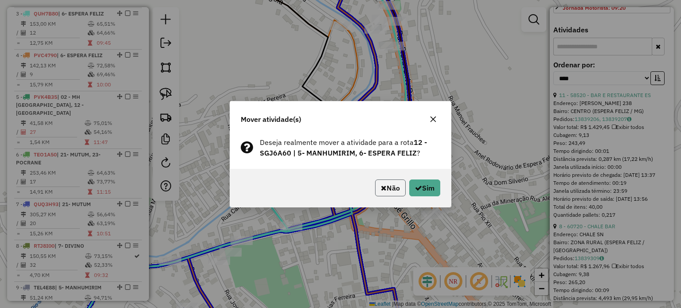
click at [385, 185] on button "Não" at bounding box center [390, 187] width 31 height 17
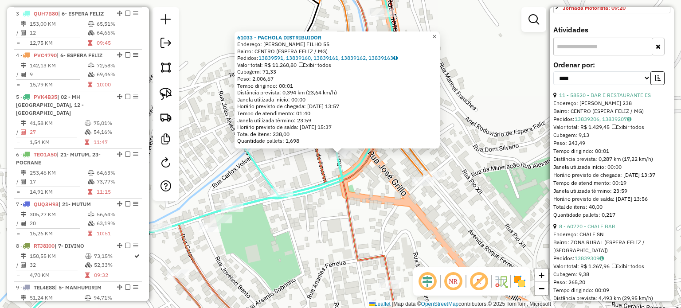
click at [436, 33] on span "×" at bounding box center [434, 37] width 4 height 8
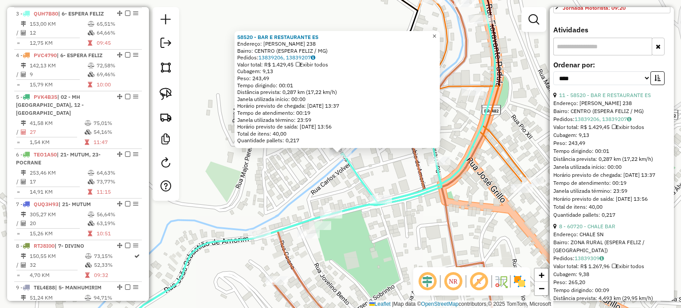
click at [436, 33] on span "×" at bounding box center [434, 36] width 4 height 8
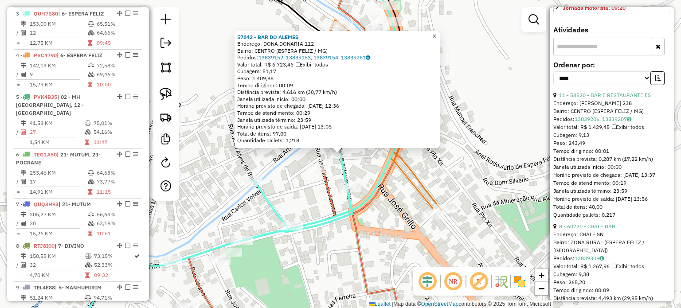
drag, startPoint x: 439, startPoint y: 33, endPoint x: 430, endPoint y: 75, distance: 42.6
click at [436, 34] on span "×" at bounding box center [434, 36] width 4 height 8
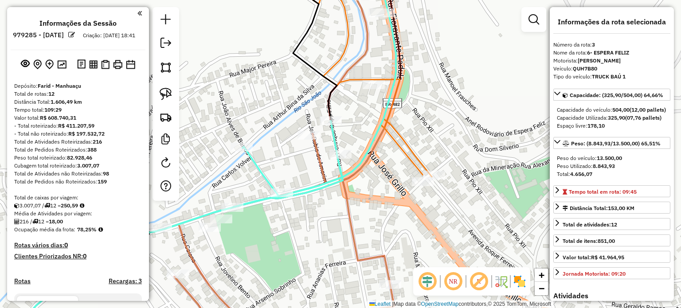
select select "*********"
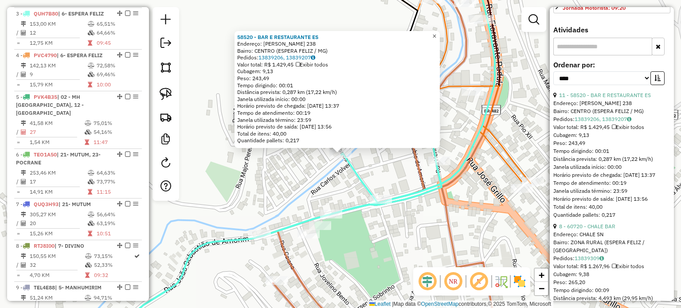
click at [436, 33] on span "×" at bounding box center [434, 36] width 4 height 8
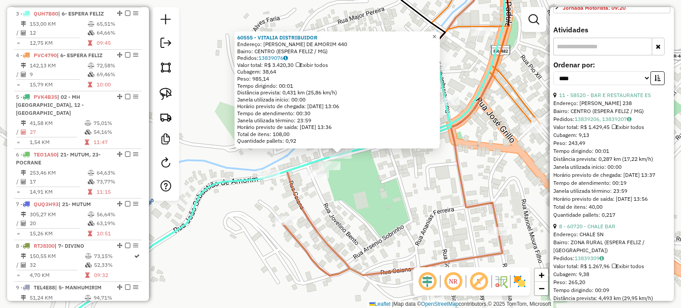
drag, startPoint x: 441, startPoint y: 34, endPoint x: 421, endPoint y: 44, distance: 22.8
click at [436, 34] on span "×" at bounding box center [434, 37] width 4 height 8
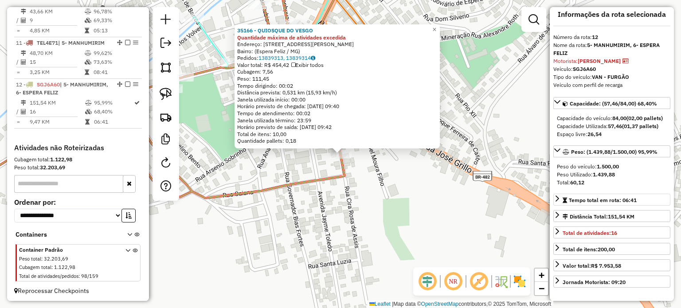
scroll to position [0, 0]
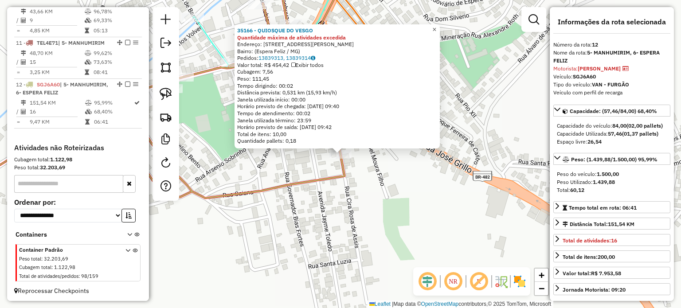
click at [436, 27] on span "×" at bounding box center [434, 30] width 4 height 8
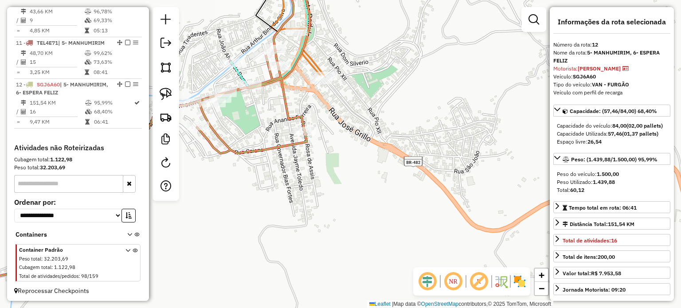
click at [246, 101] on div "Janela de atendimento Grade de atendimento Capacidade Transportadoras Veículos …" at bounding box center [340, 154] width 681 height 308
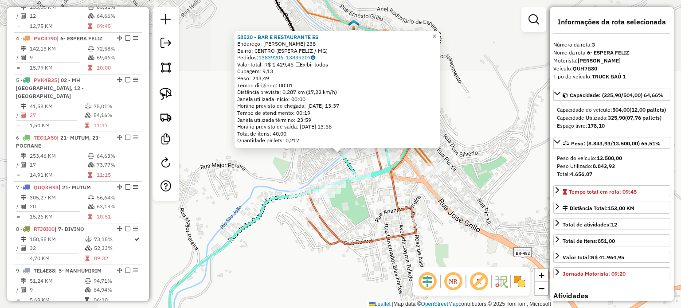
scroll to position [415, 0]
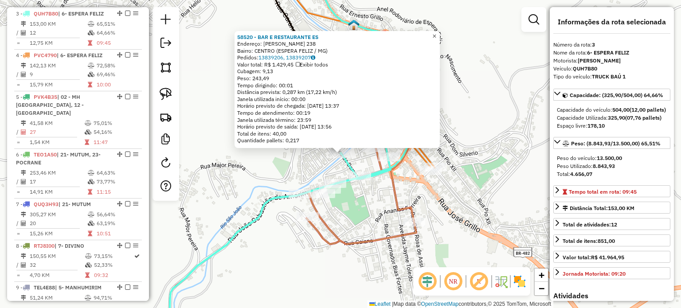
drag, startPoint x: 439, startPoint y: 32, endPoint x: 431, endPoint y: 42, distance: 12.9
click at [436, 33] on span "×" at bounding box center [434, 36] width 4 height 8
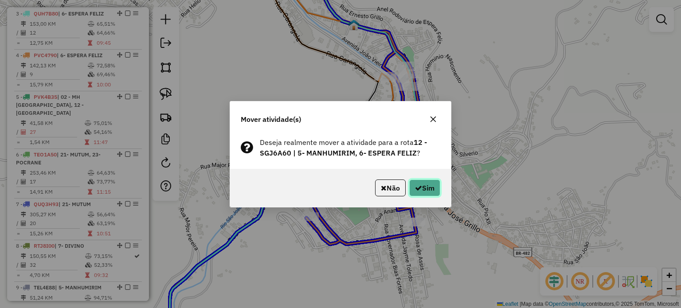
click at [431, 189] on button "Sim" at bounding box center [424, 187] width 31 height 17
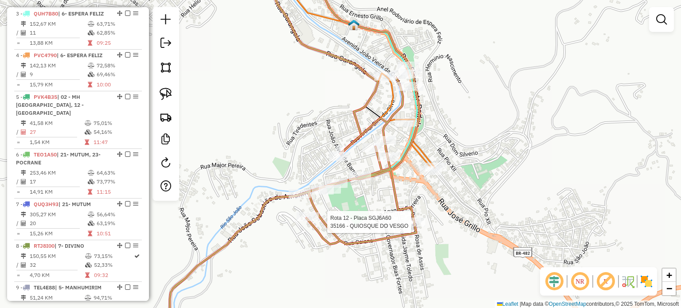
select select "*********"
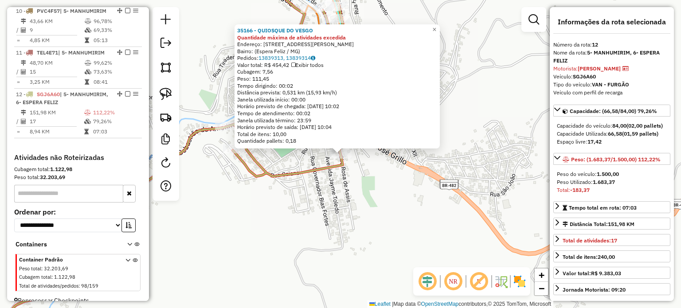
scroll to position [743, 0]
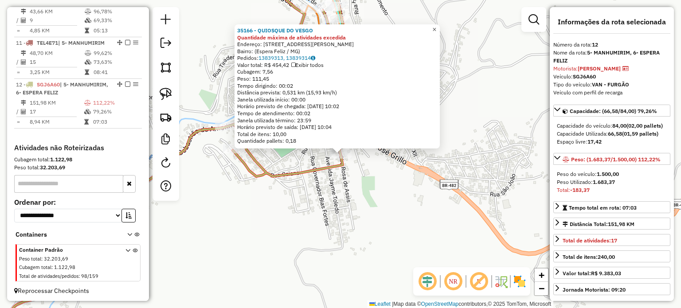
click at [436, 27] on span "×" at bounding box center [434, 30] width 4 height 8
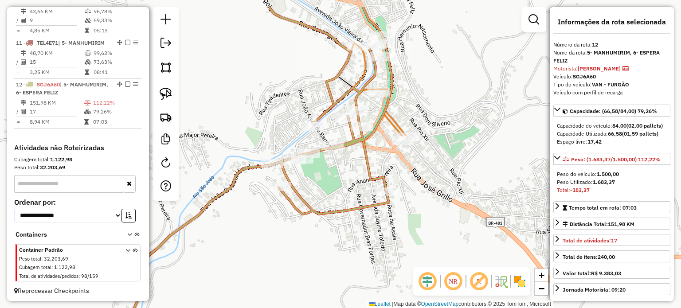
drag, startPoint x: 409, startPoint y: 221, endPoint x: 364, endPoint y: 195, distance: 51.8
click at [414, 227] on div "Janela de atendimento Grade de atendimento Capacidade Transportadoras Veículos …" at bounding box center [340, 154] width 681 height 308
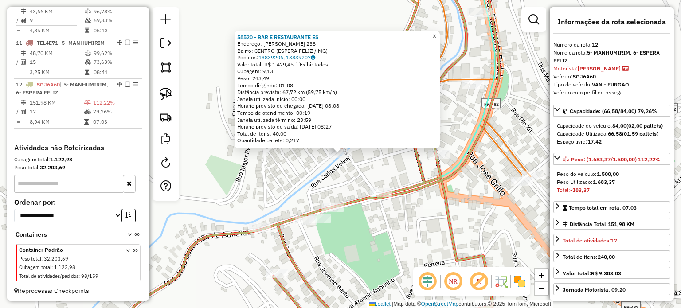
drag, startPoint x: 436, startPoint y: 31, endPoint x: 398, endPoint y: 58, distance: 46.5
click at [436, 32] on link "×" at bounding box center [434, 36] width 11 height 11
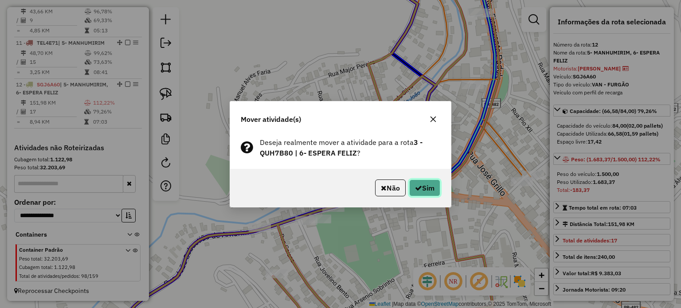
click at [417, 187] on icon "button" at bounding box center [418, 187] width 7 height 7
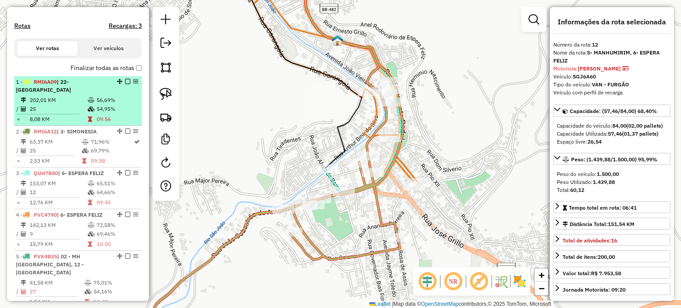
scroll to position [211, 0]
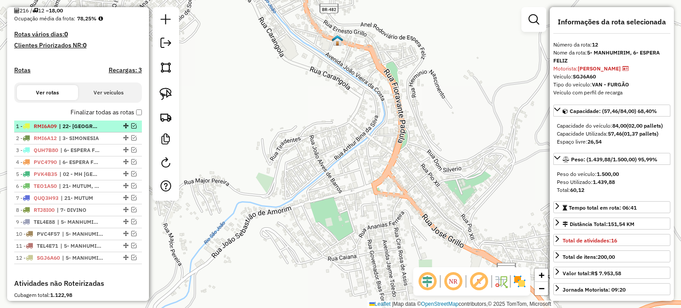
click at [96, 130] on span "| 22- [GEOGRAPHIC_DATA]" at bounding box center [79, 126] width 41 height 8
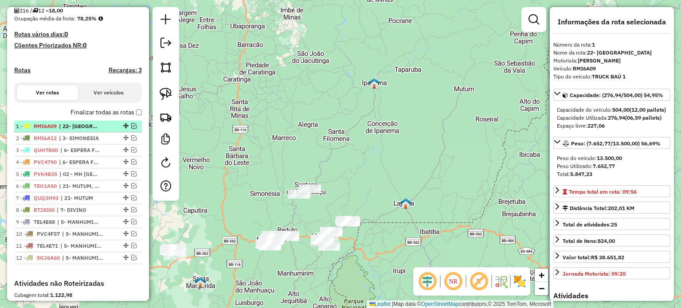
click at [97, 130] on span "| 22- [GEOGRAPHIC_DATA]" at bounding box center [79, 126] width 41 height 8
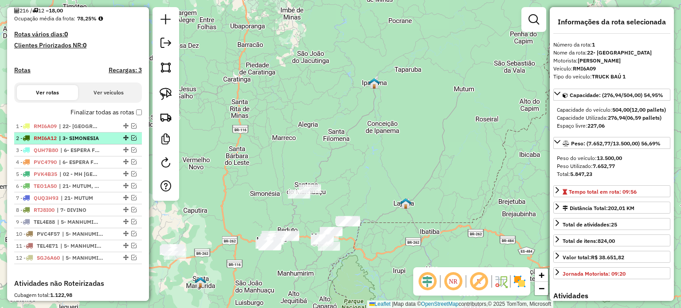
click at [92, 142] on span "| 3- SIMONESIA" at bounding box center [79, 138] width 41 height 8
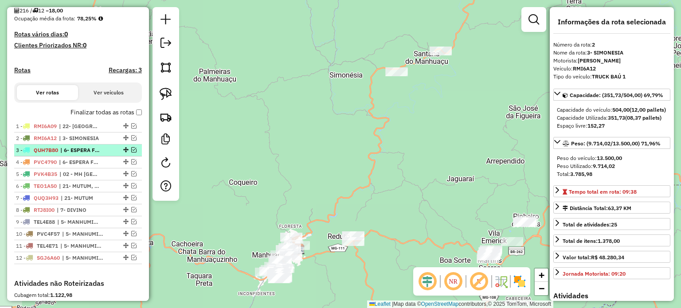
click at [92, 154] on span "| 6- ESPERA FELIZ" at bounding box center [80, 150] width 41 height 8
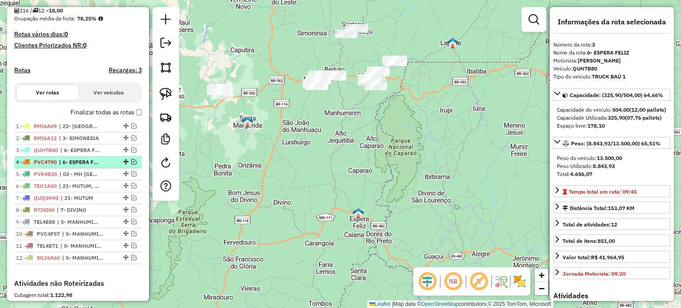
click at [90, 166] on span "| 6- ESPERA FELIZ" at bounding box center [79, 162] width 41 height 8
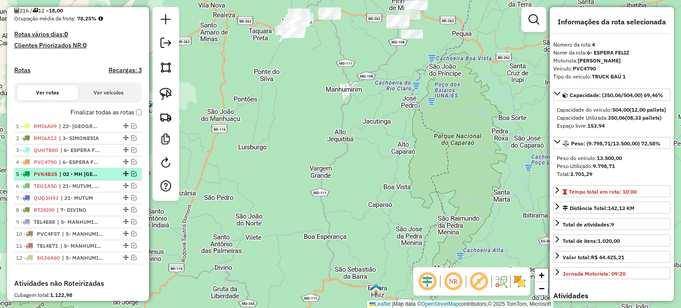
click at [85, 178] on span "| 02 - MH [GEOGRAPHIC_DATA], 12 - [GEOGRAPHIC_DATA]" at bounding box center [79, 174] width 41 height 8
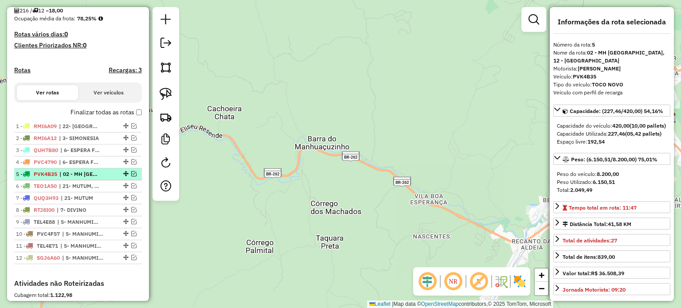
click at [131, 176] on em at bounding box center [133, 173] width 5 height 5
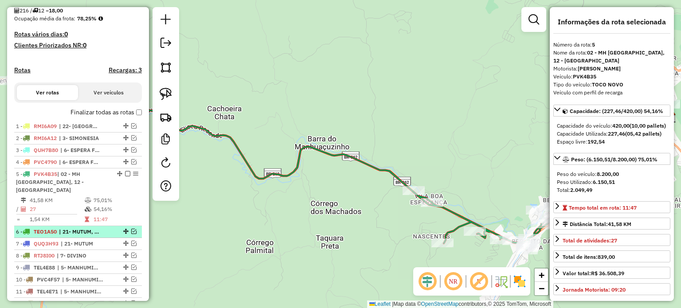
click at [97, 231] on span "| 21- MUTUM, 23- POCRANE" at bounding box center [79, 232] width 41 height 8
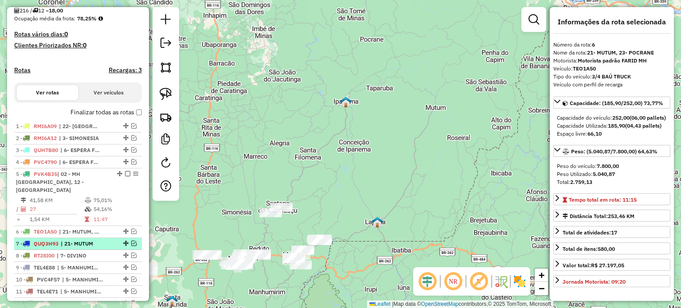
click at [96, 241] on span "| 21- MUTUM" at bounding box center [81, 244] width 41 height 8
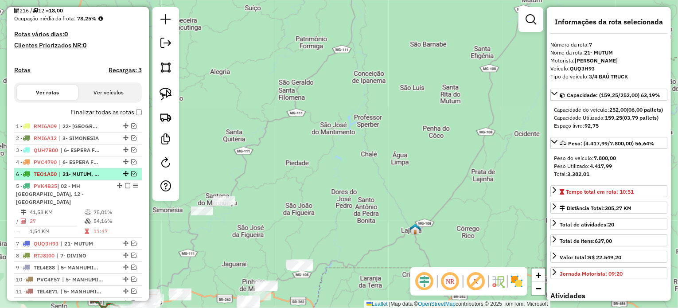
drag, startPoint x: 122, startPoint y: 230, endPoint x: 117, endPoint y: 180, distance: 49.9
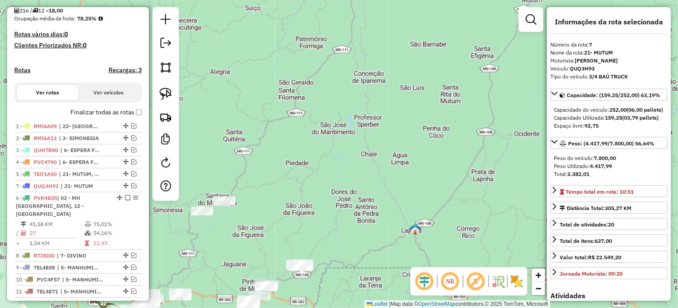
drag, startPoint x: 123, startPoint y: 244, endPoint x: 117, endPoint y: 202, distance: 42.5
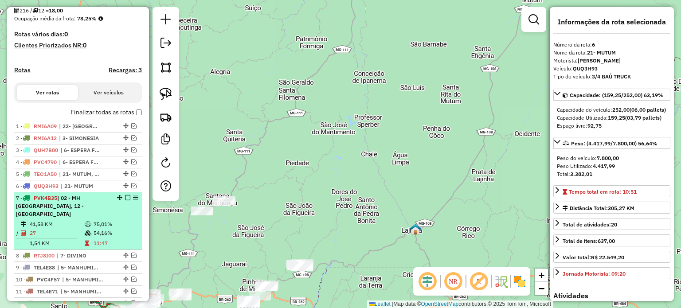
click at [128, 200] on em at bounding box center [127, 197] width 5 height 5
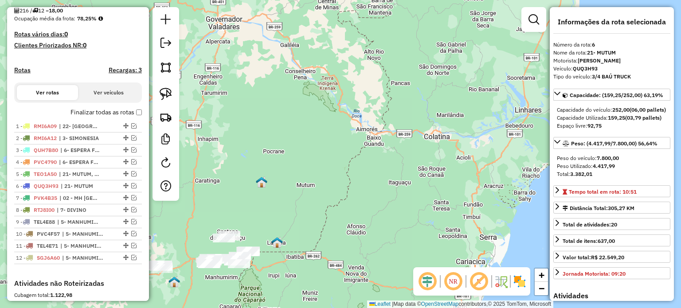
drag, startPoint x: 213, startPoint y: 255, endPoint x: 239, endPoint y: 242, distance: 29.5
click at [245, 242] on div "Janela de atendimento Grade de atendimento Capacidade Transportadoras Veículos …" at bounding box center [340, 154] width 681 height 308
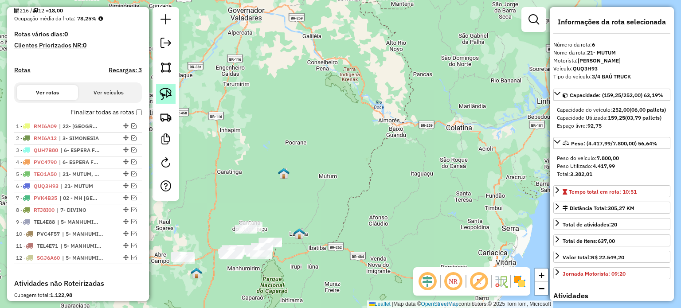
click at [167, 92] on img at bounding box center [166, 94] width 12 height 12
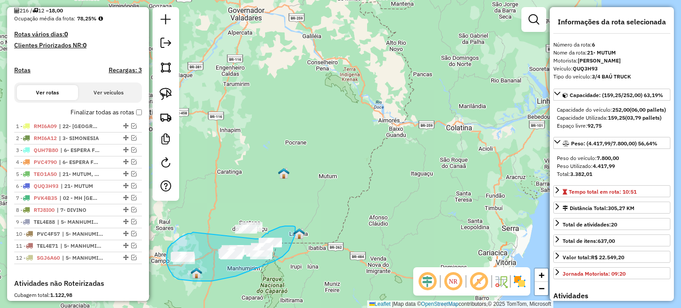
drag, startPoint x: 193, startPoint y: 232, endPoint x: 255, endPoint y: 239, distance: 62.8
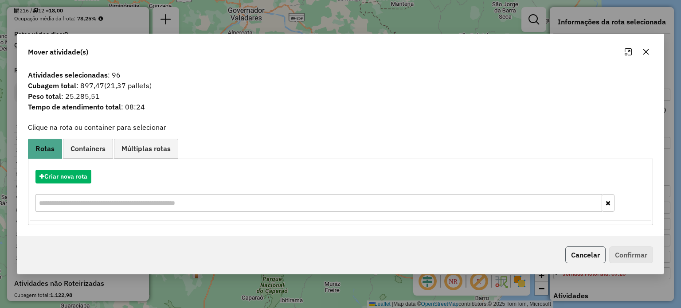
click at [580, 257] on button "Cancelar" at bounding box center [585, 254] width 40 height 17
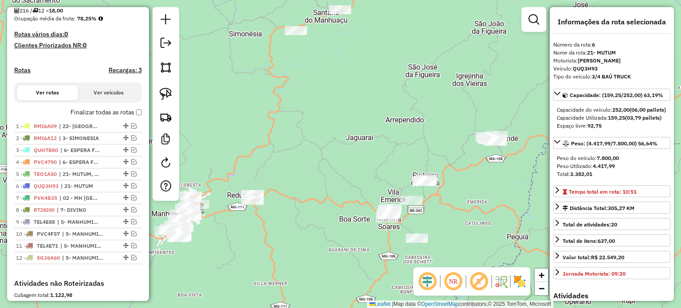
drag, startPoint x: 254, startPoint y: 244, endPoint x: 387, endPoint y: 258, distance: 133.2
click at [397, 260] on div "Janela de atendimento Grade de atendimento Capacidade Transportadoras Veículos …" at bounding box center [340, 154] width 681 height 308
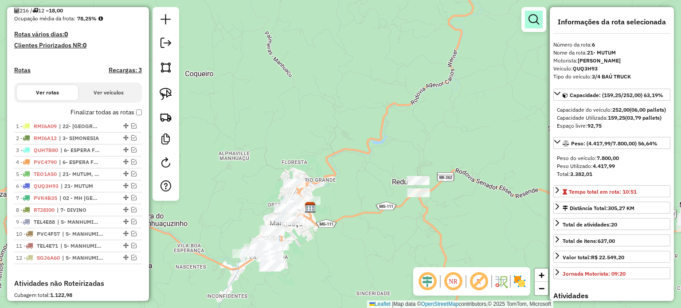
click at [532, 19] on em at bounding box center [533, 19] width 11 height 11
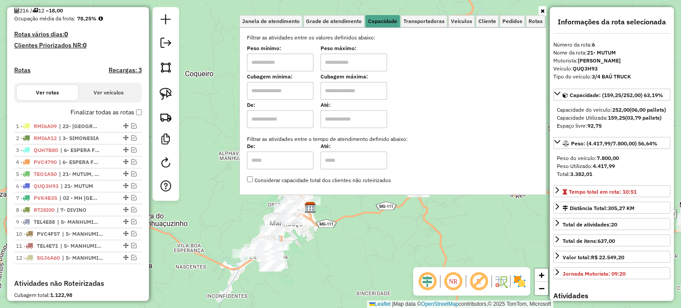
click at [292, 59] on input "text" at bounding box center [280, 63] width 66 height 18
type input "****"
type input "******"
click at [311, 241] on div "Limpar filtros Janela de atendimento Grade de atendimento Capacidade Transporta…" at bounding box center [340, 154] width 681 height 308
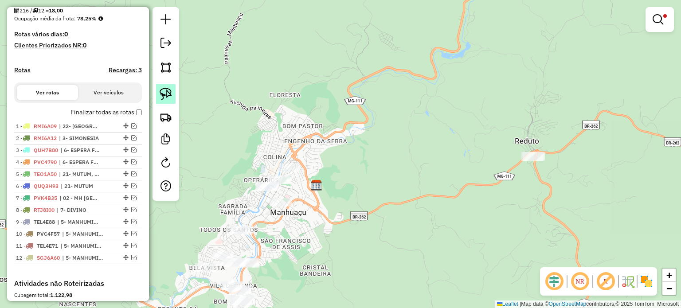
drag, startPoint x: 162, startPoint y: 92, endPoint x: 174, endPoint y: 104, distance: 17.2
click at [162, 92] on img at bounding box center [166, 94] width 12 height 12
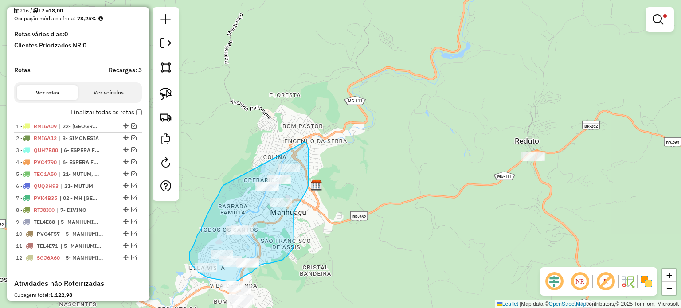
drag, startPoint x: 221, startPoint y: 189, endPoint x: 305, endPoint y: 142, distance: 96.6
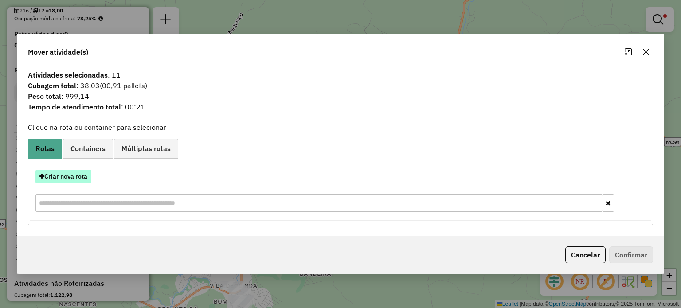
click at [76, 176] on button "Criar nova rota" at bounding box center [63, 177] width 56 height 14
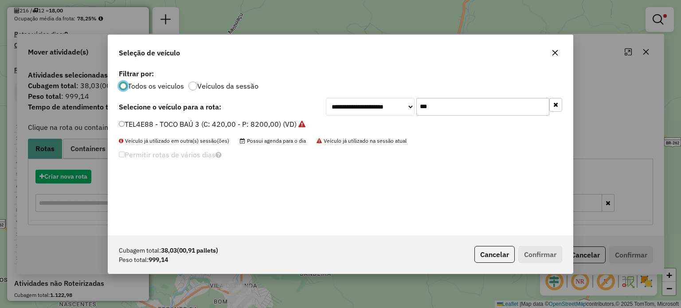
scroll to position [4, 3]
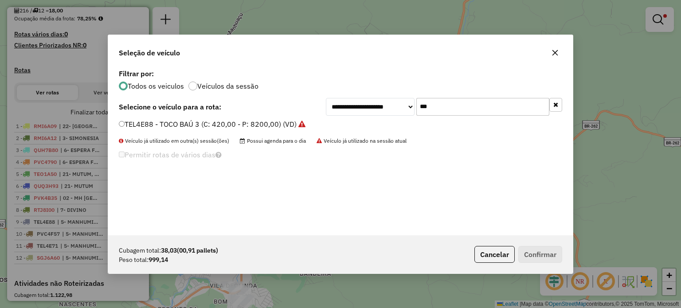
drag, startPoint x: 445, startPoint y: 104, endPoint x: 381, endPoint y: 105, distance: 64.3
click at [384, 103] on div "**********" at bounding box center [444, 107] width 236 height 18
type input "****"
click at [211, 124] on label "PYD1288 - MOTO (C: 84,00 - P: 2000,00) (VD)" at bounding box center [196, 124] width 155 height 11
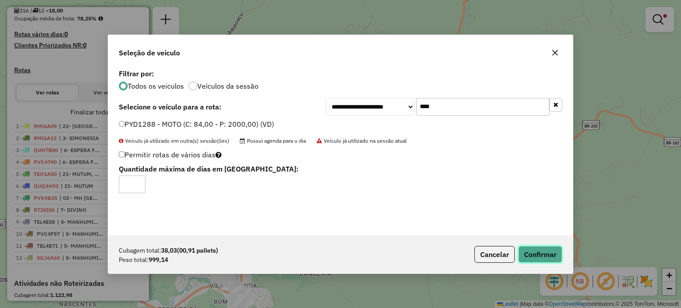
click at [535, 250] on button "Confirmar" at bounding box center [540, 254] width 44 height 17
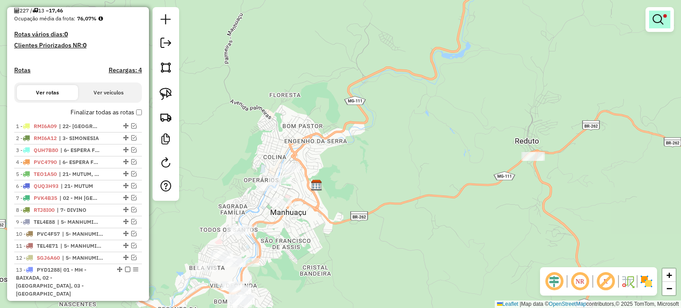
click at [658, 21] on em at bounding box center [657, 19] width 11 height 11
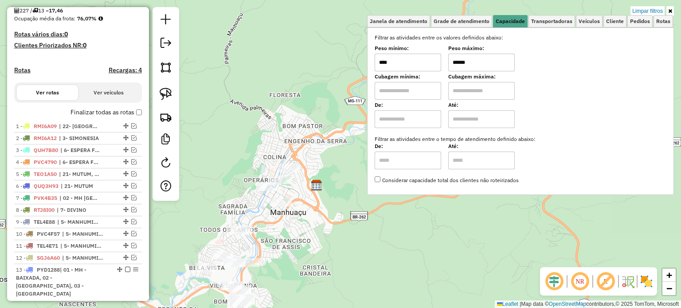
drag, startPoint x: 482, startPoint y: 63, endPoint x: 438, endPoint y: 64, distance: 44.3
click at [438, 64] on div "Peso mínimo: **** Peso máximo: ******" at bounding box center [520, 59] width 292 height 25
drag, startPoint x: 386, startPoint y: 65, endPoint x: 372, endPoint y: 64, distance: 13.8
click at [372, 64] on div "Selecione os dias de semana para filtrar as janelas de atendimento Seg Ter Qua …" at bounding box center [520, 110] width 307 height 167
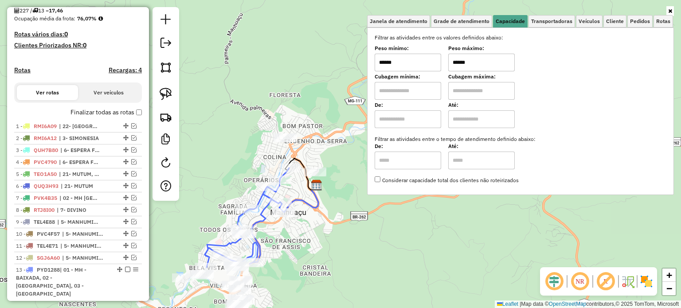
drag, startPoint x: 412, startPoint y: 65, endPoint x: 367, endPoint y: 67, distance: 44.8
click at [367, 67] on div "Janela de atendimento Grade de atendimento Capacidade Transportadoras Veículos …" at bounding box center [340, 154] width 681 height 308
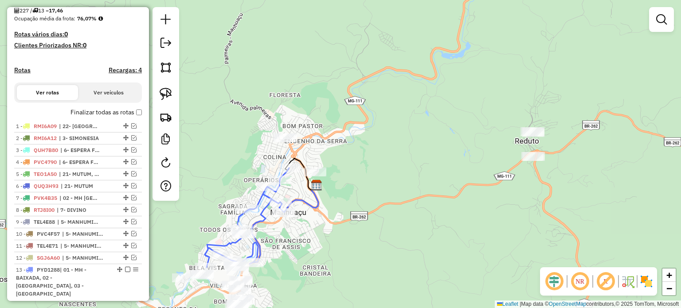
drag, startPoint x: 668, startPoint y: 21, endPoint x: 651, endPoint y: 27, distance: 18.1
click at [667, 22] on link at bounding box center [661, 20] width 18 height 18
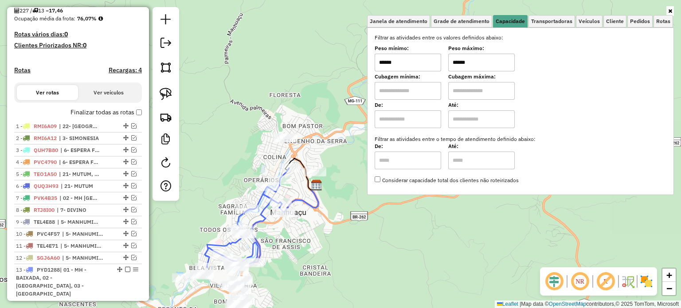
type input "******"
drag, startPoint x: 479, startPoint y: 62, endPoint x: 451, endPoint y: 63, distance: 27.1
click at [451, 63] on div "Peso mínimo: ****** Peso máximo: ******" at bounding box center [520, 59] width 292 height 25
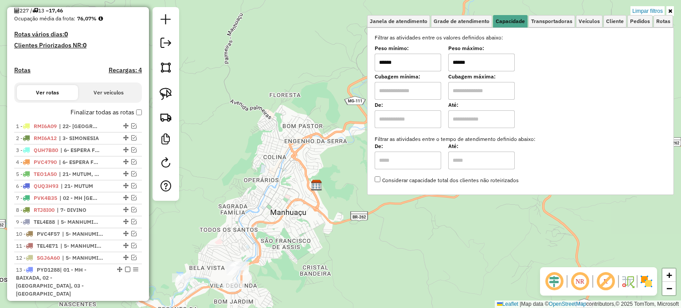
type input "******"
click at [331, 210] on div "Limpar filtros Janela de atendimento Grade de atendimento Capacidade Transporta…" at bounding box center [340, 154] width 681 height 308
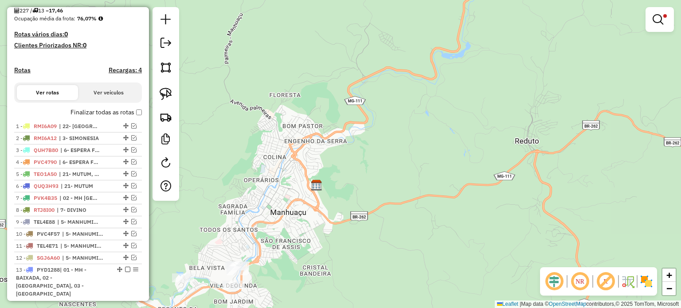
drag, startPoint x: 277, startPoint y: 265, endPoint x: 304, endPoint y: 203, distance: 67.9
click at [304, 203] on div "Limpar filtros Janela de atendimento Grade de atendimento Capacidade Transporta…" at bounding box center [340, 154] width 681 height 308
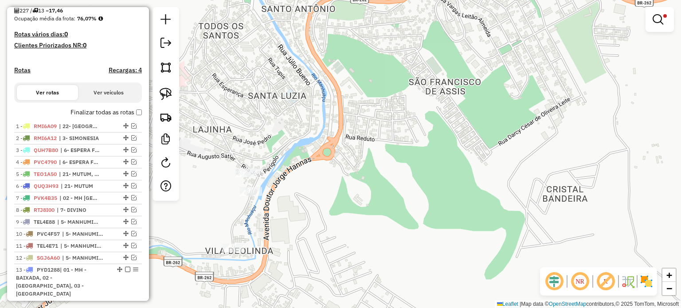
drag, startPoint x: 161, startPoint y: 97, endPoint x: 192, endPoint y: 112, distance: 34.1
click at [162, 97] on img at bounding box center [166, 94] width 12 height 12
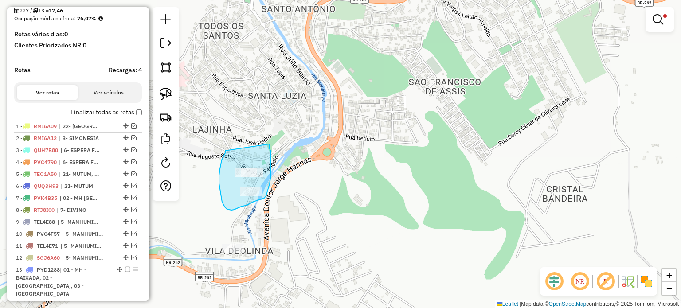
drag, startPoint x: 221, startPoint y: 164, endPoint x: 269, endPoint y: 144, distance: 52.6
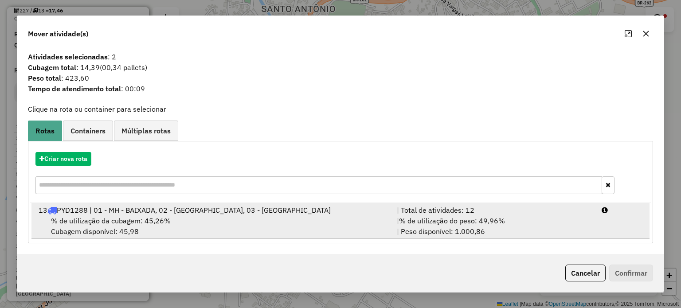
click at [223, 219] on div "% de utilização da cubagem: 45,26% Cubagem disponível: 45,98" at bounding box center [212, 225] width 358 height 21
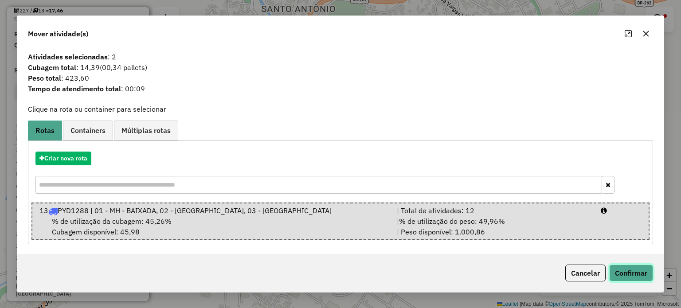
click at [625, 271] on button "Confirmar" at bounding box center [631, 273] width 44 height 17
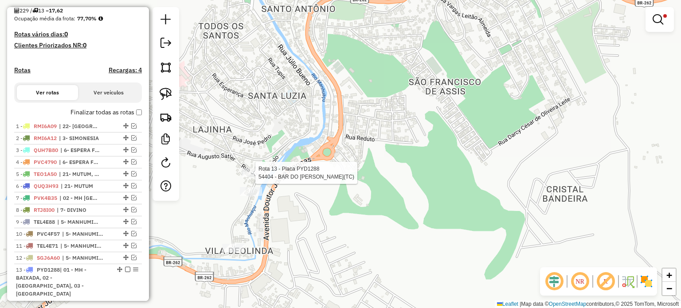
select select "*********"
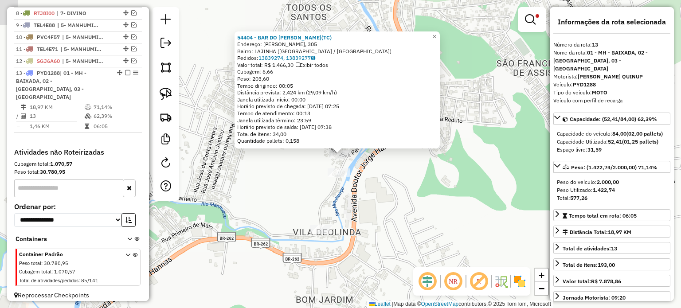
scroll to position [412, 0]
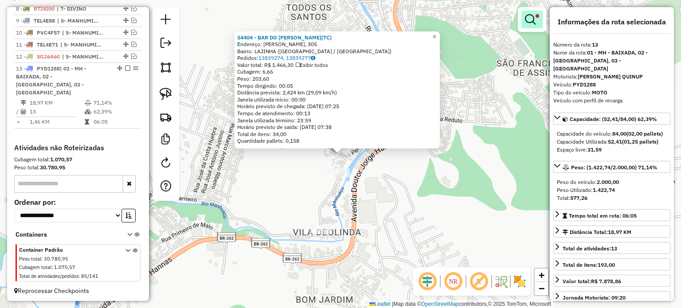
click at [537, 24] on link at bounding box center [531, 20] width 21 height 18
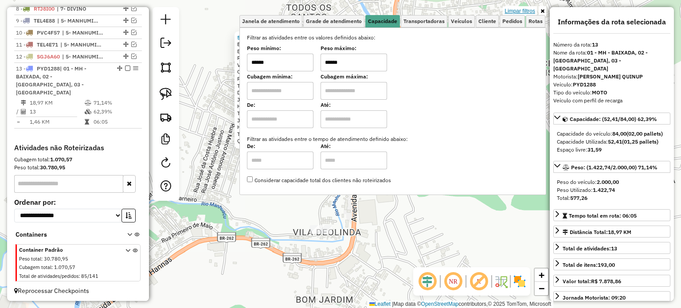
click at [526, 11] on link "Limpar filtros" at bounding box center [519, 11] width 34 height 10
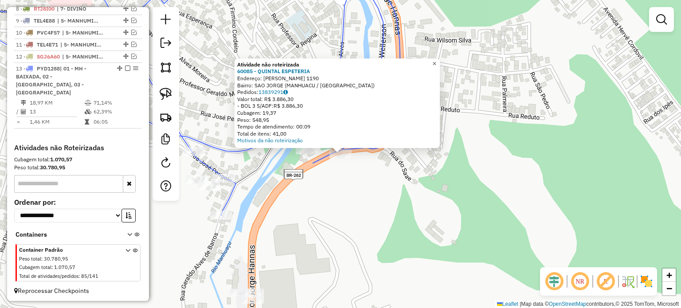
click at [436, 60] on span "×" at bounding box center [434, 64] width 4 height 8
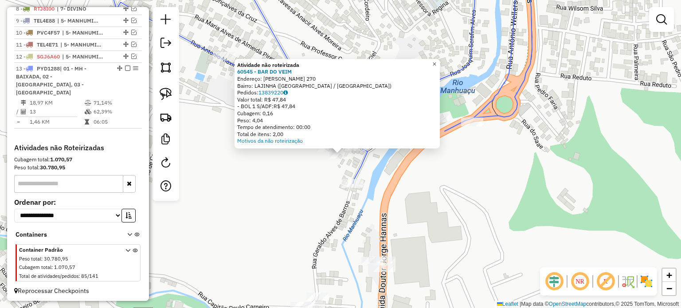
click at [436, 60] on span "×" at bounding box center [434, 64] width 4 height 8
click at [436, 63] on span "×" at bounding box center [434, 64] width 4 height 8
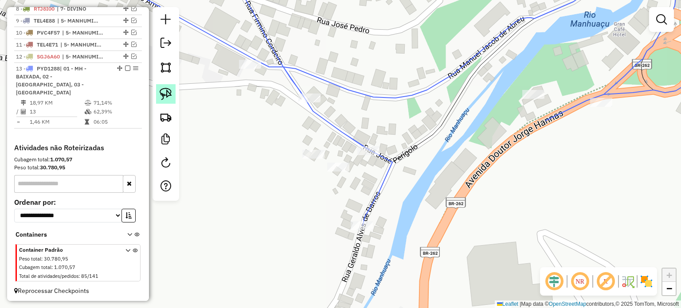
click at [172, 99] on link at bounding box center [165, 93] width 19 height 19
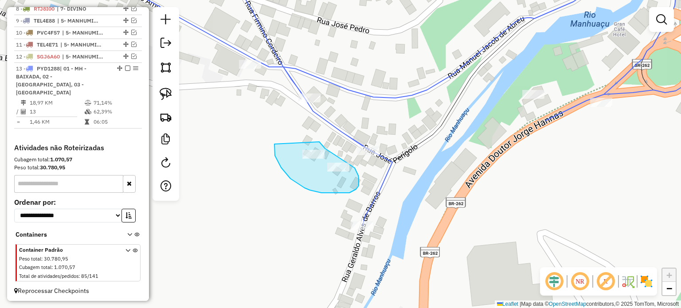
drag, startPoint x: 296, startPoint y: 182, endPoint x: 319, endPoint y: 141, distance: 46.8
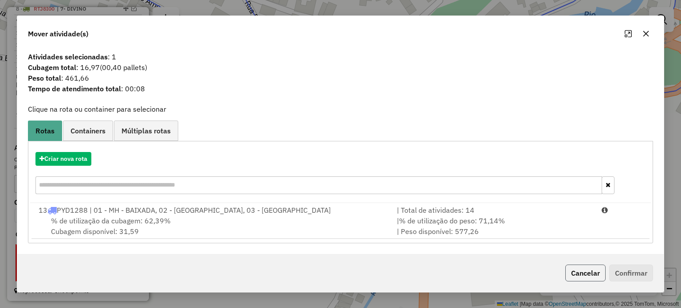
click at [583, 274] on button "Cancelar" at bounding box center [585, 273] width 40 height 17
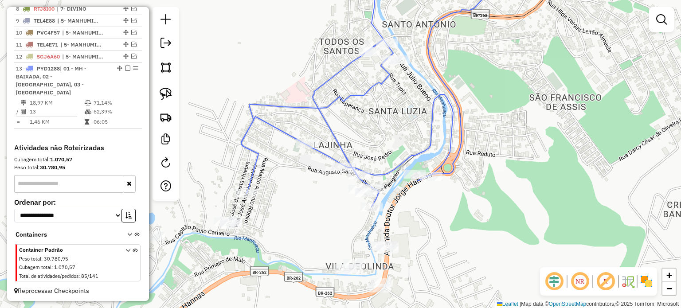
drag, startPoint x: 384, startPoint y: 113, endPoint x: 372, endPoint y: 164, distance: 52.8
click at [374, 163] on div "Janela de atendimento Grade de atendimento Capacidade Transportadoras Veículos …" at bounding box center [340, 154] width 681 height 308
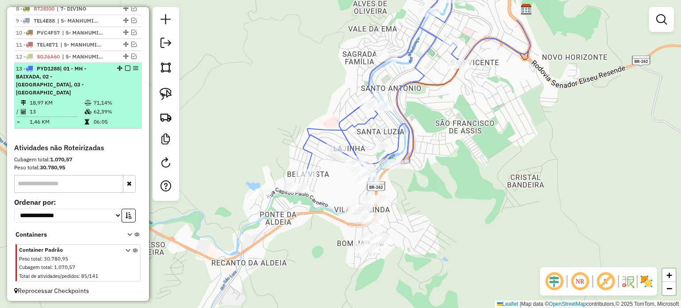
click at [125, 71] on em at bounding box center [127, 68] width 5 height 5
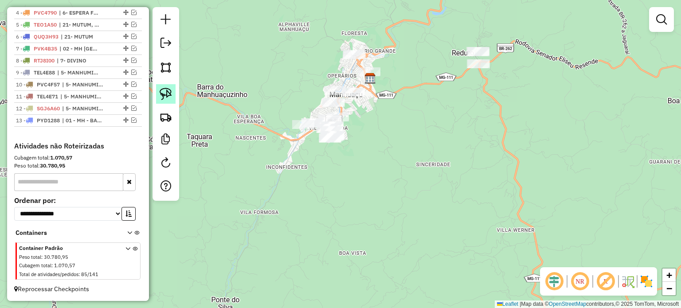
click at [166, 93] on img at bounding box center [166, 94] width 12 height 12
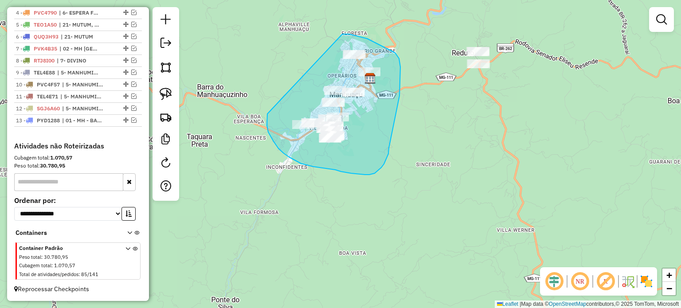
drag, startPoint x: 289, startPoint y: 157, endPoint x: 339, endPoint y: 37, distance: 130.1
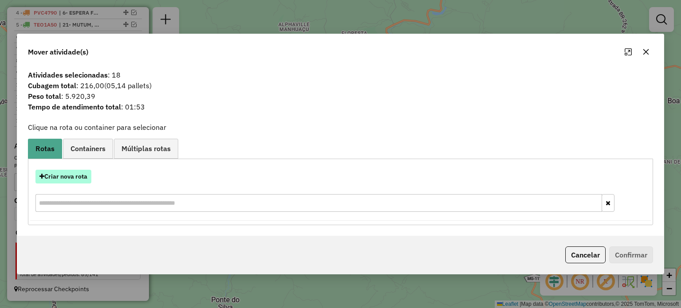
click at [73, 179] on button "Criar nova rota" at bounding box center [63, 177] width 56 height 14
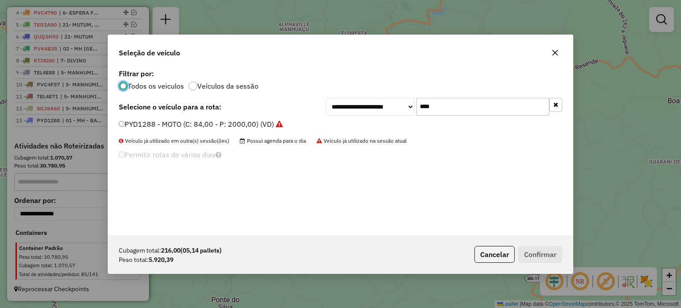
scroll to position [4, 3]
drag, startPoint x: 436, startPoint y: 108, endPoint x: 400, endPoint y: 105, distance: 36.0
click at [400, 105] on div "**********" at bounding box center [444, 107] width 236 height 18
type input "****"
click at [144, 123] on label "TEO1A57 - 3/4 BAÚ TRUCK (C: 252,00 - P: 7800,00) (VD)" at bounding box center [214, 124] width 191 height 11
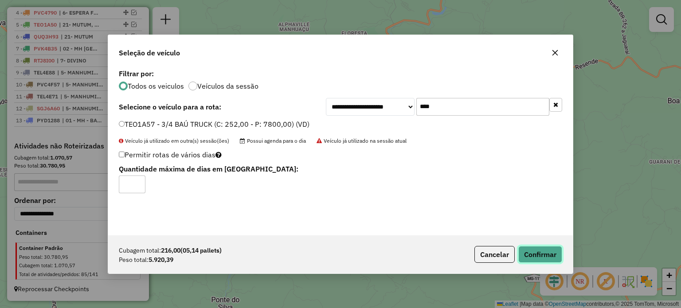
click at [548, 249] on button "Confirmar" at bounding box center [540, 254] width 44 height 17
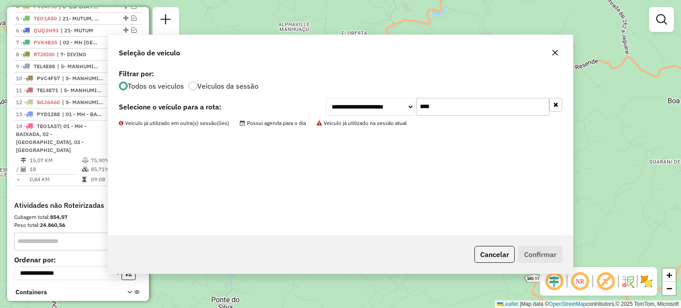
scroll to position [412, 0]
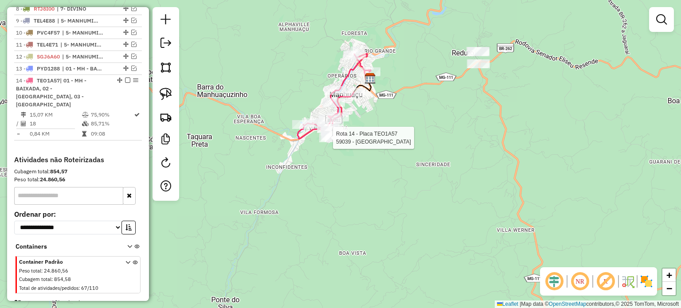
select select "*********"
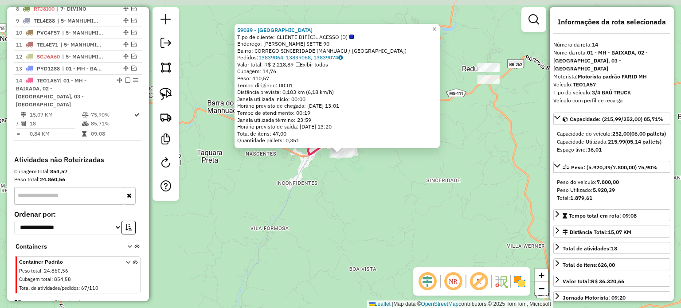
scroll to position [424, 0]
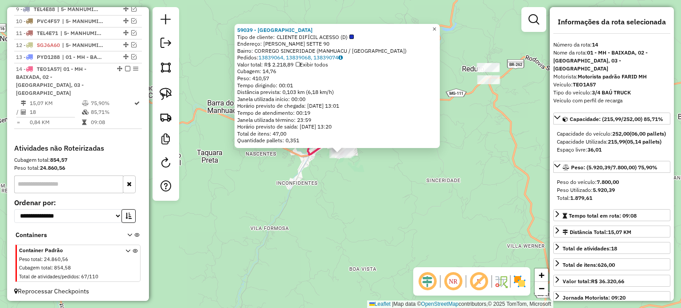
click at [436, 25] on span "×" at bounding box center [434, 29] width 4 height 8
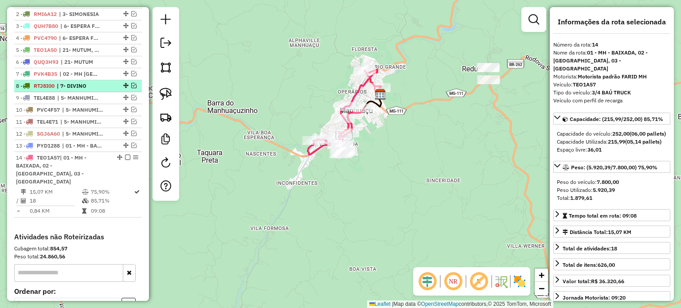
scroll to position [291, 0]
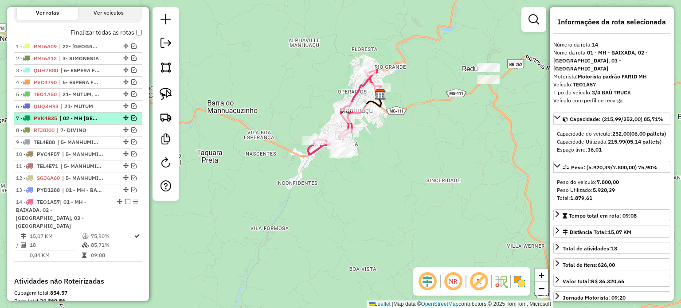
click at [133, 121] on em at bounding box center [133, 117] width 5 height 5
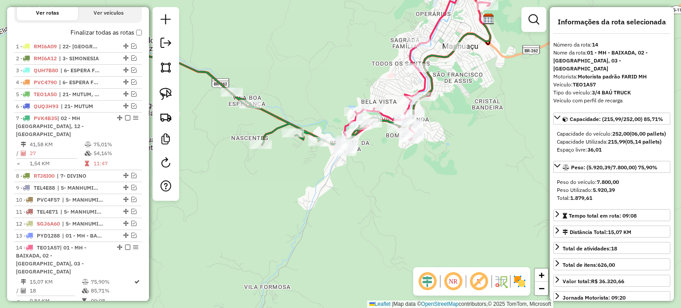
drag, startPoint x: 350, startPoint y: 154, endPoint x: 363, endPoint y: 152, distance: 13.0
click at [363, 152] on div "Janela de atendimento Grade de atendimento Capacidade Transportadoras Veículos …" at bounding box center [340, 154] width 681 height 308
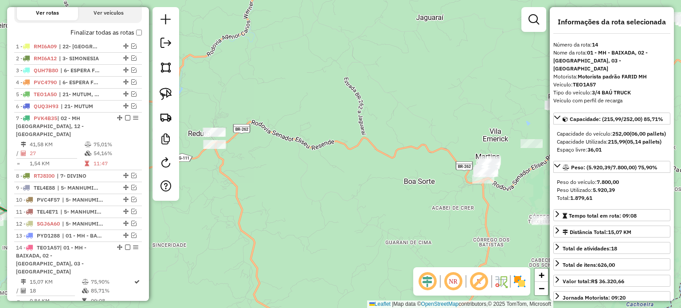
drag, startPoint x: 355, startPoint y: 162, endPoint x: 361, endPoint y: 162, distance: 5.8
click at [361, 162] on div "Janela de atendimento Grade de atendimento Capacidade Transportadoras Veículos …" at bounding box center [340, 154] width 681 height 308
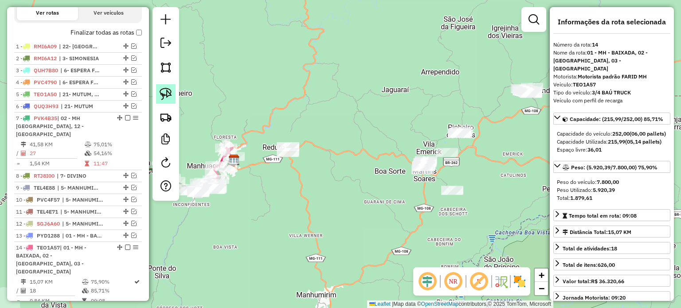
click at [172, 99] on link at bounding box center [165, 93] width 19 height 19
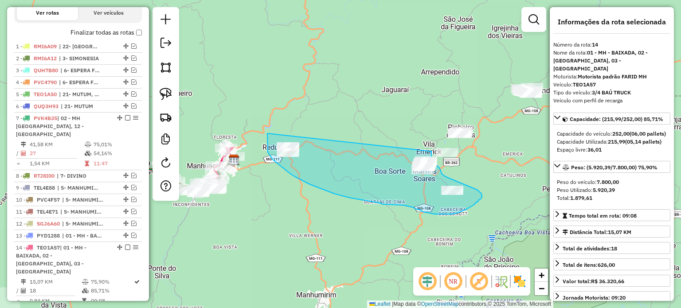
drag, startPoint x: 267, startPoint y: 133, endPoint x: 429, endPoint y: 151, distance: 162.7
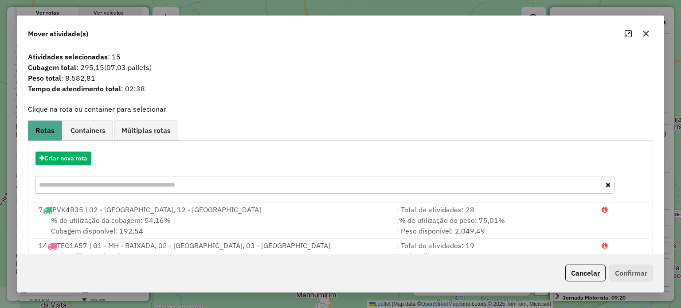
drag, startPoint x: 579, startPoint y: 269, endPoint x: 519, endPoint y: 228, distance: 71.8
click at [579, 269] on button "Cancelar" at bounding box center [585, 273] width 40 height 17
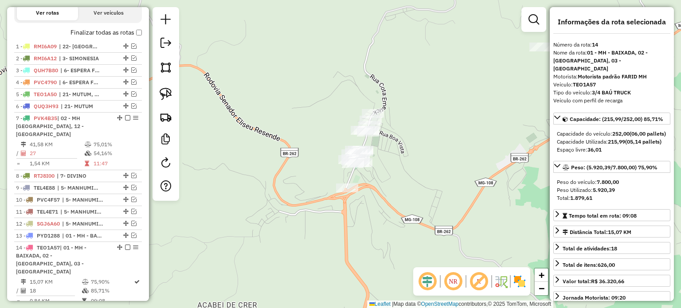
drag, startPoint x: 160, startPoint y: 93, endPoint x: 207, endPoint y: 112, distance: 50.1
click at [161, 93] on img at bounding box center [166, 94] width 12 height 12
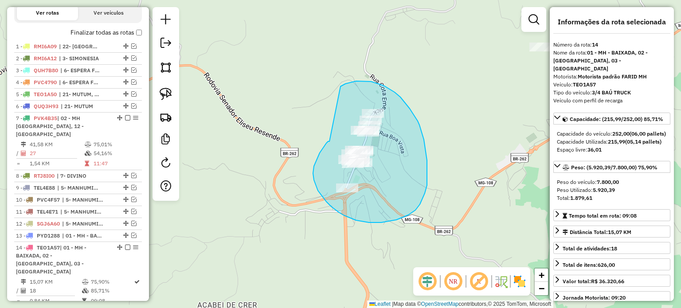
drag, startPoint x: 329, startPoint y: 141, endPoint x: 329, endPoint y: 93, distance: 47.9
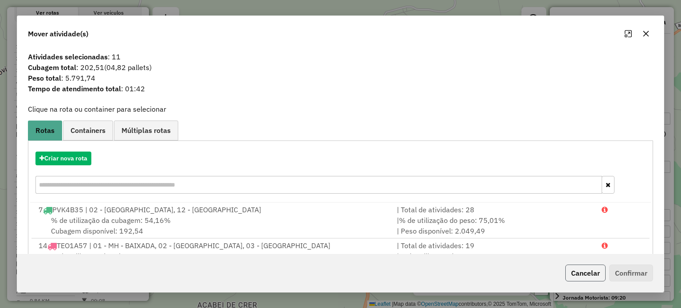
click at [579, 271] on button "Cancelar" at bounding box center [585, 273] width 40 height 17
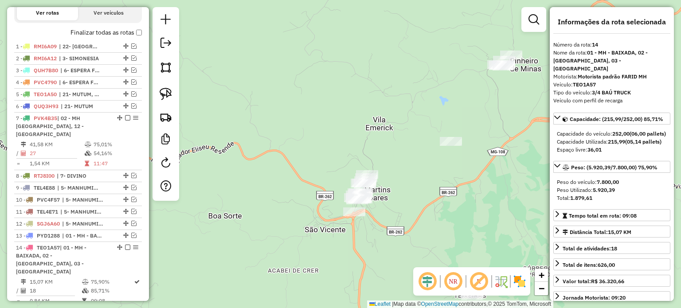
drag, startPoint x: 428, startPoint y: 171, endPoint x: 312, endPoint y: 177, distance: 115.8
click at [313, 178] on div "Janela de atendimento Grade de atendimento Capacidade Transportadoras Veículos …" at bounding box center [340, 154] width 681 height 308
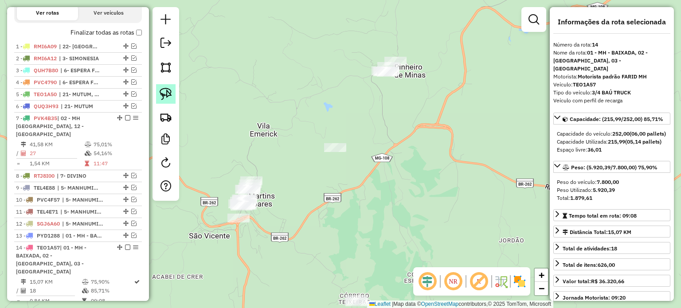
drag, startPoint x: 166, startPoint y: 97, endPoint x: 221, endPoint y: 110, distance: 56.5
click at [166, 96] on img at bounding box center [166, 94] width 12 height 12
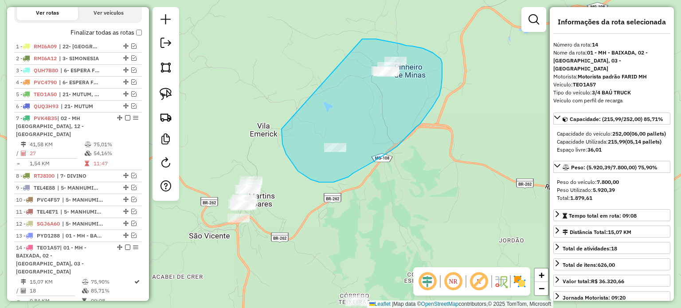
drag, startPoint x: 281, startPoint y: 129, endPoint x: 360, endPoint y: 47, distance: 113.4
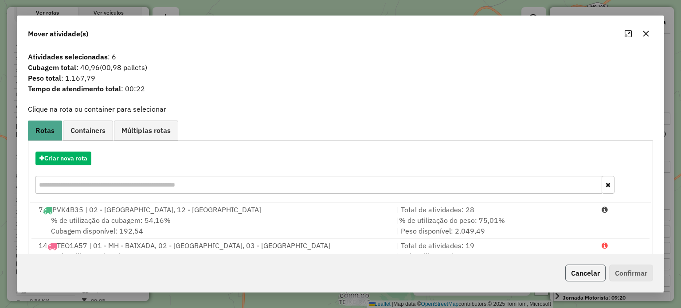
click at [587, 270] on button "Cancelar" at bounding box center [585, 273] width 40 height 17
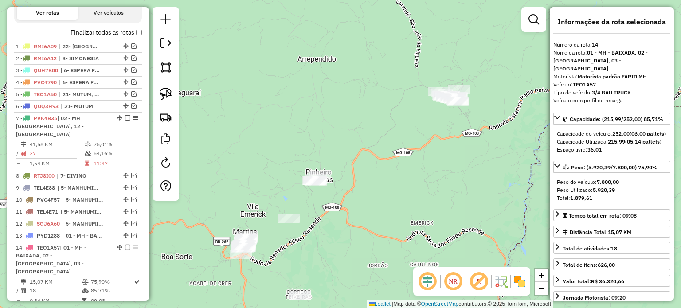
drag, startPoint x: 437, startPoint y: 196, endPoint x: 343, endPoint y: 204, distance: 94.3
click at [377, 220] on div "Janela de atendimento Grade de atendimento Capacidade Transportadoras Veículos …" at bounding box center [340, 154] width 681 height 308
click at [296, 146] on div "Janela de atendimento Grade de atendimento Capacidade Transportadoras Veículos …" at bounding box center [340, 154] width 681 height 308
click at [169, 97] on img at bounding box center [166, 94] width 12 height 12
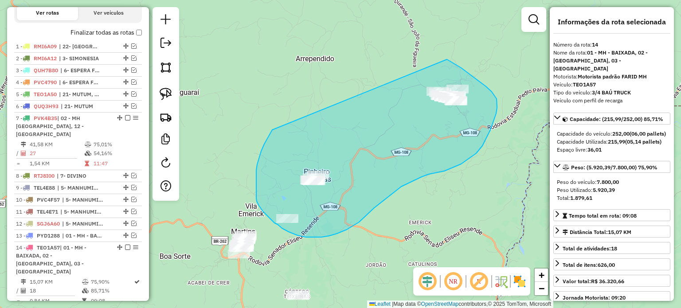
drag, startPoint x: 256, startPoint y: 170, endPoint x: 441, endPoint y: 67, distance: 212.0
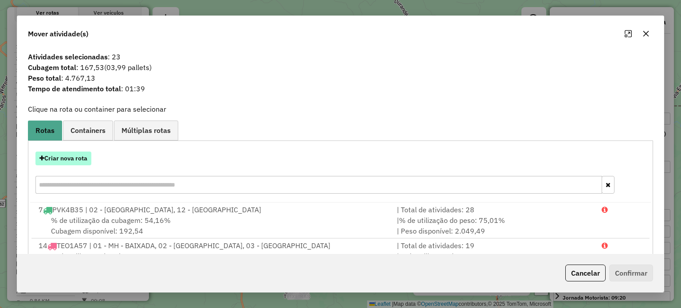
click at [78, 159] on button "Criar nova rota" at bounding box center [63, 159] width 56 height 14
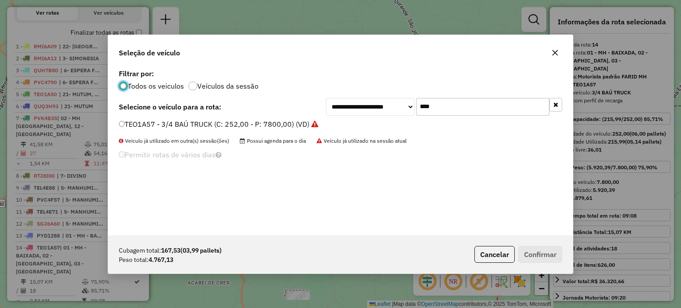
scroll to position [4, 3]
drag, startPoint x: 429, startPoint y: 109, endPoint x: 384, endPoint y: 106, distance: 45.3
click at [391, 106] on div "**********" at bounding box center [444, 107] width 236 height 18
type input "****"
click at [220, 125] on label "TEC7J57 - 3/4 BAÚ TRUCK (C: 252,00 - P: 7800,00) (VD)" at bounding box center [213, 124] width 189 height 11
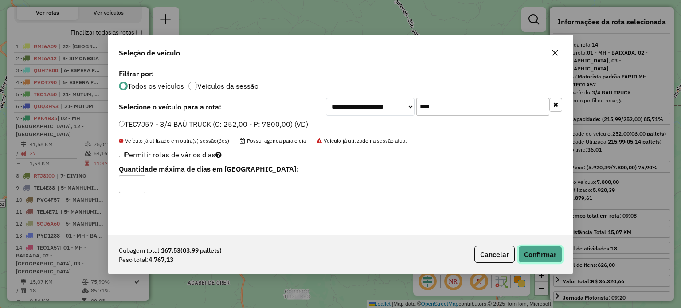
click at [551, 256] on button "Confirmar" at bounding box center [540, 254] width 44 height 17
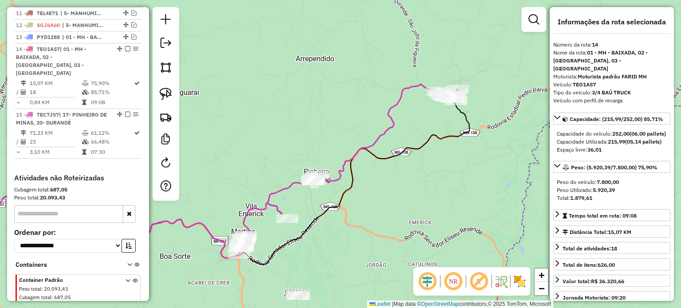
scroll to position [511, 0]
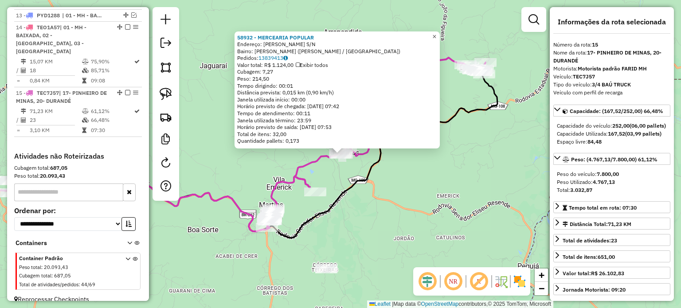
click at [436, 32] on span "×" at bounding box center [434, 36] width 4 height 8
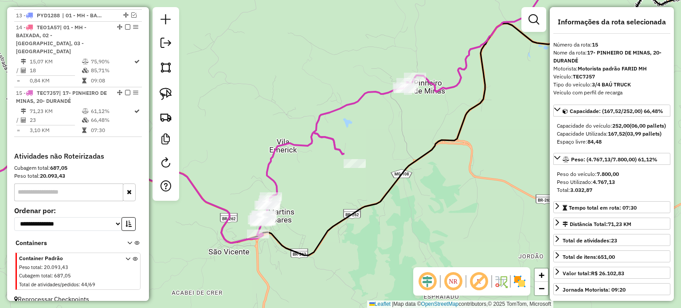
drag, startPoint x: 321, startPoint y: 207, endPoint x: 308, endPoint y: 183, distance: 27.3
click at [327, 198] on div "Janela de atendimento Grade de atendimento Capacidade Transportadoras Veículos …" at bounding box center [340, 154] width 681 height 308
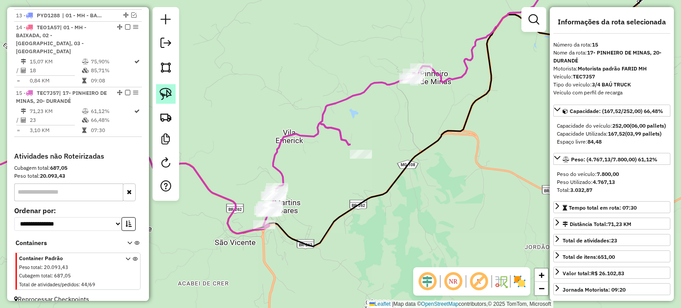
click at [169, 99] on img at bounding box center [166, 94] width 12 height 12
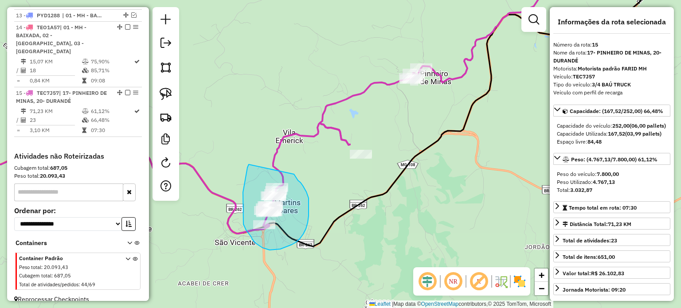
drag, startPoint x: 243, startPoint y: 189, endPoint x: 292, endPoint y: 172, distance: 52.1
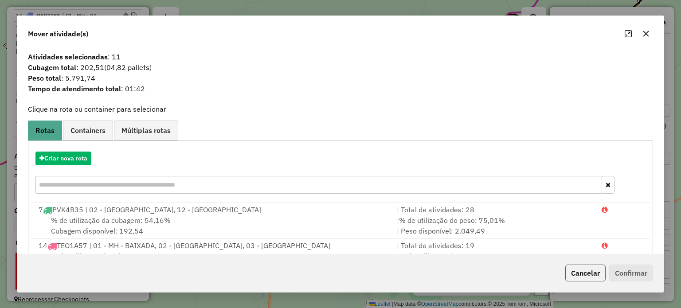
click at [589, 273] on button "Cancelar" at bounding box center [585, 273] width 40 height 17
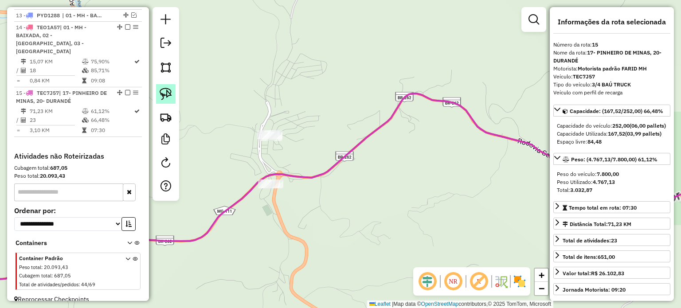
click at [170, 93] on img at bounding box center [166, 94] width 12 height 12
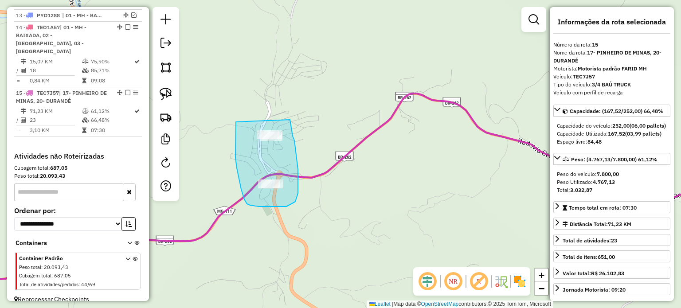
drag, startPoint x: 236, startPoint y: 122, endPoint x: 290, endPoint y: 119, distance: 54.1
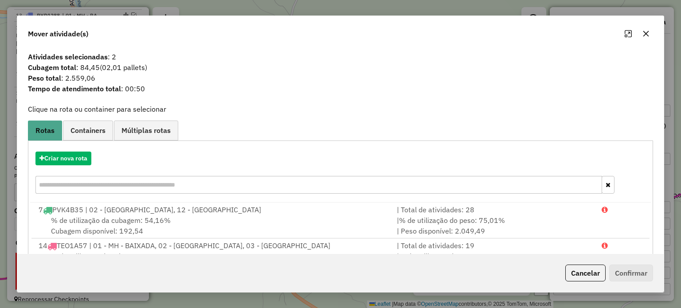
drag, startPoint x: 577, startPoint y: 272, endPoint x: 561, endPoint y: 270, distance: 16.1
click at [577, 272] on button "Cancelar" at bounding box center [585, 273] width 40 height 17
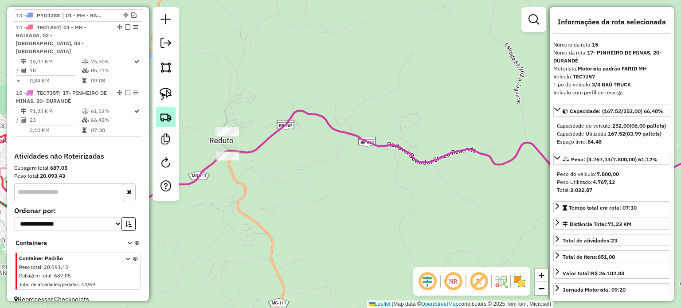
drag, startPoint x: 162, startPoint y: 91, endPoint x: 171, endPoint y: 112, distance: 22.1
click at [163, 92] on img at bounding box center [166, 94] width 12 height 12
drag, startPoint x: 204, startPoint y: 165, endPoint x: 256, endPoint y: 155, distance: 52.9
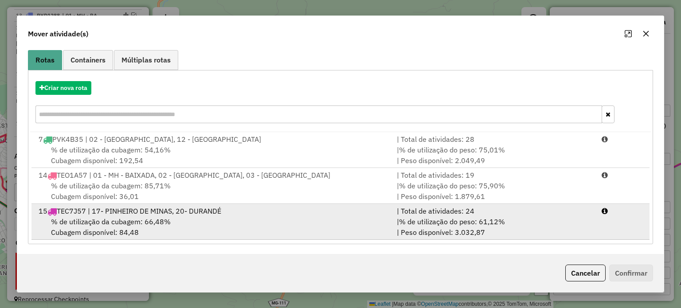
scroll to position [71, 0]
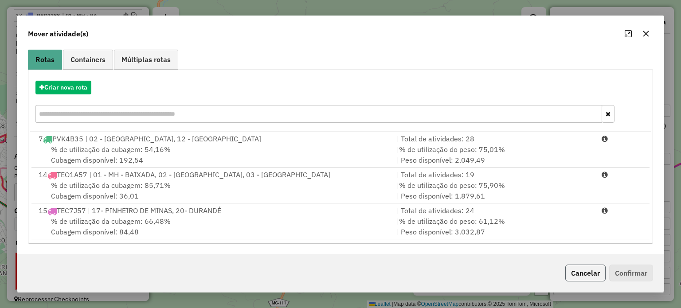
click at [575, 270] on button "Cancelar" at bounding box center [585, 273] width 40 height 17
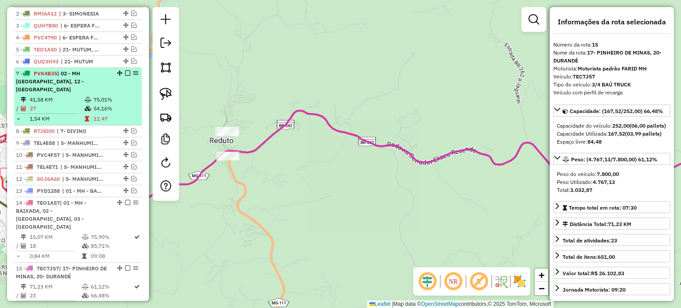
scroll to position [334, 0]
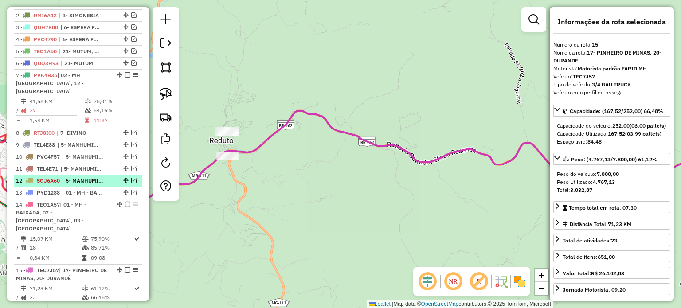
click at [133, 179] on em at bounding box center [133, 180] width 5 height 5
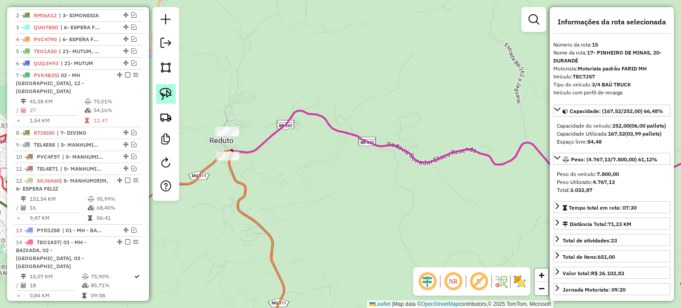
click at [167, 98] on img at bounding box center [166, 94] width 12 height 12
drag, startPoint x: 207, startPoint y: 168, endPoint x: 239, endPoint y: 145, distance: 39.6
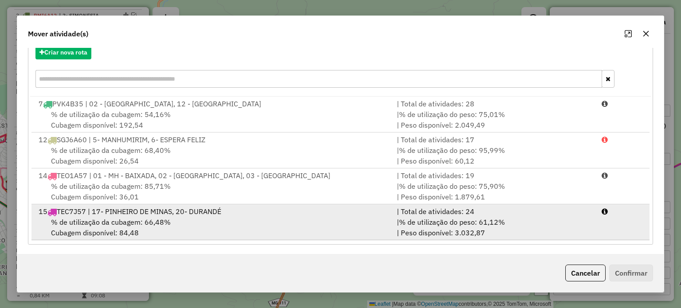
scroll to position [106, 0]
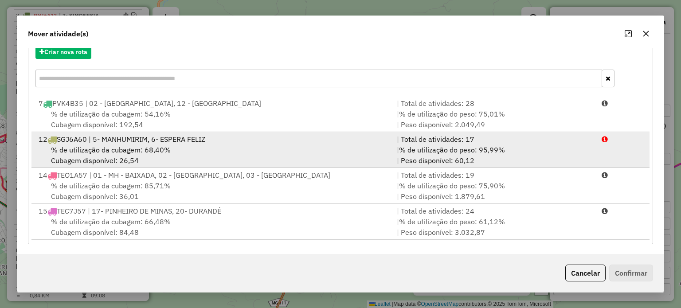
click at [163, 156] on div "% de utilização da cubagem: 68,40% Cubagem disponível: 26,54" at bounding box center [212, 154] width 358 height 21
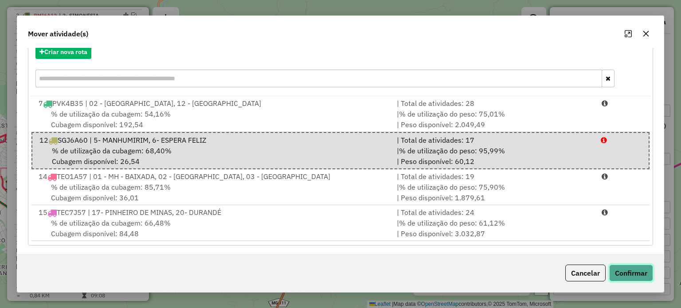
click at [626, 274] on button "Confirmar" at bounding box center [631, 273] width 44 height 17
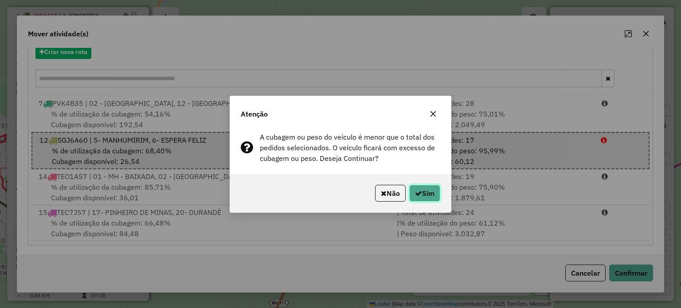
click at [428, 195] on button "Sim" at bounding box center [424, 193] width 31 height 17
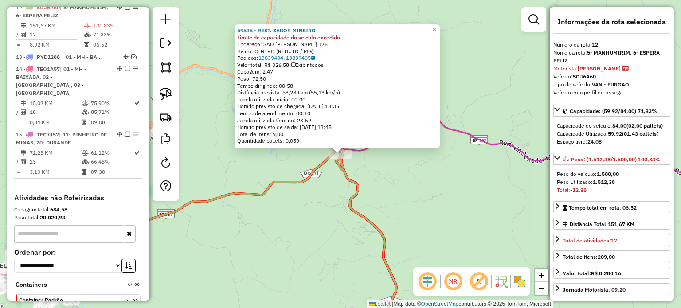
scroll to position [500, 0]
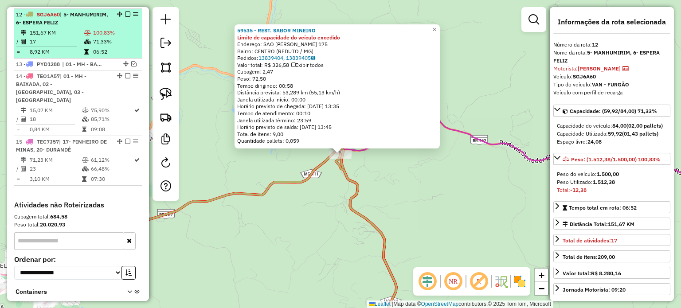
click at [127, 12] on em at bounding box center [127, 14] width 5 height 5
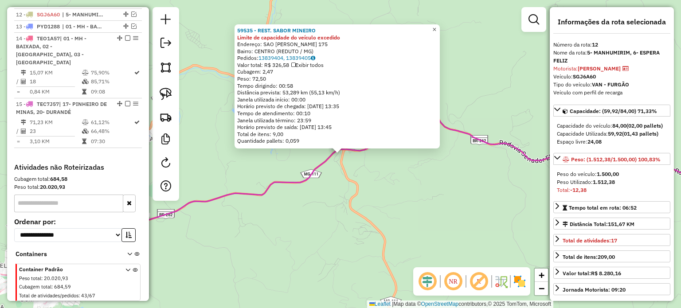
click at [436, 27] on span "×" at bounding box center [434, 30] width 4 height 8
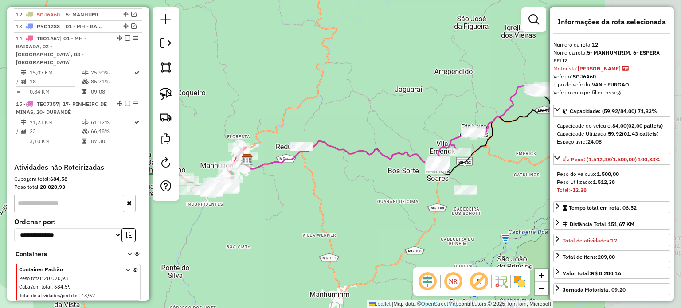
drag, startPoint x: 491, startPoint y: 206, endPoint x: 369, endPoint y: 187, distance: 123.7
click at [369, 187] on div "Janela de atendimento Grade de atendimento Capacidade Transportadoras Veículos …" at bounding box center [340, 154] width 681 height 308
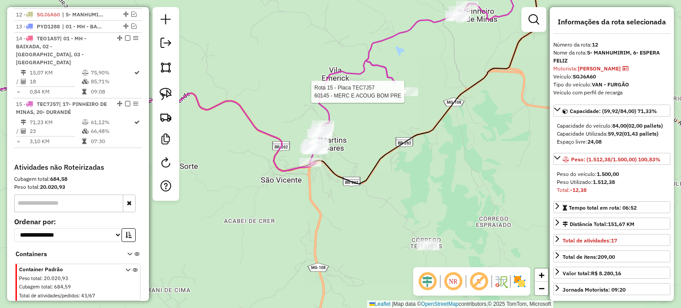
scroll to position [511, 0]
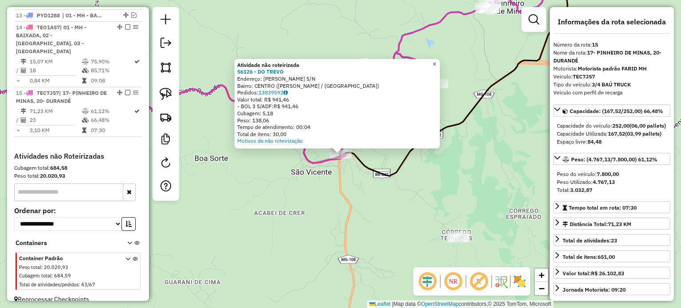
drag, startPoint x: 439, startPoint y: 59, endPoint x: 432, endPoint y: 66, distance: 9.7
click at [436, 60] on span "×" at bounding box center [434, 64] width 4 height 8
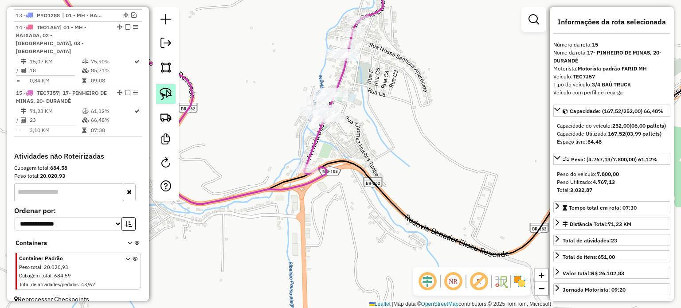
click at [165, 98] on img at bounding box center [166, 94] width 12 height 12
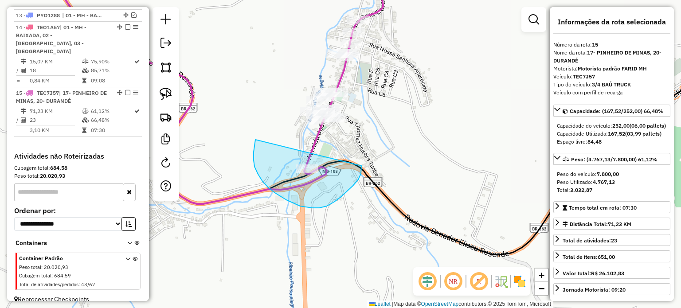
drag, startPoint x: 253, startPoint y: 152, endPoint x: 359, endPoint y: 165, distance: 106.3
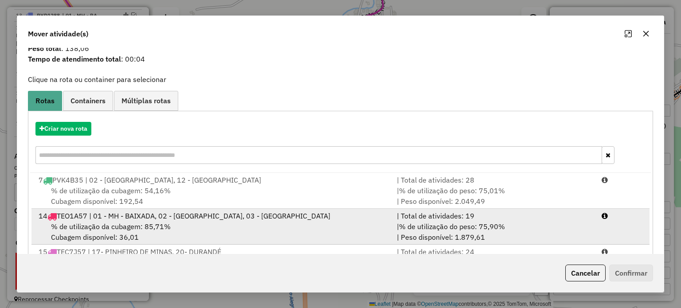
scroll to position [71, 0]
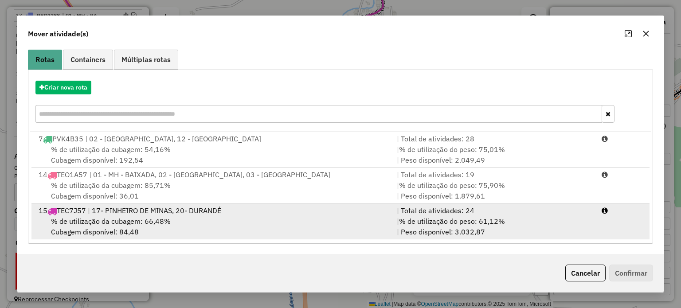
click at [238, 219] on div "% de utilização da cubagem: 66,48% Cubagem disponível: 84,48" at bounding box center [212, 226] width 358 height 21
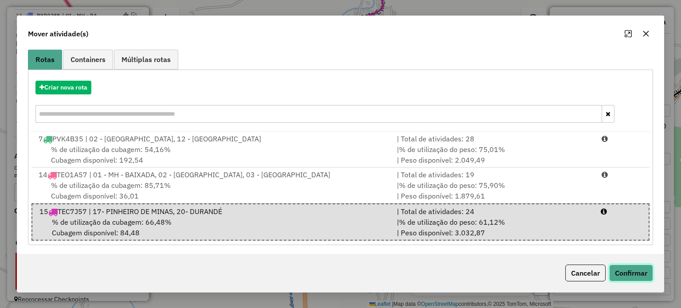
click at [628, 271] on button "Confirmar" at bounding box center [631, 273] width 44 height 17
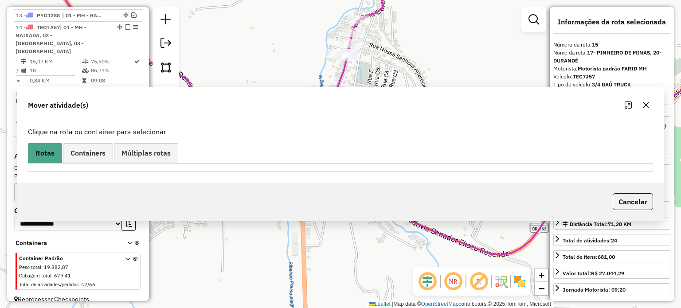
scroll to position [0, 0]
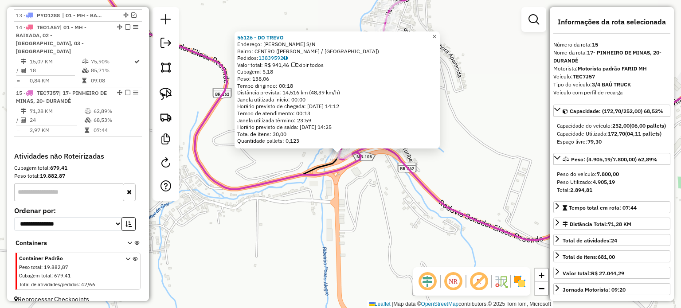
click at [436, 33] on span "×" at bounding box center [434, 37] width 4 height 8
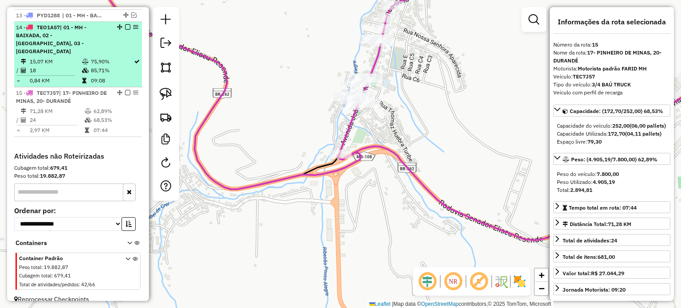
click at [125, 26] on em at bounding box center [127, 26] width 5 height 5
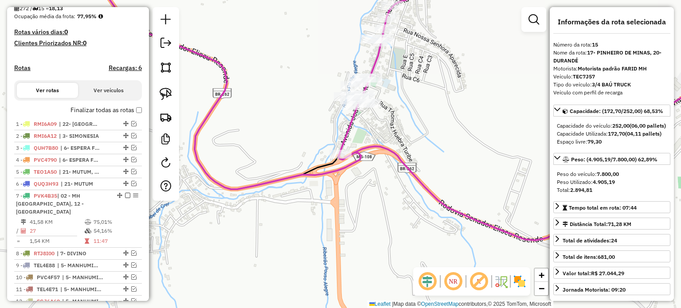
scroll to position [200, 0]
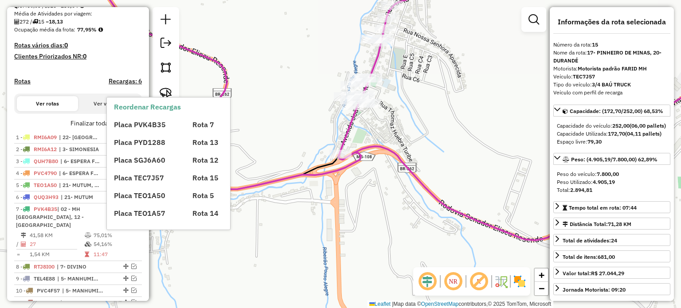
click at [133, 131] on div "Placa PVK4B35 Rota 7 Placa PYD1288 Rota 13 Placa SGJ6A60 Rota 12 Placa TEC7J57 …" at bounding box center [176, 165] width 124 height 106
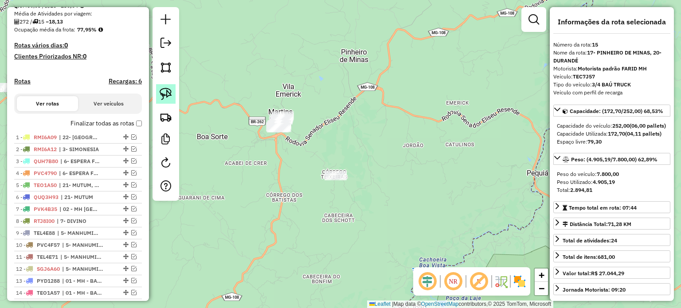
drag, startPoint x: 165, startPoint y: 89, endPoint x: 170, endPoint y: 90, distance: 5.3
click at [166, 90] on img at bounding box center [166, 94] width 12 height 12
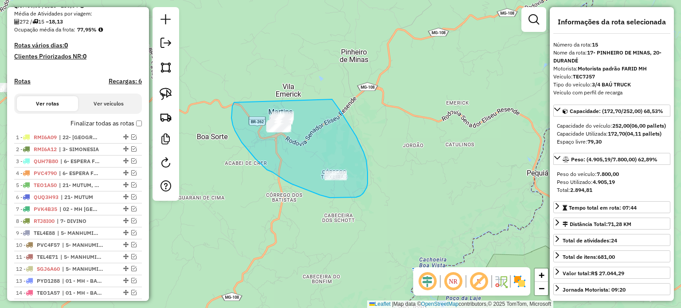
drag, startPoint x: 232, startPoint y: 106, endPoint x: 331, endPoint y: 98, distance: 99.1
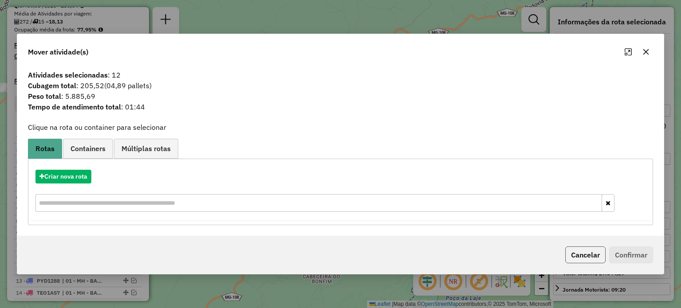
click at [587, 253] on button "Cancelar" at bounding box center [585, 254] width 40 height 17
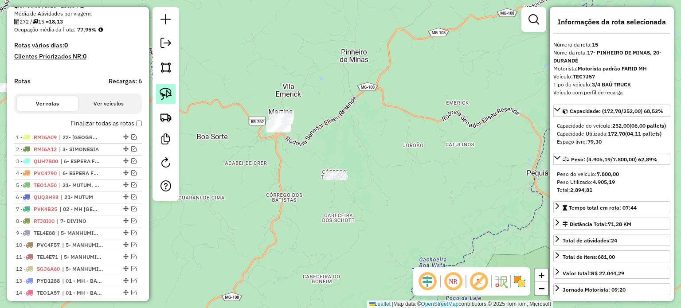
click at [166, 97] on img at bounding box center [166, 94] width 12 height 12
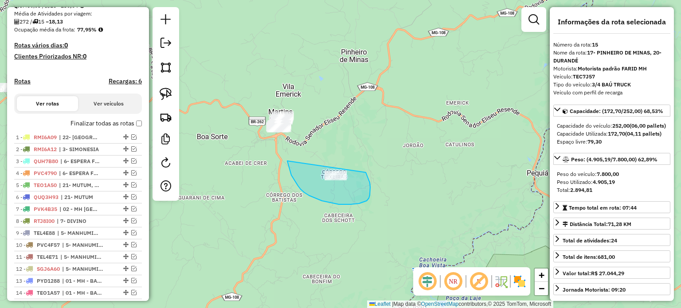
drag, startPoint x: 288, startPoint y: 164, endPoint x: 363, endPoint y: 165, distance: 75.8
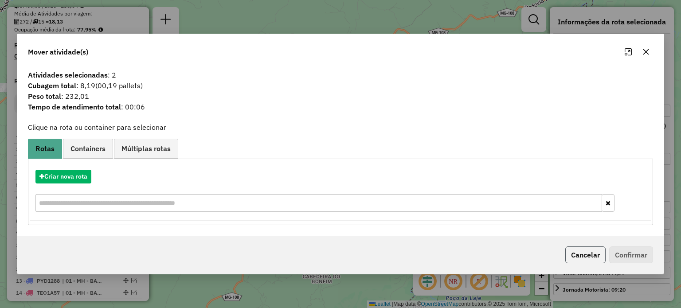
click at [583, 255] on button "Cancelar" at bounding box center [585, 254] width 40 height 17
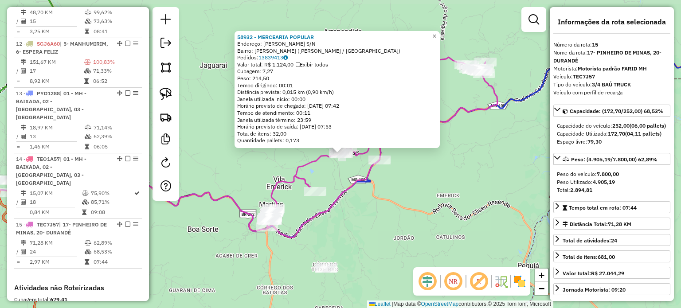
scroll to position [907, 0]
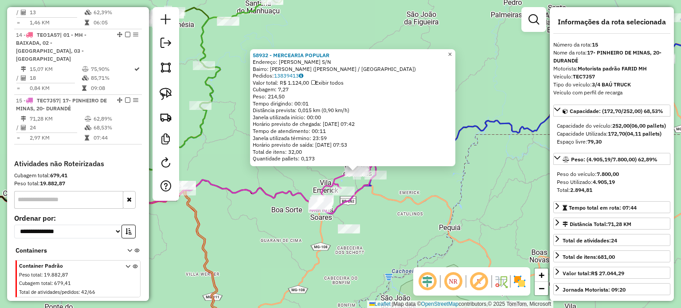
click at [451, 51] on span "×" at bounding box center [450, 55] width 4 height 8
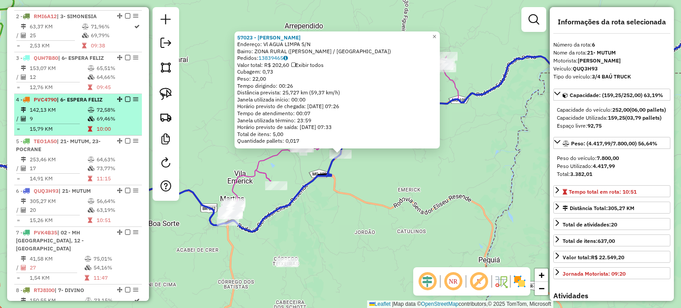
scroll to position [237, 0]
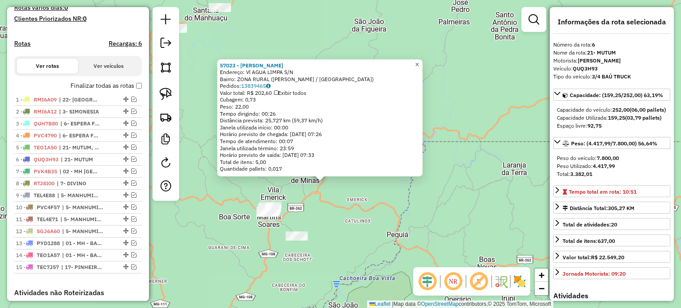
click at [419, 62] on span "×" at bounding box center [417, 65] width 4 height 8
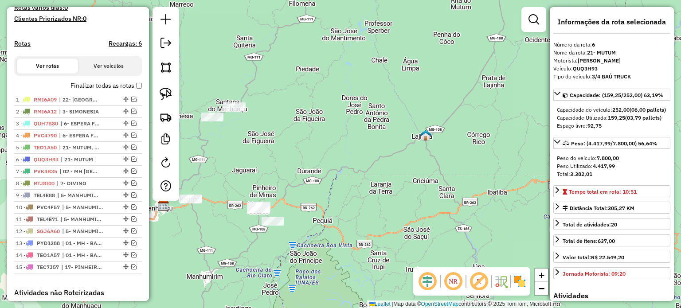
drag, startPoint x: 311, startPoint y: 237, endPoint x: 360, endPoint y: 226, distance: 49.8
click at [372, 224] on div "Janela de atendimento Grade de atendimento Capacidade Transportadoras Veículos …" at bounding box center [340, 154] width 681 height 308
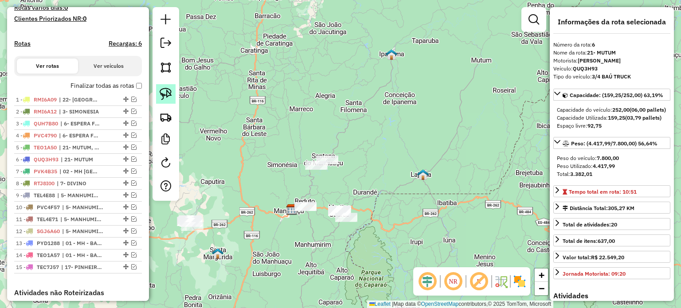
click at [161, 91] on img at bounding box center [166, 94] width 12 height 12
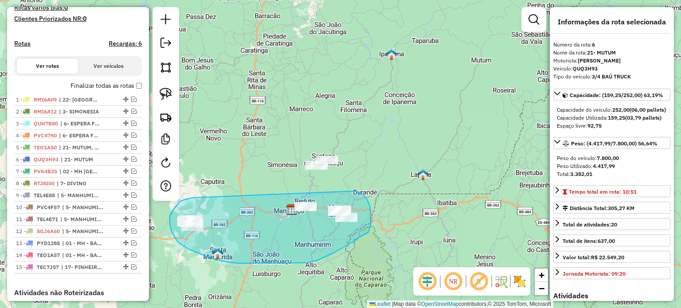
drag, startPoint x: 190, startPoint y: 198, endPoint x: 356, endPoint y: 191, distance: 165.9
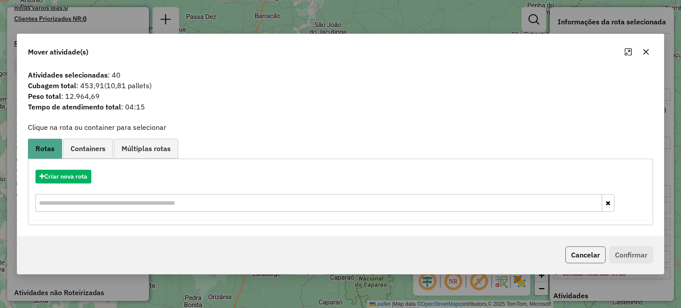
click at [579, 253] on button "Cancelar" at bounding box center [585, 254] width 40 height 17
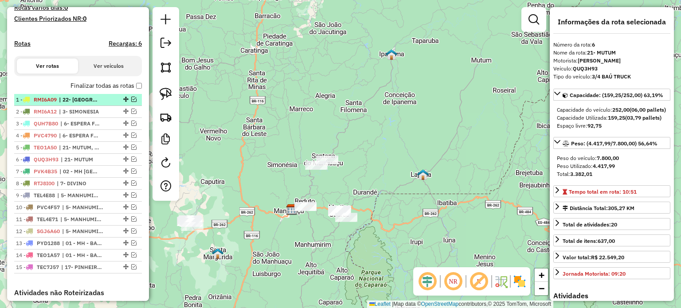
click at [59, 103] on div "1 - RMI6A09 | 22- [GEOGRAPHIC_DATA]" at bounding box center [63, 100] width 94 height 8
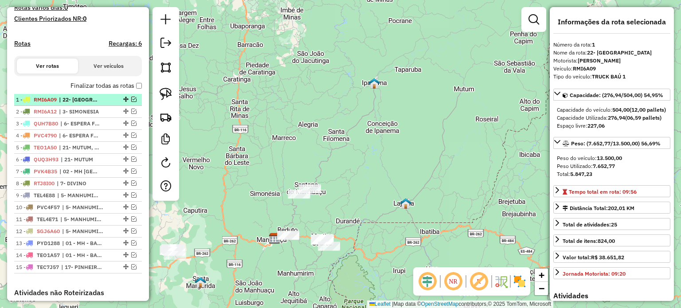
click at [90, 104] on span "| 22- [GEOGRAPHIC_DATA]" at bounding box center [79, 100] width 41 height 8
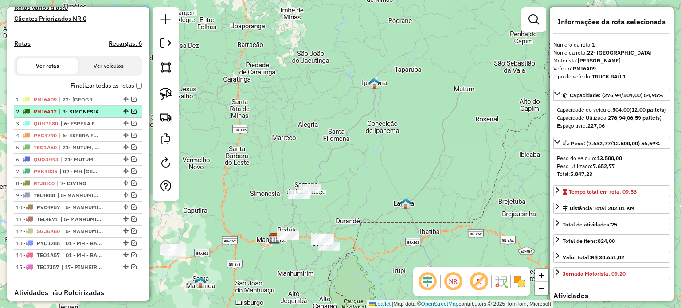
click at [83, 116] on span "| 3- SIMONESIA" at bounding box center [79, 112] width 41 height 8
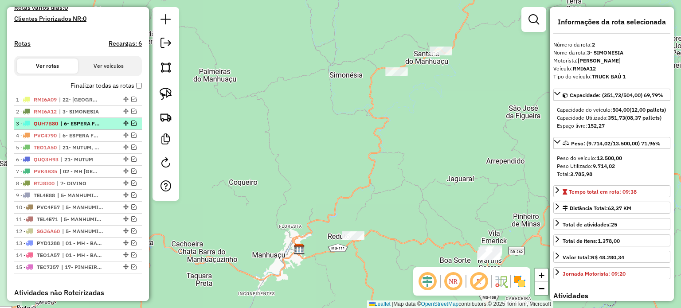
click at [81, 128] on span "| 6- ESPERA FELIZ" at bounding box center [80, 124] width 41 height 8
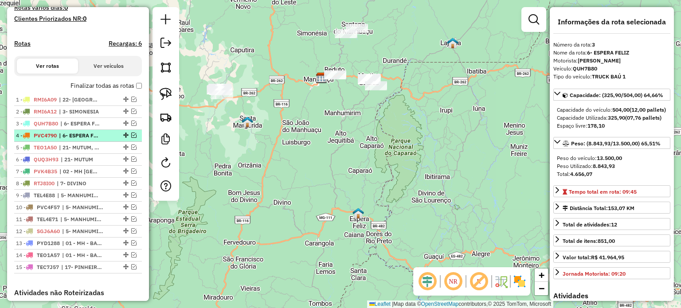
click at [80, 140] on span "| 6- ESPERA FELIZ" at bounding box center [79, 136] width 41 height 8
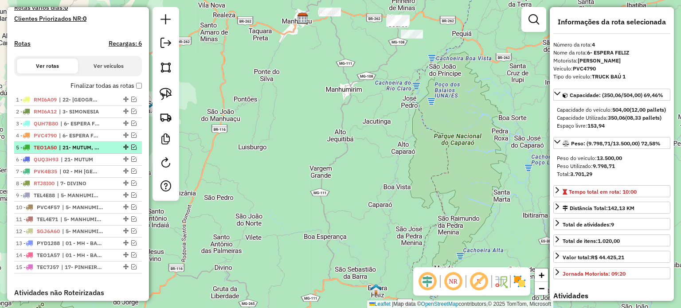
click at [97, 152] on span "| 21- MUTUM, 23- POCRANE" at bounding box center [79, 148] width 41 height 8
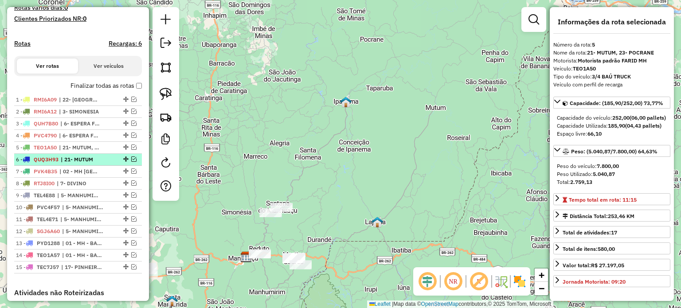
click at [97, 163] on span "| 21- MUTUM" at bounding box center [81, 160] width 41 height 8
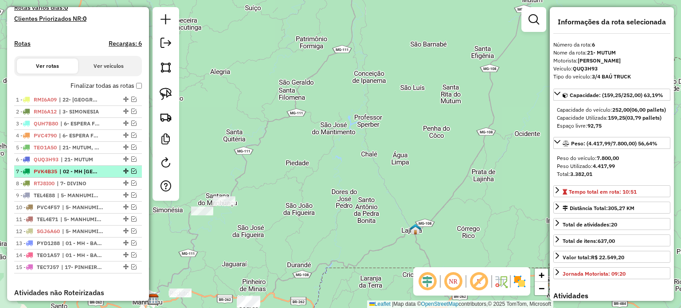
click at [93, 175] on span "| 02 - MH [GEOGRAPHIC_DATA], 12 - [GEOGRAPHIC_DATA]" at bounding box center [79, 171] width 41 height 8
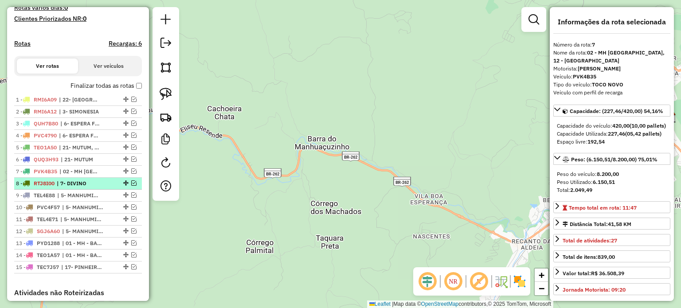
click at [88, 187] on span "| 7- DIVINO" at bounding box center [77, 183] width 41 height 8
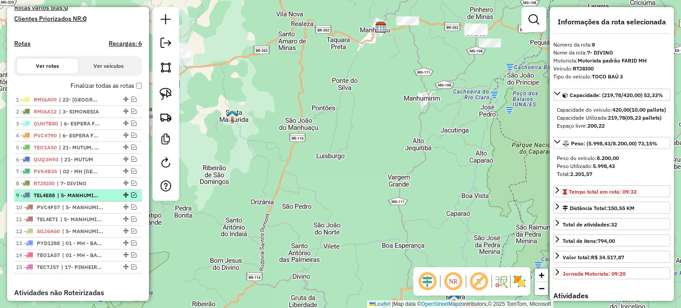
click at [80, 199] on span "| 5- MANHUMIRIM" at bounding box center [77, 195] width 41 height 8
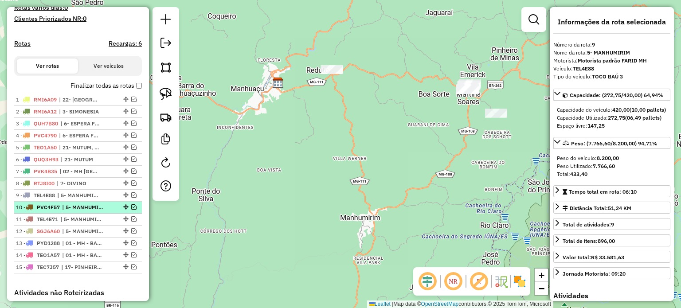
click at [90, 211] on span "| 5- MANHUMIRIM" at bounding box center [82, 207] width 41 height 8
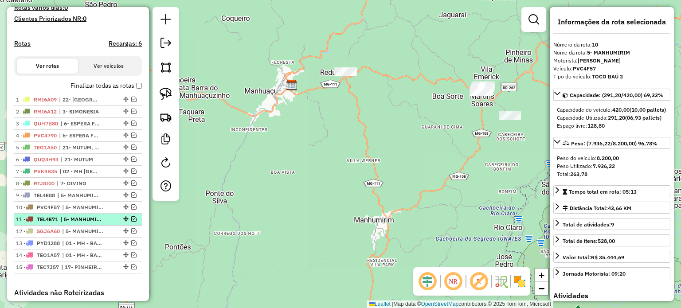
click at [86, 223] on span "| 5- MANHUMIRIM" at bounding box center [80, 219] width 41 height 8
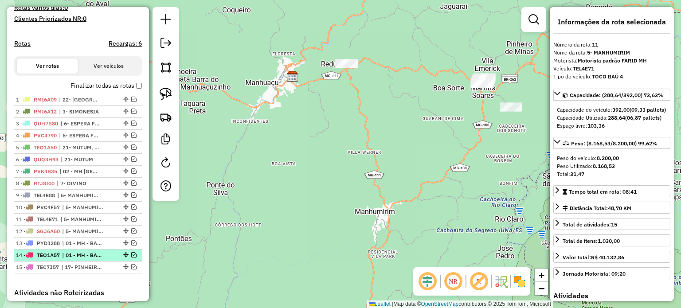
click at [77, 259] on span "| 01 - MH - BAIXADA, 02 - [GEOGRAPHIC_DATA], 03 - [GEOGRAPHIC_DATA]" at bounding box center [82, 255] width 41 height 8
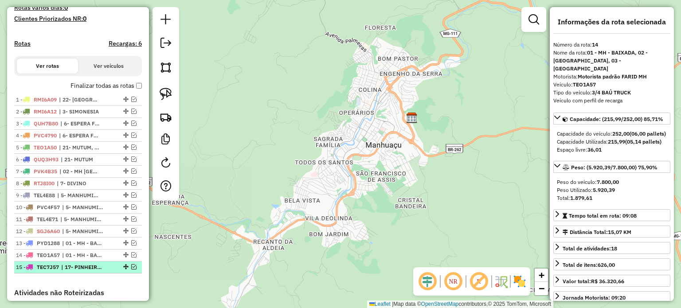
click at [78, 271] on span "| 17- PINHEIRO DE MINAS, 20- DURANDÉ" at bounding box center [81, 267] width 41 height 8
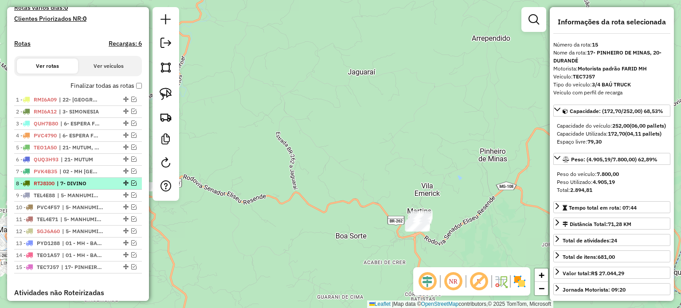
click at [92, 187] on span "| 7- DIVINO" at bounding box center [77, 183] width 41 height 8
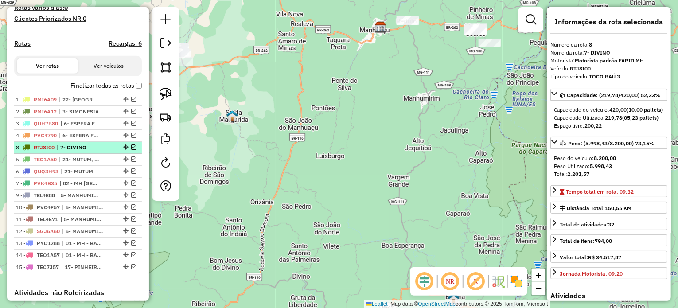
drag, startPoint x: 122, startPoint y: 189, endPoint x: 116, endPoint y: 156, distance: 33.4
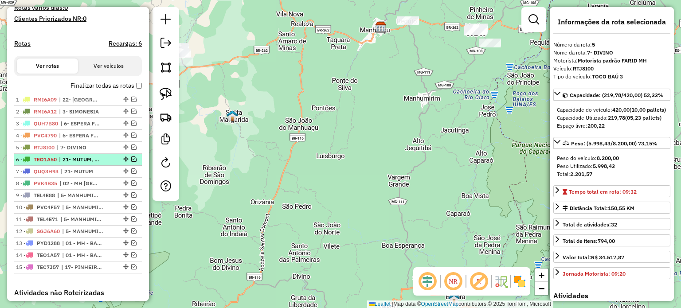
click at [83, 163] on span "| 21- MUTUM, 23- POCRANE" at bounding box center [79, 160] width 41 height 8
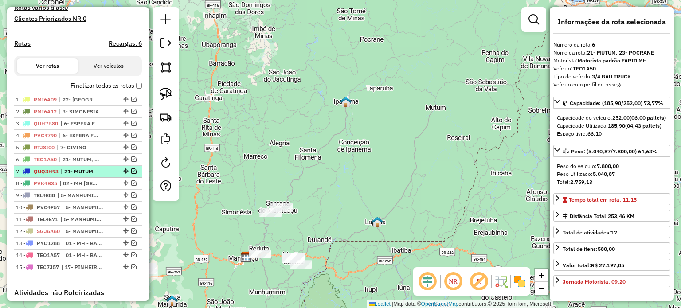
click at [79, 175] on span "| 21- MUTUM" at bounding box center [81, 171] width 41 height 8
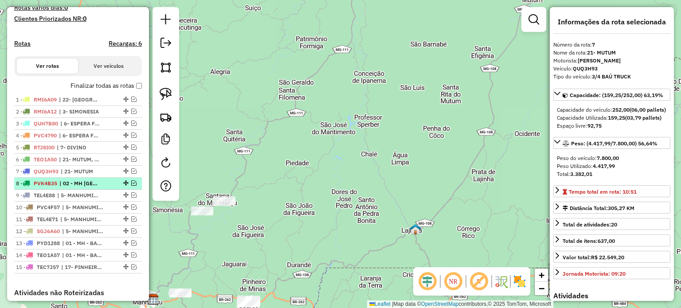
click at [76, 187] on span "| 02 - MH [GEOGRAPHIC_DATA], 12 - [GEOGRAPHIC_DATA]" at bounding box center [79, 183] width 41 height 8
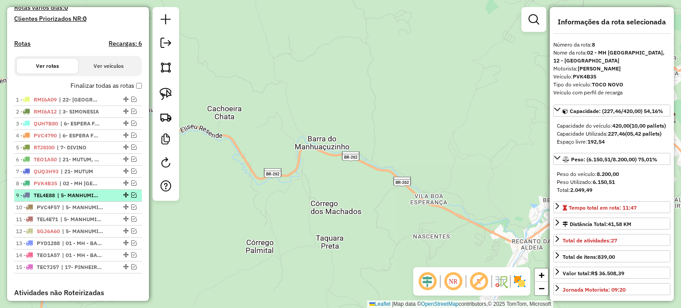
click at [85, 199] on span "| 5- MANHUMIRIM" at bounding box center [77, 195] width 41 height 8
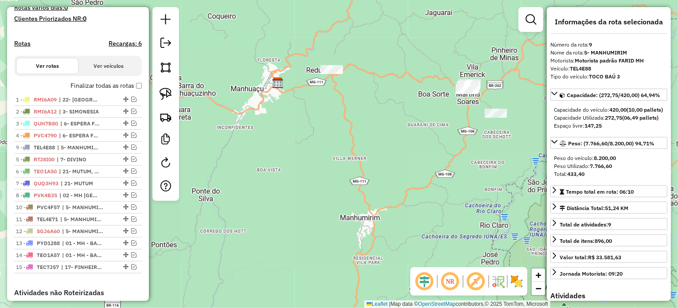
drag, startPoint x: 121, startPoint y: 201, endPoint x: 120, endPoint y: 154, distance: 47.4
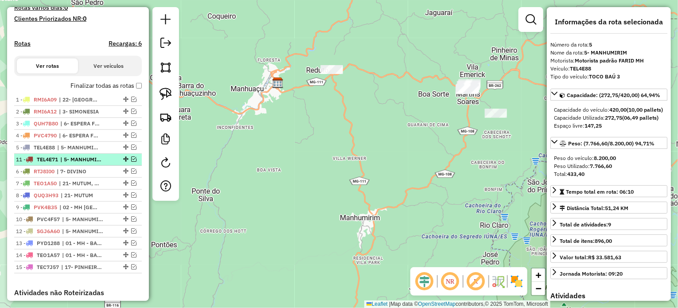
drag, startPoint x: 123, startPoint y: 225, endPoint x: 117, endPoint y: 165, distance: 60.2
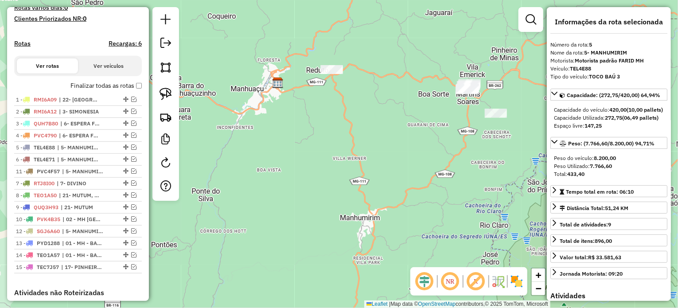
drag, startPoint x: 124, startPoint y: 226, endPoint x: 117, endPoint y: 175, distance: 51.9
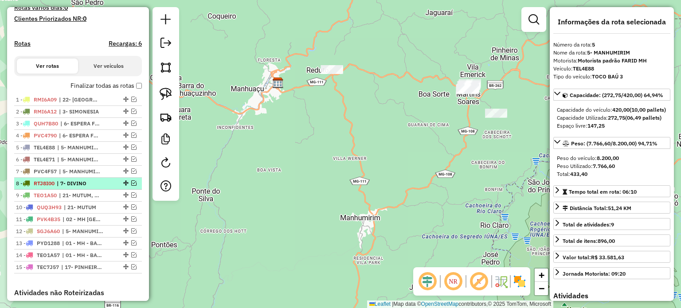
click at [93, 190] on li "8 - RTJ8I00 | 7- DIVINO" at bounding box center [78, 184] width 128 height 12
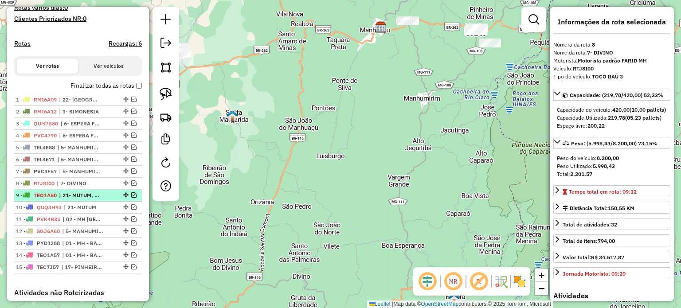
click at [90, 199] on span "| 21- MUTUM, 23- POCRANE" at bounding box center [79, 195] width 41 height 8
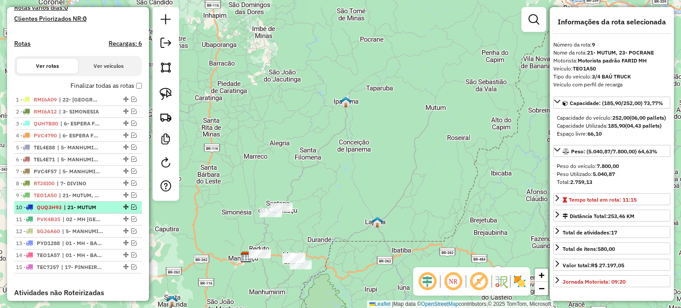
click at [82, 211] on span "| 21- MUTUM" at bounding box center [84, 207] width 41 height 8
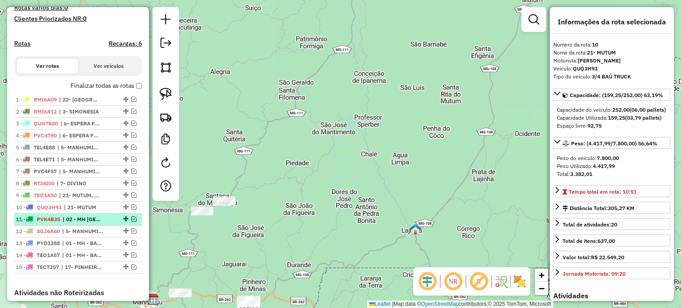
click at [78, 223] on span "| 02 - MH [GEOGRAPHIC_DATA], 12 - [GEOGRAPHIC_DATA]" at bounding box center [82, 219] width 41 height 8
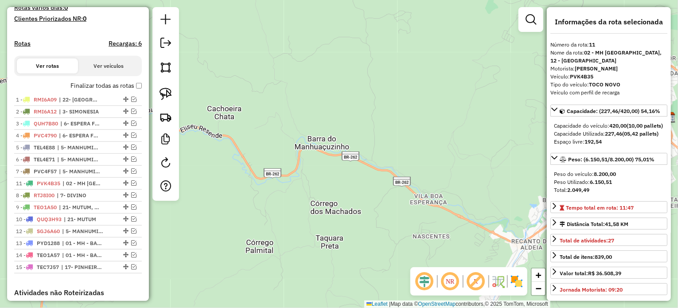
drag, startPoint x: 122, startPoint y: 223, endPoint x: 116, endPoint y: 188, distance: 35.2
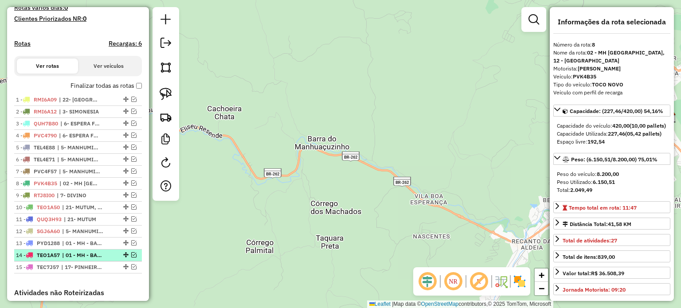
click at [99, 259] on span "| 01 - MH - BAIXADA, 02 - [GEOGRAPHIC_DATA], 03 - [GEOGRAPHIC_DATA]" at bounding box center [82, 255] width 41 height 8
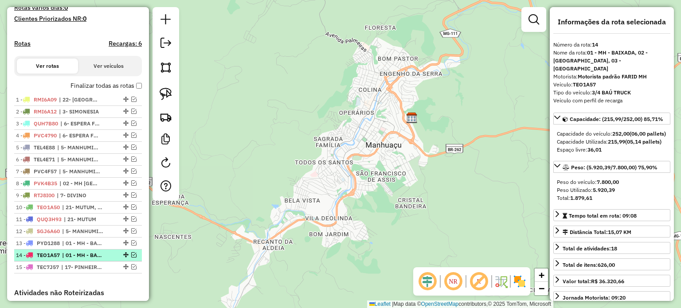
click at [131, 257] on em at bounding box center [133, 254] width 5 height 5
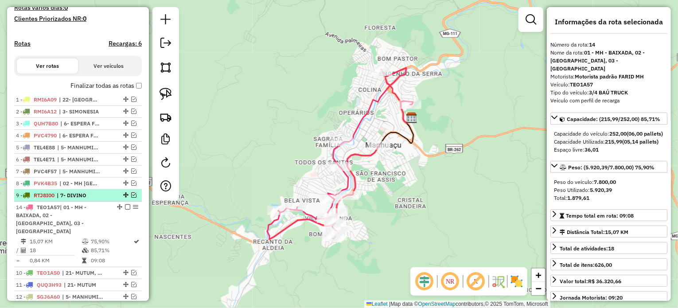
drag, startPoint x: 114, startPoint y: 255, endPoint x: 113, endPoint y: 204, distance: 50.5
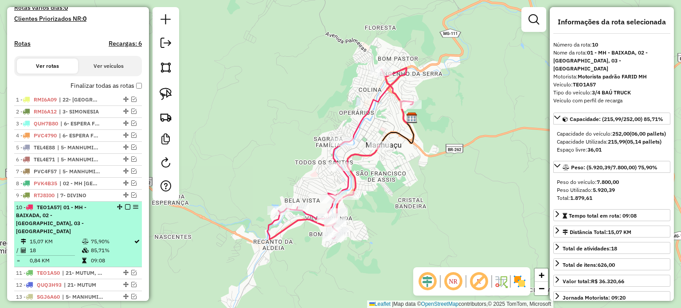
click at [125, 210] on em at bounding box center [127, 206] width 5 height 5
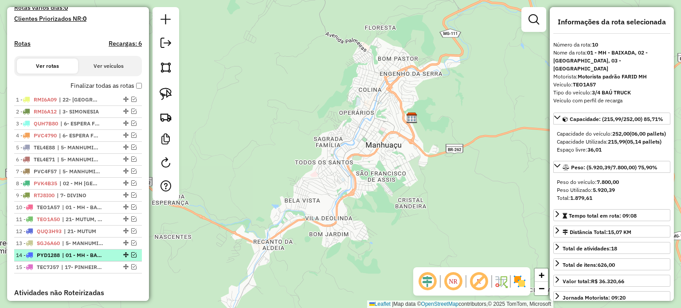
click at [89, 259] on span "| 01 - MH - BAIXADA, 02 - [GEOGRAPHIC_DATA], 03 - [GEOGRAPHIC_DATA]" at bounding box center [82, 255] width 41 height 8
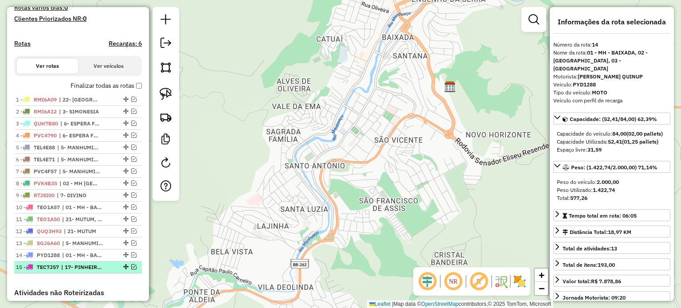
click at [101, 271] on span "| 17- PINHEIRO DE MINAS, 20- DURANDÉ" at bounding box center [81, 267] width 41 height 8
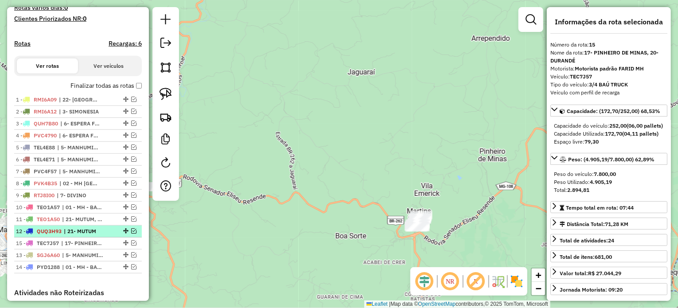
drag, startPoint x: 121, startPoint y: 273, endPoint x: 117, endPoint y: 244, distance: 29.9
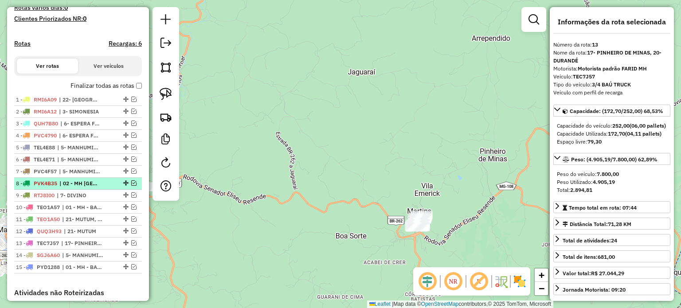
click at [61, 187] on span "| 02 - MH [GEOGRAPHIC_DATA], 12 - [GEOGRAPHIC_DATA]" at bounding box center [79, 183] width 41 height 8
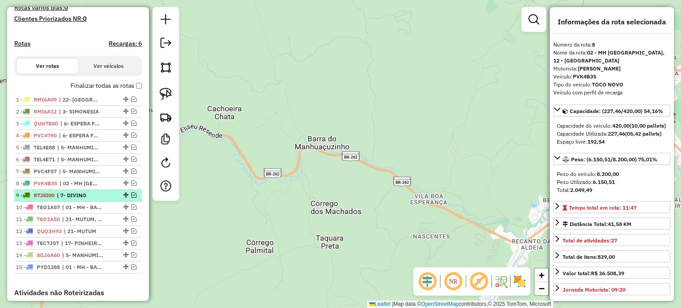
click at [59, 199] on span "| 7- DIVINO" at bounding box center [77, 195] width 41 height 8
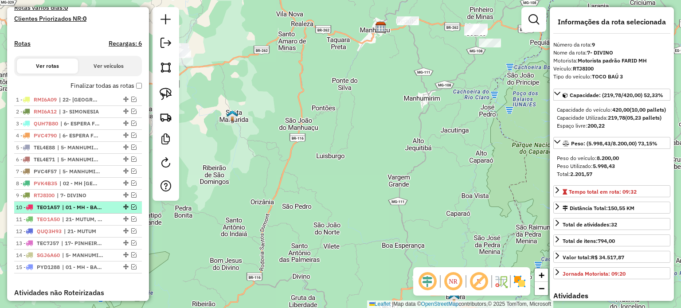
click at [62, 211] on div "10 - TEO1A57 | 01 - MH - BAIXADA, 02 - [GEOGRAPHIC_DATA], 03 - [GEOGRAPHIC_DATA]" at bounding box center [63, 207] width 94 height 8
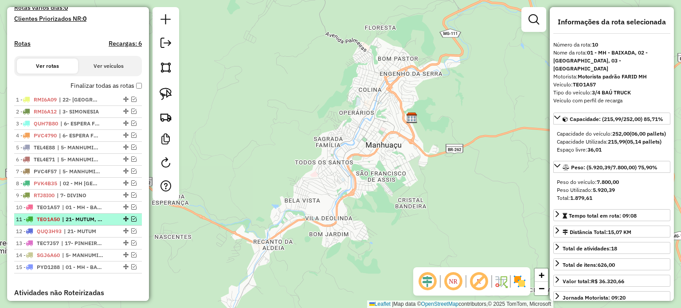
click at [70, 223] on span "| 21- MUTUM, 23- POCRANE" at bounding box center [82, 219] width 41 height 8
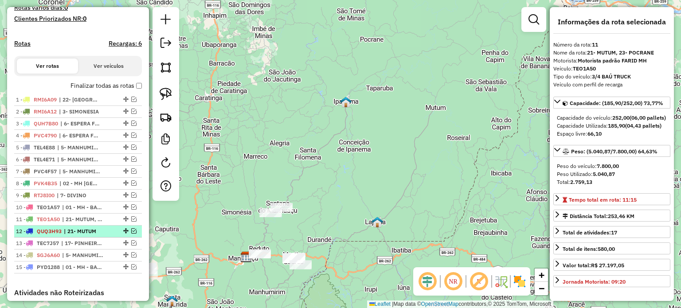
click at [69, 235] on span "| 21- MUTUM" at bounding box center [84, 231] width 41 height 8
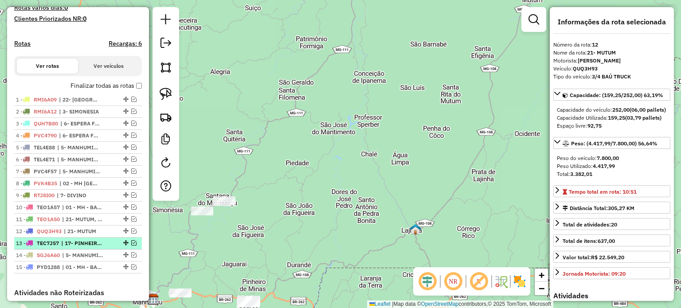
click at [65, 247] on span "| 17- PINHEIRO DE MINAS, 20- DURANDÉ" at bounding box center [81, 243] width 41 height 8
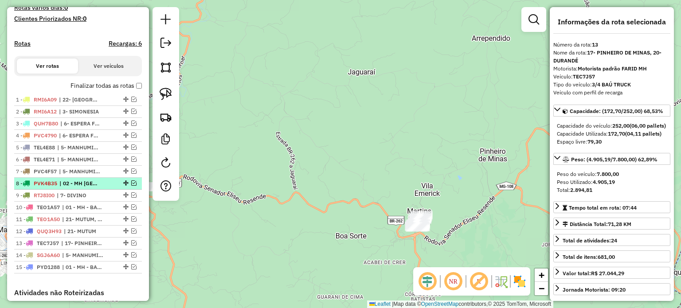
click at [131, 186] on em at bounding box center [133, 182] width 5 height 5
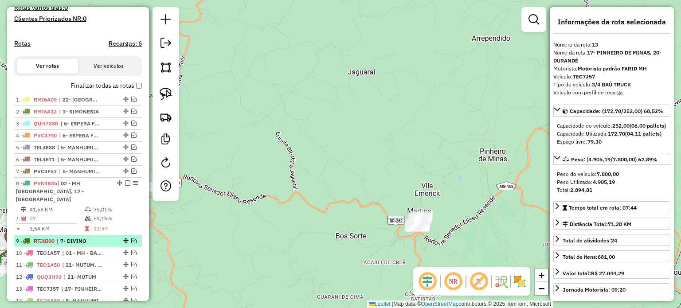
scroll to position [282, 0]
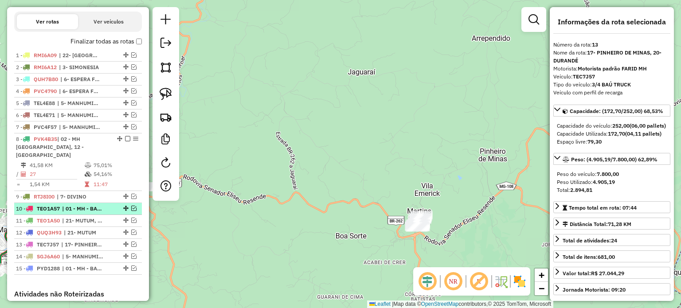
click at [131, 206] on em at bounding box center [133, 208] width 5 height 5
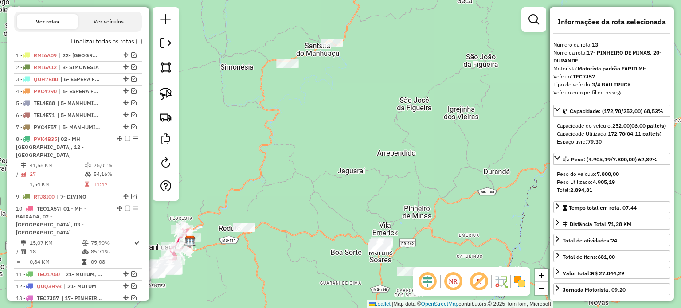
drag, startPoint x: 233, startPoint y: 276, endPoint x: 297, endPoint y: 245, distance: 71.1
click at [297, 246] on div "Janela de atendimento Grade de atendimento Capacidade Transportadoras Veículos …" at bounding box center [340, 154] width 681 height 308
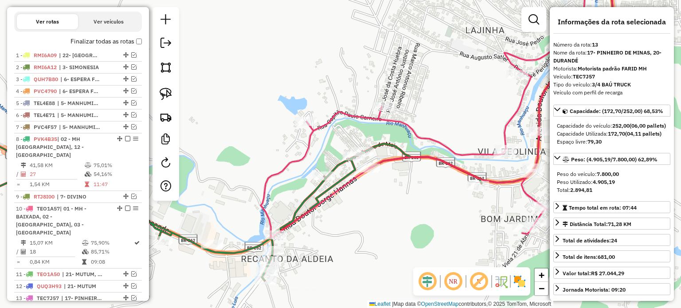
drag, startPoint x: 315, startPoint y: 226, endPoint x: 365, endPoint y: 209, distance: 53.0
click at [365, 209] on div "Janela de atendimento Grade de atendimento Capacidade Transportadoras Veículos …" at bounding box center [340, 154] width 681 height 308
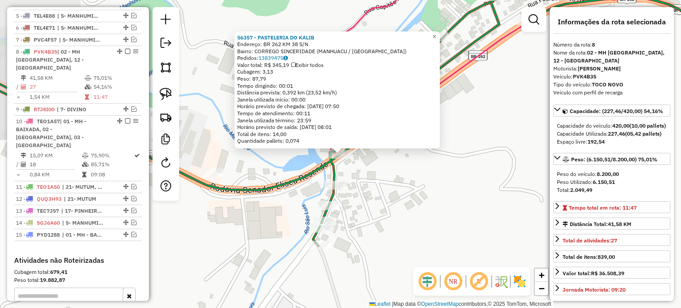
scroll to position [415, 0]
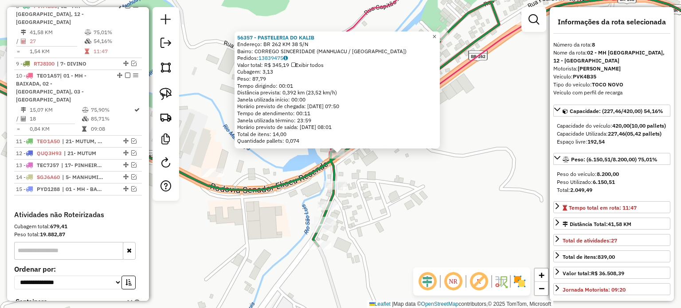
click at [436, 33] on span "×" at bounding box center [434, 37] width 4 height 8
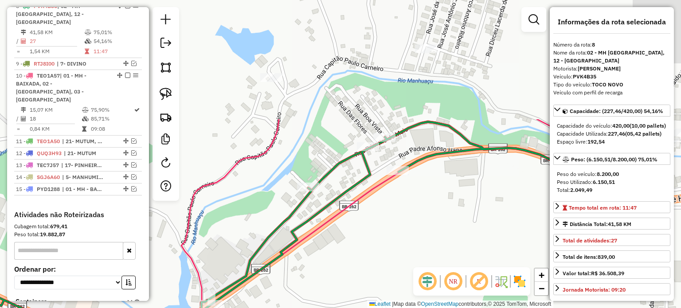
drag, startPoint x: 444, startPoint y: 129, endPoint x: 282, endPoint y: 226, distance: 189.6
click at [321, 251] on div "Janela de atendimento Grade de atendimento Capacidade Transportadoras Veículos …" at bounding box center [340, 154] width 681 height 308
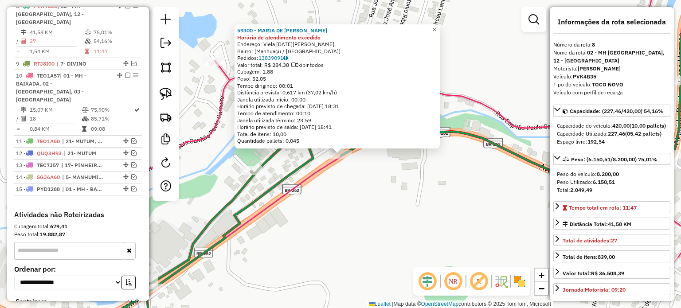
click at [436, 26] on span "×" at bounding box center [434, 30] width 4 height 8
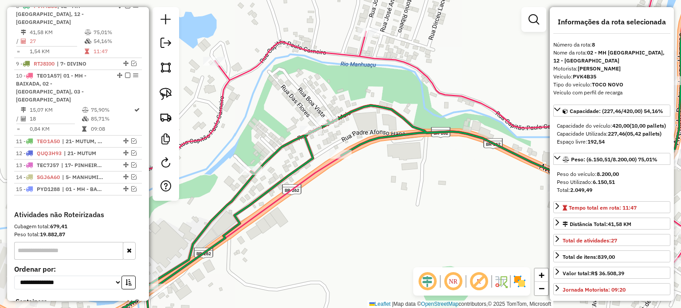
drag, startPoint x: 165, startPoint y: 93, endPoint x: 179, endPoint y: 100, distance: 15.3
click at [165, 93] on img at bounding box center [166, 94] width 12 height 12
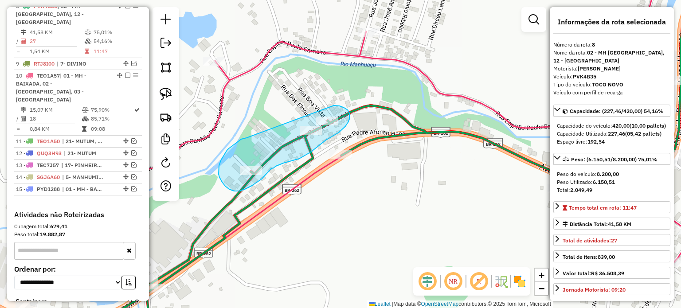
drag, startPoint x: 227, startPoint y: 150, endPoint x: 332, endPoint y: 105, distance: 114.3
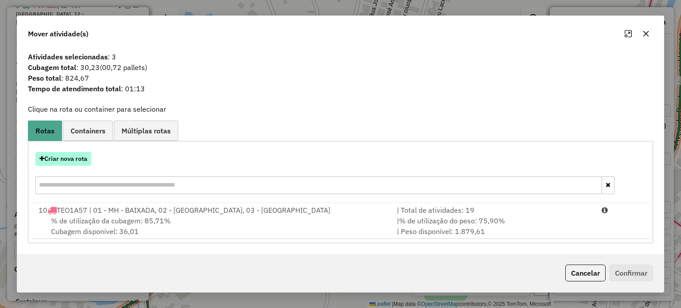
click at [75, 157] on button "Criar nova rota" at bounding box center [63, 159] width 56 height 14
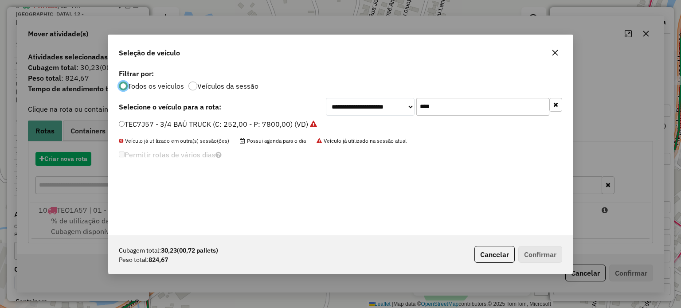
scroll to position [4, 3]
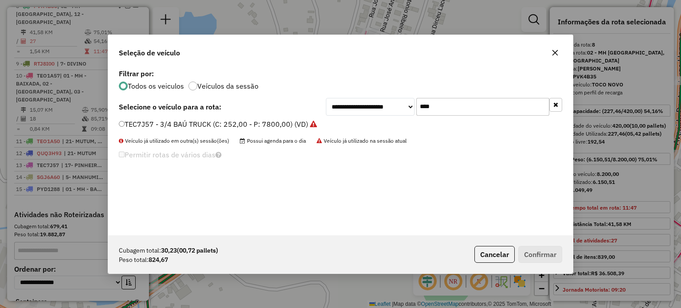
drag, startPoint x: 257, startPoint y: 122, endPoint x: 276, endPoint y: 129, distance: 19.8
click at [259, 122] on label "TEC7J57 - 3/4 BAÚ TRUCK (C: 252,00 - P: 7800,00) (VD)" at bounding box center [218, 124] width 198 height 11
click at [287, 118] on div "**********" at bounding box center [340, 151] width 464 height 168
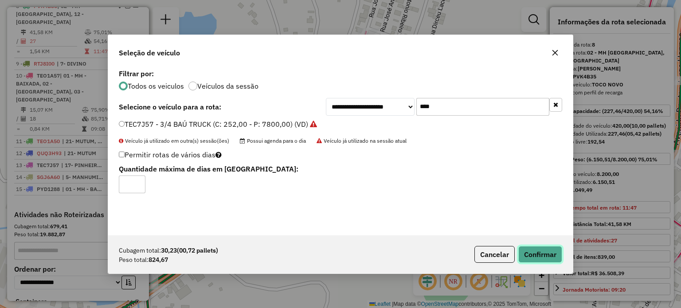
click at [532, 249] on button "Confirmar" at bounding box center [540, 254] width 44 height 17
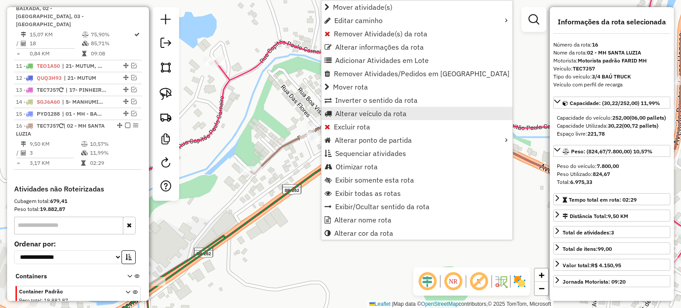
scroll to position [534, 0]
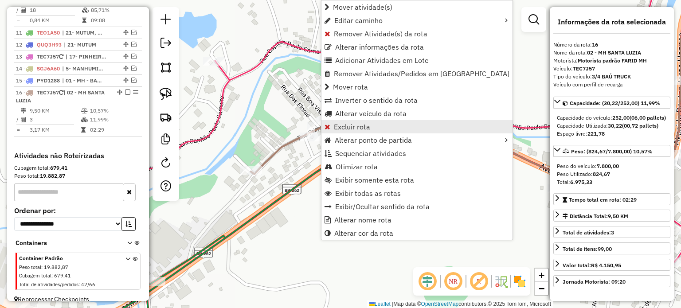
click at [353, 124] on span "Excluir rota" at bounding box center [352, 126] width 36 height 7
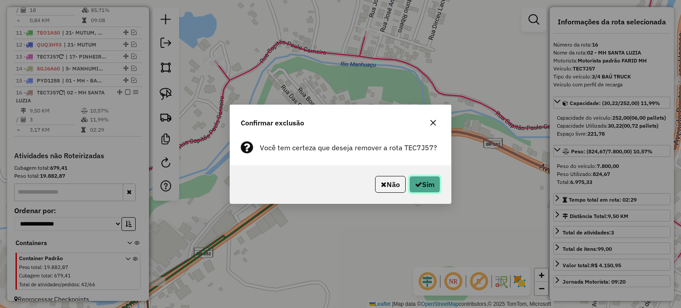
click at [421, 182] on button "Sim" at bounding box center [424, 184] width 31 height 17
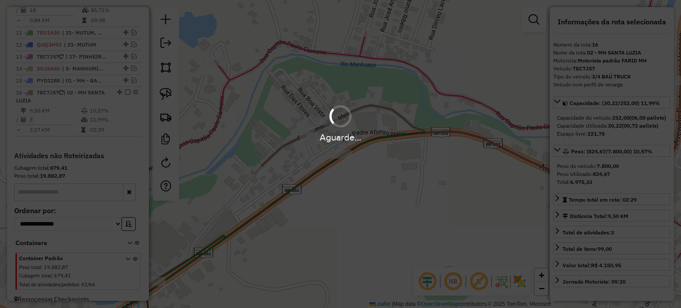
scroll to position [473, 0]
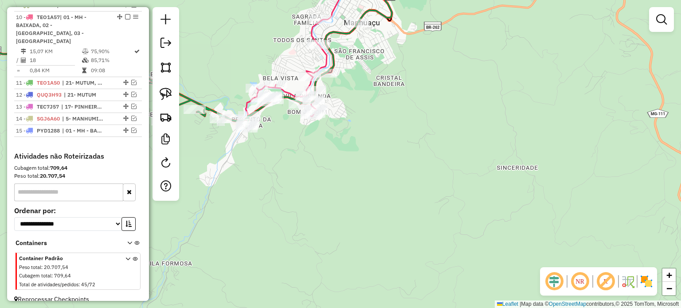
drag, startPoint x: 336, startPoint y: 168, endPoint x: 375, endPoint y: 195, distance: 46.9
click at [381, 192] on div "Janela de atendimento Grade de atendimento Capacidade Transportadoras Veículos …" at bounding box center [340, 154] width 681 height 308
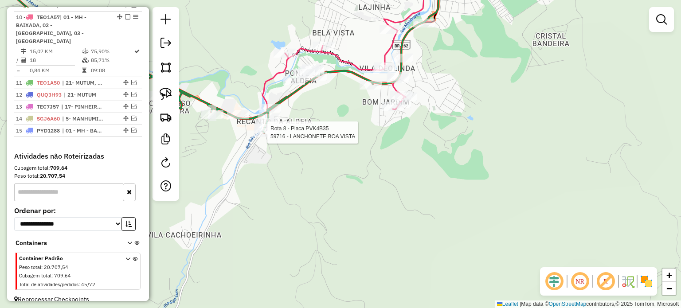
select select "*********"
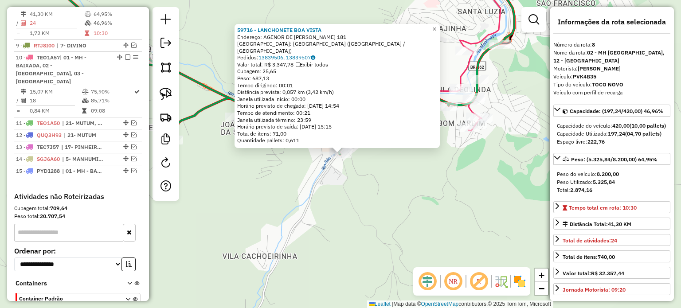
scroll to position [415, 0]
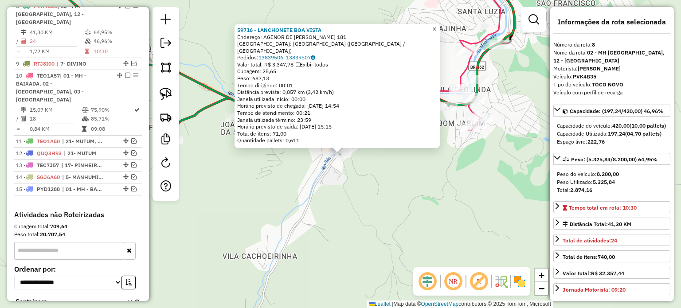
click at [436, 32] on span "×" at bounding box center [434, 29] width 4 height 8
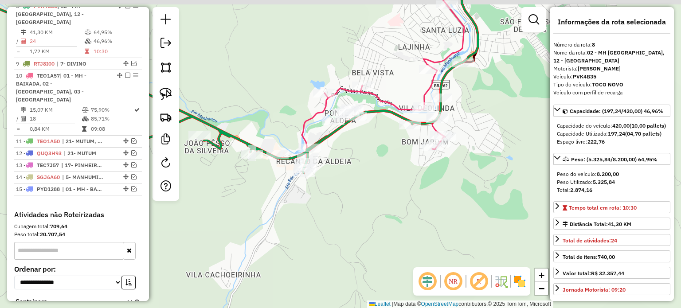
drag, startPoint x: 482, startPoint y: 150, endPoint x: 408, endPoint y: 162, distance: 75.4
click at [427, 167] on div "Janela de atendimento Grade de atendimento Capacidade Transportadoras Veículos …" at bounding box center [340, 154] width 681 height 308
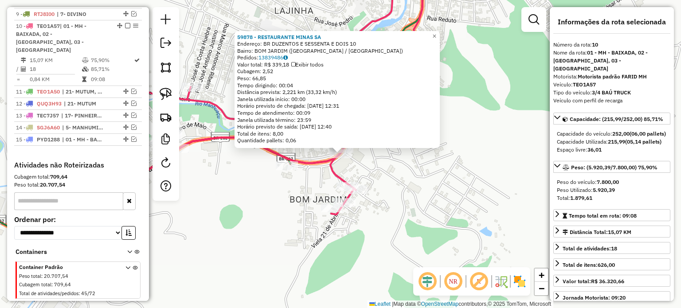
scroll to position [473, 0]
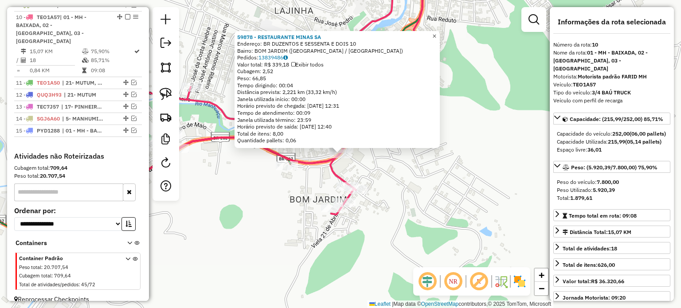
click at [436, 33] on span "×" at bounding box center [434, 36] width 4 height 8
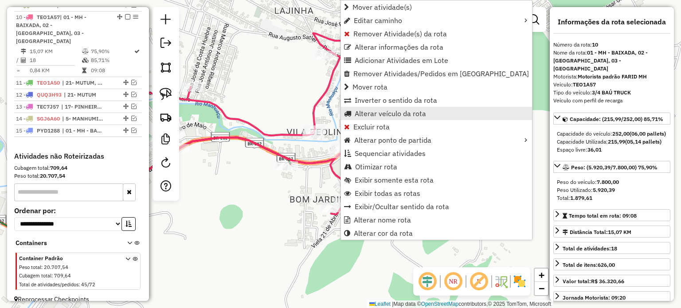
click at [385, 113] on span "Alterar veículo da rota" at bounding box center [389, 113] width 71 height 7
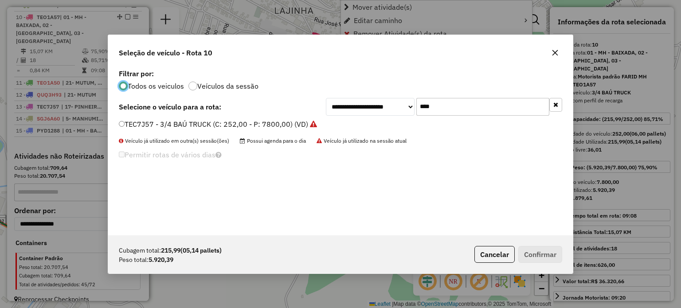
scroll to position [4, 3]
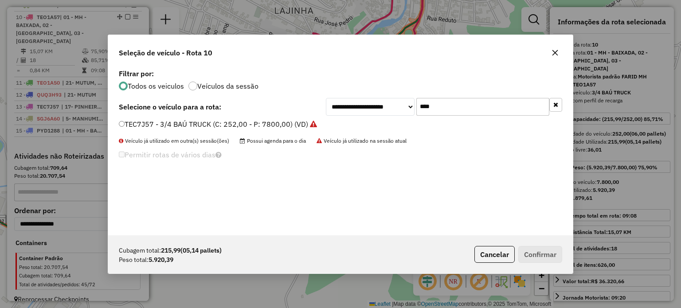
drag, startPoint x: 438, startPoint y: 106, endPoint x: 393, endPoint y: 106, distance: 45.6
click at [393, 106] on div "**********" at bounding box center [444, 107] width 236 height 18
type input "**"
click at [255, 126] on label "RTJ8I00 - TOCO BAÚ 3 (C: 420,00 - P: 8200,00) (VD)" at bounding box center [211, 124] width 185 height 11
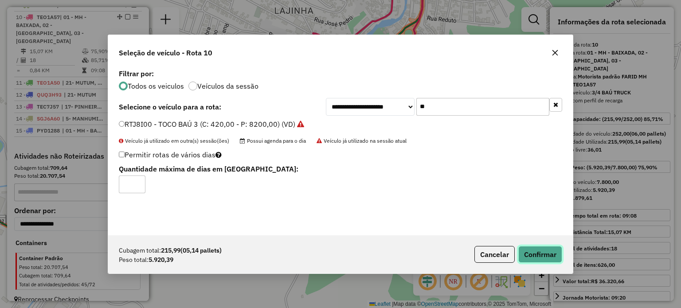
click at [534, 255] on button "Confirmar" at bounding box center [540, 254] width 44 height 17
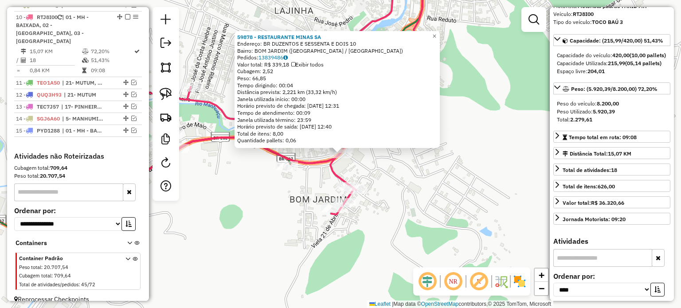
scroll to position [133, 0]
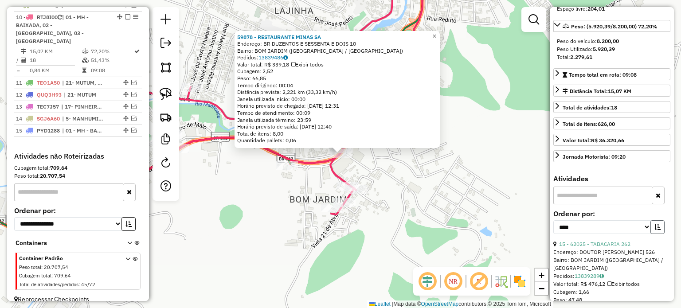
click at [654, 230] on icon "button" at bounding box center [657, 227] width 6 height 6
click at [592, 247] on link "16 - 62190 - GABY" at bounding box center [581, 244] width 45 height 7
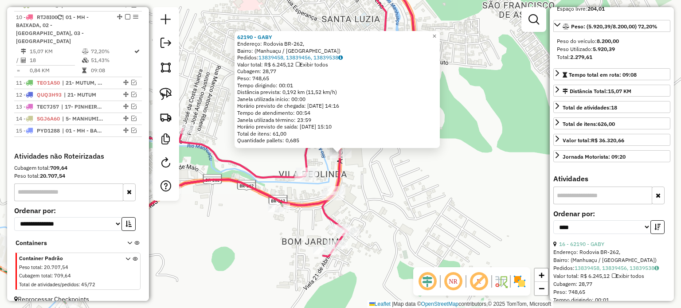
click at [423, 187] on div "62190 - [PERSON_NAME]: Rodovia BR-262, Bairro: ([GEOGRAPHIC_DATA] / [GEOGRAPHIC…" at bounding box center [340, 154] width 681 height 308
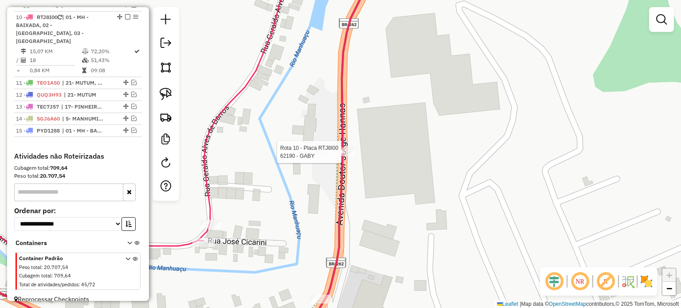
select select "*********"
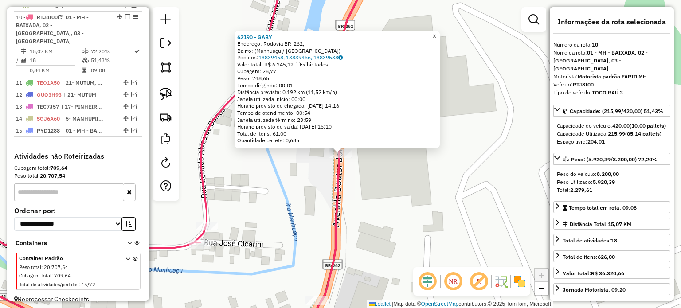
click at [436, 32] on span "×" at bounding box center [434, 36] width 4 height 8
click at [378, 171] on div "62190 - [PERSON_NAME]: Rodovia BR-262, Bairro: ([GEOGRAPHIC_DATA] / [GEOGRAPHIC…" at bounding box center [340, 154] width 681 height 308
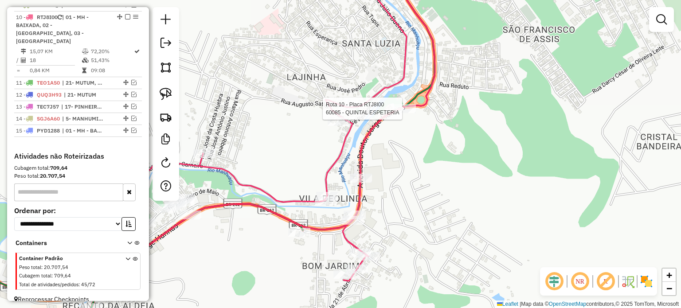
select select "*********"
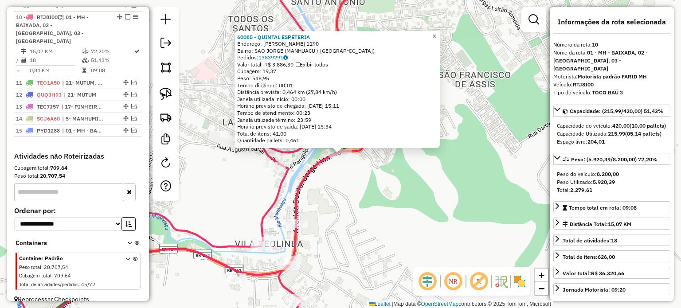
click at [436, 35] on span "×" at bounding box center [434, 36] width 4 height 8
click at [436, 33] on span "×" at bounding box center [434, 36] width 4 height 8
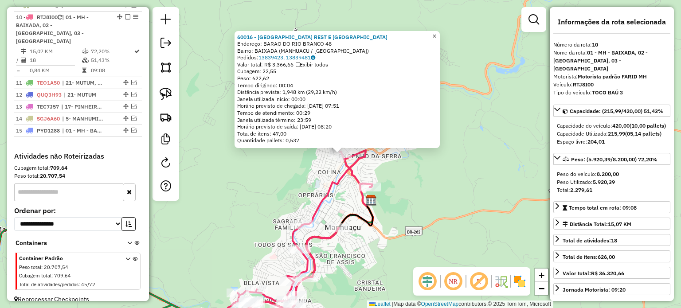
click at [436, 32] on span "×" at bounding box center [434, 36] width 4 height 8
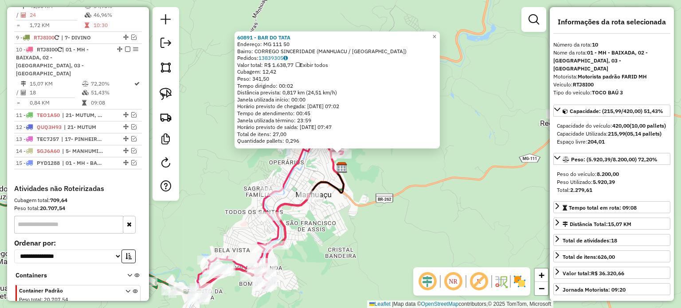
scroll to position [429, 0]
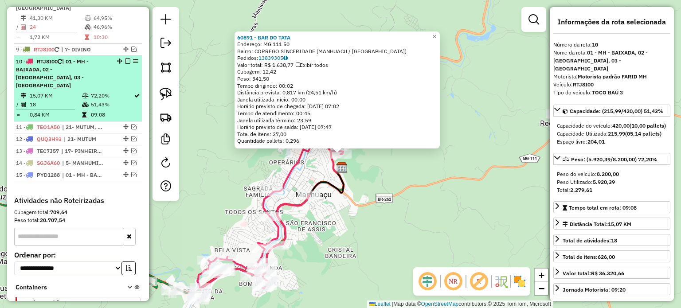
click at [125, 58] on em at bounding box center [127, 60] width 5 height 5
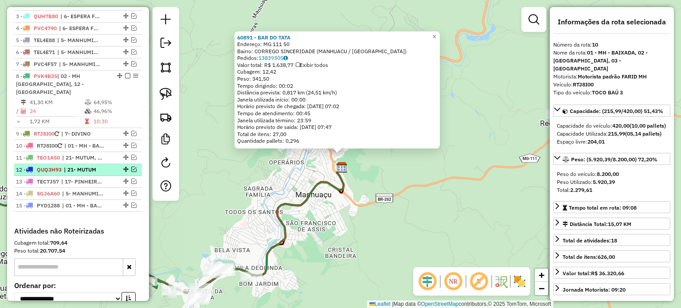
scroll to position [339, 0]
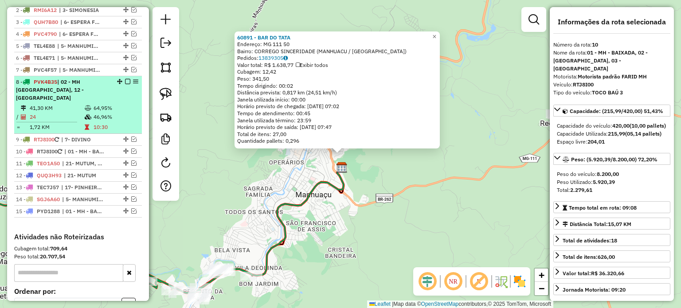
click at [125, 84] on em at bounding box center [127, 81] width 5 height 5
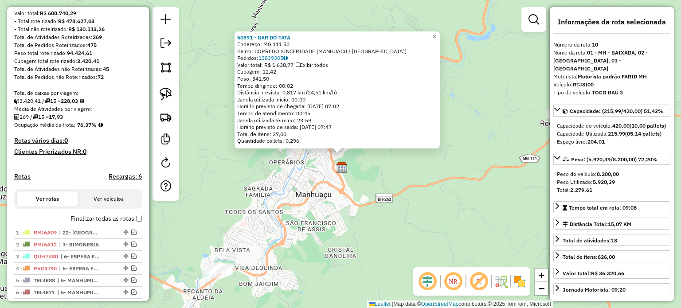
scroll to position [117, 0]
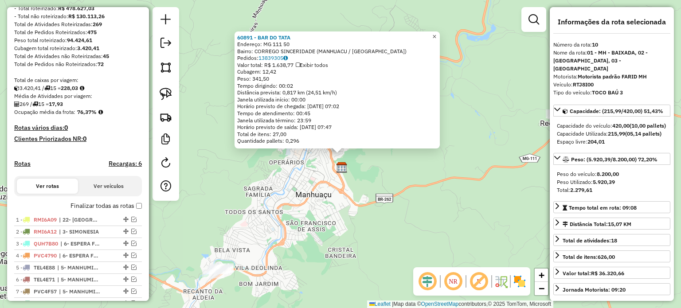
click at [436, 33] on span "×" at bounding box center [434, 37] width 4 height 8
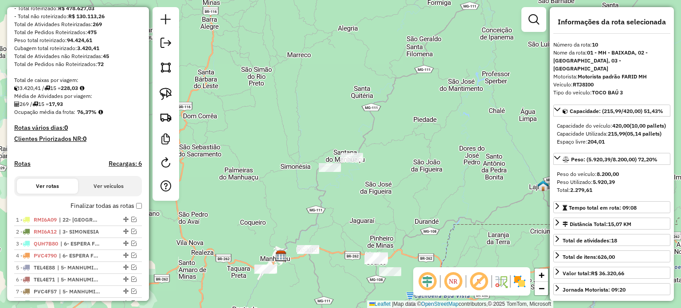
drag, startPoint x: 274, startPoint y: 268, endPoint x: 317, endPoint y: 245, distance: 48.8
click at [317, 247] on div "Janela de atendimento Grade de atendimento Capacidade Transportadoras Veículos …" at bounding box center [340, 154] width 681 height 308
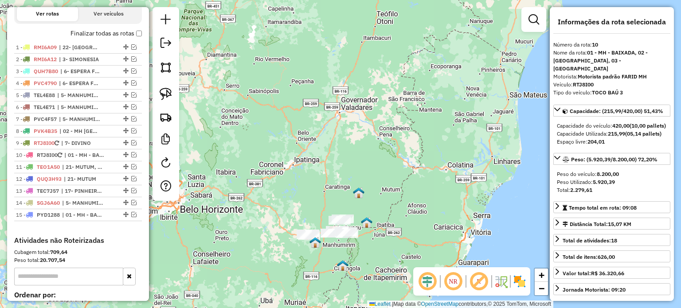
scroll to position [295, 0]
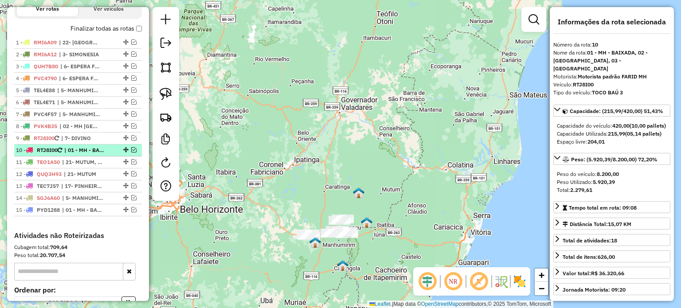
click at [132, 152] on em at bounding box center [133, 149] width 5 height 5
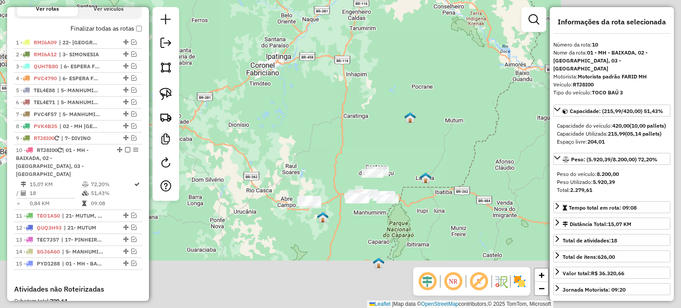
drag, startPoint x: 347, startPoint y: 226, endPoint x: 143, endPoint y: 166, distance: 212.8
click at [146, 167] on hb-router-mapa "Informações da Sessão 979285 - [DATE] Criação: [DATE] 18:41 Depósito: Farid - M…" at bounding box center [340, 154] width 681 height 308
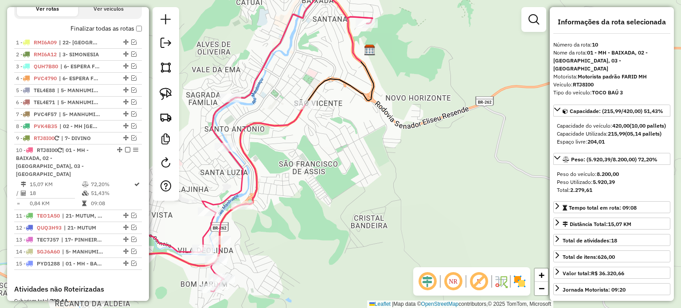
drag, startPoint x: 302, startPoint y: 226, endPoint x: 310, endPoint y: 232, distance: 10.5
click at [310, 231] on div "Janela de atendimento Grade de atendimento Capacidade Transportadoras Veículos …" at bounding box center [340, 154] width 681 height 308
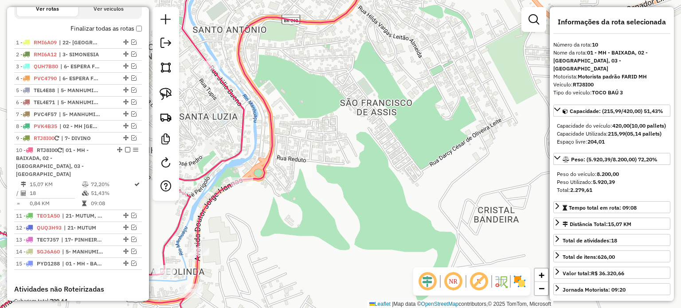
click at [284, 248] on div "Janela de atendimento Grade de atendimento Capacidade Transportadoras Veículos …" at bounding box center [340, 154] width 681 height 308
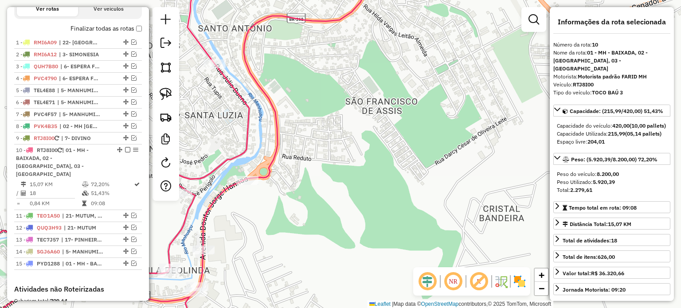
drag, startPoint x: 296, startPoint y: 216, endPoint x: 302, endPoint y: 220, distance: 6.4
click at [302, 220] on div "Janela de atendimento Grade de atendimento Capacidade Transportadoras Veículos …" at bounding box center [340, 154] width 681 height 308
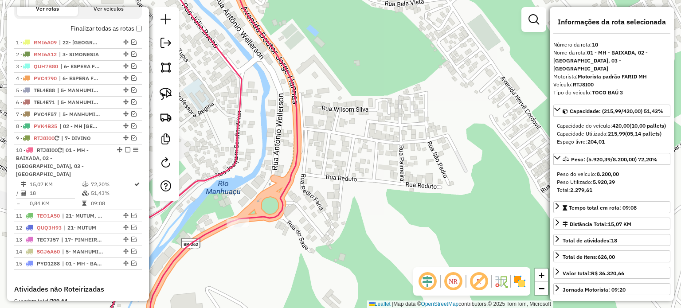
drag, startPoint x: 354, startPoint y: 204, endPoint x: 310, endPoint y: 233, distance: 53.5
click at [321, 231] on div "Janela de atendimento Grade de atendimento Capacidade Transportadoras Veículos …" at bounding box center [340, 154] width 681 height 308
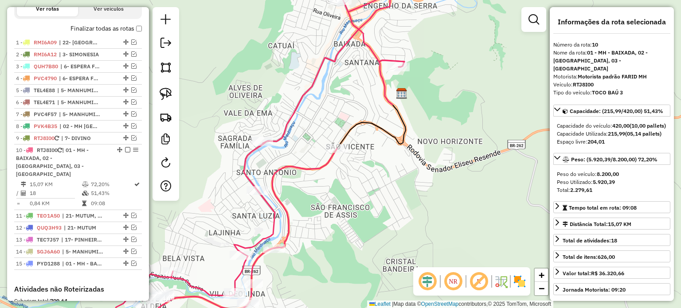
drag, startPoint x: 335, startPoint y: 171, endPoint x: 310, endPoint y: 193, distance: 33.3
click at [315, 191] on div "Janela de atendimento Grade de atendimento Capacidade Transportadoras Veículos …" at bounding box center [340, 154] width 681 height 308
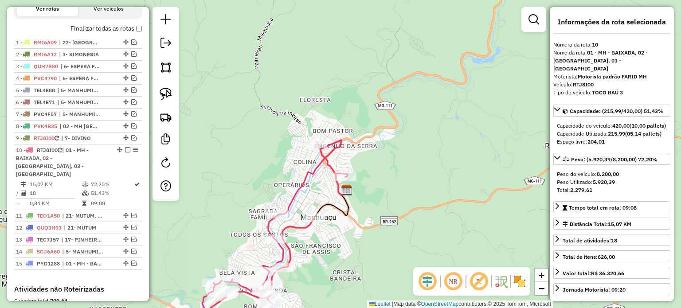
drag, startPoint x: 304, startPoint y: 280, endPoint x: 314, endPoint y: 238, distance: 42.7
click at [314, 238] on div "Janela de atendimento Grade de atendimento Capacidade Transportadoras Veículos …" at bounding box center [340, 154] width 681 height 308
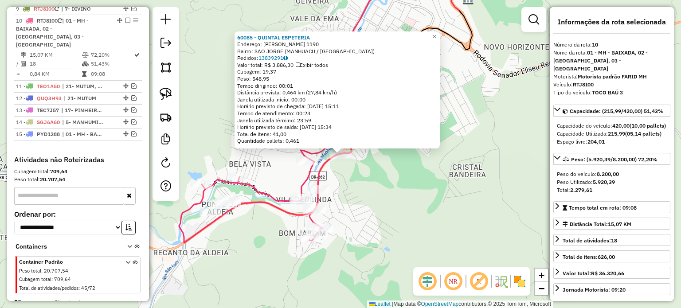
scroll to position [436, 0]
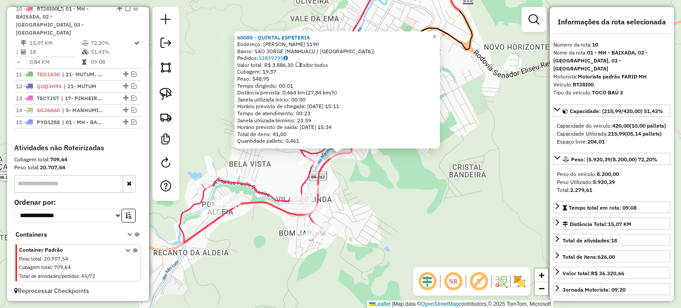
click at [421, 183] on div "60085 - QUINTAL ESPETERIA Endereço: [PERSON_NAME] 1190 Bairro: [GEOGRAPHIC_DATA…" at bounding box center [340, 154] width 681 height 308
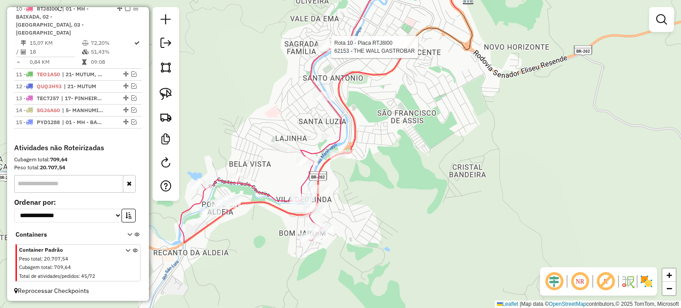
select select "*********"
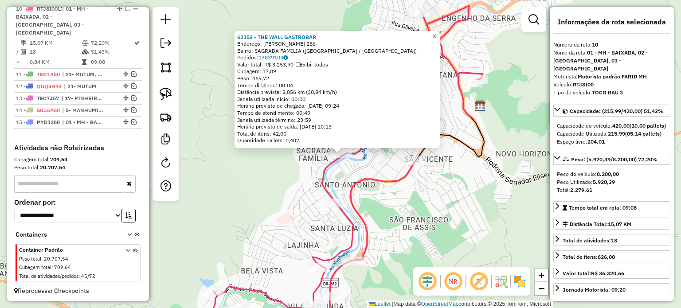
click at [436, 32] on span "×" at bounding box center [434, 36] width 4 height 8
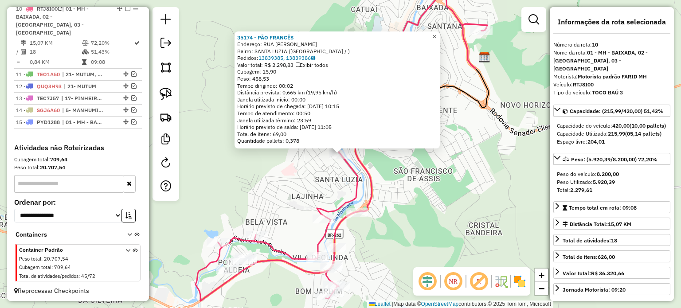
click at [436, 33] on span "×" at bounding box center [434, 37] width 4 height 8
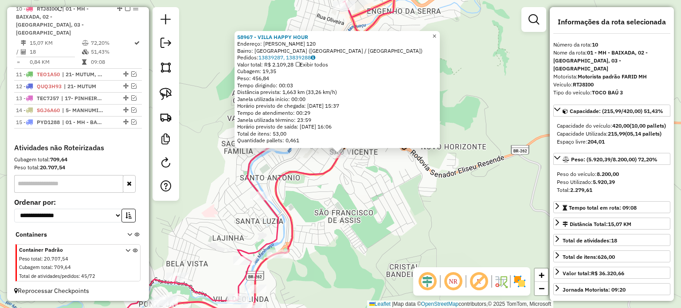
click at [436, 32] on span "×" at bounding box center [434, 36] width 4 height 8
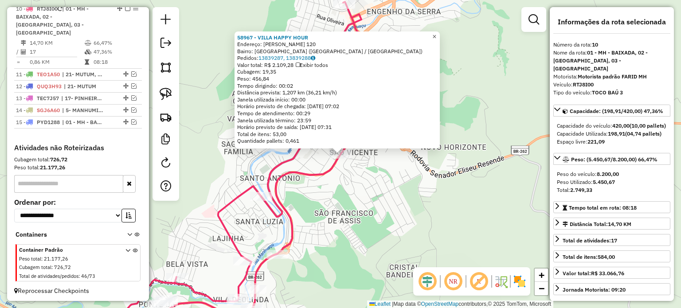
click at [436, 33] on span "×" at bounding box center [434, 37] width 4 height 8
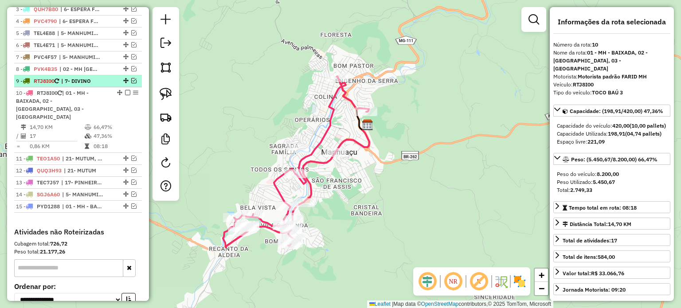
scroll to position [347, 0]
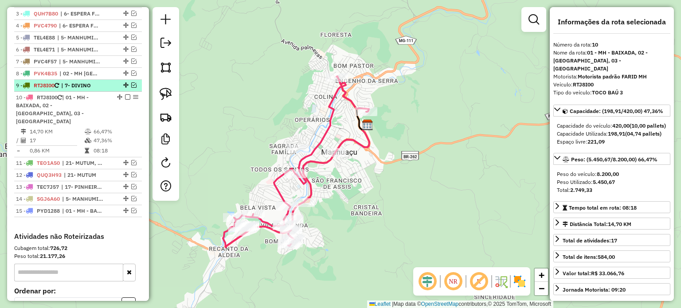
click at [131, 88] on em at bounding box center [133, 84] width 5 height 5
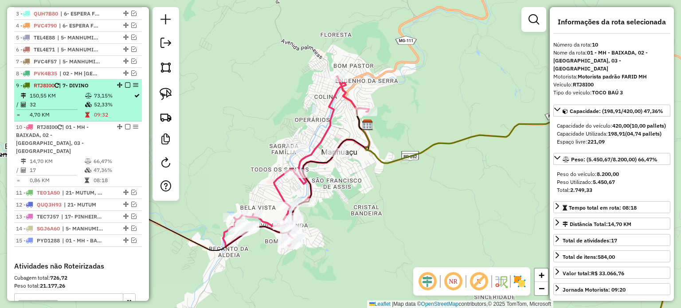
click at [89, 89] on span "| 7- DIVINO" at bounding box center [74, 85] width 30 height 7
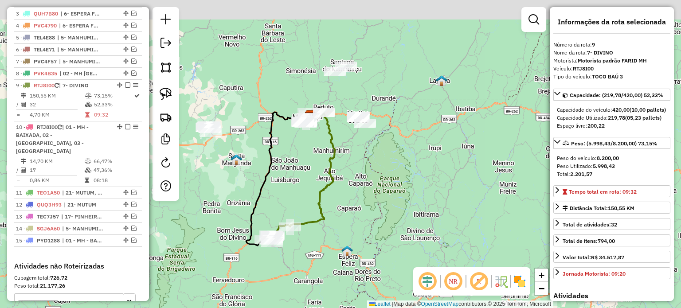
drag, startPoint x: 335, startPoint y: 122, endPoint x: 303, endPoint y: 182, distance: 67.6
click at [303, 182] on div "Janela de atendimento Grade de atendimento Capacidade Transportadoras Veículos …" at bounding box center [340, 154] width 681 height 308
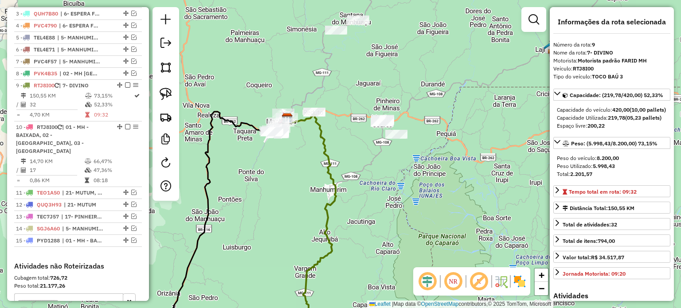
click at [294, 124] on div "Janela de atendimento Grade de atendimento Capacidade Transportadoras Veículos …" at bounding box center [340, 154] width 681 height 308
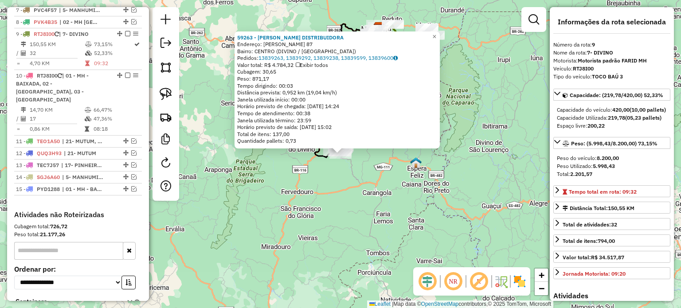
scroll to position [427, 0]
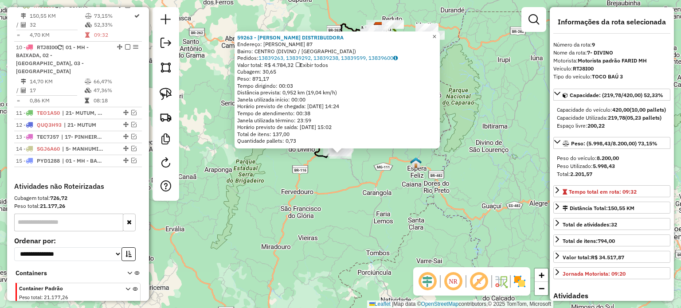
click at [436, 33] on span "×" at bounding box center [434, 37] width 4 height 8
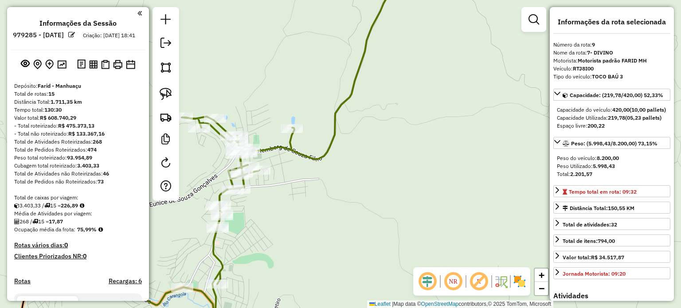
select select "*********"
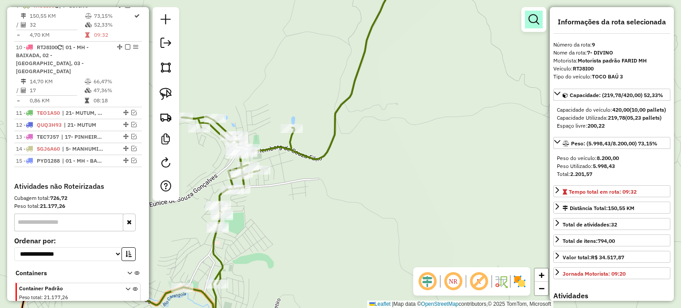
click at [526, 23] on link at bounding box center [534, 20] width 18 height 18
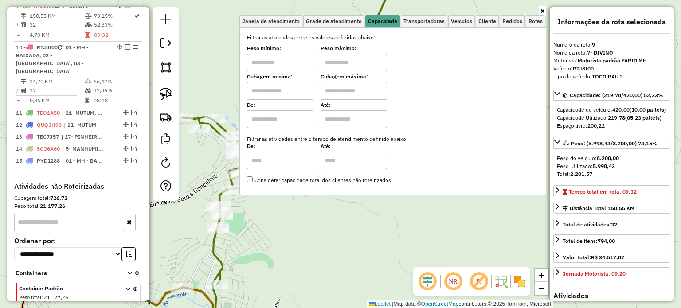
click at [289, 66] on input "text" at bounding box center [280, 63] width 66 height 18
type input "****"
click at [357, 62] on input "text" at bounding box center [353, 63] width 66 height 18
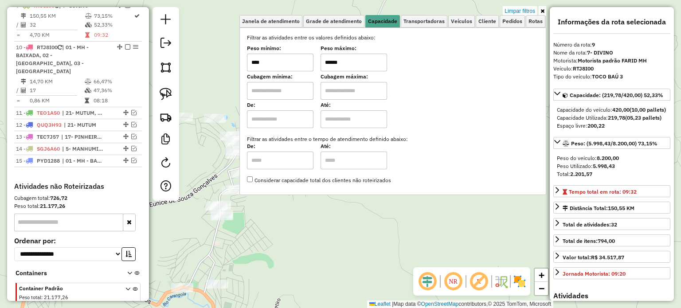
type input "******"
click at [398, 252] on div "Limpar filtros Janela de atendimento Grade de atendimento Capacidade Transporta…" at bounding box center [340, 154] width 681 height 308
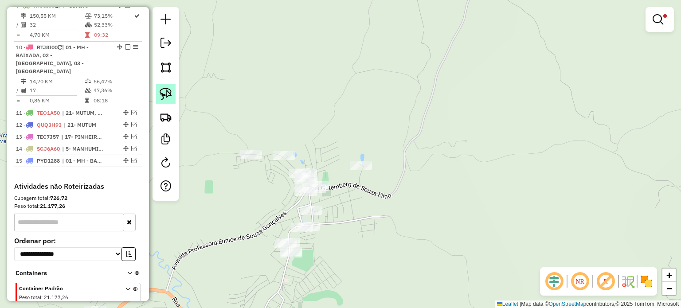
click at [167, 96] on img at bounding box center [166, 94] width 12 height 12
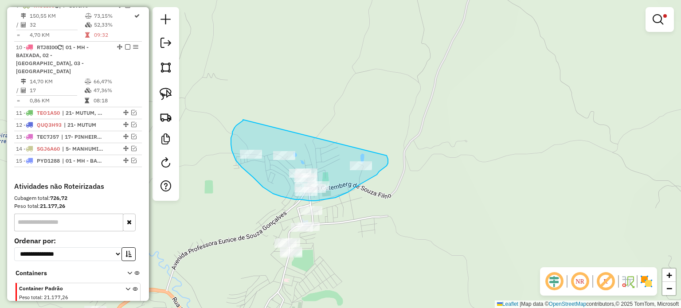
drag, startPoint x: 243, startPoint y: 120, endPoint x: 386, endPoint y: 156, distance: 148.0
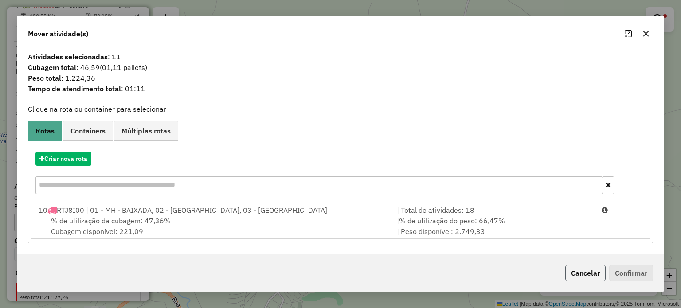
click at [585, 267] on button "Cancelar" at bounding box center [585, 273] width 40 height 17
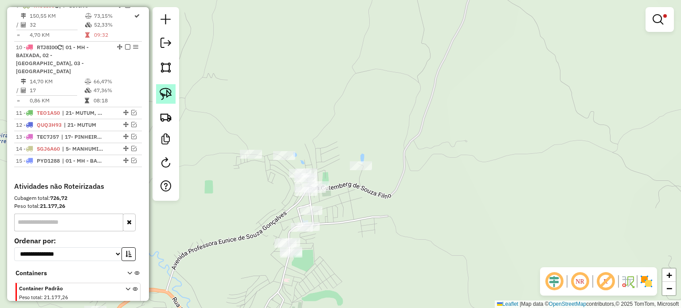
click at [167, 97] on img at bounding box center [166, 94] width 12 height 12
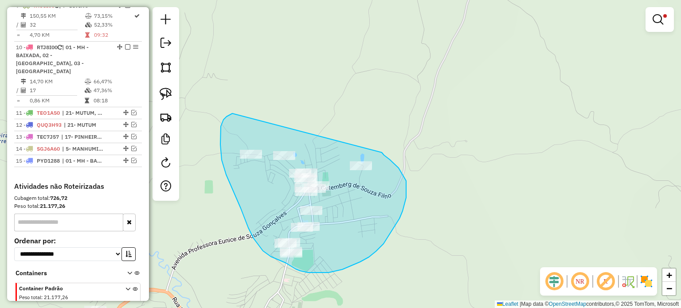
drag, startPoint x: 228, startPoint y: 116, endPoint x: 380, endPoint y: 152, distance: 156.3
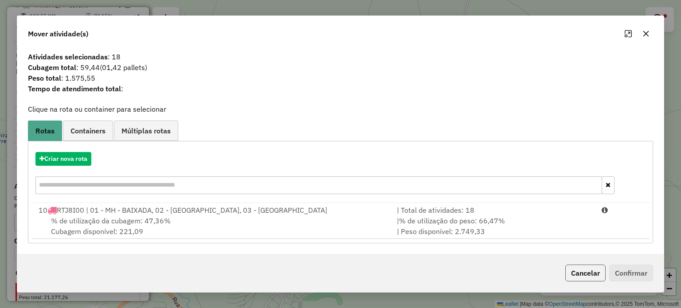
click at [576, 271] on button "Cancelar" at bounding box center [585, 273] width 40 height 17
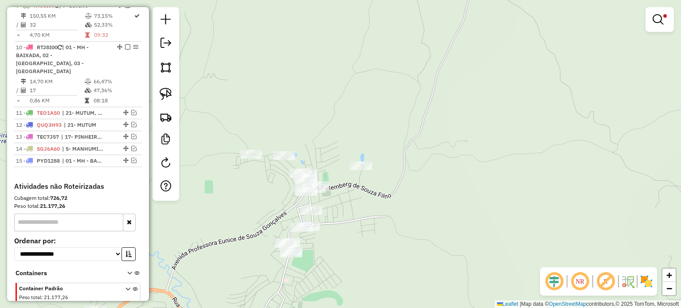
drag, startPoint x: 167, startPoint y: 93, endPoint x: 184, endPoint y: 100, distance: 18.9
click at [167, 93] on img at bounding box center [166, 94] width 12 height 12
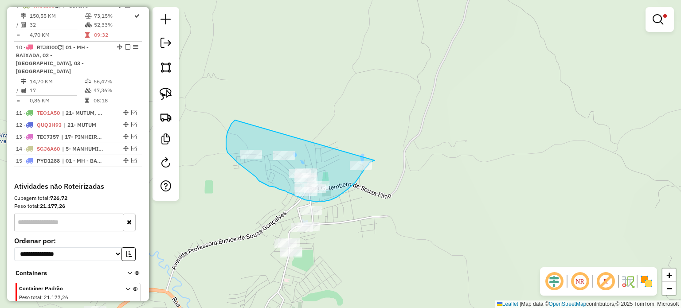
drag, startPoint x: 226, startPoint y: 139, endPoint x: 374, endPoint y: 160, distance: 150.0
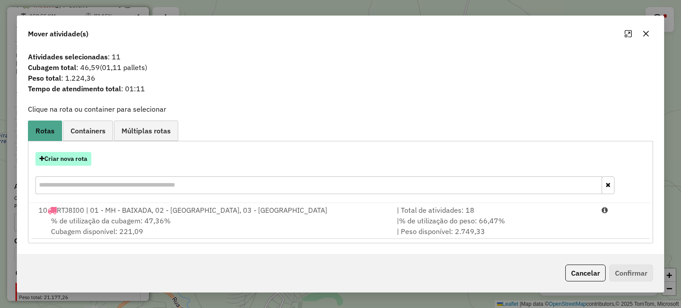
click at [68, 158] on button "Criar nova rota" at bounding box center [63, 159] width 56 height 14
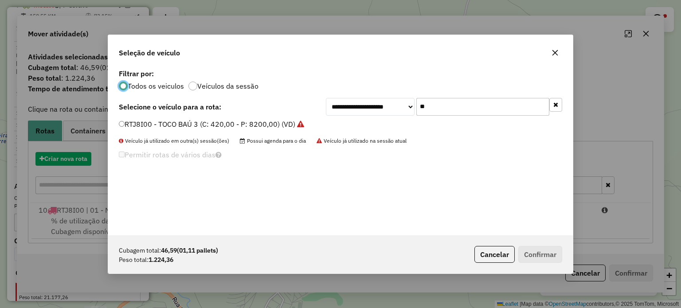
scroll to position [4, 3]
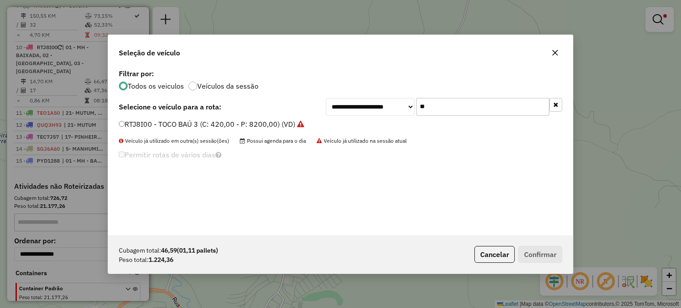
drag, startPoint x: 443, startPoint y: 104, endPoint x: 400, endPoint y: 108, distance: 43.6
click at [400, 108] on div "**********" at bounding box center [444, 107] width 236 height 18
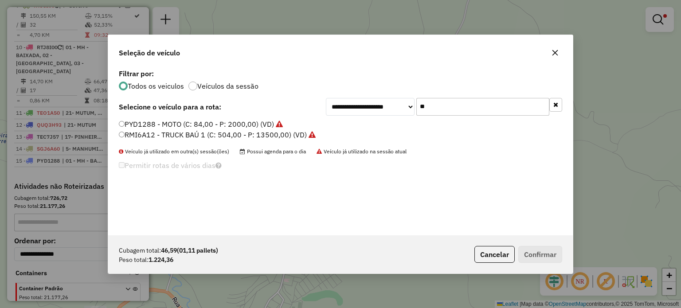
type input "*"
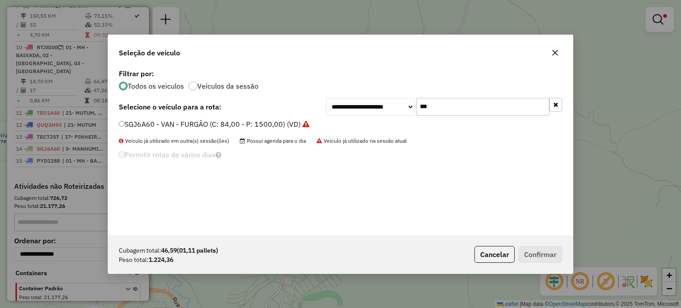
type input "***"
drag, startPoint x: 129, startPoint y: 122, endPoint x: 164, endPoint y: 129, distance: 35.7
click at [129, 122] on label "SGJ6A60 - VAN - FURGÃO (C: 84,00 - P: 1500,00) (VD)" at bounding box center [214, 124] width 191 height 11
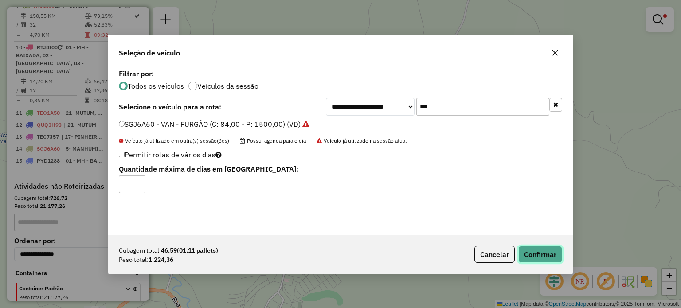
click at [541, 253] on button "Confirmar" at bounding box center [540, 254] width 44 height 17
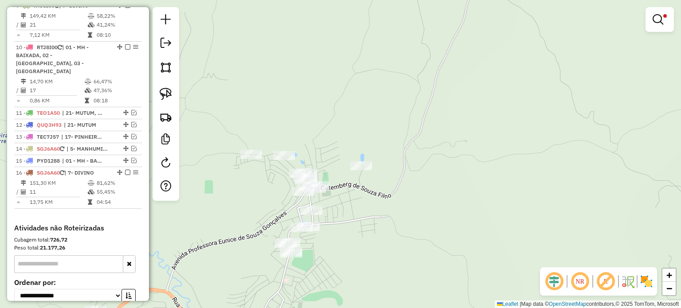
scroll to position [385, 0]
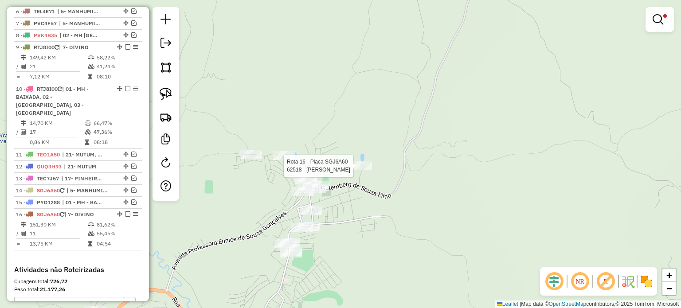
select select "*********"
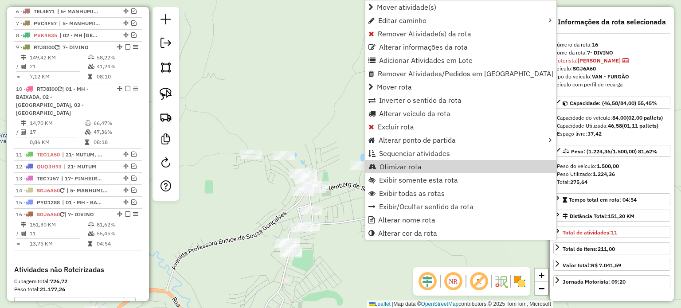
scroll to position [507, 0]
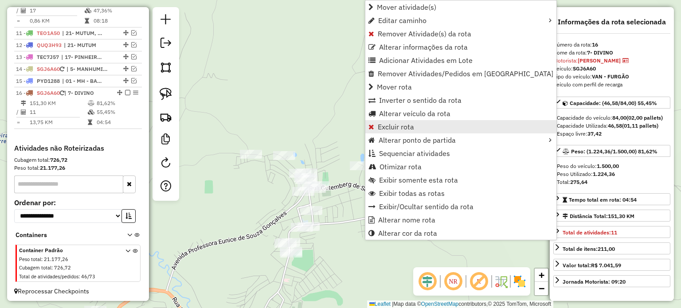
click at [409, 128] on span "Excluir rota" at bounding box center [395, 126] width 36 height 7
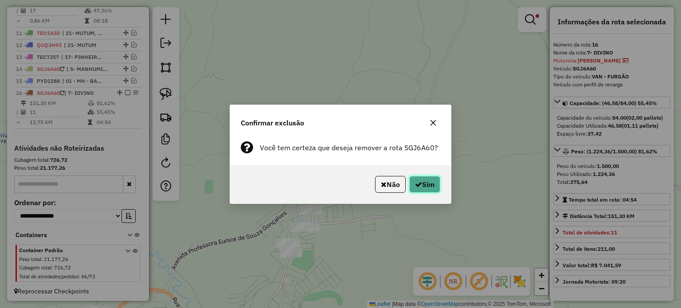
click at [425, 184] on button "Sim" at bounding box center [424, 184] width 31 height 17
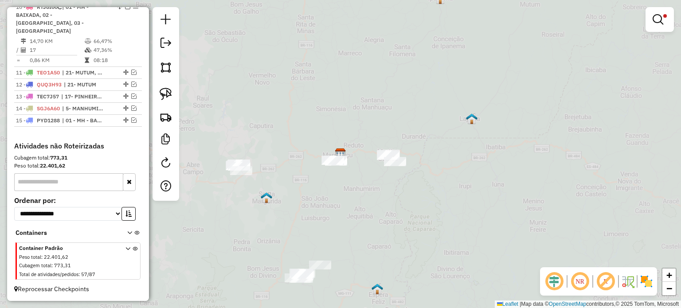
scroll to position [466, 0]
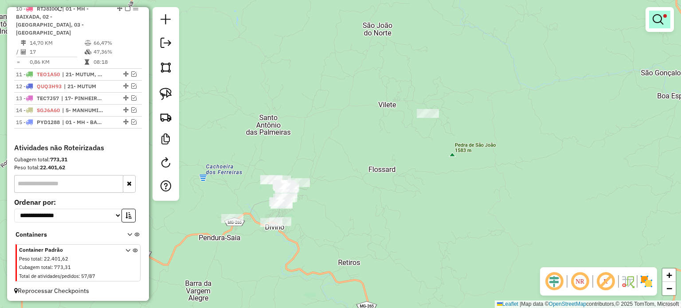
click at [665, 23] on link at bounding box center [659, 20] width 21 height 18
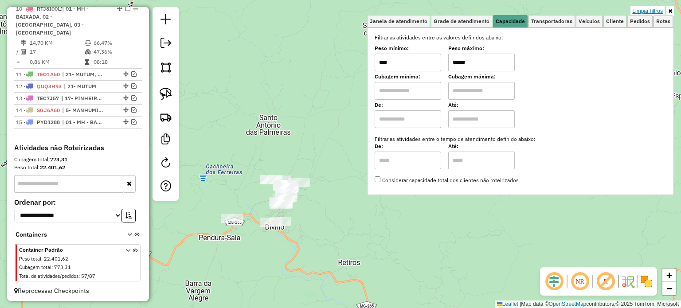
click at [635, 10] on link "Limpar filtros" at bounding box center [647, 11] width 34 height 10
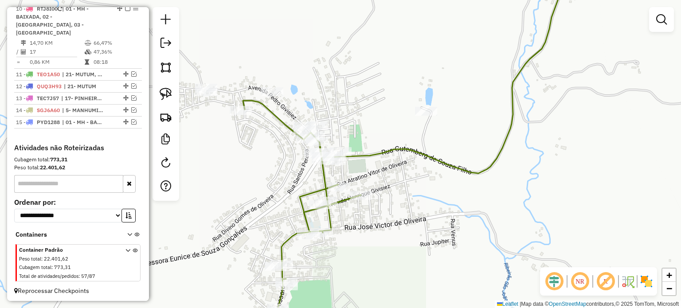
drag, startPoint x: 405, startPoint y: 171, endPoint x: 387, endPoint y: 152, distance: 26.3
click at [418, 161] on div "Janela de atendimento Grade de atendimento Capacidade Transportadoras Veículos …" at bounding box center [340, 154] width 681 height 308
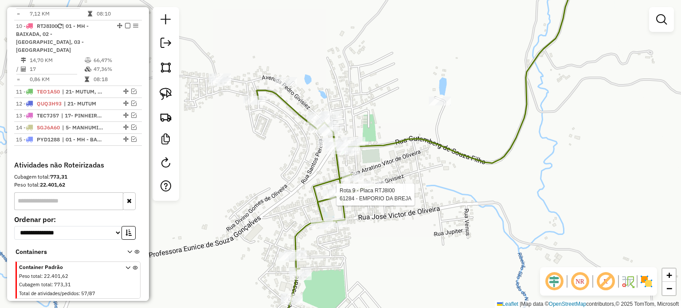
select select "*********"
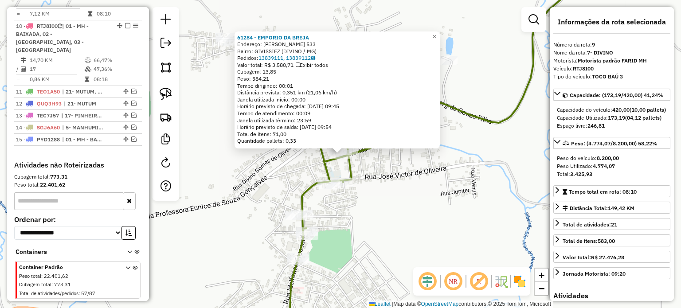
scroll to position [427, 0]
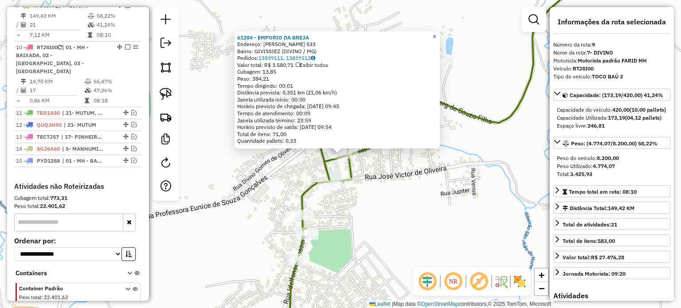
click at [436, 33] on span "×" at bounding box center [434, 37] width 4 height 8
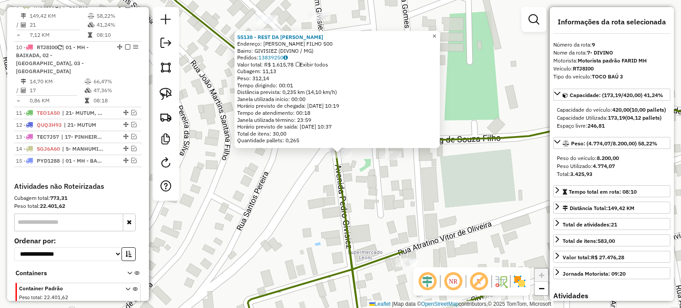
click at [436, 34] on span "×" at bounding box center [434, 36] width 4 height 8
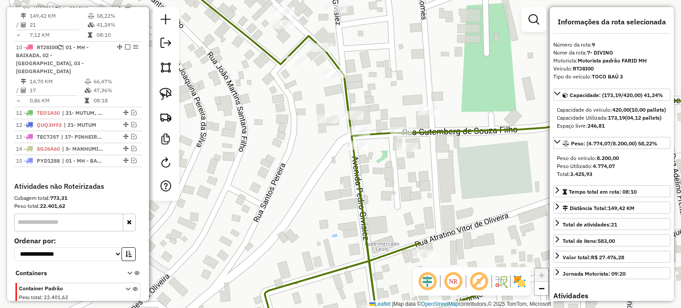
drag, startPoint x: 165, startPoint y: 97, endPoint x: 186, endPoint y: 95, distance: 20.9
click at [167, 97] on img at bounding box center [166, 94] width 12 height 12
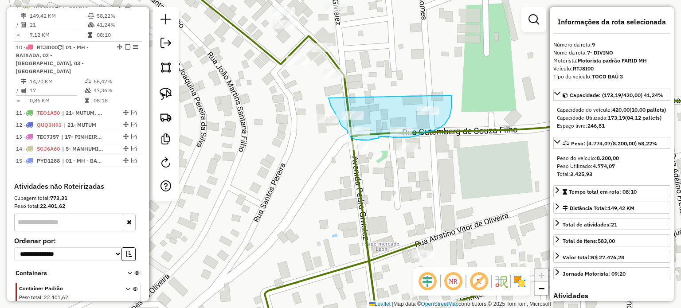
drag, startPoint x: 332, startPoint y: 108, endPoint x: 451, endPoint y: 95, distance: 119.8
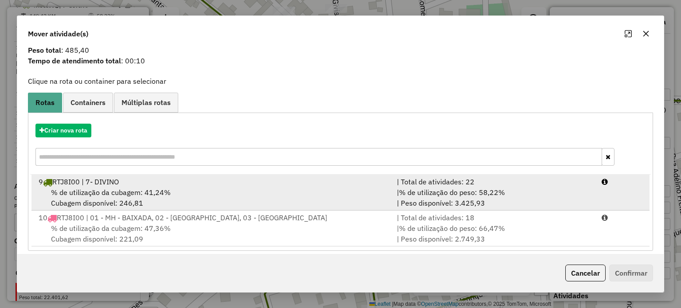
scroll to position [35, 0]
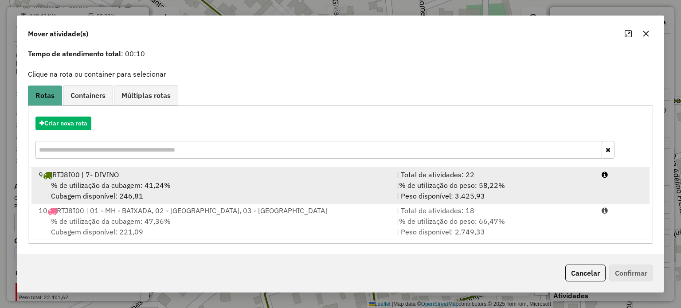
click at [224, 188] on div "% de utilização da cubagem: 41,24% Cubagem disponível: 246,81" at bounding box center [212, 190] width 358 height 21
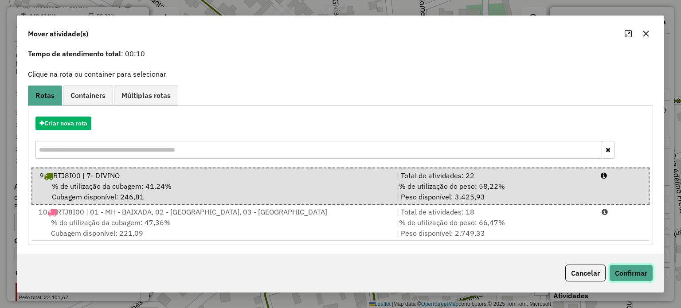
click at [632, 276] on button "Confirmar" at bounding box center [631, 273] width 44 height 17
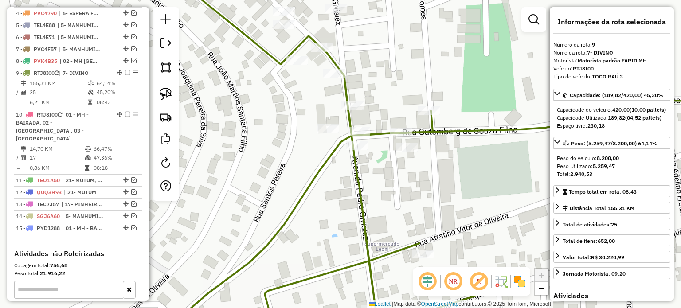
scroll to position [427, 0]
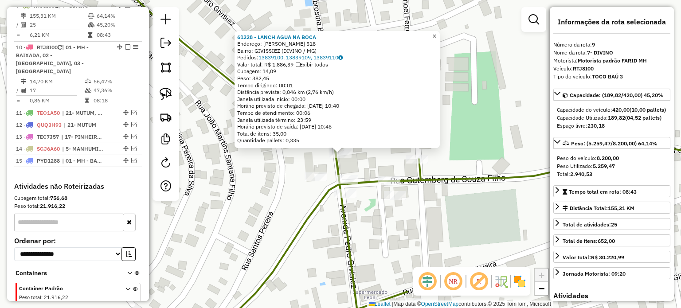
click at [436, 33] on span "×" at bounding box center [434, 36] width 4 height 8
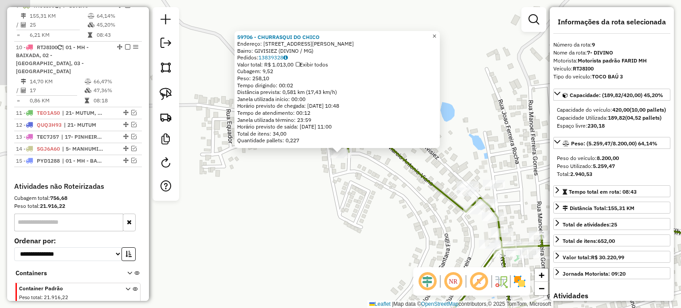
click at [436, 34] on span "×" at bounding box center [434, 36] width 4 height 8
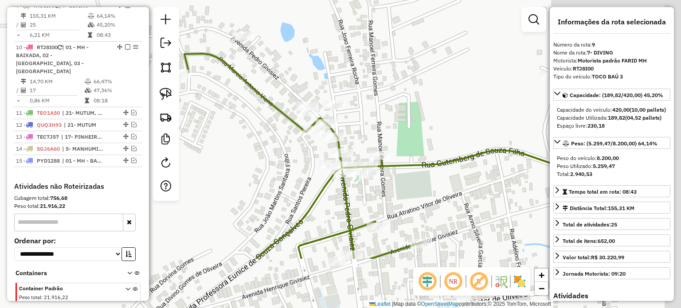
drag, startPoint x: 434, startPoint y: 112, endPoint x: 315, endPoint y: 46, distance: 136.2
click at [315, 46] on div "Janela de atendimento Grade de atendimento Capacidade Transportadoras Veículos …" at bounding box center [340, 154] width 681 height 308
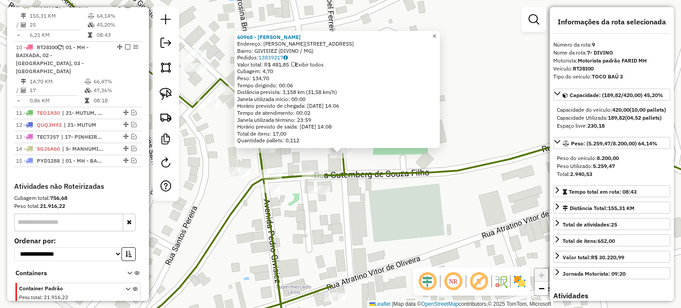
click at [436, 33] on span "×" at bounding box center [434, 36] width 4 height 8
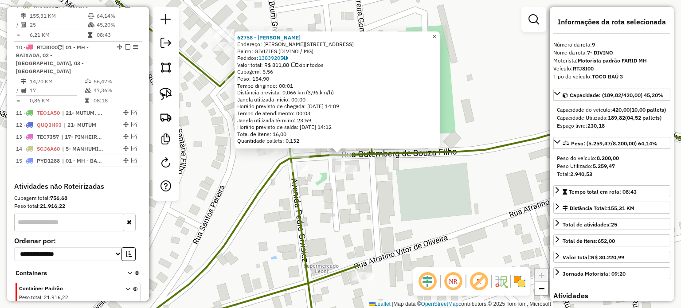
drag, startPoint x: 440, startPoint y: 34, endPoint x: 437, endPoint y: 40, distance: 7.2
click at [436, 34] on span "×" at bounding box center [434, 37] width 4 height 8
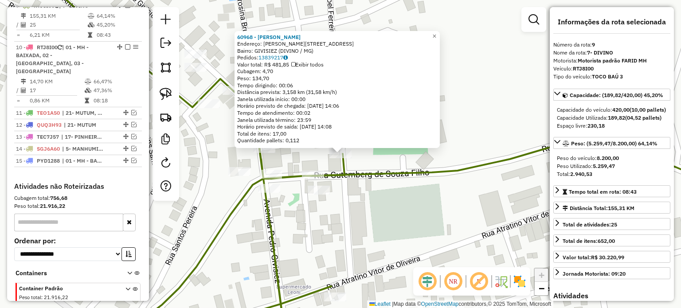
click at [281, 161] on div "60968 - SONHO BOM Endereço: [PERSON_NAME] 6 Bairro: GIVISIEZ (DIVINO / [GEOGRAP…" at bounding box center [340, 154] width 681 height 308
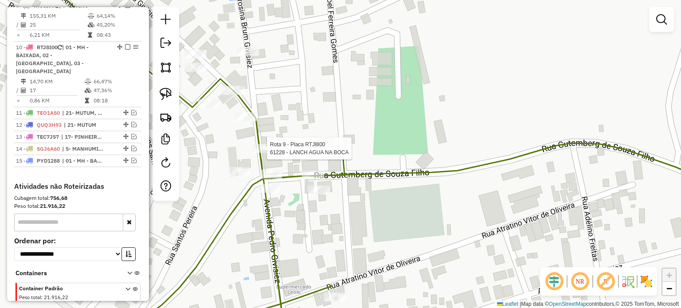
select select "*********"
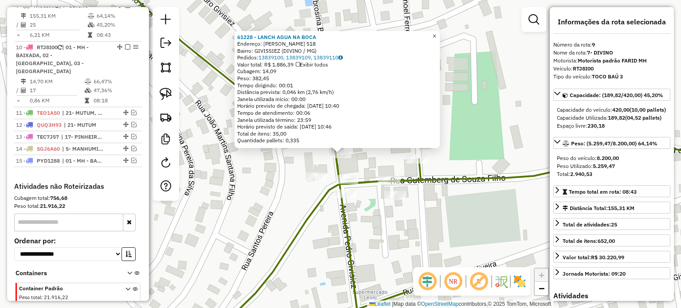
click at [436, 32] on span "×" at bounding box center [434, 36] width 4 height 8
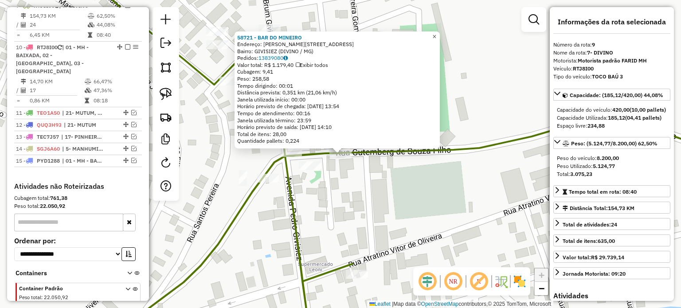
click at [436, 35] on span "×" at bounding box center [434, 37] width 4 height 8
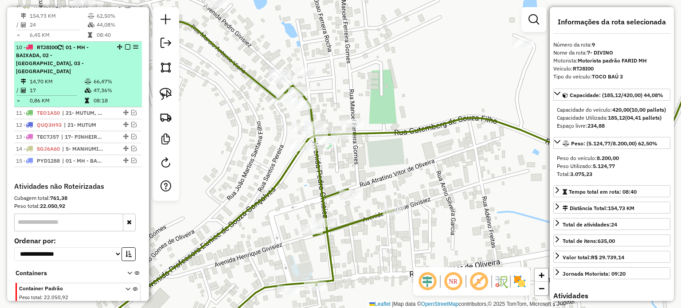
click at [125, 50] on em at bounding box center [127, 46] width 5 height 5
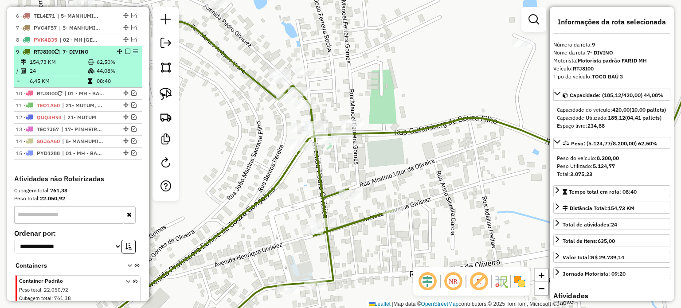
click at [125, 54] on em at bounding box center [127, 51] width 5 height 5
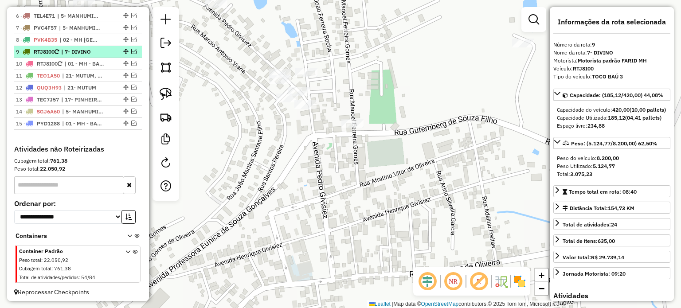
scroll to position [352, 0]
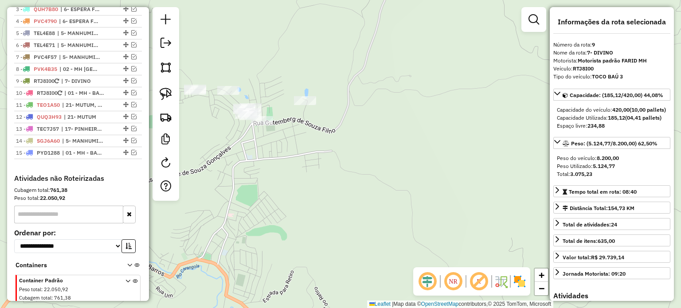
drag, startPoint x: 273, startPoint y: 143, endPoint x: 320, endPoint y: 156, distance: 48.8
click at [322, 156] on div "Janela de atendimento Grade de atendimento Capacidade Transportadoras Veículos …" at bounding box center [340, 154] width 681 height 308
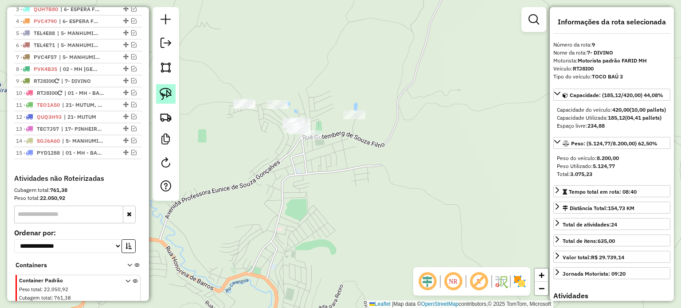
drag, startPoint x: 167, startPoint y: 92, endPoint x: 216, endPoint y: 90, distance: 48.8
click at [168, 92] on img at bounding box center [166, 94] width 12 height 12
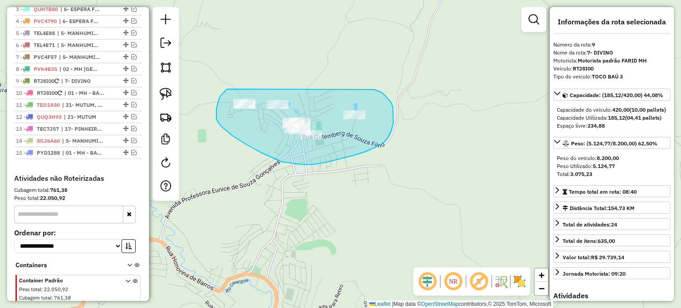
drag, startPoint x: 216, startPoint y: 114, endPoint x: 371, endPoint y: 89, distance: 157.1
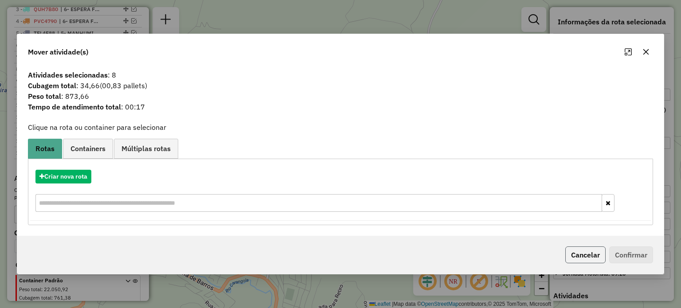
click at [577, 257] on button "Cancelar" at bounding box center [585, 254] width 40 height 17
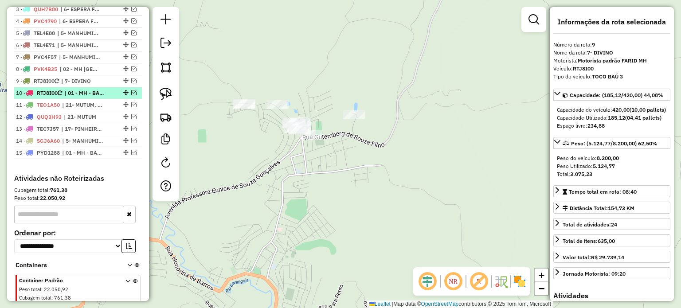
click at [131, 95] on em at bounding box center [133, 92] width 5 height 5
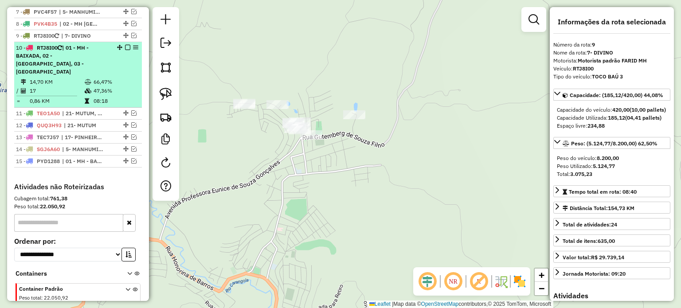
click at [100, 57] on div "10 - RTJ8I00 | 01 - MH - BAIXADA, 02 - [GEOGRAPHIC_DATA], 03 - [GEOGRAPHIC_DATA]" at bounding box center [63, 60] width 94 height 32
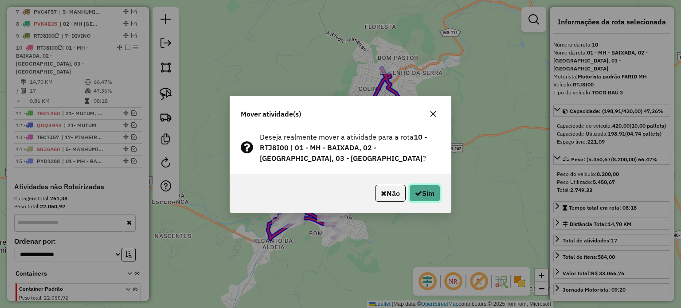
click at [419, 187] on button "Sim" at bounding box center [424, 193] width 31 height 17
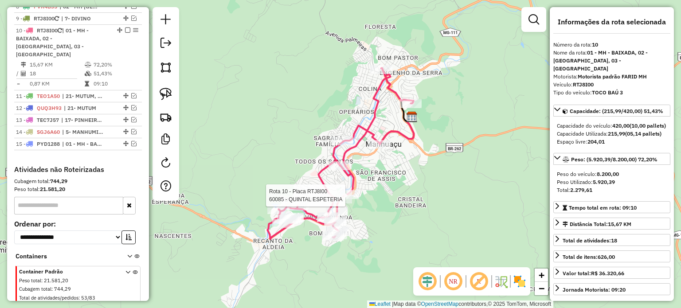
scroll to position [436, 0]
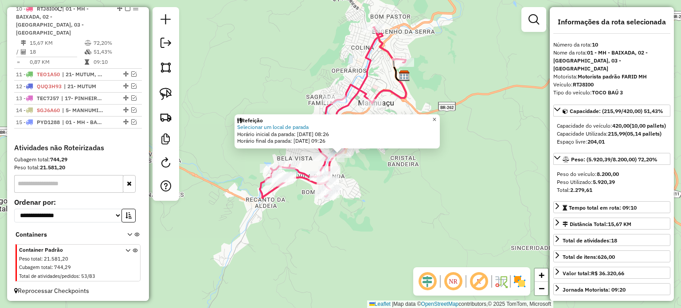
click at [436, 119] on span "×" at bounding box center [434, 120] width 4 height 8
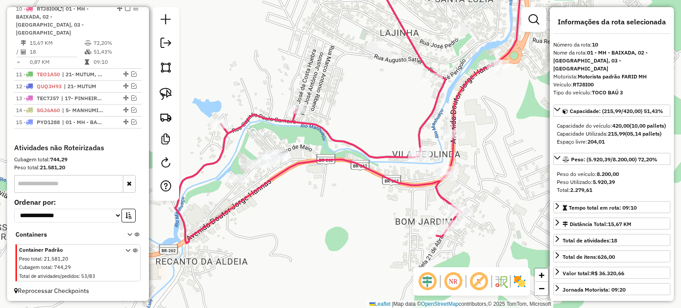
drag, startPoint x: 283, startPoint y: 183, endPoint x: 294, endPoint y: 182, distance: 11.2
click at [296, 182] on div "Janela de atendimento Grade de atendimento Capacidade Transportadoras Veículos …" at bounding box center [340, 154] width 681 height 308
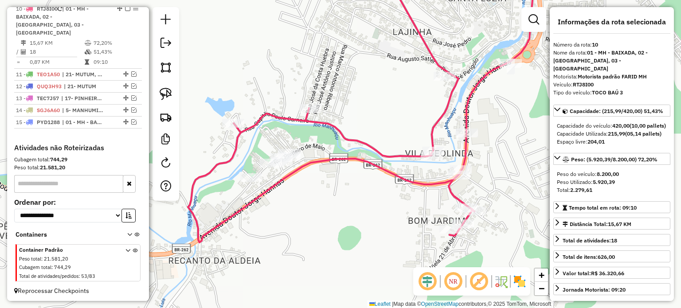
drag, startPoint x: 167, startPoint y: 97, endPoint x: 197, endPoint y: 117, distance: 34.9
click at [168, 97] on img at bounding box center [166, 94] width 12 height 12
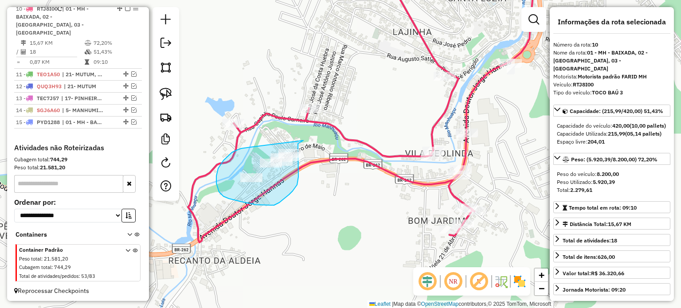
drag, startPoint x: 223, startPoint y: 160, endPoint x: 303, endPoint y: 140, distance: 82.2
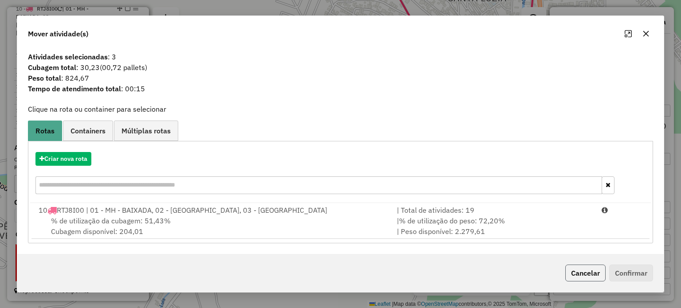
click at [574, 269] on button "Cancelar" at bounding box center [585, 273] width 40 height 17
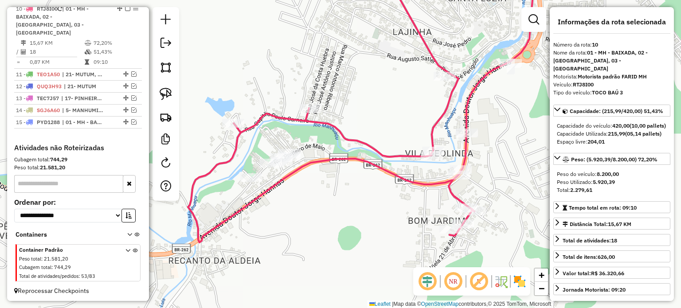
drag, startPoint x: 259, startPoint y: 147, endPoint x: 253, endPoint y: 146, distance: 5.3
click at [253, 146] on div "Janela de atendimento Grade de atendimento Capacidade Transportadoras Veículos …" at bounding box center [340, 154] width 681 height 308
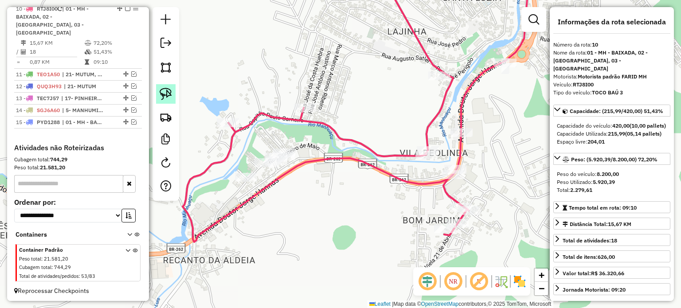
click at [170, 95] on img at bounding box center [166, 94] width 12 height 12
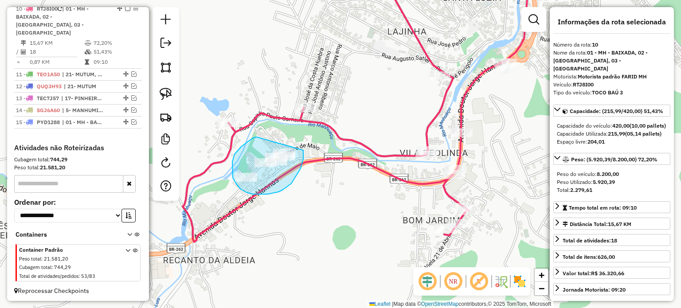
drag, startPoint x: 256, startPoint y: 137, endPoint x: 303, endPoint y: 149, distance: 48.6
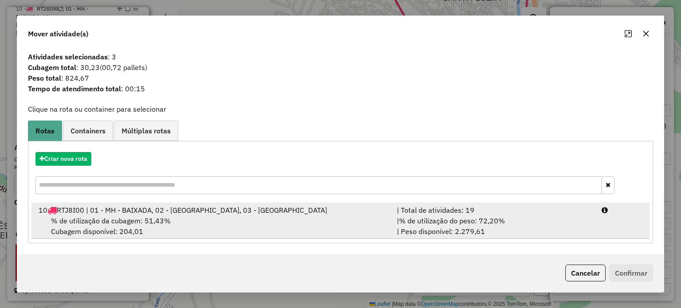
click at [131, 218] on span "% de utilização da cubagem: 51,43%" at bounding box center [111, 220] width 120 height 9
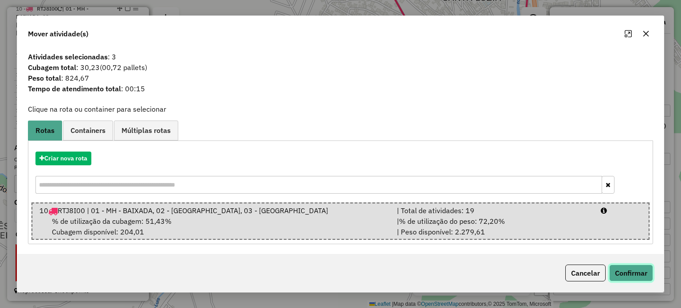
click at [642, 272] on button "Confirmar" at bounding box center [631, 273] width 44 height 17
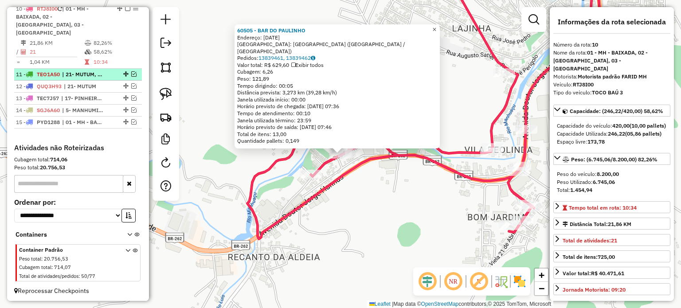
scroll to position [392, 0]
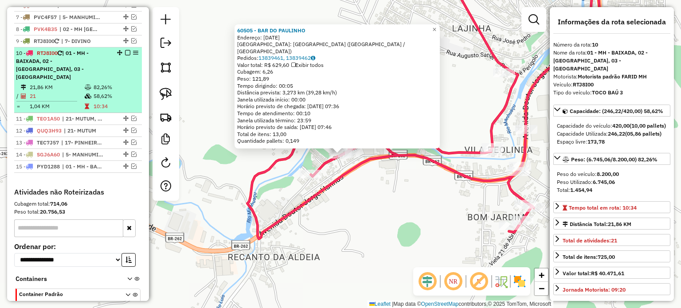
click at [126, 55] on em at bounding box center [127, 52] width 5 height 5
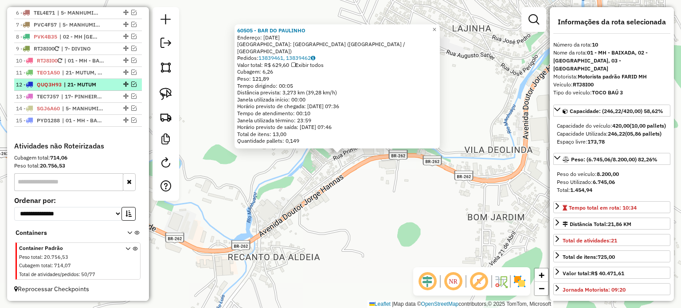
scroll to position [346, 0]
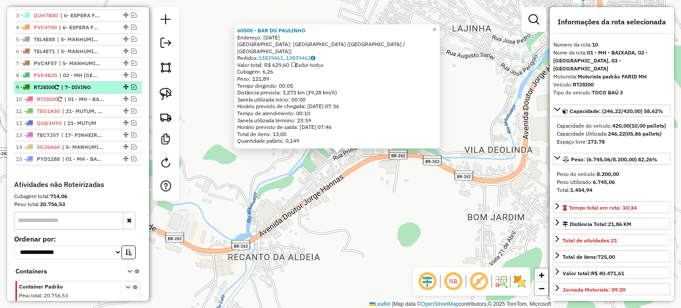
click at [132, 90] on em at bounding box center [133, 86] width 5 height 5
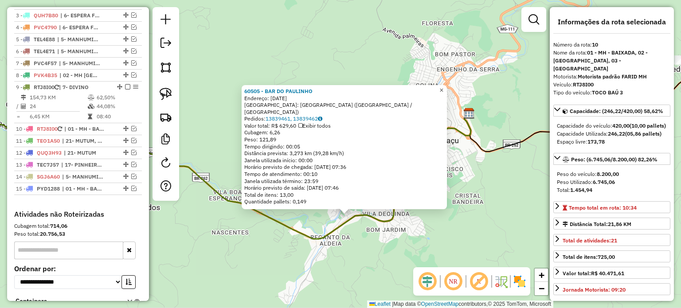
click at [443, 94] on span "×" at bounding box center [441, 90] width 4 height 8
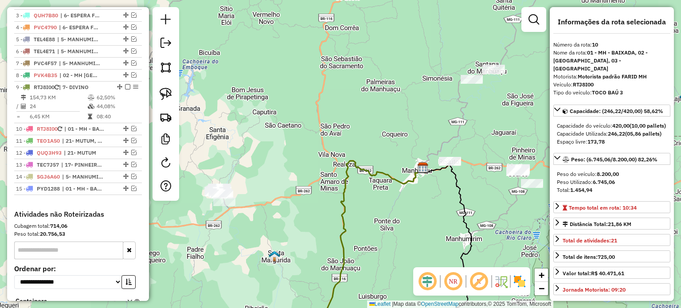
drag, startPoint x: 393, startPoint y: 222, endPoint x: 393, endPoint y: 100, distance: 122.3
click at [393, 100] on div "Janela de atendimento Grade de atendimento Capacidade Transportadoras Veículos …" at bounding box center [340, 154] width 681 height 308
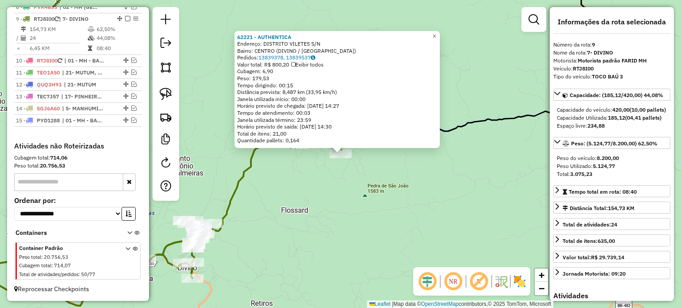
scroll to position [420, 0]
click at [436, 32] on span "×" at bounding box center [434, 36] width 4 height 8
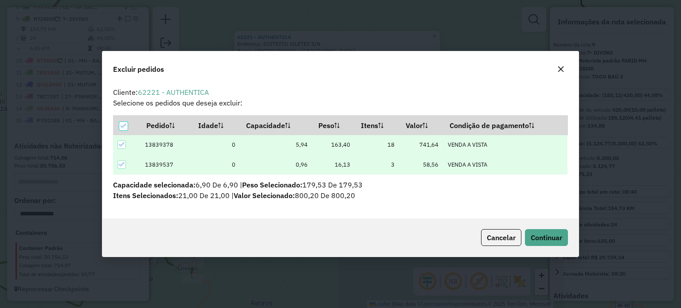
scroll to position [0, 0]
click at [542, 234] on span "Continuar" at bounding box center [545, 237] width 31 height 9
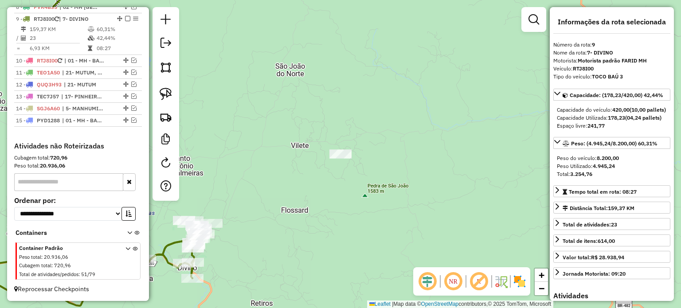
drag, startPoint x: 298, startPoint y: 223, endPoint x: 315, endPoint y: 216, distance: 18.1
click at [318, 216] on div "Janela de atendimento Grade de atendimento Capacidade Transportadoras Veículos …" at bounding box center [340, 154] width 681 height 308
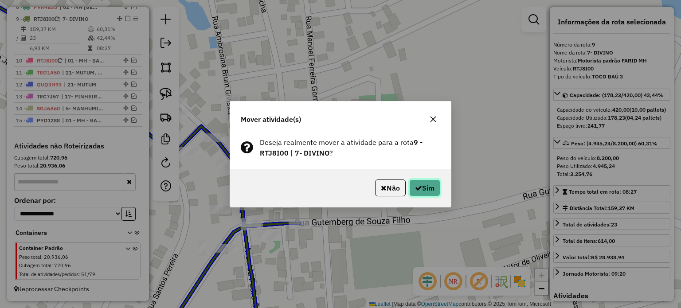
click at [433, 187] on button "Sim" at bounding box center [424, 187] width 31 height 17
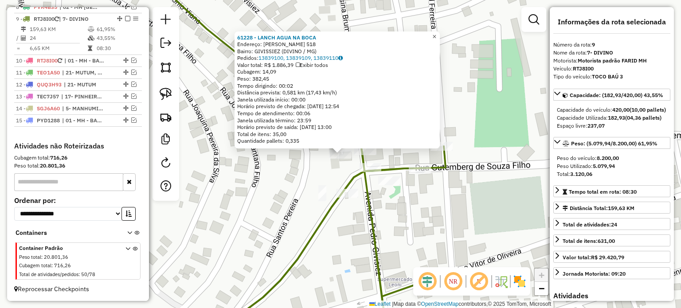
click at [436, 35] on span "×" at bounding box center [434, 37] width 4 height 8
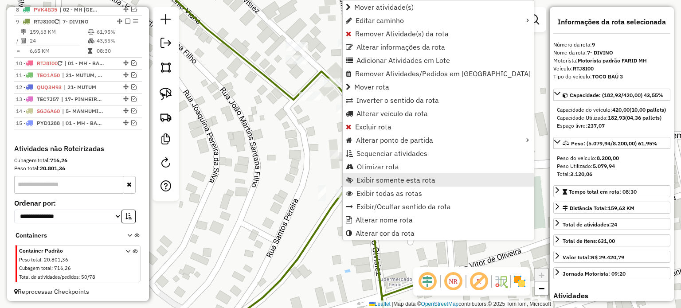
scroll to position [420, 0]
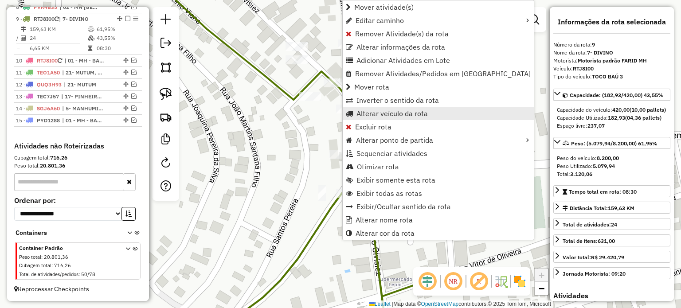
click at [399, 115] on span "Alterar veículo da rota" at bounding box center [391, 113] width 71 height 7
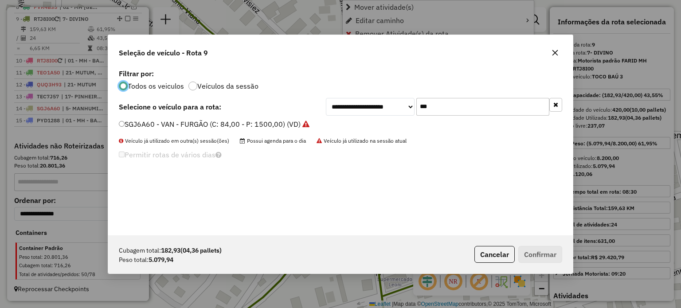
scroll to position [4, 3]
drag, startPoint x: 428, startPoint y: 106, endPoint x: 392, endPoint y: 111, distance: 36.7
click at [392, 111] on div "**********" at bounding box center [444, 107] width 236 height 18
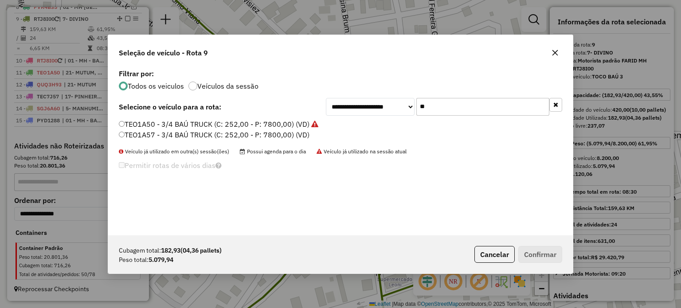
type input "**"
click at [212, 136] on label "TEO1A57 - 3/4 BAÚ TRUCK (C: 252,00 - P: 7800,00) (VD)" at bounding box center [214, 134] width 191 height 11
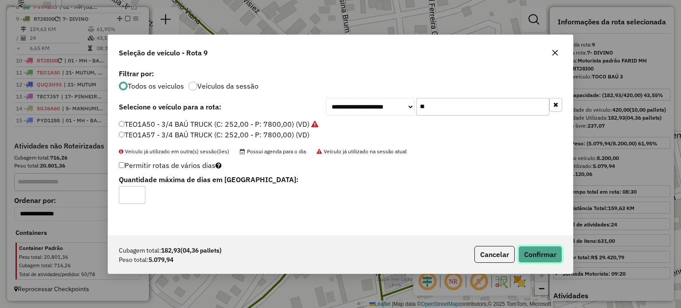
click at [529, 252] on button "Confirmar" at bounding box center [540, 254] width 44 height 17
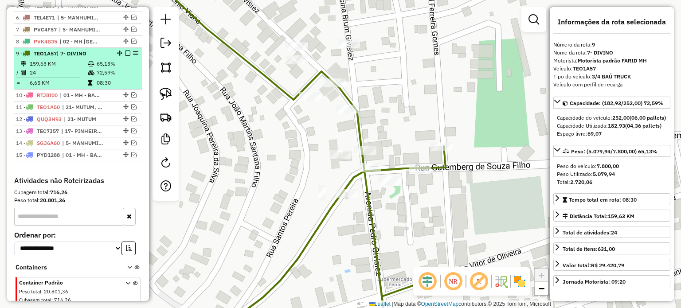
scroll to position [331, 0]
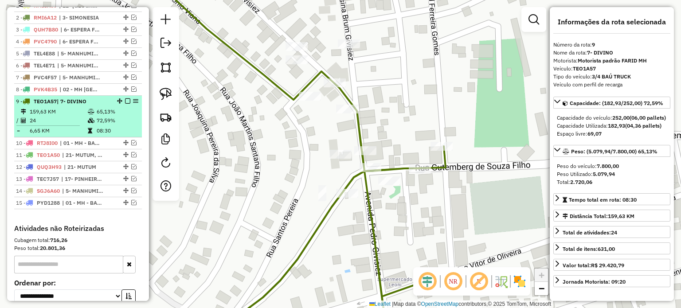
click at [128, 104] on em at bounding box center [127, 100] width 5 height 5
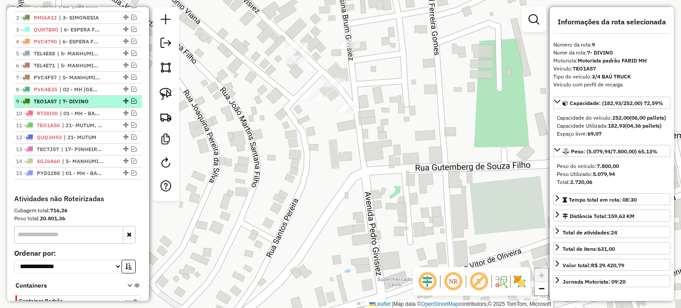
click at [95, 105] on span "| 7- DIVINO" at bounding box center [79, 101] width 41 height 8
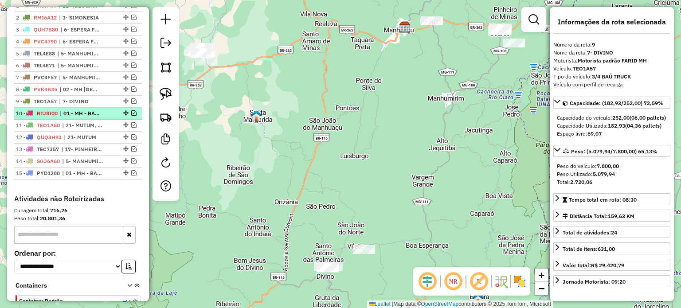
click at [77, 117] on span "| 01 - MH - BAIXADA, 02 - [GEOGRAPHIC_DATA], 03 - [GEOGRAPHIC_DATA]" at bounding box center [80, 113] width 41 height 8
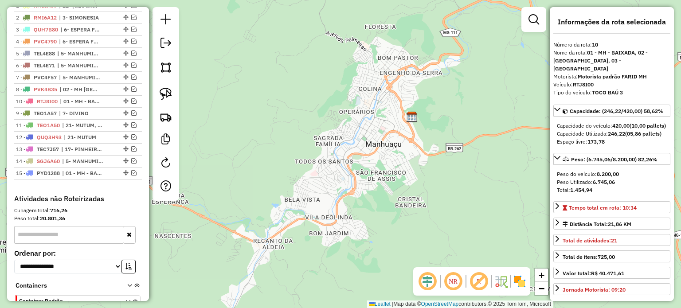
drag, startPoint x: 125, startPoint y: 120, endPoint x: 117, endPoint y: 108, distance: 14.1
click at [77, 117] on span "| 7- DIVINO" at bounding box center [82, 113] width 41 height 8
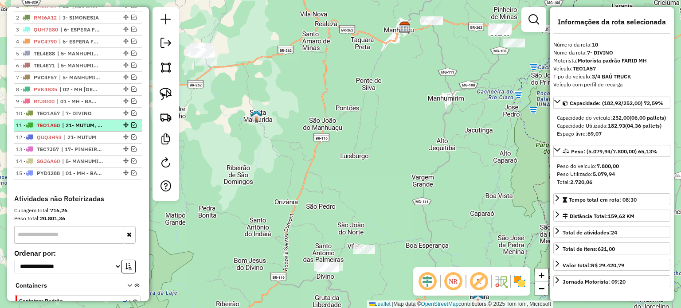
click at [75, 128] on span "| 21- MUTUM, 23- POCRANE" at bounding box center [82, 125] width 41 height 8
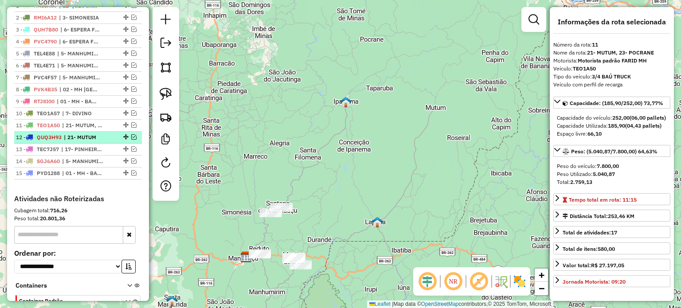
click at [77, 141] on span "| 21- MUTUM" at bounding box center [84, 137] width 41 height 8
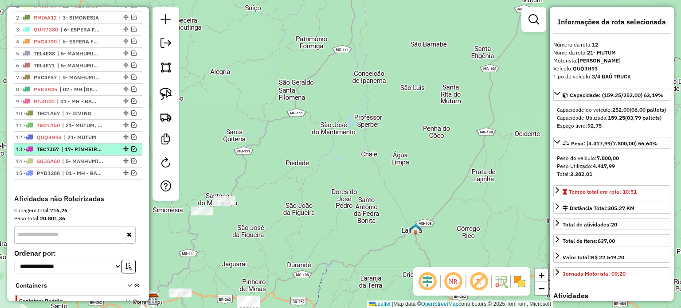
click at [76, 153] on span "| 17- PINHEIRO DE MINAS, 20- DURANDÉ" at bounding box center [81, 149] width 41 height 8
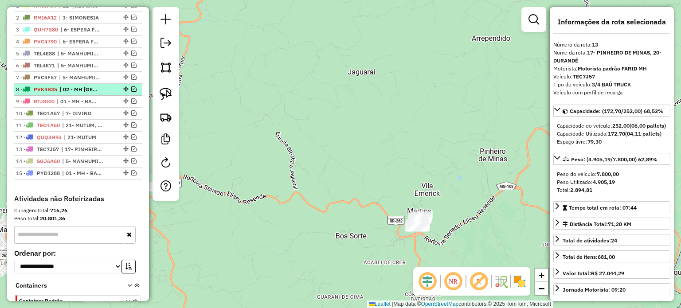
click at [74, 93] on span "| 02 - MH [GEOGRAPHIC_DATA], 12 - [GEOGRAPHIC_DATA]" at bounding box center [79, 90] width 41 height 8
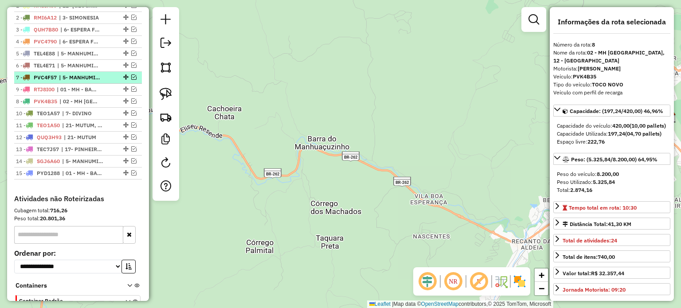
drag, startPoint x: 124, startPoint y: 106, endPoint x: 124, endPoint y: 90, distance: 16.0
click at [85, 82] on span "| 5- MANHUMIRIM" at bounding box center [79, 78] width 41 height 8
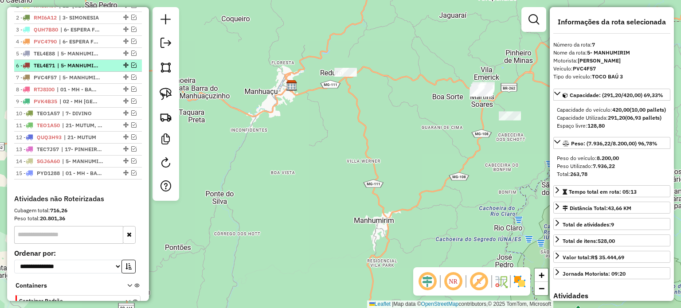
click at [85, 70] on span "| 5- MANHUMIRIM" at bounding box center [77, 66] width 41 height 8
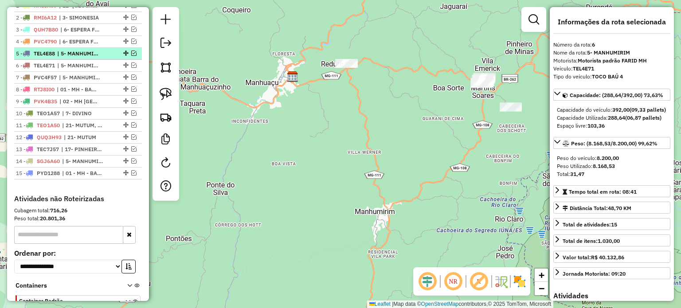
click at [90, 58] on span "| 5- MANHUMIRIM" at bounding box center [77, 54] width 41 height 8
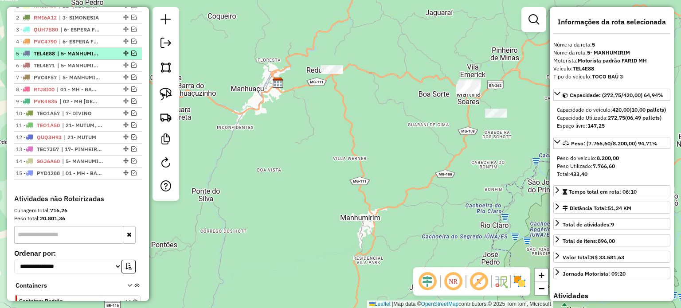
click at [85, 58] on span "| 5- MANHUMIRIM" at bounding box center [77, 54] width 41 height 8
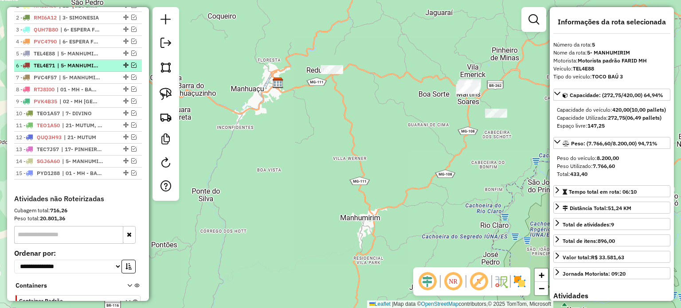
click at [81, 70] on span "| 5- MANHUMIRIM" at bounding box center [77, 66] width 41 height 8
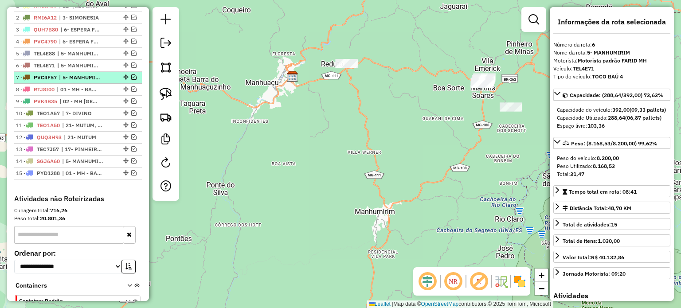
click at [78, 82] on span "| 5- MANHUMIRIM" at bounding box center [79, 78] width 41 height 8
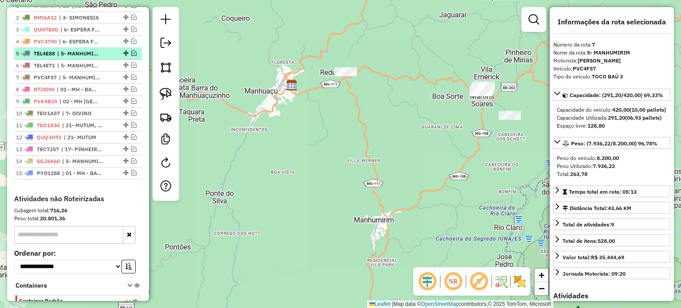
click at [84, 58] on span "| 5- MANHUMIRIM" at bounding box center [77, 54] width 41 height 8
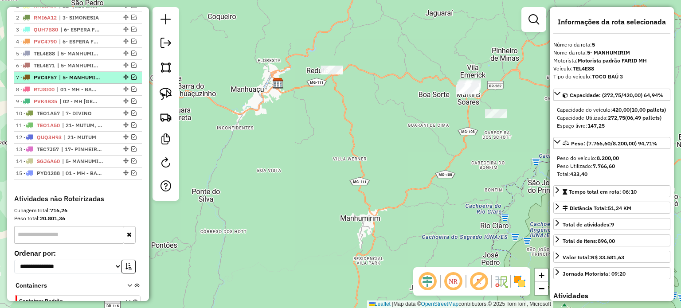
click at [85, 82] on span "| 5- MANHUMIRIM" at bounding box center [79, 78] width 41 height 8
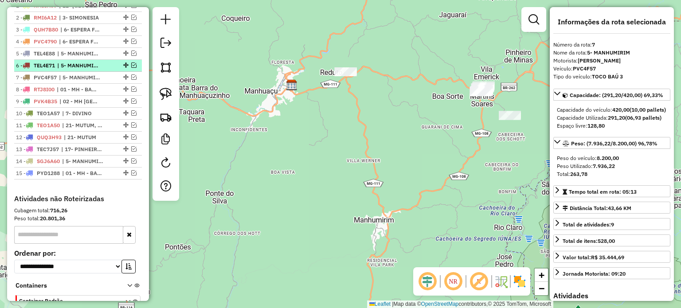
click at [85, 70] on span "| 5- MANHUMIRIM" at bounding box center [77, 66] width 41 height 8
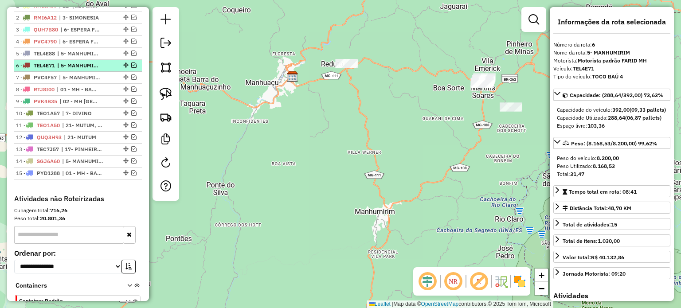
click at [131, 68] on em at bounding box center [133, 64] width 5 height 5
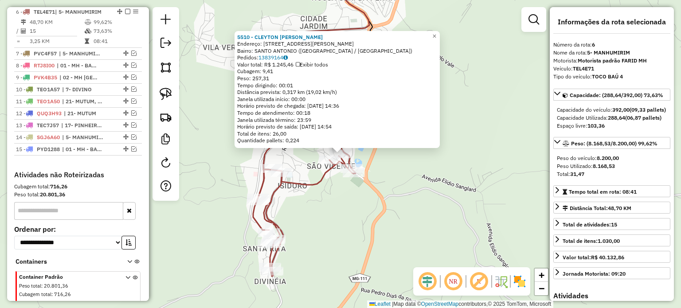
scroll to position [391, 0]
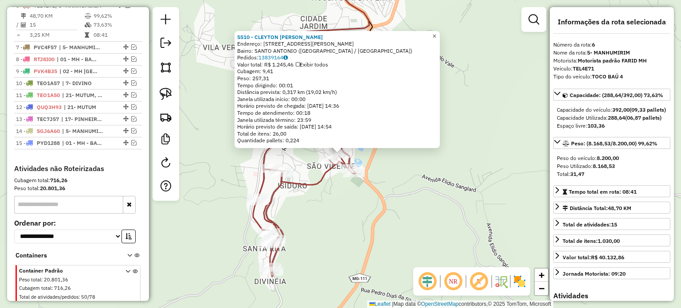
drag, startPoint x: 439, startPoint y: 33, endPoint x: 424, endPoint y: 44, distance: 17.7
click at [436, 33] on span "×" at bounding box center [434, 36] width 4 height 8
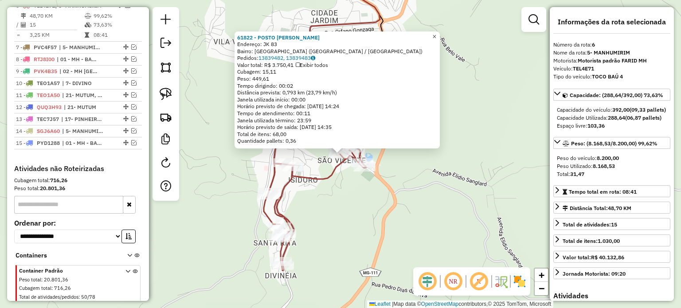
click at [436, 33] on span "×" at bounding box center [434, 37] width 4 height 8
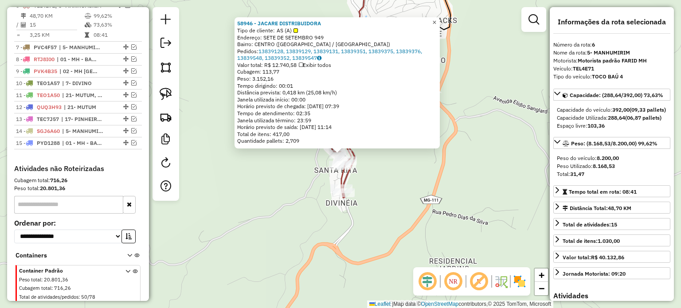
click at [436, 19] on span "×" at bounding box center [434, 23] width 4 height 8
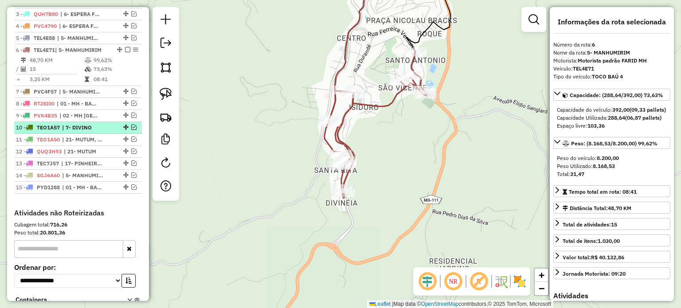
scroll to position [303, 0]
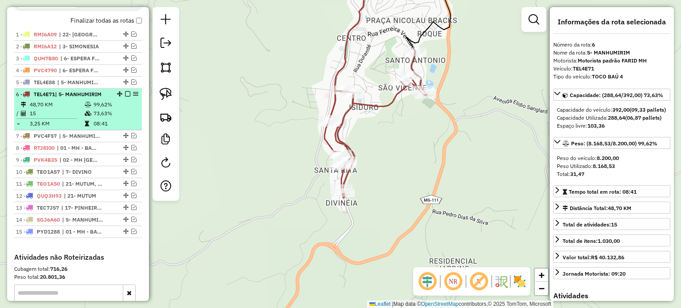
click at [125, 97] on em at bounding box center [127, 93] width 5 height 5
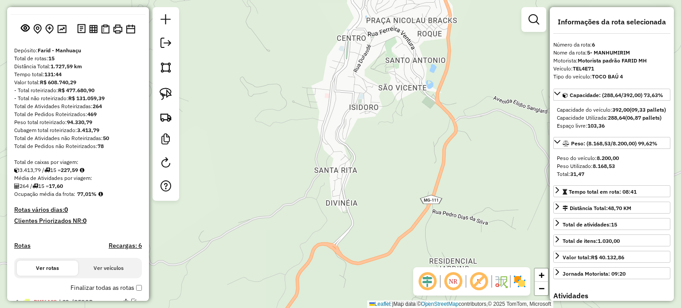
scroll to position [0, 0]
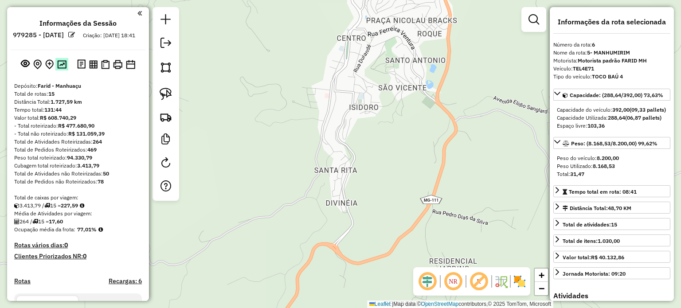
click at [61, 69] on img at bounding box center [61, 64] width 9 height 8
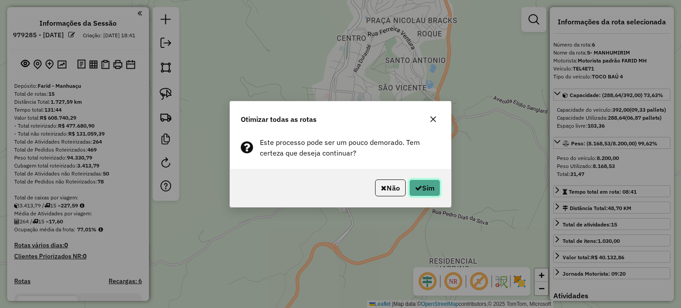
click at [416, 182] on button "Sim" at bounding box center [424, 187] width 31 height 17
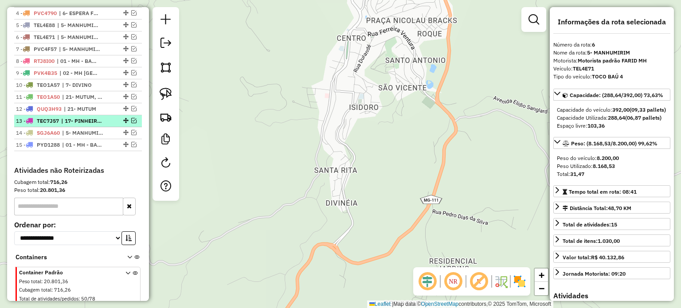
scroll to position [301, 0]
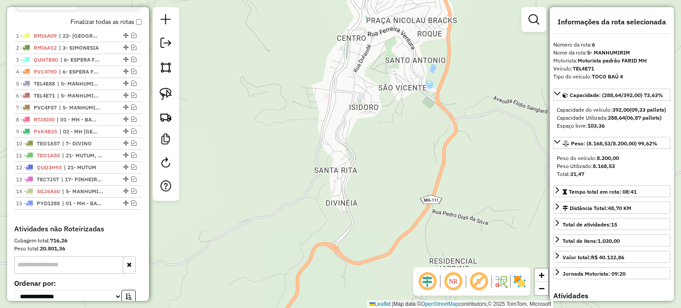
drag, startPoint x: 167, startPoint y: 41, endPoint x: 183, endPoint y: 54, distance: 20.1
click at [167, 41] on em at bounding box center [165, 43] width 11 height 11
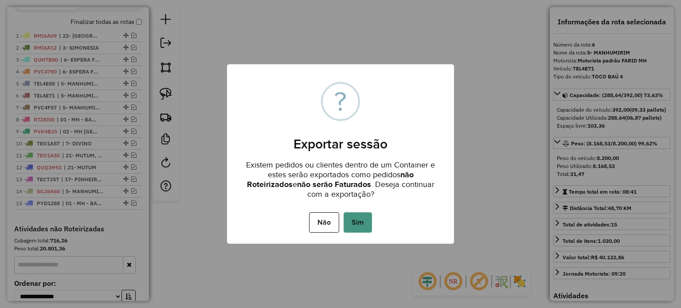
click at [360, 222] on button "Sim" at bounding box center [357, 222] width 28 height 20
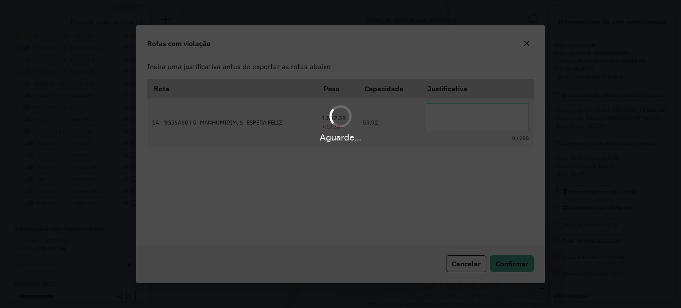
scroll to position [0, 0]
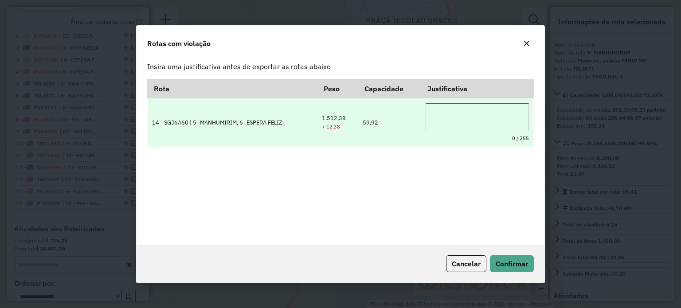
click at [438, 119] on textarea at bounding box center [476, 117] width 103 height 28
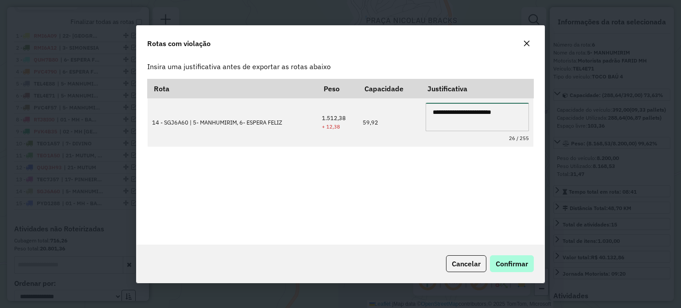
type textarea "**********"
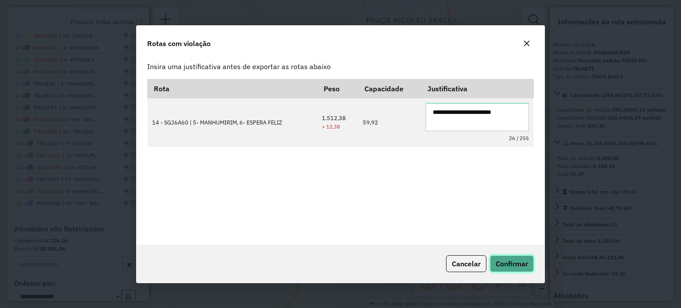
click at [507, 260] on span "Confirmar" at bounding box center [511, 263] width 32 height 9
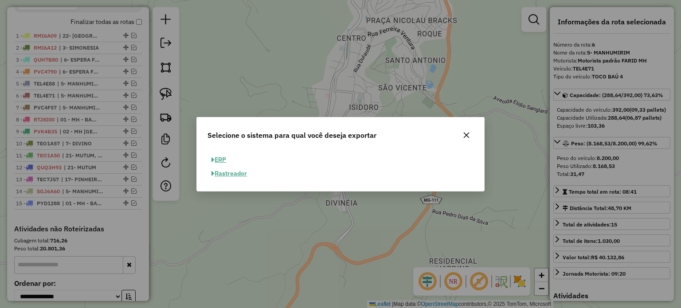
click at [222, 159] on button "ERP" at bounding box center [218, 160] width 23 height 14
select select "**"
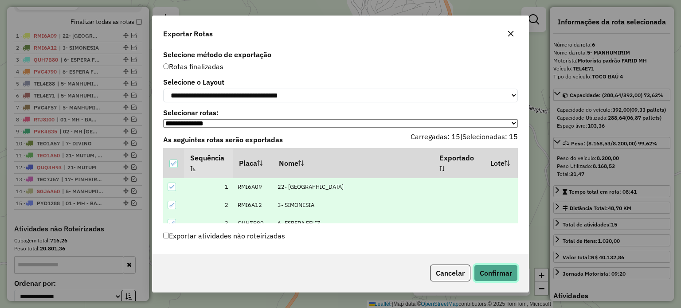
click at [500, 276] on button "Confirmar" at bounding box center [496, 273] width 44 height 17
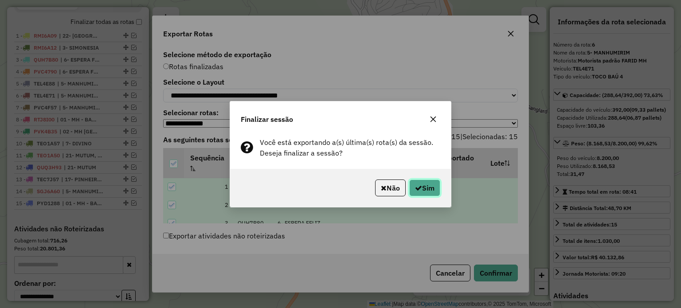
click at [419, 186] on icon "button" at bounding box center [418, 187] width 7 height 7
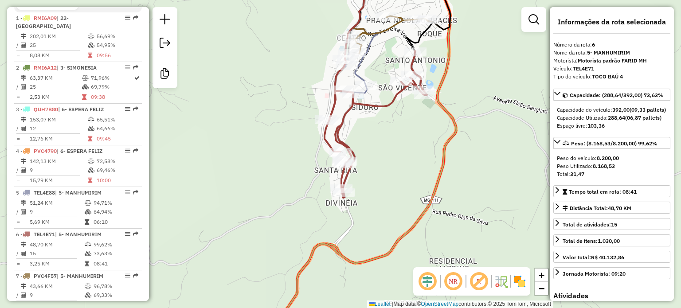
scroll to position [546, 0]
